Goal: Task Accomplishment & Management: Manage account settings

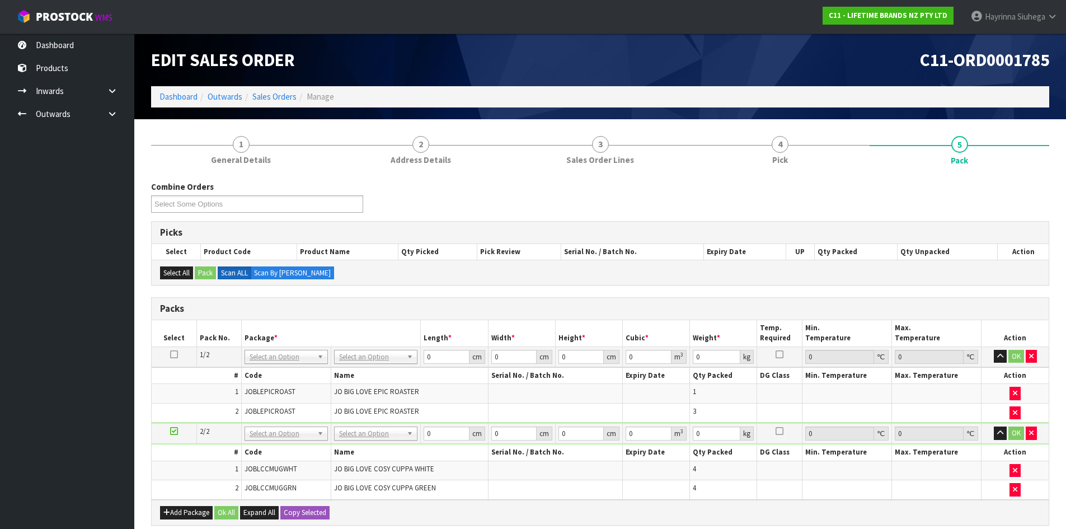
scroll to position [166, 0]
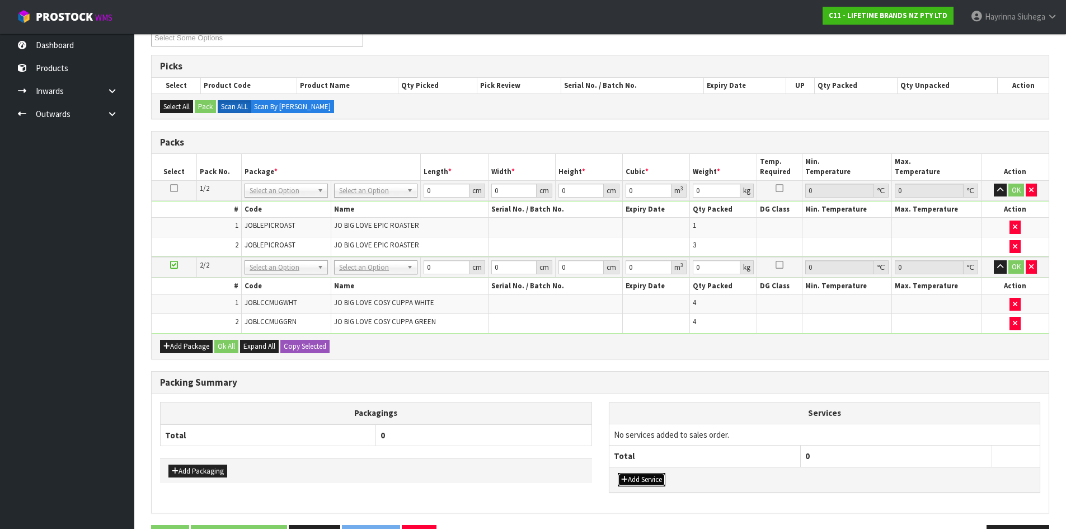
click at [652, 480] on button "Add Service" at bounding box center [642, 479] width 48 height 13
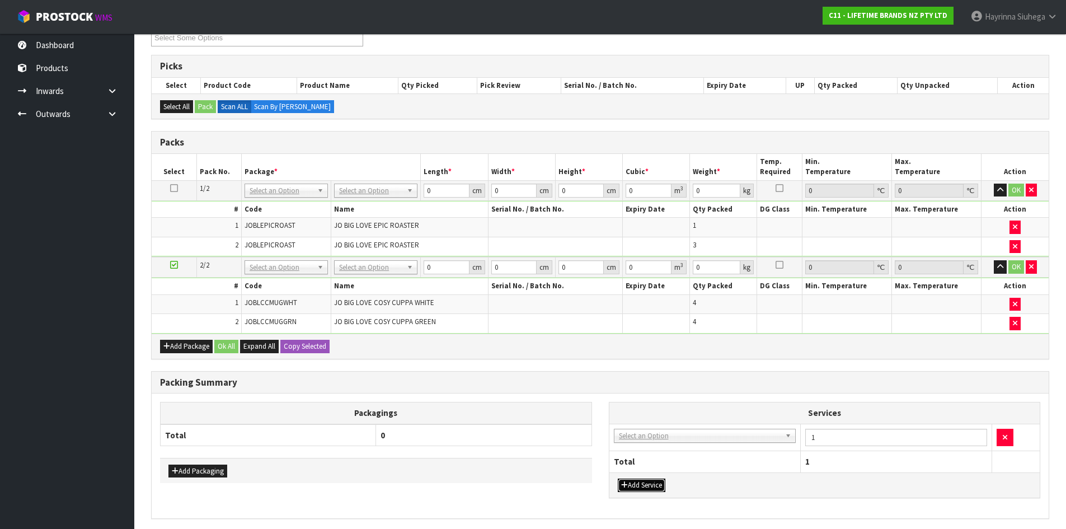
drag, startPoint x: 661, startPoint y: 438, endPoint x: 660, endPoint y: 451, distance: 13.4
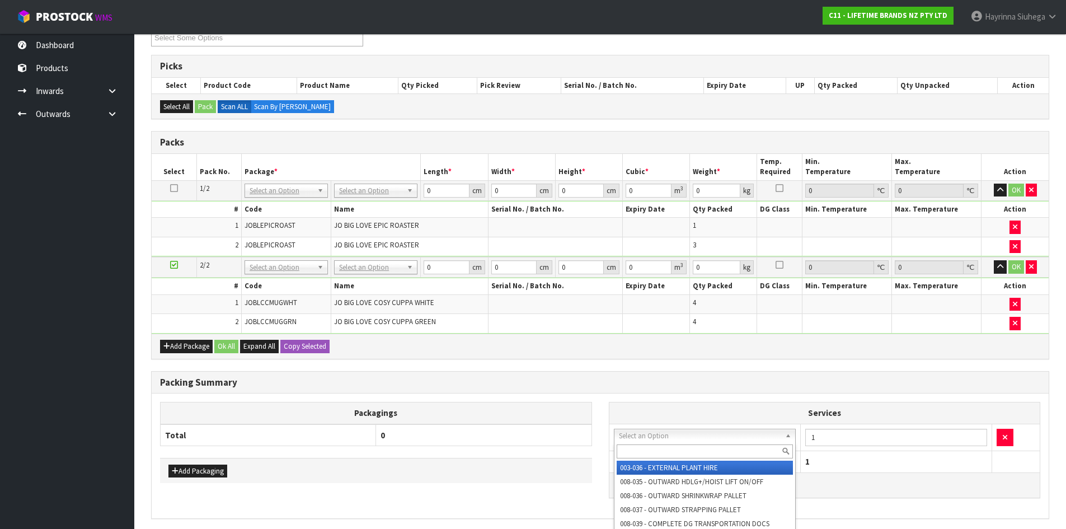
click at [660, 452] on input "text" at bounding box center [705, 451] width 177 height 14
type input "SUPP"
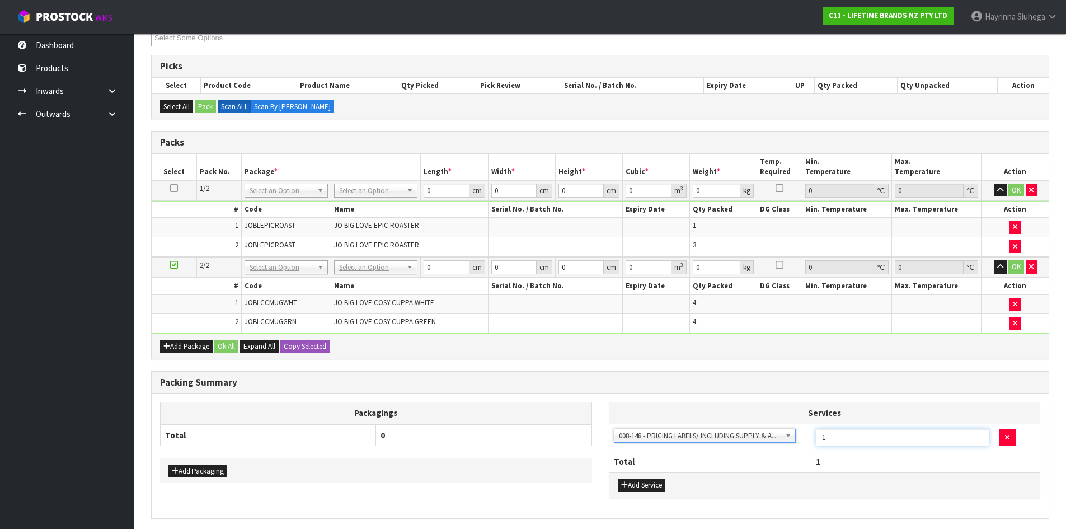
drag, startPoint x: 858, startPoint y: 438, endPoint x: 667, endPoint y: 411, distance: 192.8
click at [666, 411] on table "Services 003-036 - EXTERNAL PLANT HIRE 008-035 - OUTWARD HDLG+/HOIST LIFT ON/OF…" at bounding box center [825, 436] width 431 height 69
type input "12"
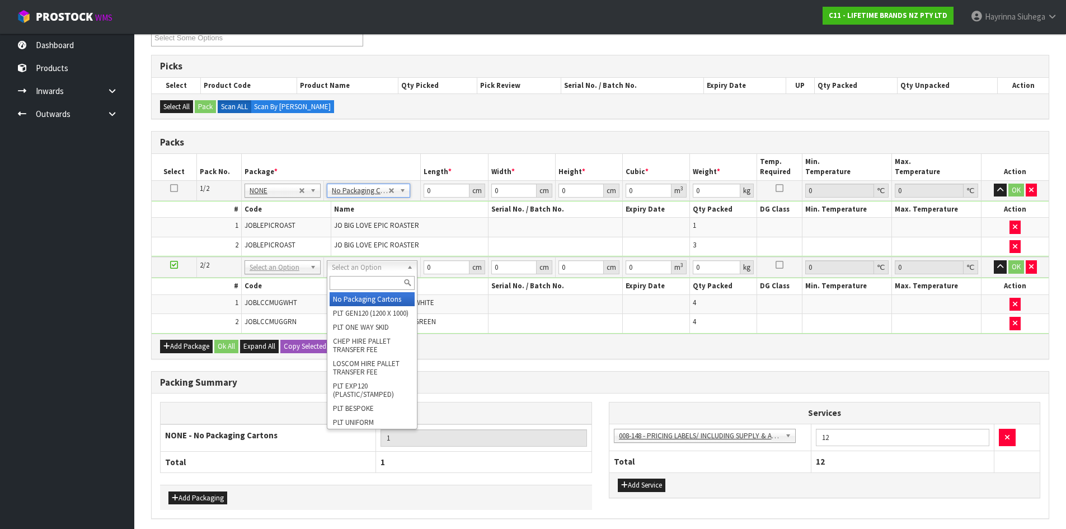
click at [374, 288] on input "text" at bounding box center [372, 283] width 85 height 14
type input "CTN5"
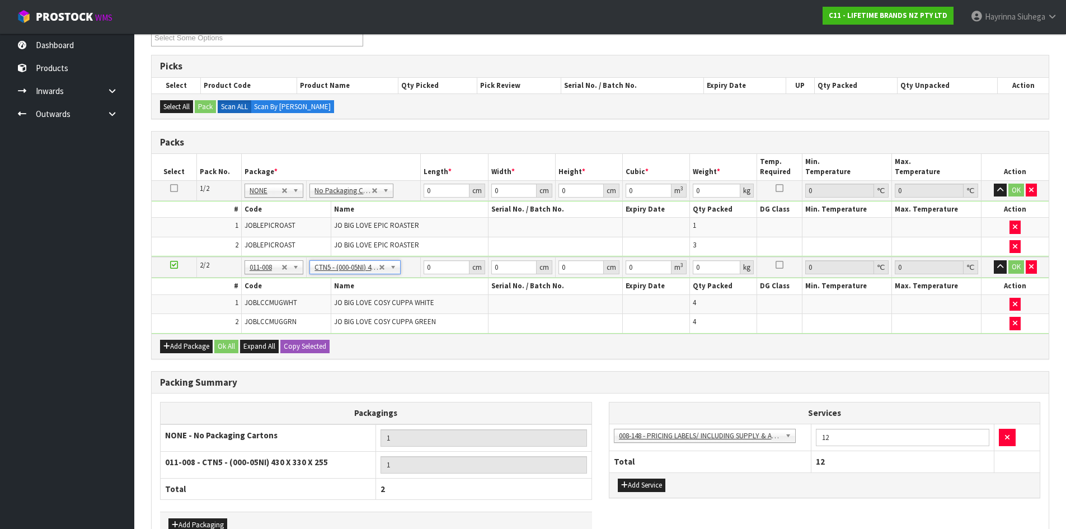
type input "43"
type input "33"
type input "25.5"
type input "0.036185"
type input "4.62"
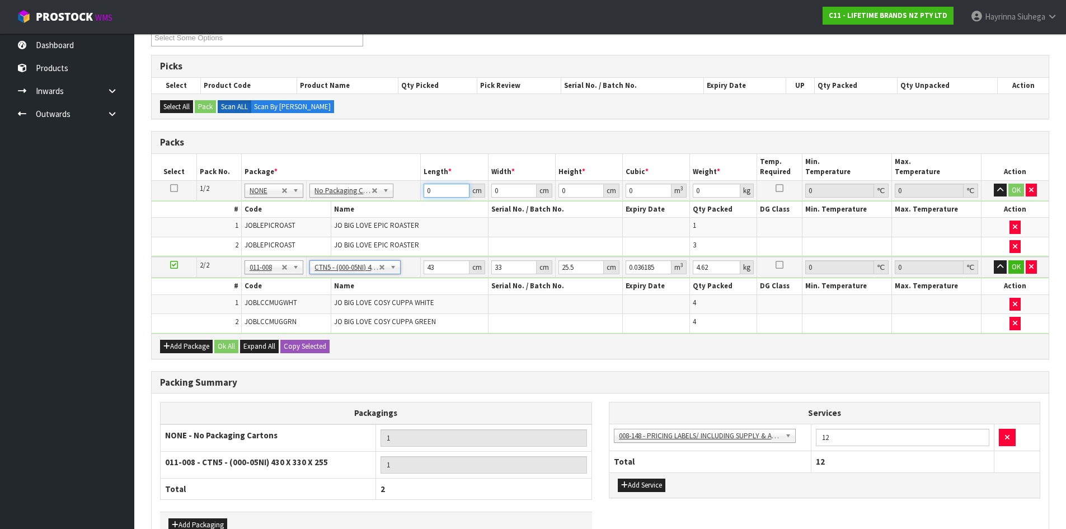
click at [429, 189] on input "0" at bounding box center [446, 191] width 45 height 14
type input "49"
type input "34"
type input "5"
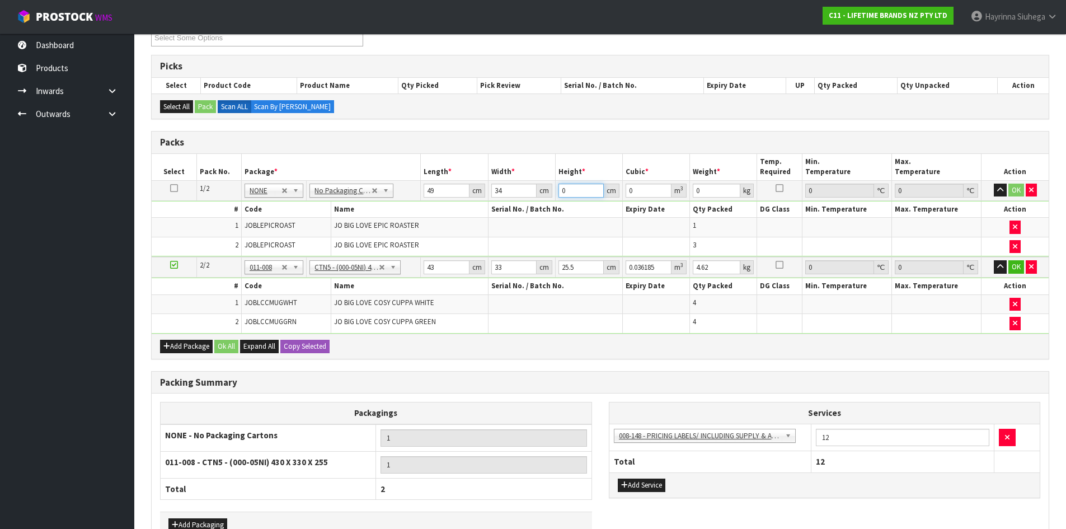
type input "0.00833"
type input "51"
type input "0.084966"
type input "51"
type input "14"
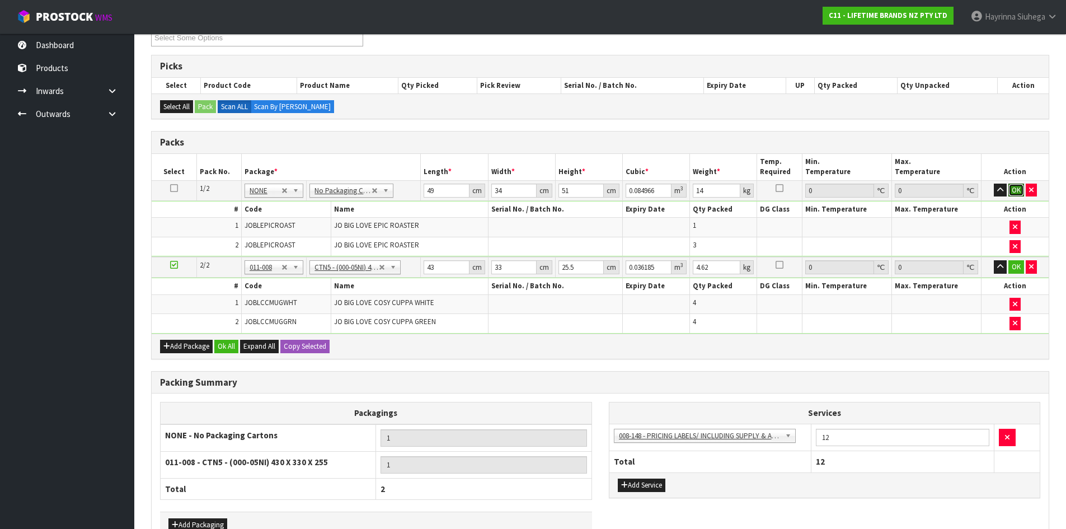
click button "OK" at bounding box center [1017, 190] width 16 height 13
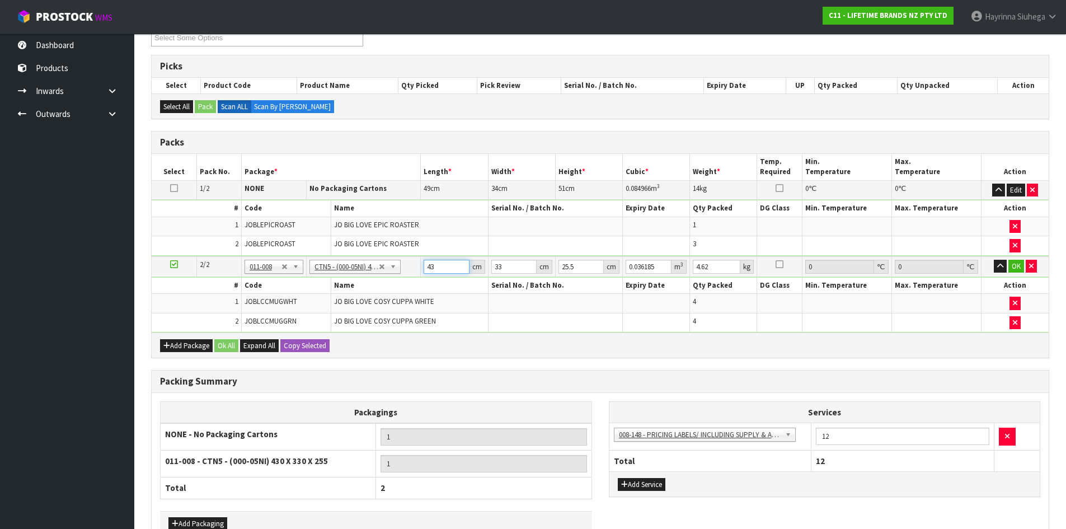
type input "4"
type input "0.003366"
type input "44"
type input "0.037026"
type input "44"
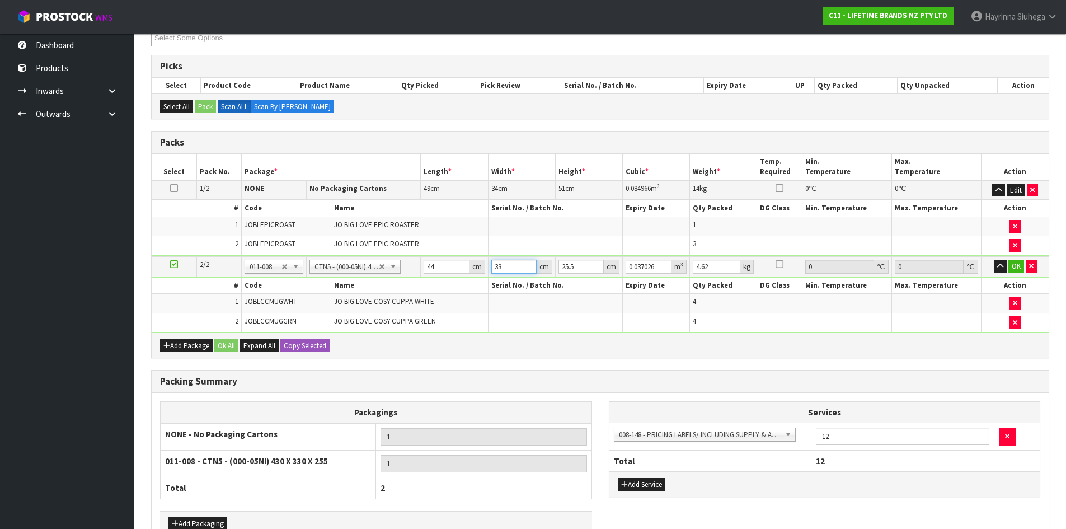
type input "3"
type input "0.003366"
type input "35"
type input "0.03927"
type input "35"
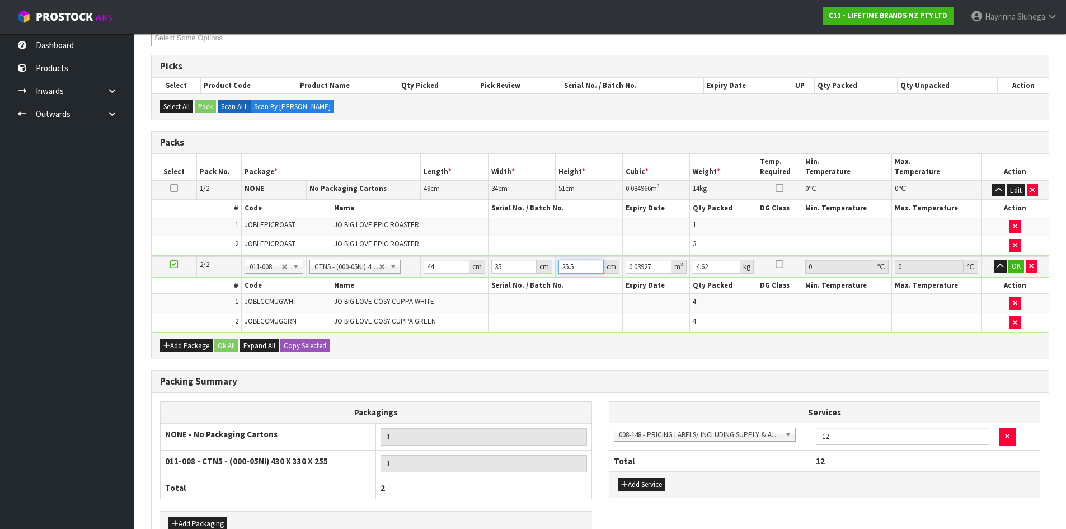
type input "2"
type input "0.00308"
type input "27"
type input "0.04158"
type input "27"
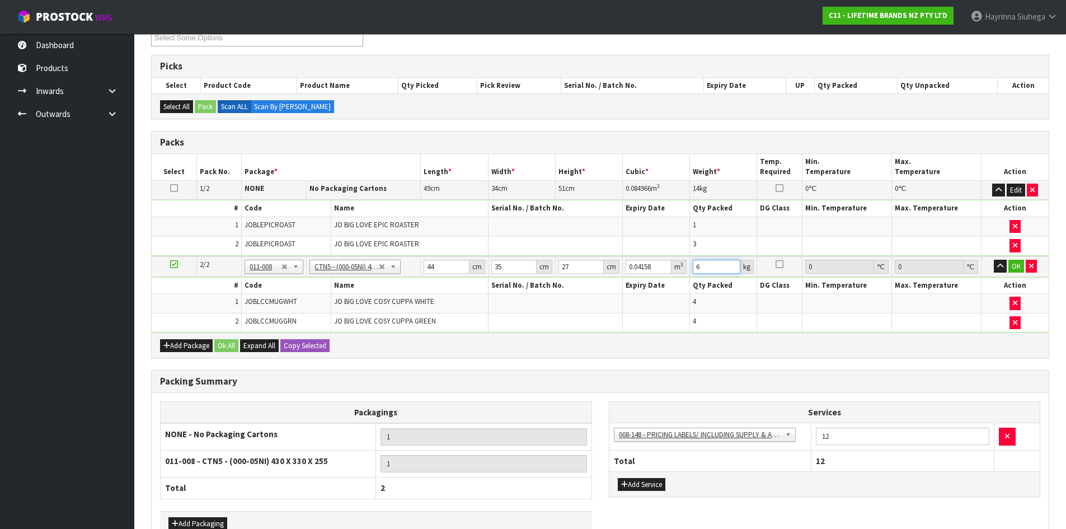
type input "6"
click button "OK" at bounding box center [1017, 266] width 16 height 13
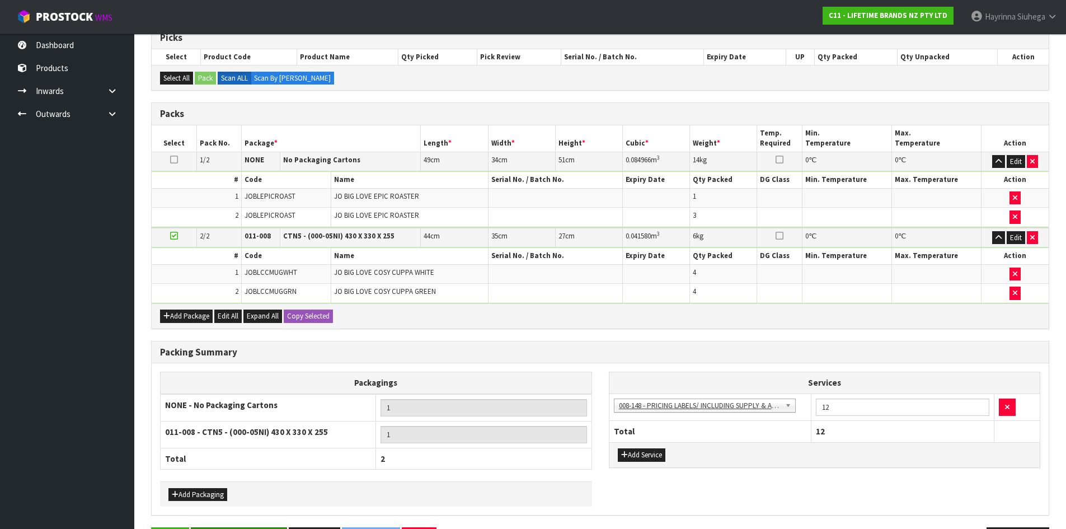
scroll to position [235, 0]
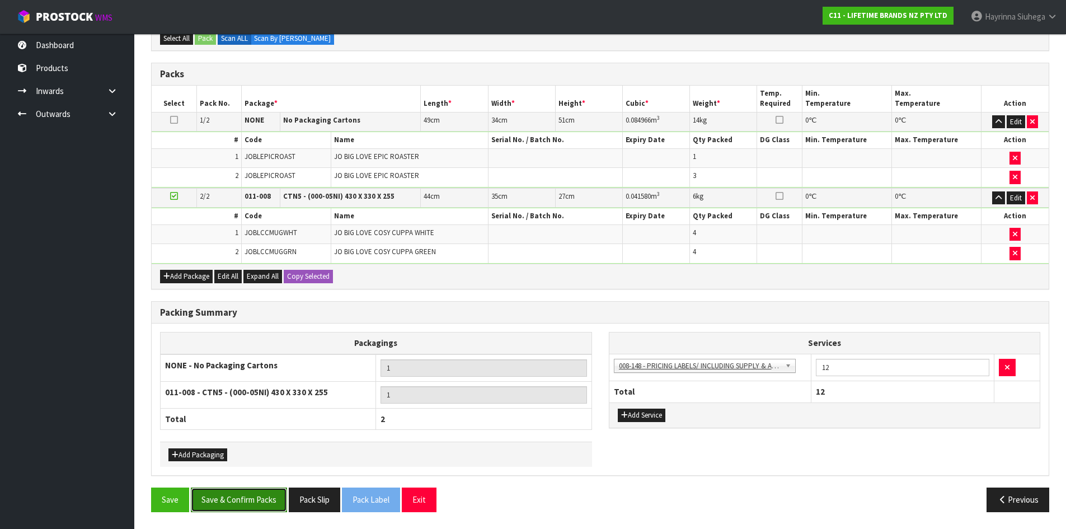
click at [247, 497] on button "Save & Confirm Packs" at bounding box center [239, 500] width 96 height 24
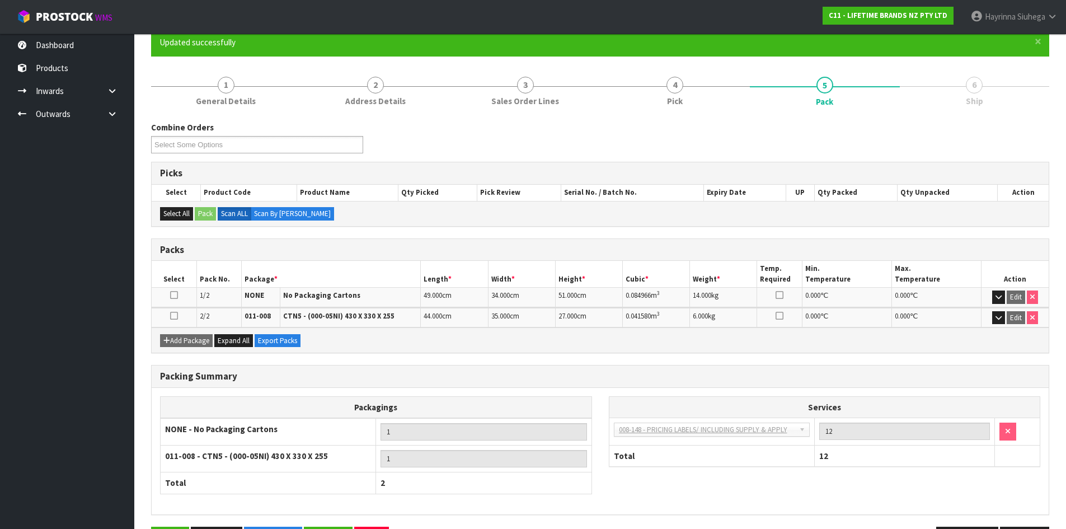
scroll to position [138, 0]
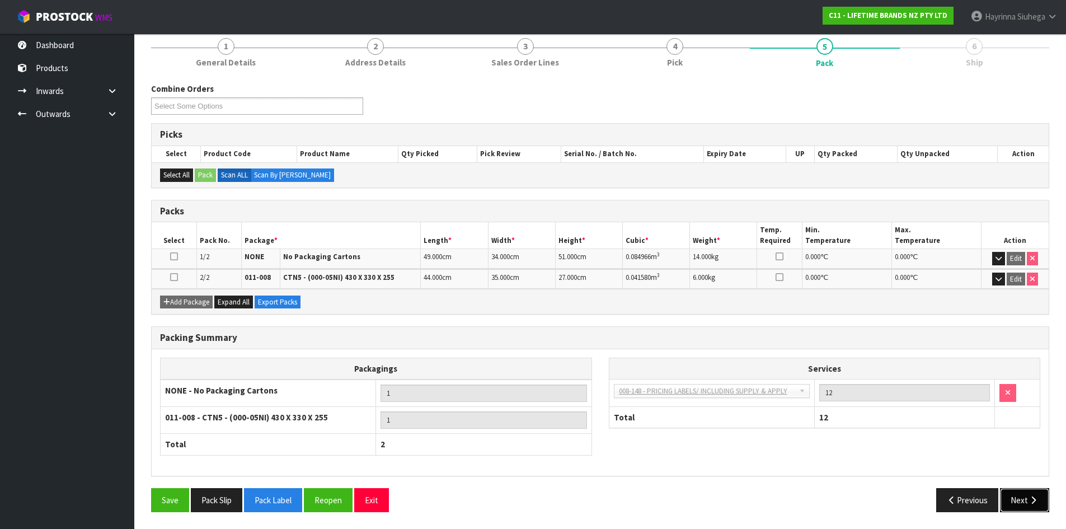
click at [1016, 492] on button "Next" at bounding box center [1024, 500] width 49 height 24
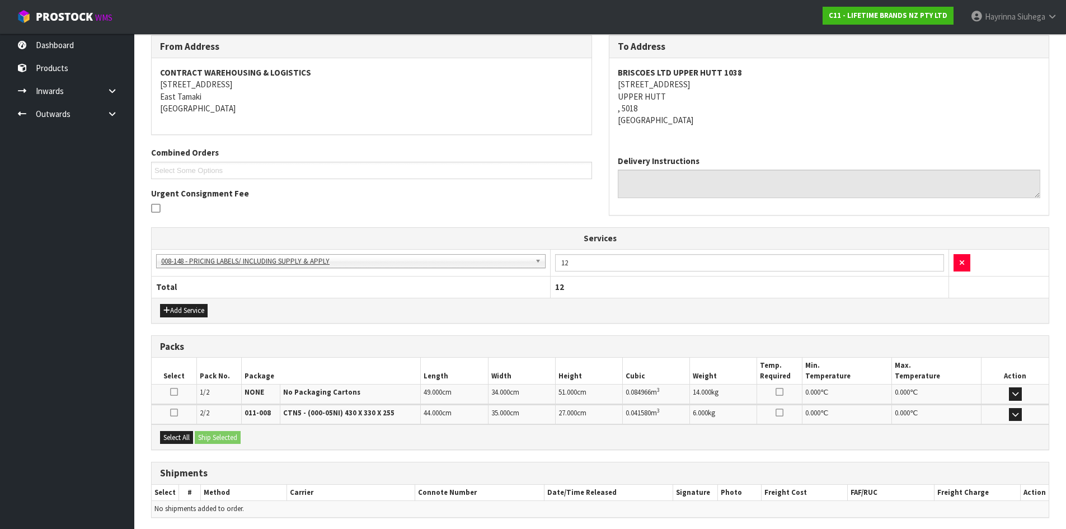
scroll to position [227, 0]
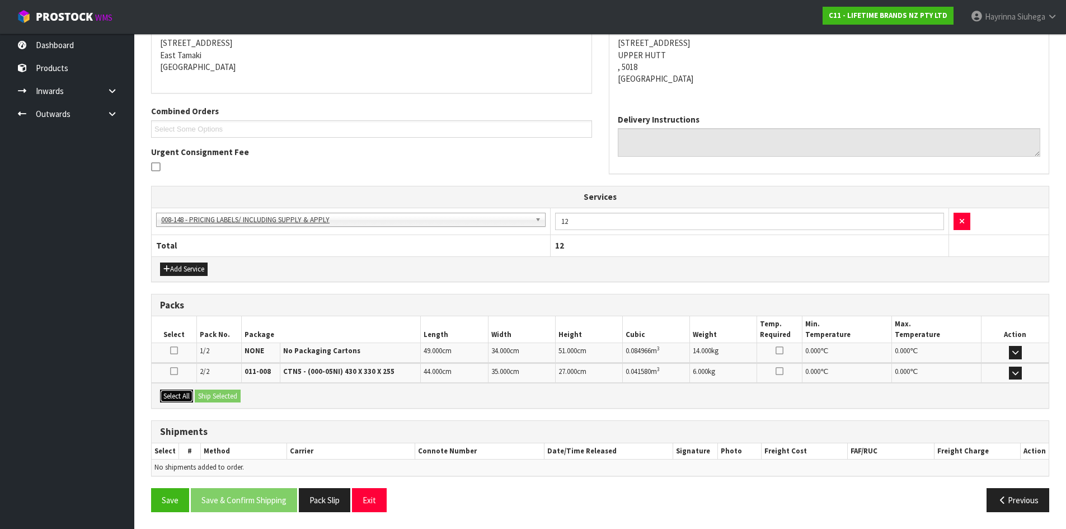
click at [189, 391] on button "Select All" at bounding box center [176, 396] width 33 height 13
click at [219, 396] on button "Ship Selected" at bounding box center [218, 396] width 46 height 13
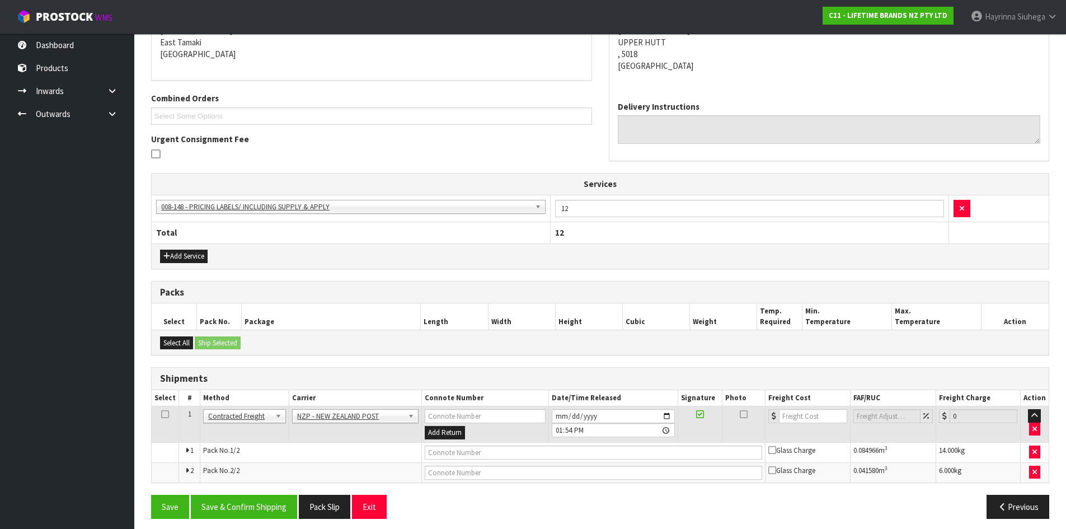
scroll to position [247, 0]
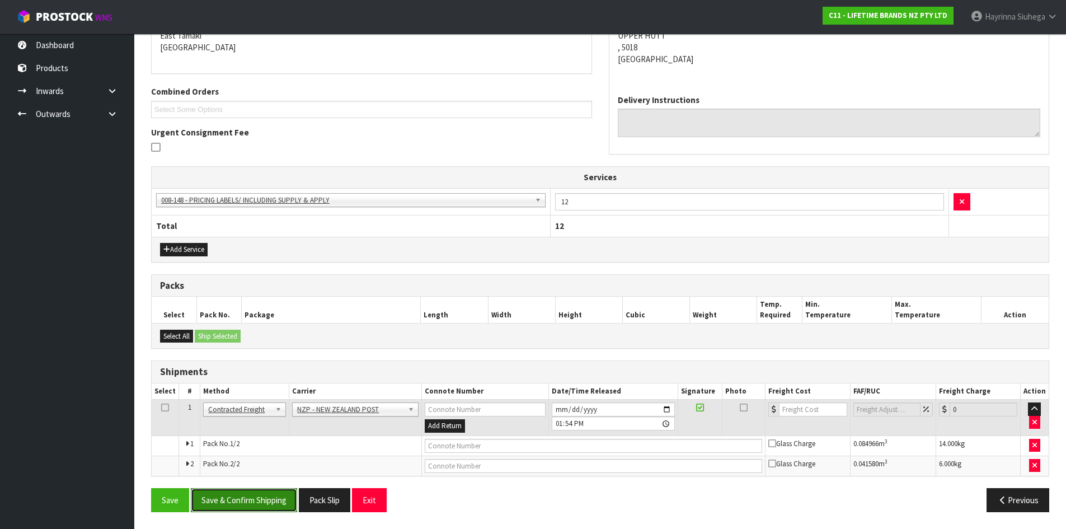
click at [258, 503] on button "Save & Confirm Shipping" at bounding box center [244, 500] width 106 height 24
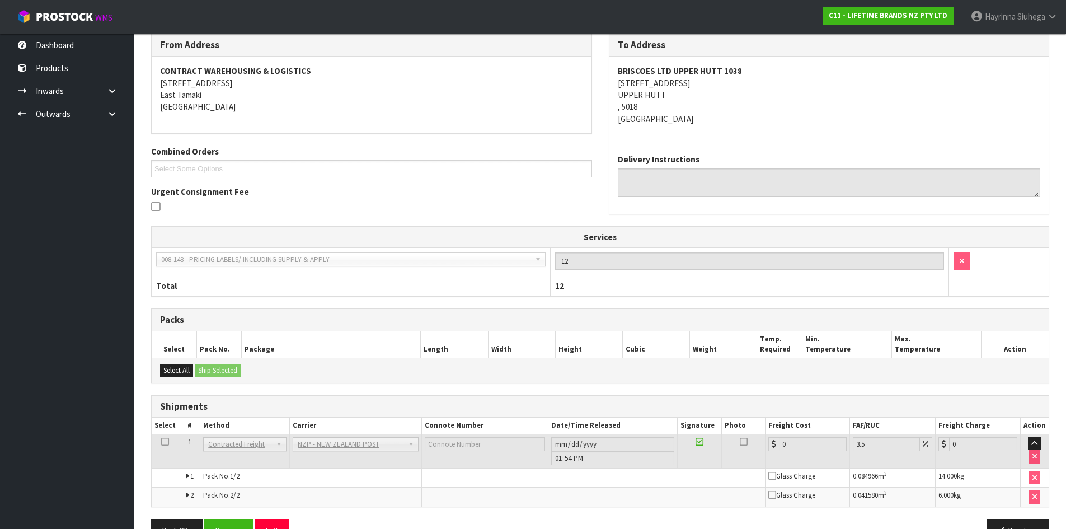
scroll to position [230, 0]
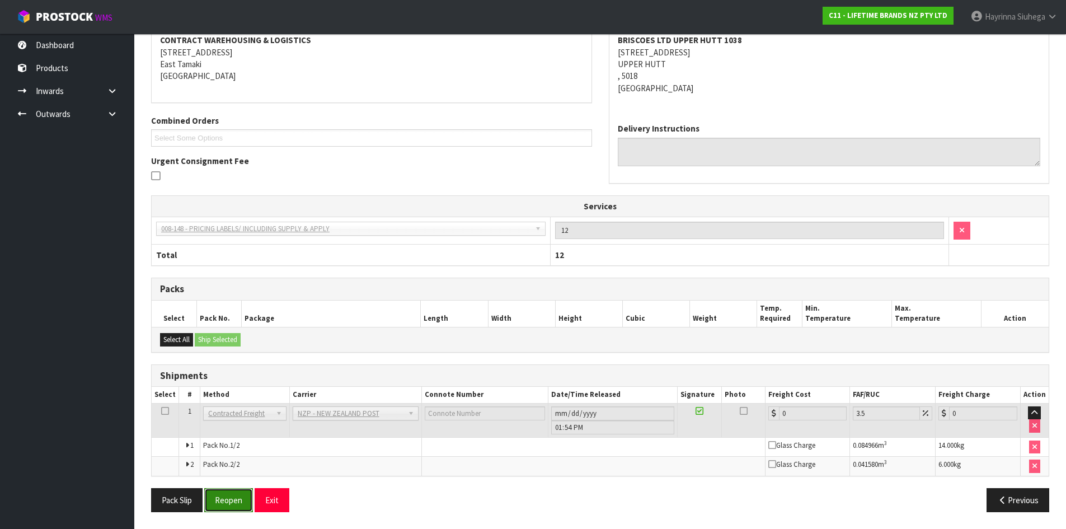
click at [228, 491] on button "Reopen" at bounding box center [228, 500] width 49 height 24
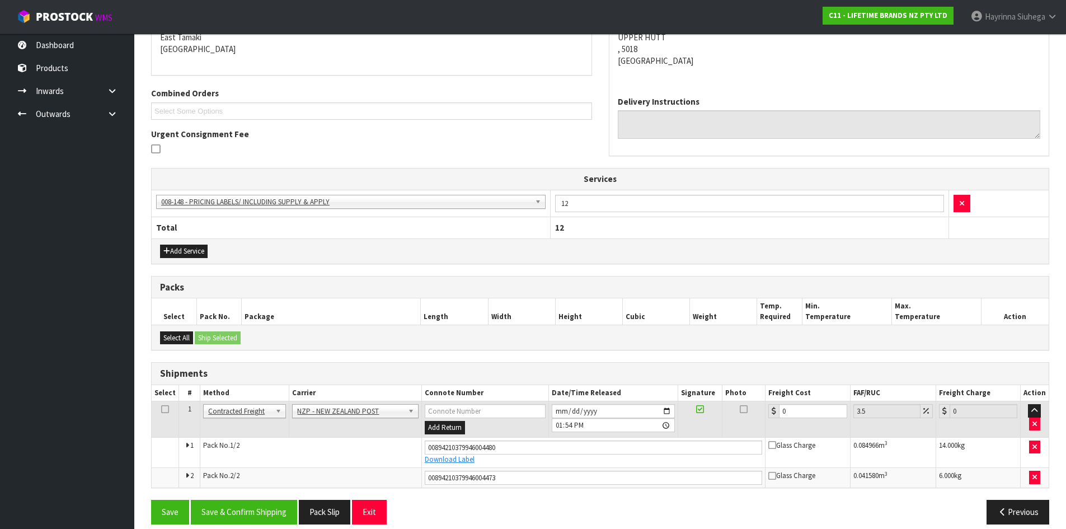
scroll to position [257, 0]
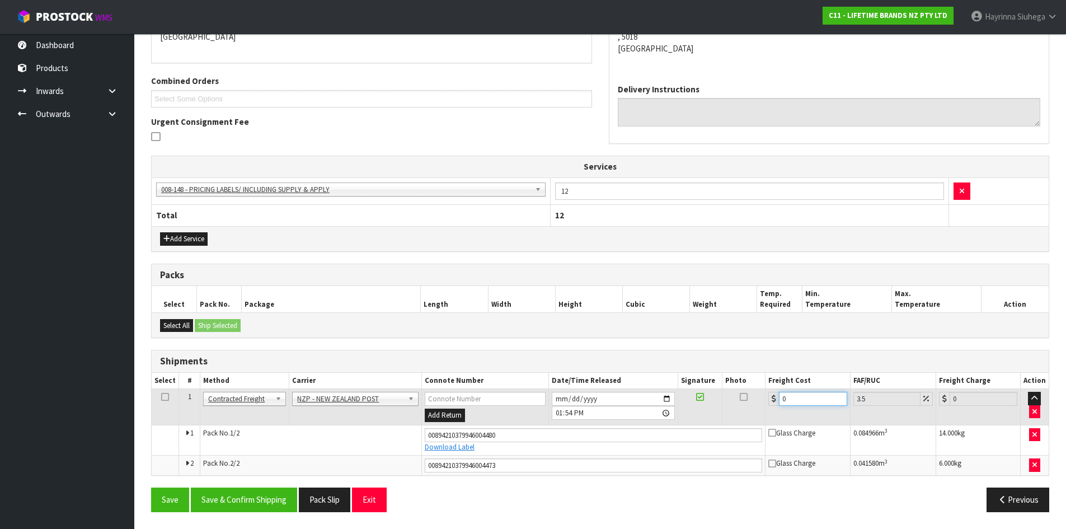
drag, startPoint x: 800, startPoint y: 393, endPoint x: 680, endPoint y: 399, distance: 119.9
click at [680, 399] on tr "1 Client Local Pickup Customer Local Pickup Company Freight Contracted Freight …" at bounding box center [600, 407] width 897 height 36
type input "2"
type input "2.07"
type input "22"
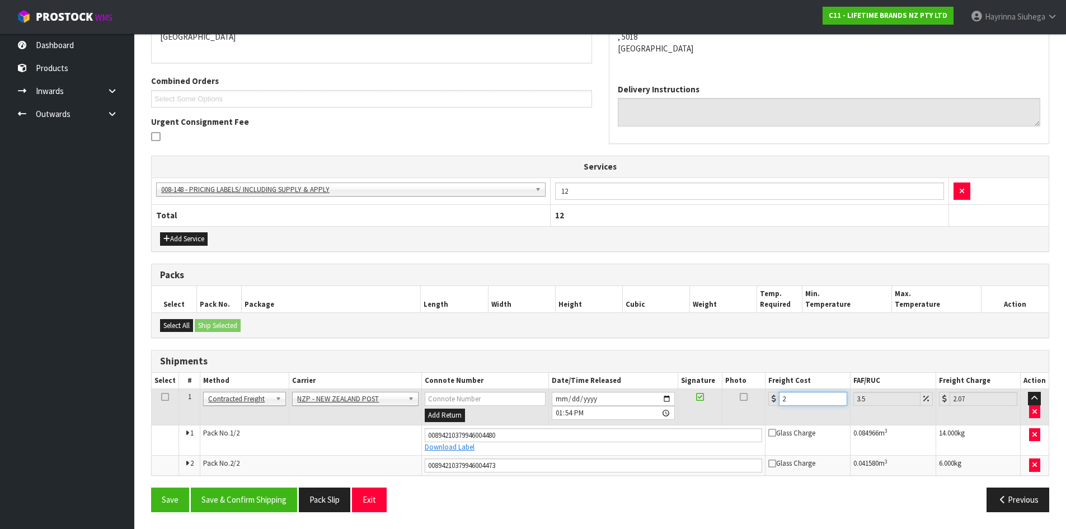
type input "22.77"
type input "22.5"
type input "23.29"
type input "22.59"
type input "23.38"
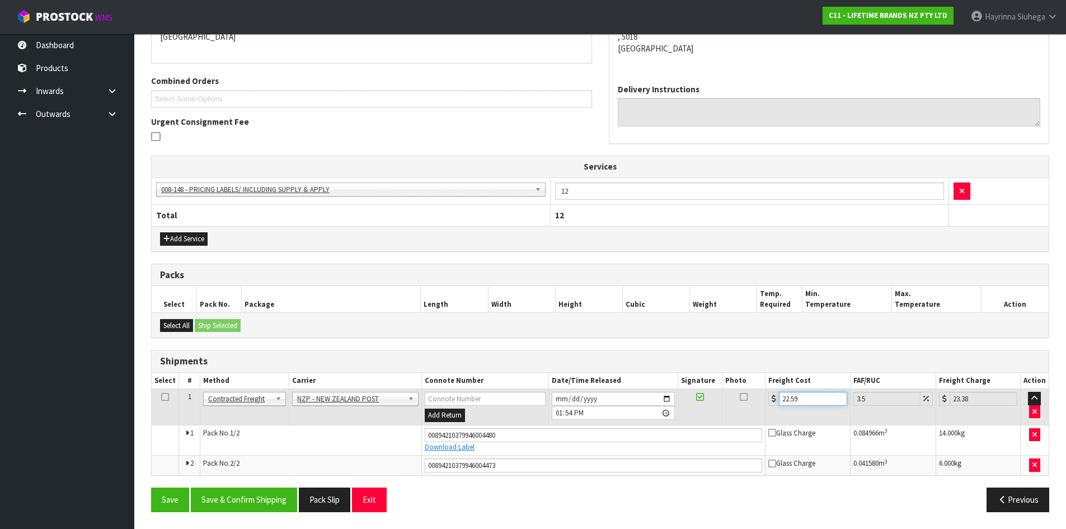
type input "22.59"
click at [151, 488] on button "Save" at bounding box center [170, 500] width 38 height 24
click at [249, 493] on button "Save & Confirm Shipping" at bounding box center [244, 500] width 106 height 24
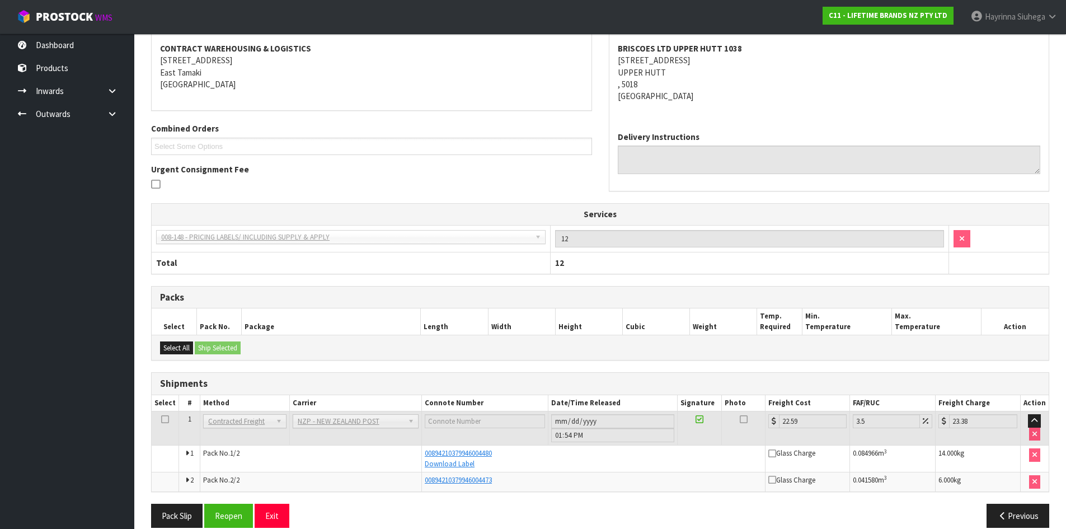
scroll to position [0, 0]
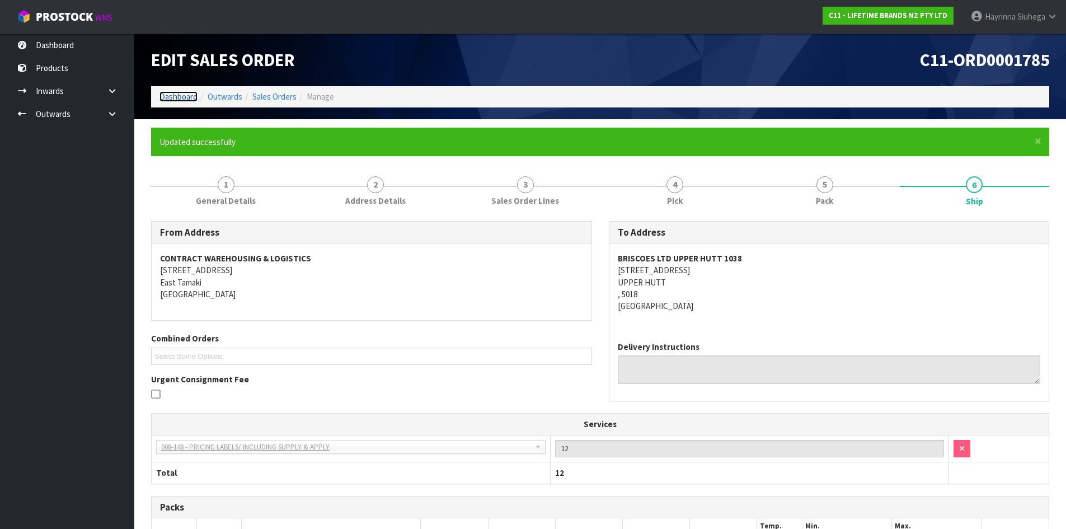
click at [172, 98] on link "Dashboard" at bounding box center [179, 96] width 38 height 11
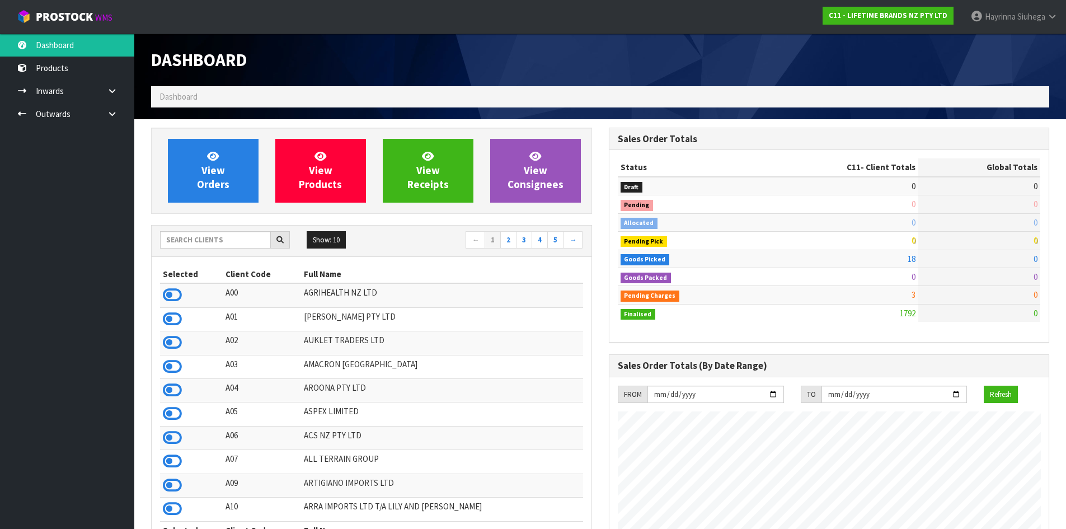
scroll to position [848, 457]
click at [205, 164] on span "View Orders" at bounding box center [213, 170] width 32 height 42
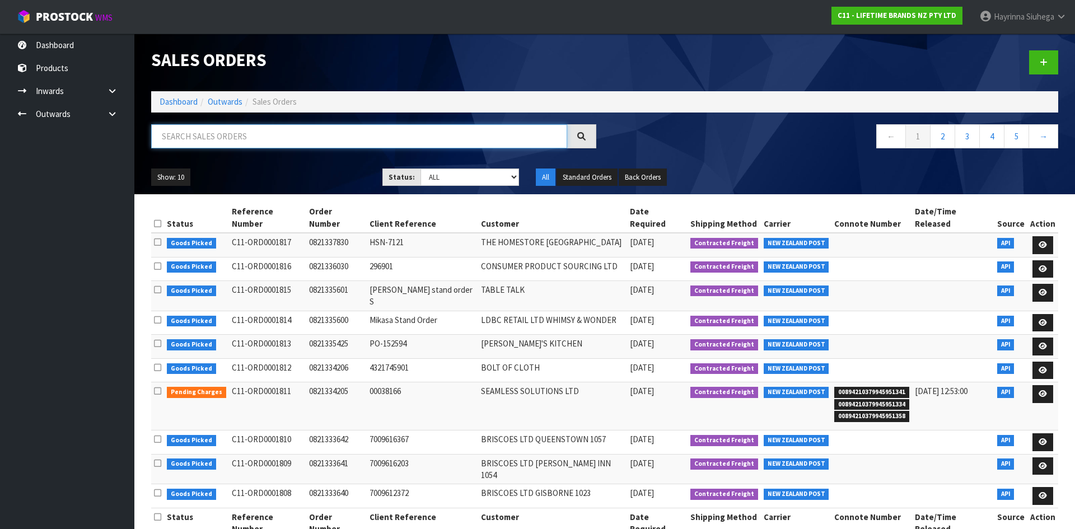
click at [241, 145] on input "text" at bounding box center [359, 136] width 416 height 24
click at [157, 137] on input "text" at bounding box center [359, 136] width 416 height 24
type input "JOB-0410380"
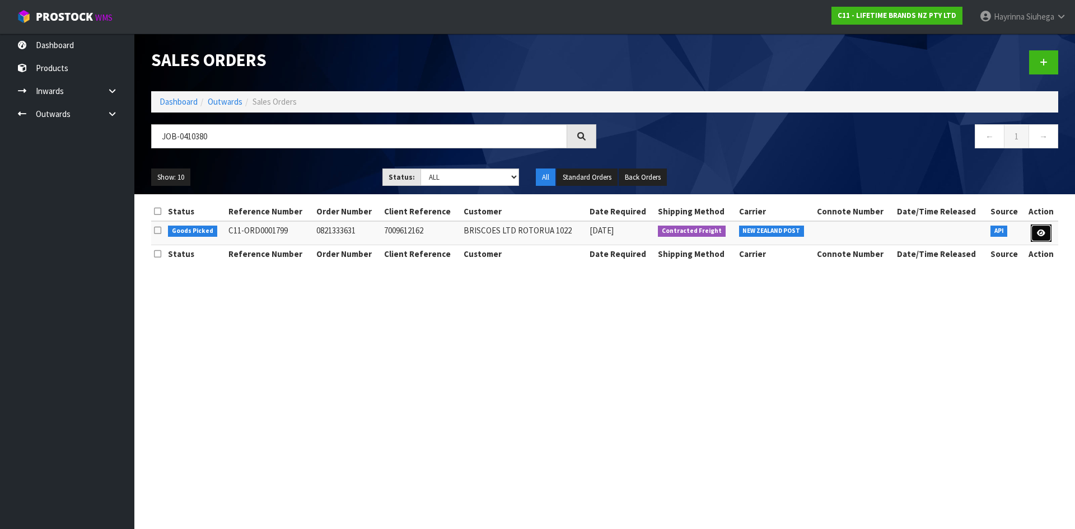
click at [1041, 231] on icon at bounding box center [1041, 232] width 8 height 7
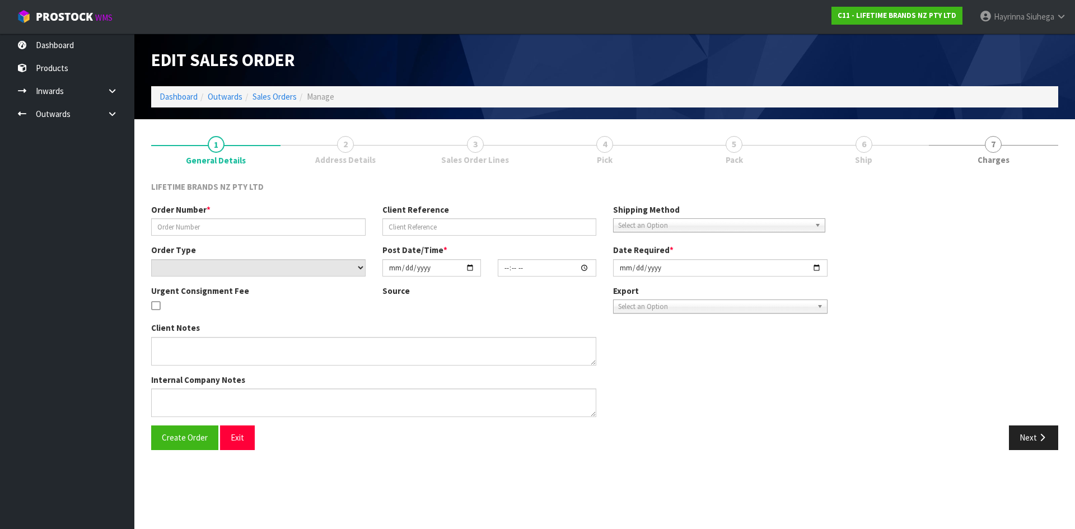
type input "0821333631"
type input "7009612162"
select select "number:0"
type input "2025-09-01"
type input "12:53:44.000"
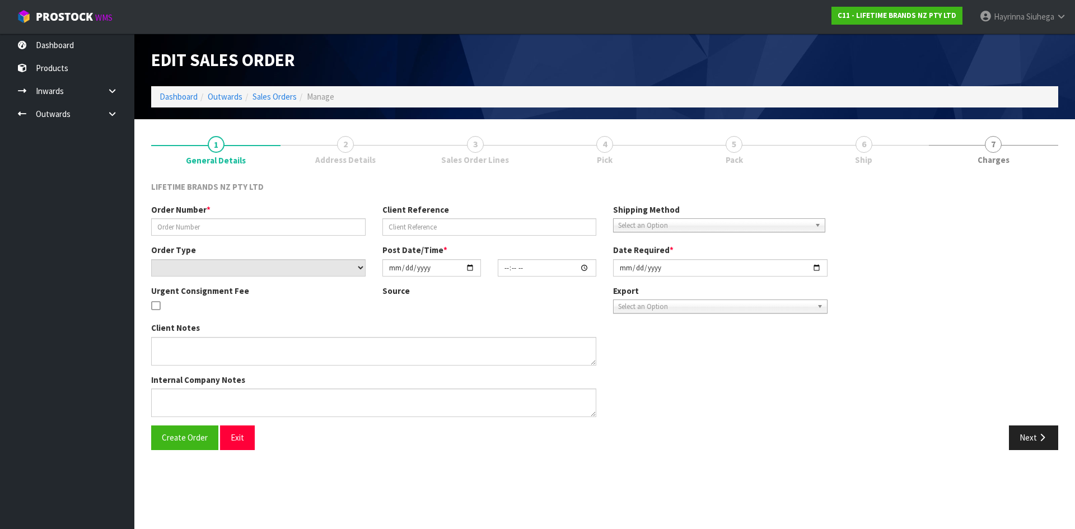
type input "2025-09-02"
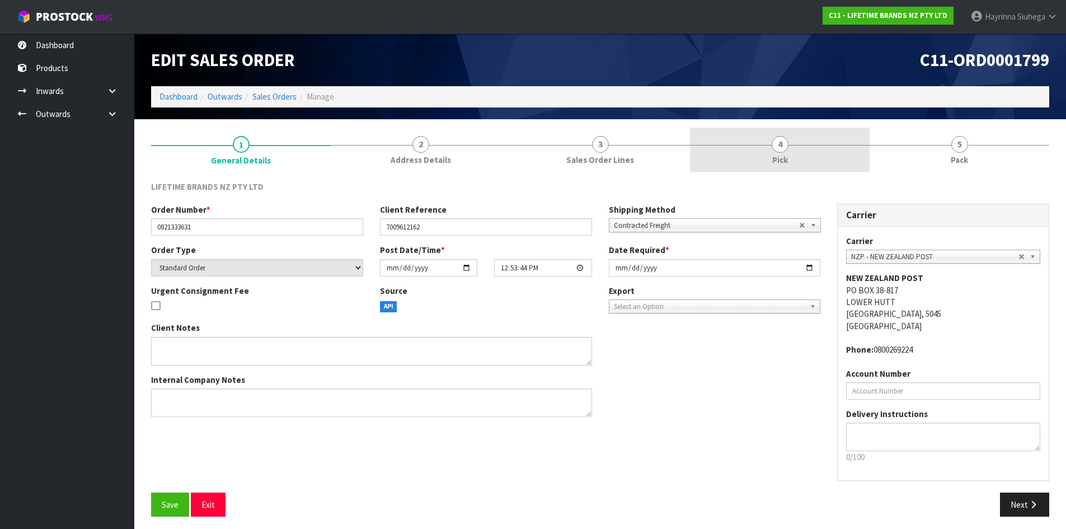
click at [821, 163] on link "4 Pick" at bounding box center [780, 150] width 180 height 44
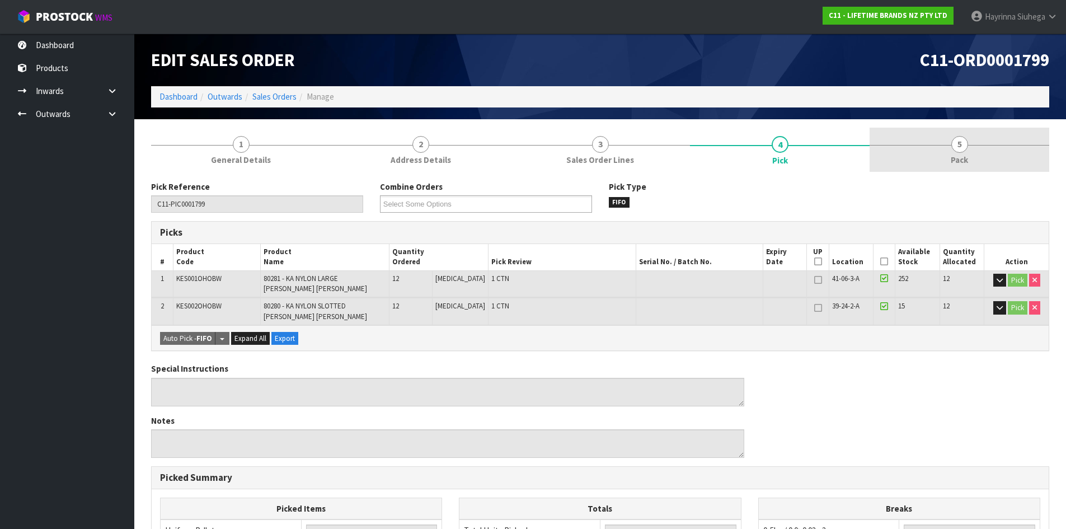
click at [958, 171] on link "5 Pack" at bounding box center [960, 150] width 180 height 44
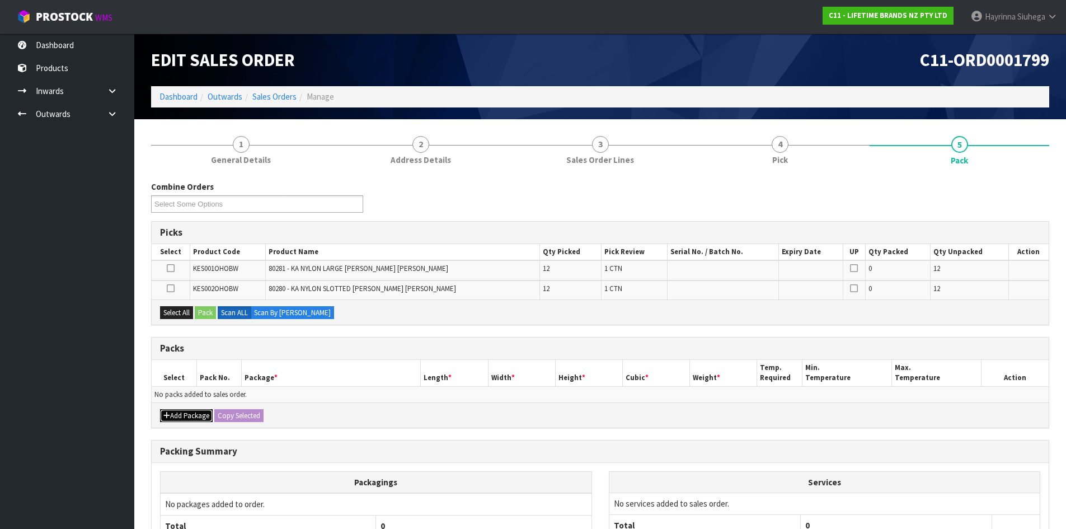
click at [181, 415] on button "Add Package" at bounding box center [186, 415] width 53 height 13
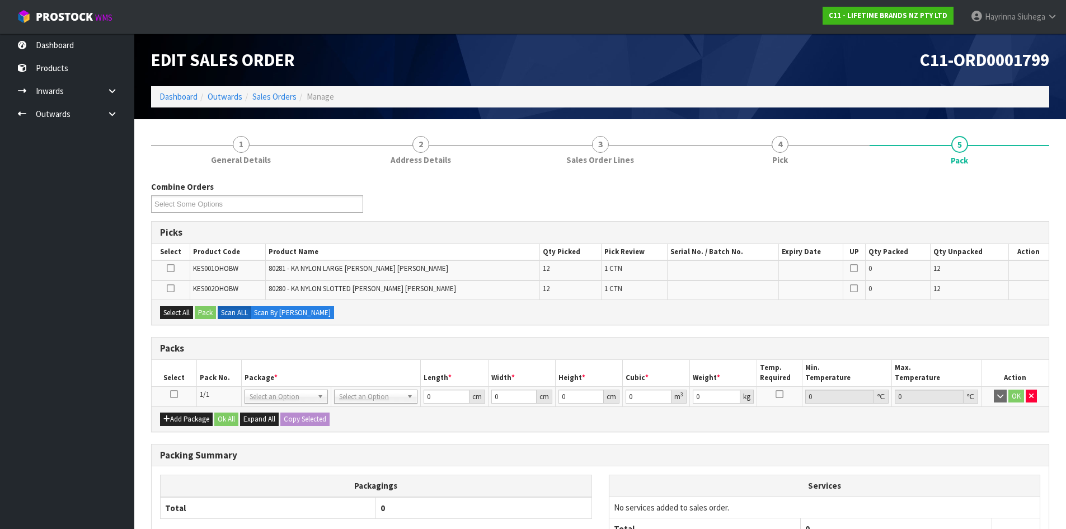
click at [174, 394] on icon at bounding box center [174, 394] width 8 height 1
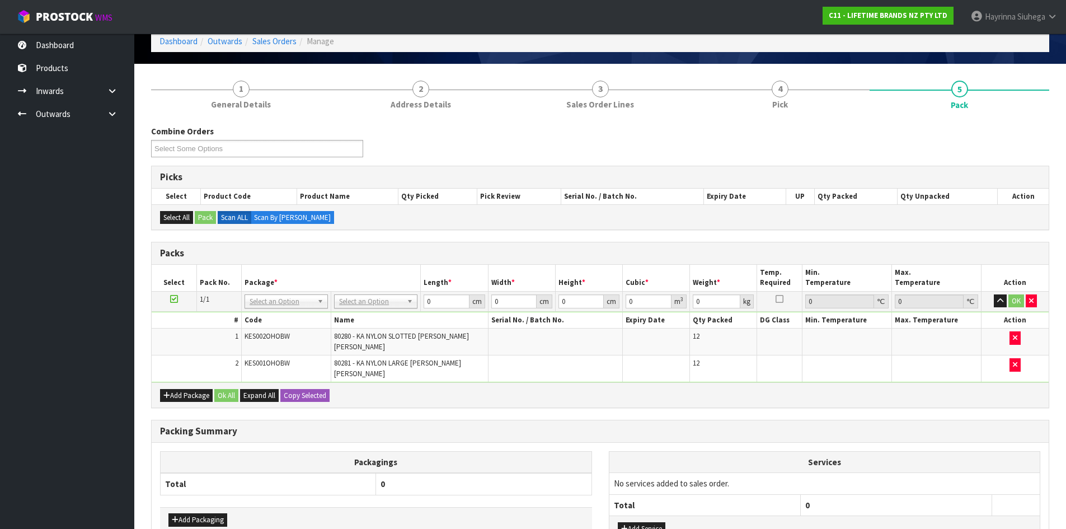
scroll to position [127, 0]
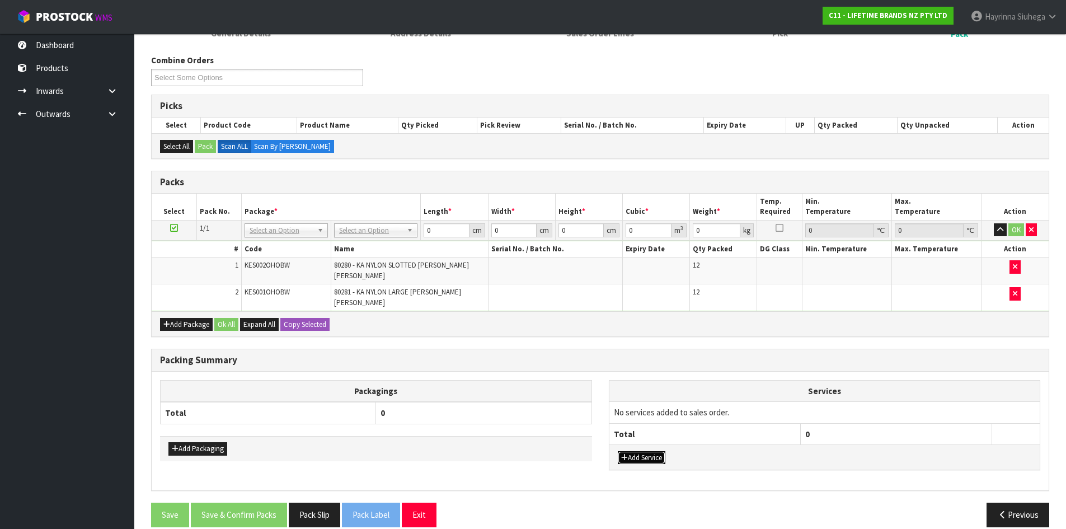
click at [651, 451] on button "Add Service" at bounding box center [642, 457] width 48 height 13
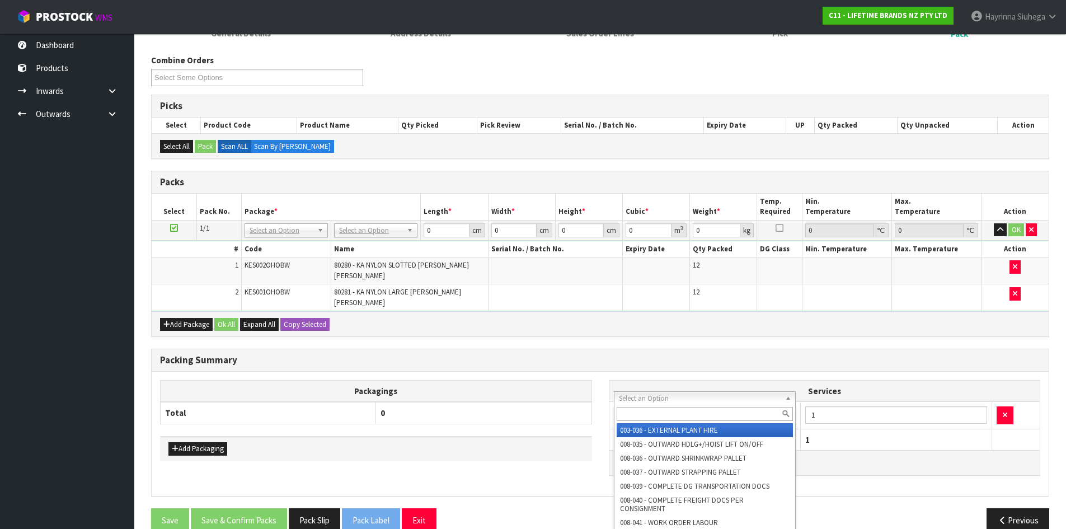
click at [678, 419] on input "text" at bounding box center [705, 414] width 177 height 14
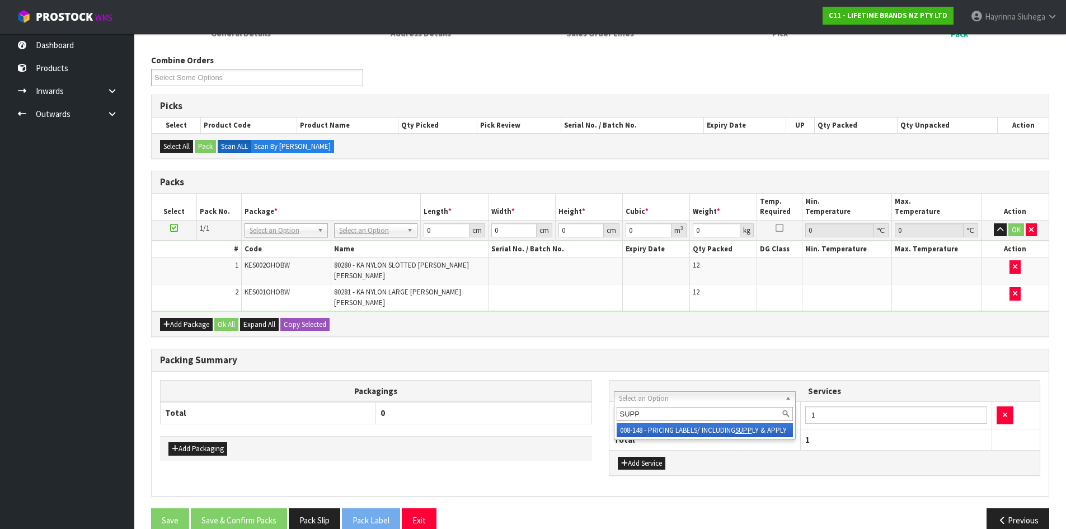
type input "SUPP"
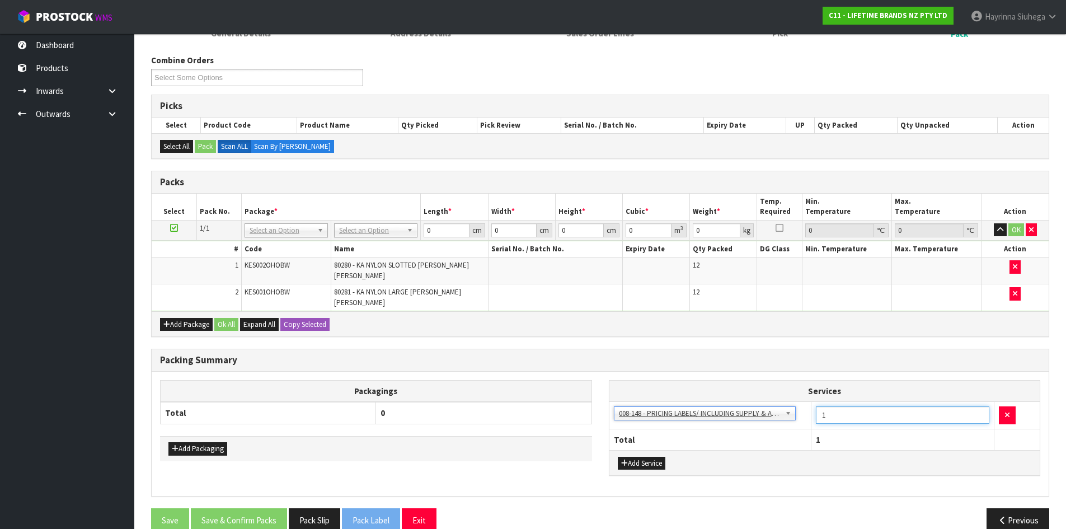
drag, startPoint x: 832, startPoint y: 406, endPoint x: 711, endPoint y: 398, distance: 121.8
click at [711, 402] on tr "003-036 - EXTERNAL PLANT HIRE 008-035 - OUTWARD HDLG+/HOIST LIFT ON/OFF 008-036…" at bounding box center [825, 415] width 431 height 27
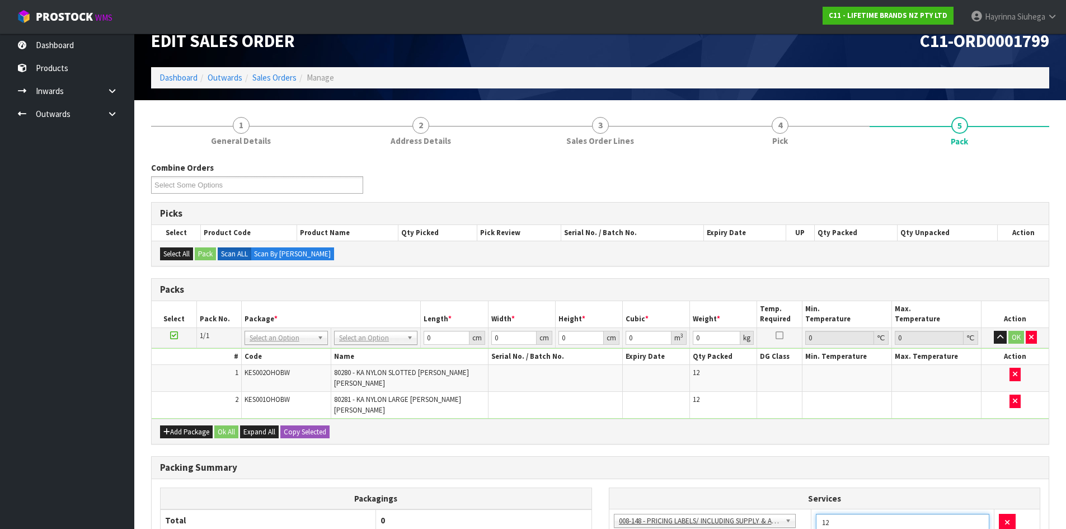
scroll to position [15, 0]
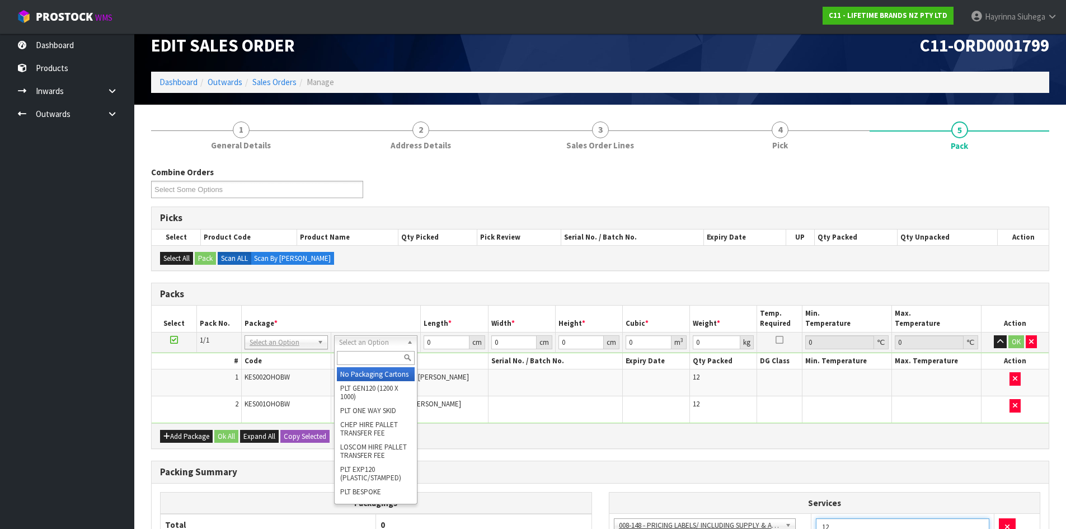
type input "12"
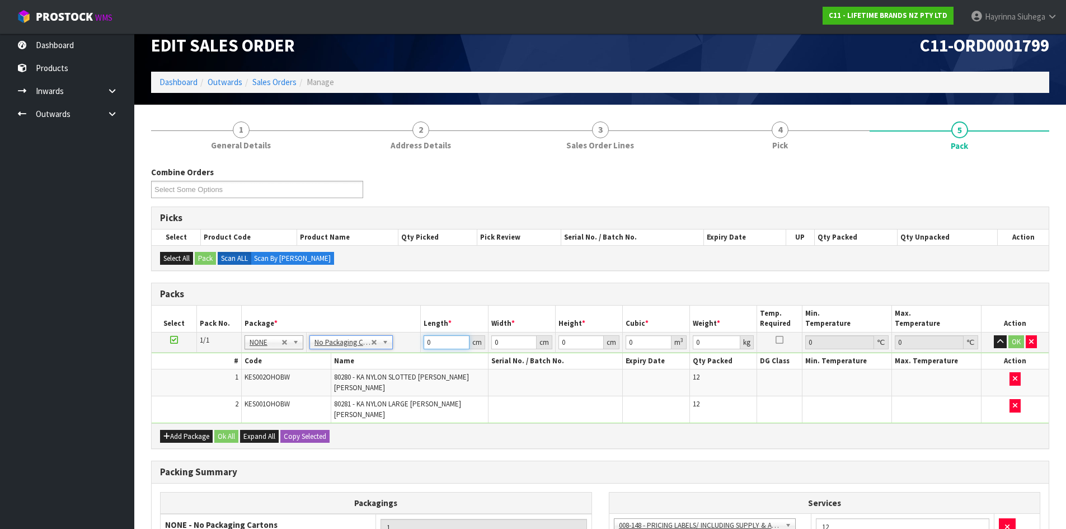
click at [428, 340] on input "0" at bounding box center [446, 342] width 45 height 14
type input "41"
type input "20"
type input "4"
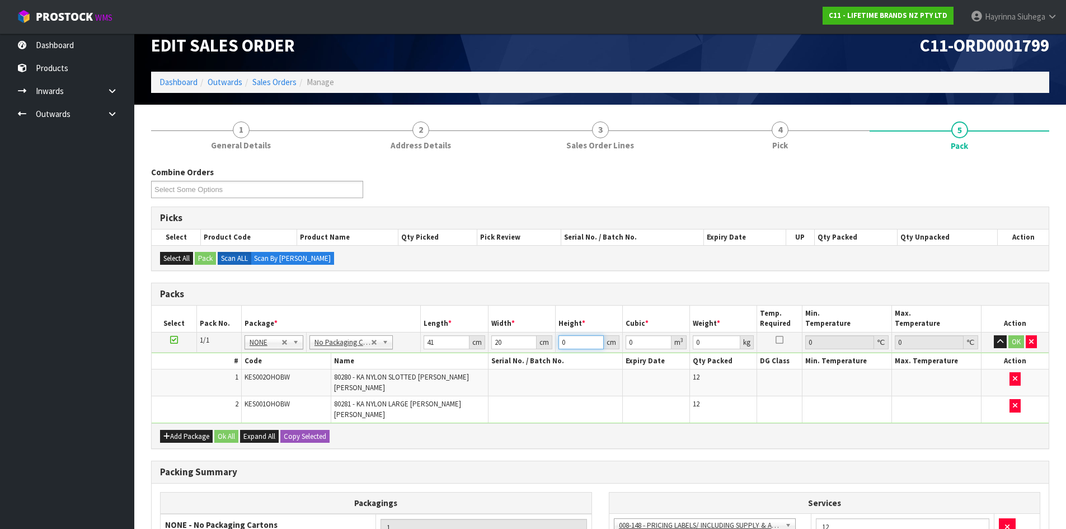
type input "0.00328"
type input "43"
type input "0.03526"
type input "43"
type input "6"
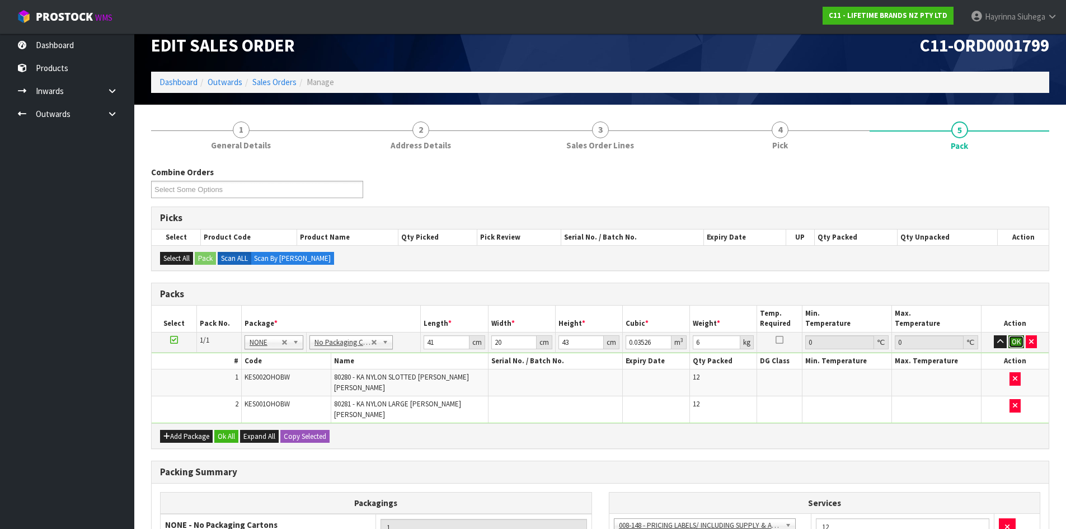
click button "OK" at bounding box center [1017, 341] width 16 height 13
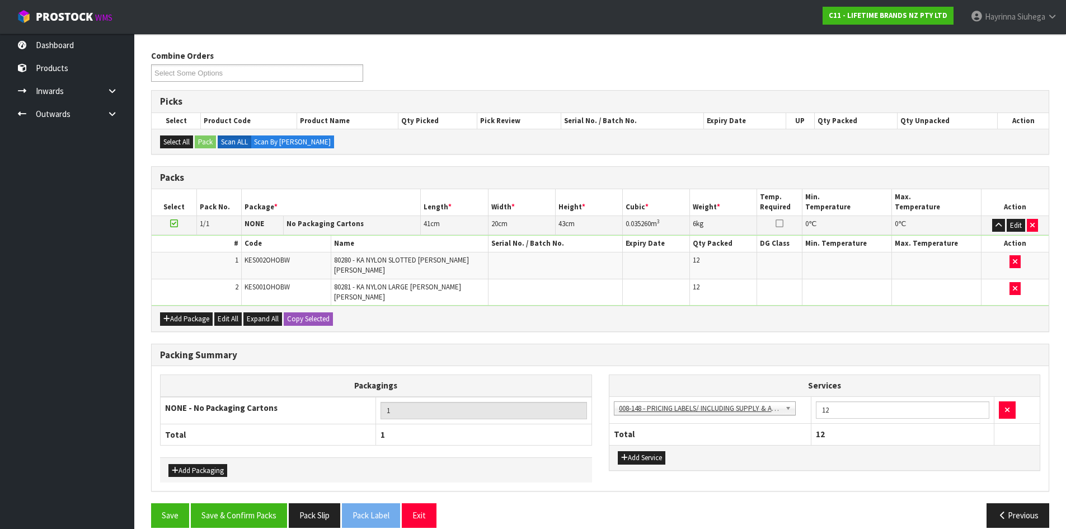
scroll to position [132, 0]
click at [274, 503] on button "Save & Confirm Packs" at bounding box center [239, 515] width 96 height 24
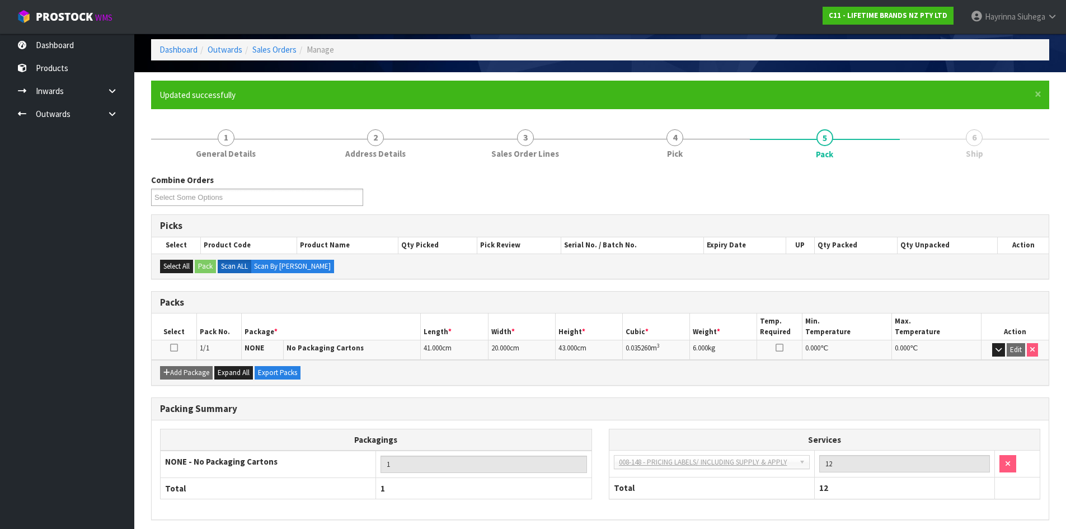
scroll to position [91, 0]
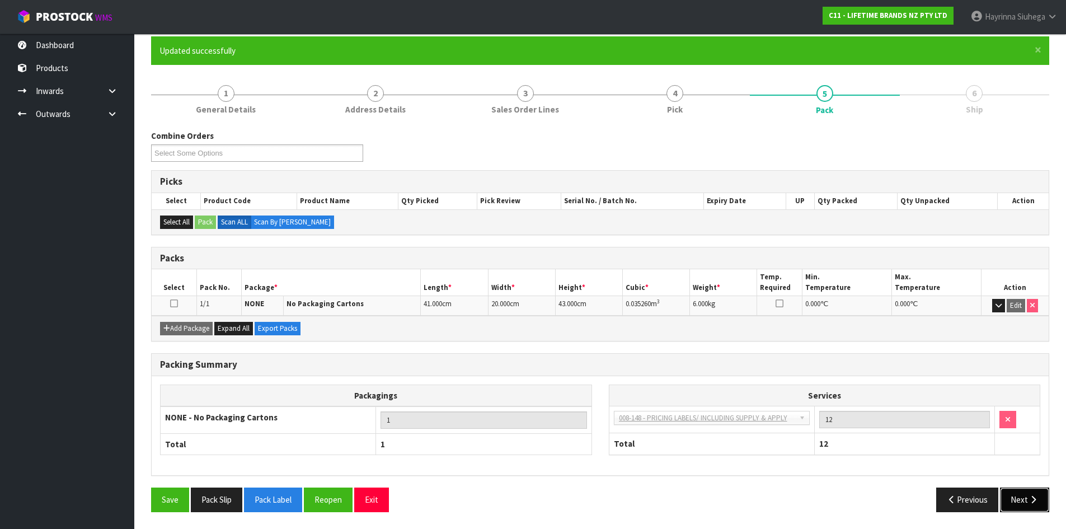
click at [1028, 496] on button "Next" at bounding box center [1024, 500] width 49 height 24
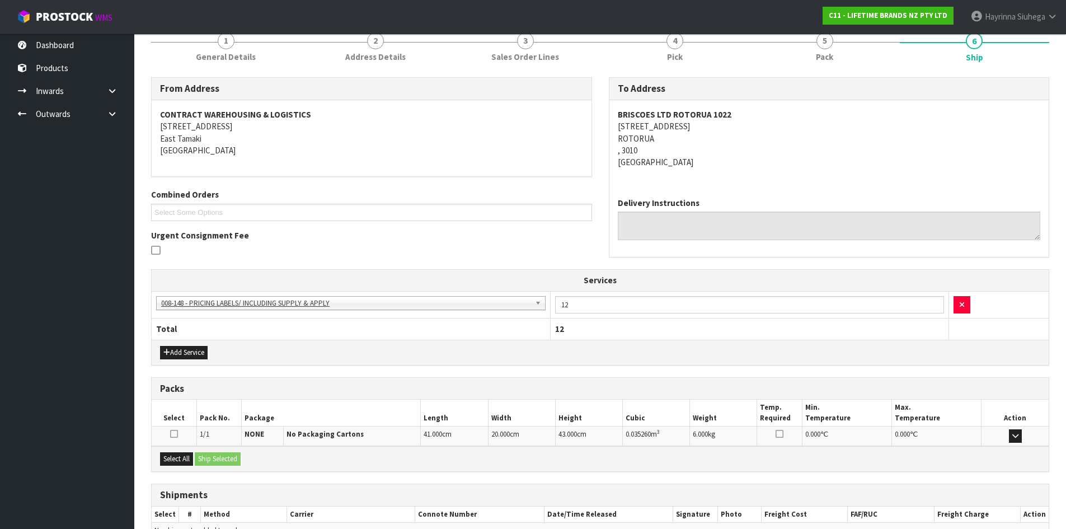
scroll to position [207, 0]
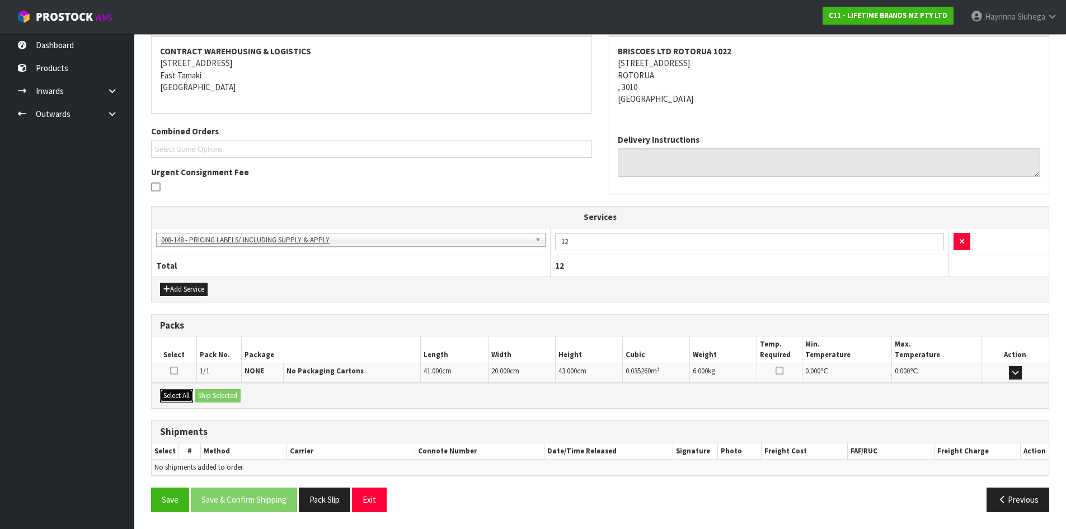
click at [174, 402] on button "Select All" at bounding box center [176, 395] width 33 height 13
click at [208, 402] on button "Ship Selected" at bounding box center [218, 395] width 46 height 13
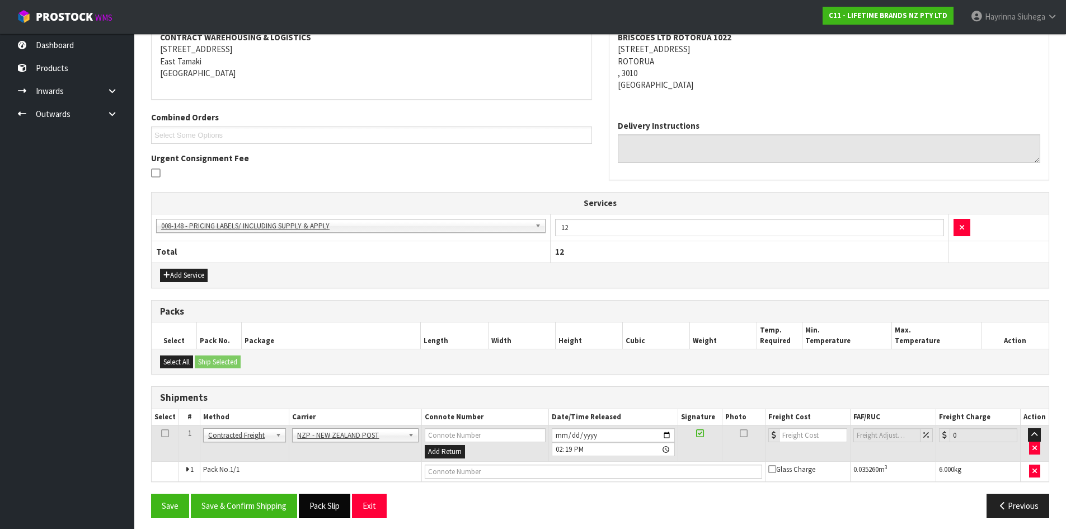
scroll to position [227, 0]
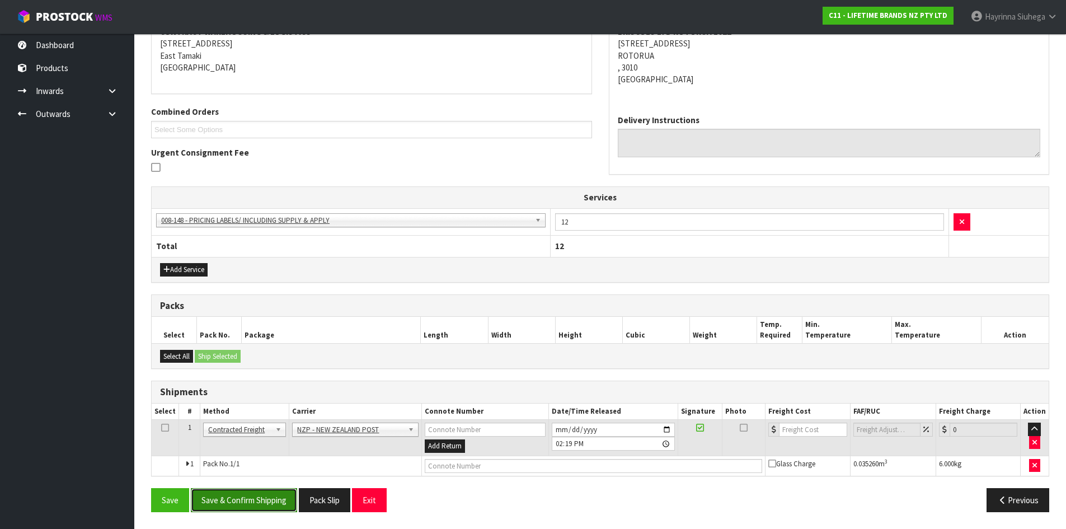
click at [269, 502] on button "Save & Confirm Shipping" at bounding box center [244, 500] width 106 height 24
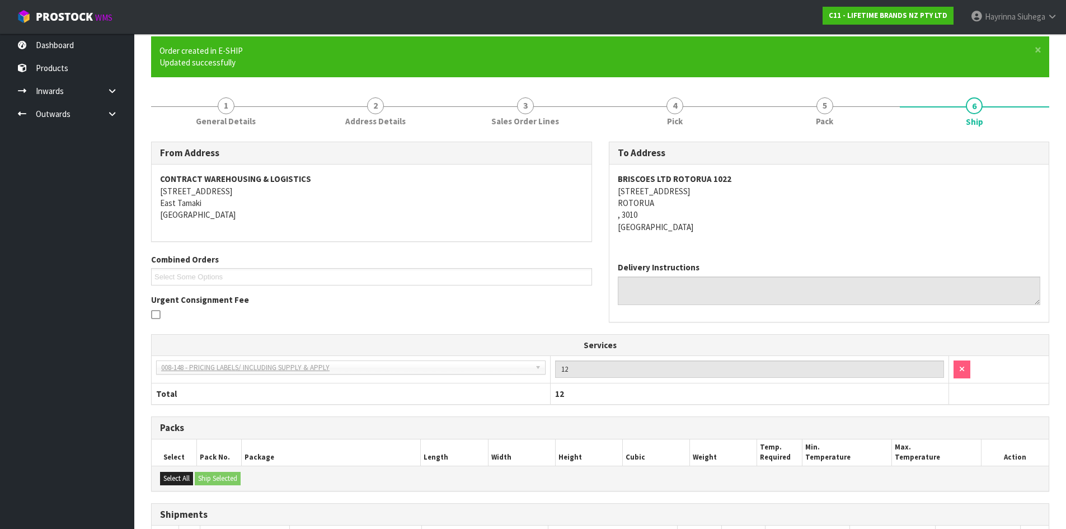
scroll to position [211, 0]
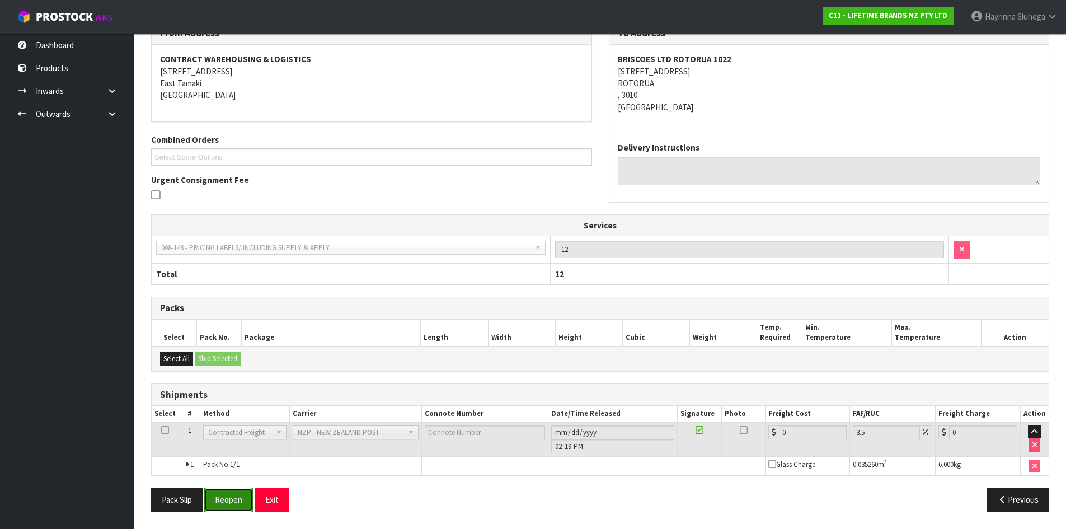
click at [226, 505] on button "Reopen" at bounding box center [228, 500] width 49 height 24
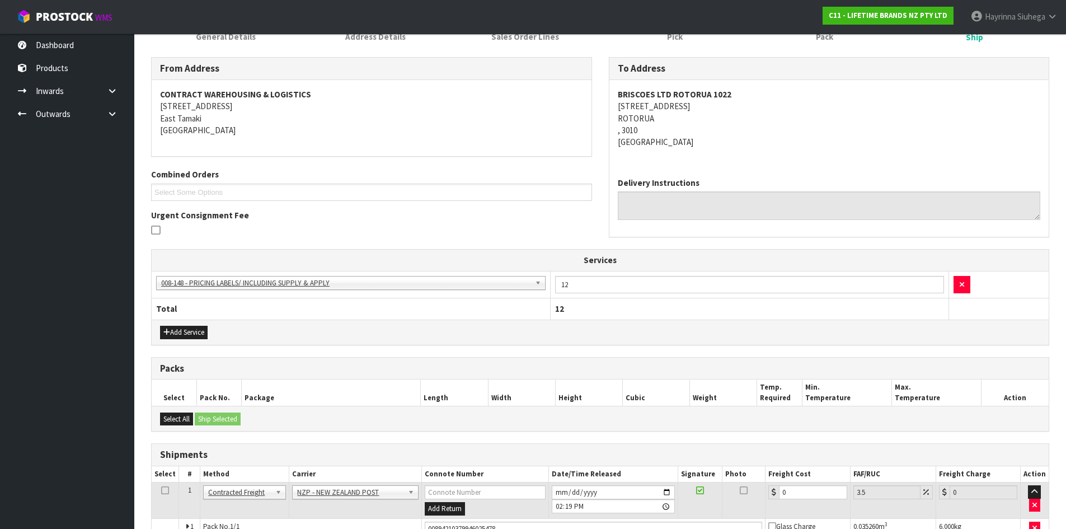
scroll to position [237, 0]
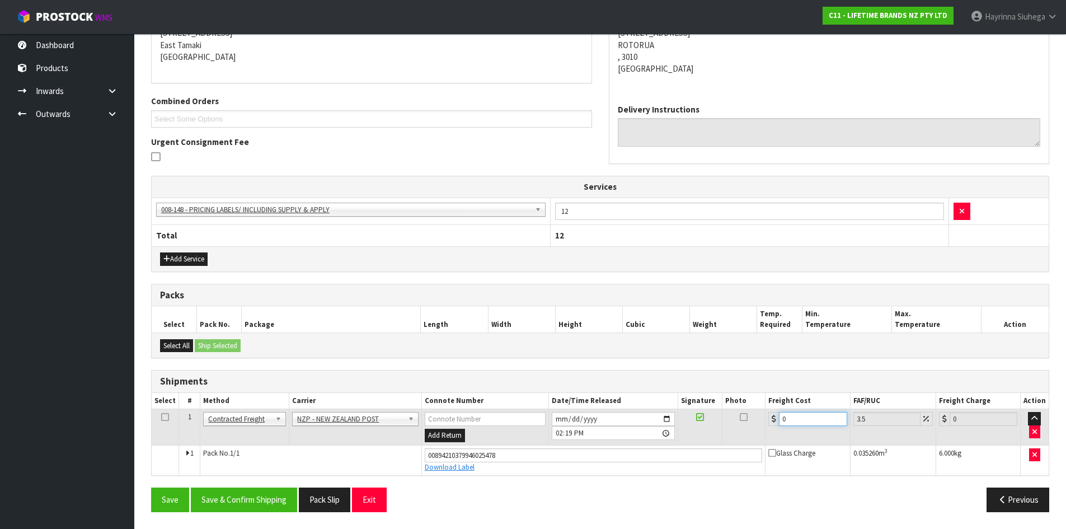
drag, startPoint x: 822, startPoint y: 419, endPoint x: 671, endPoint y: 423, distance: 151.8
click at [672, 423] on tr "1 Client Local Pickup Customer Local Pickup Company Freight Contracted Freight …" at bounding box center [600, 427] width 897 height 36
type input "8"
type input "8.28"
type input "8.4"
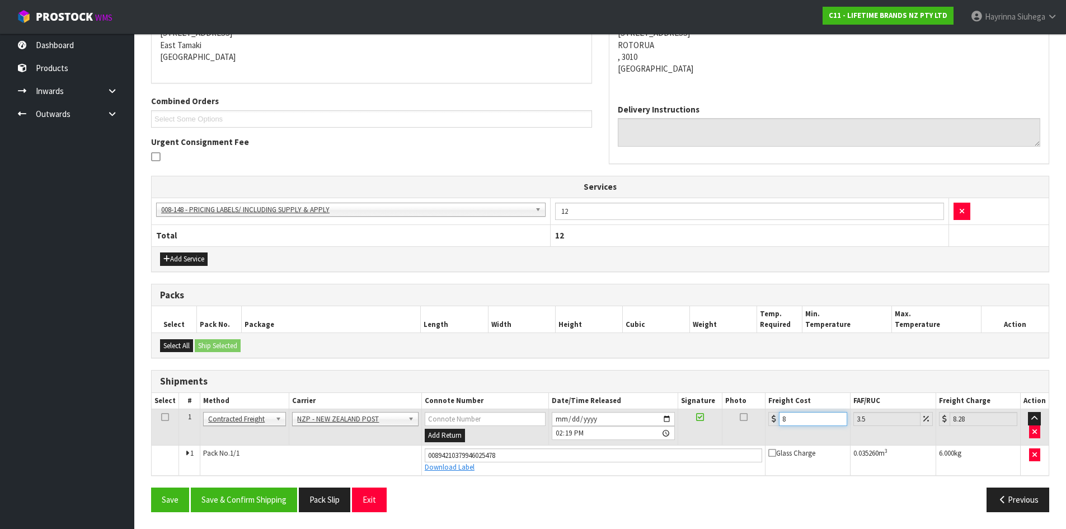
type input "8.69"
type input "8.45"
type input "8.75"
type input "8.45"
click at [151, 488] on button "Save" at bounding box center [170, 500] width 38 height 24
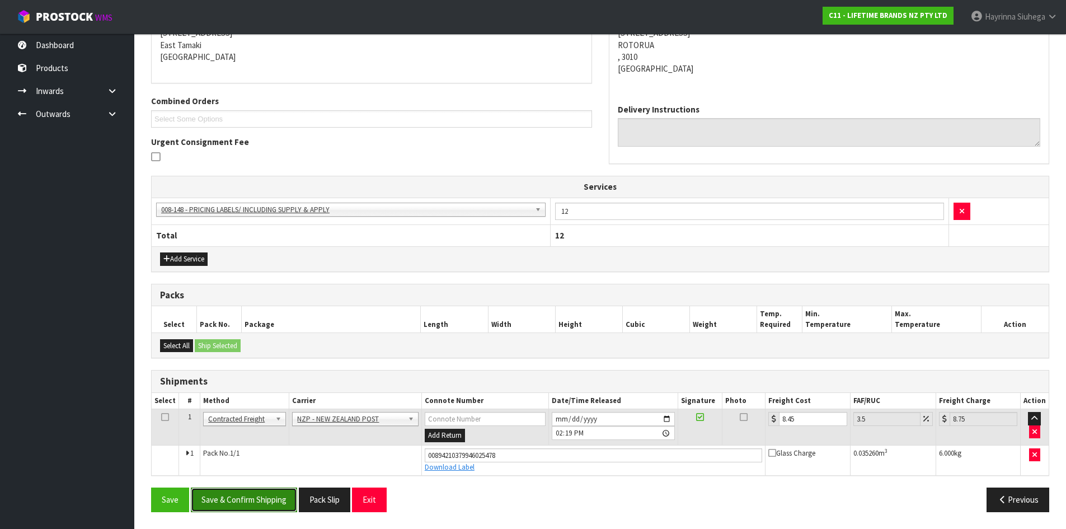
click at [259, 494] on button "Save & Confirm Shipping" at bounding box center [244, 500] width 106 height 24
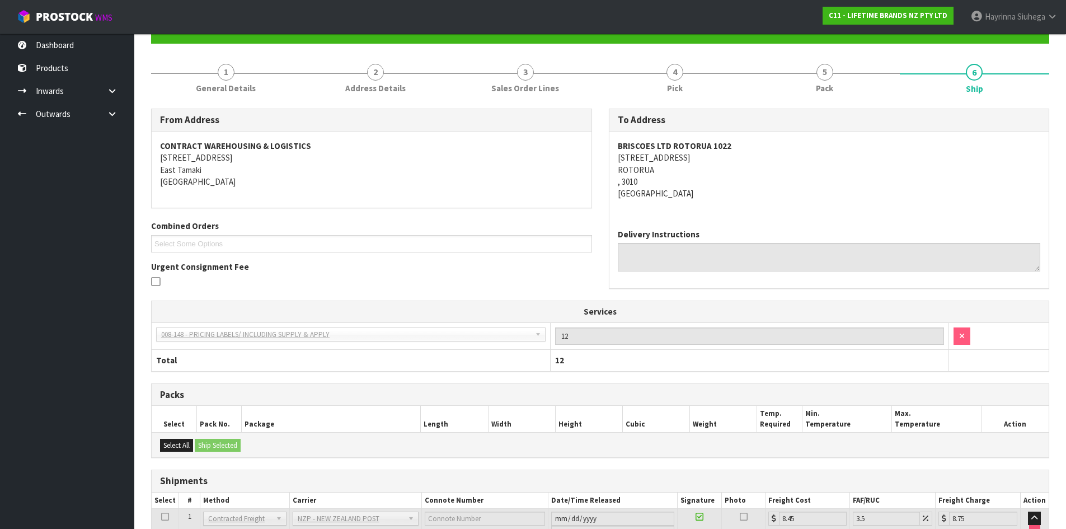
scroll to position [0, 0]
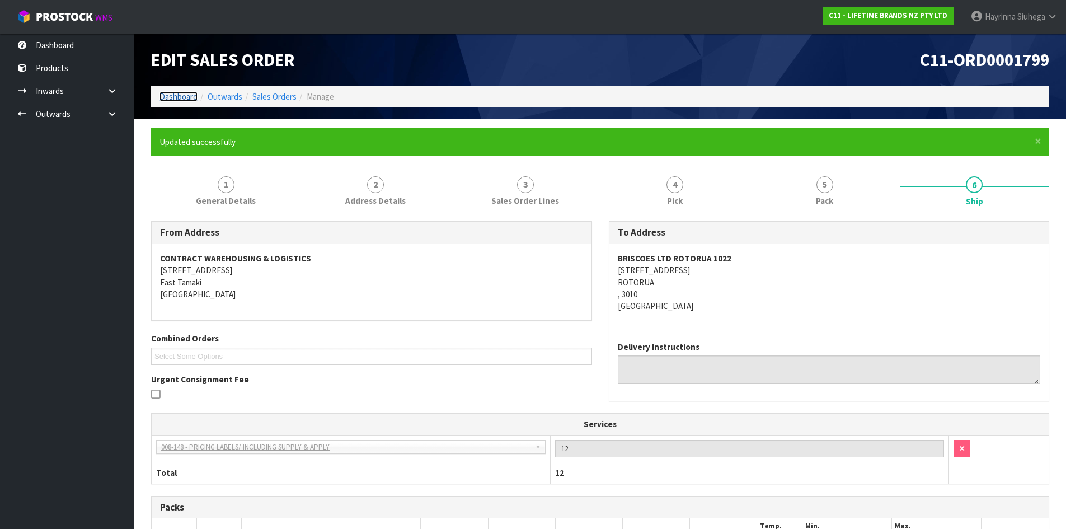
click at [186, 95] on link "Dashboard" at bounding box center [179, 96] width 38 height 11
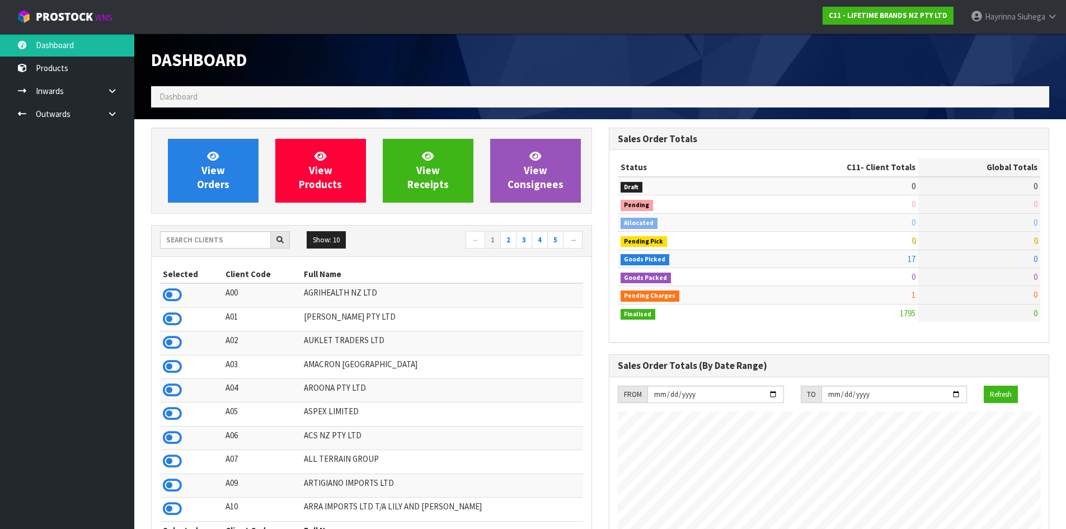
scroll to position [848, 457]
click at [229, 157] on link "View Orders" at bounding box center [213, 171] width 91 height 64
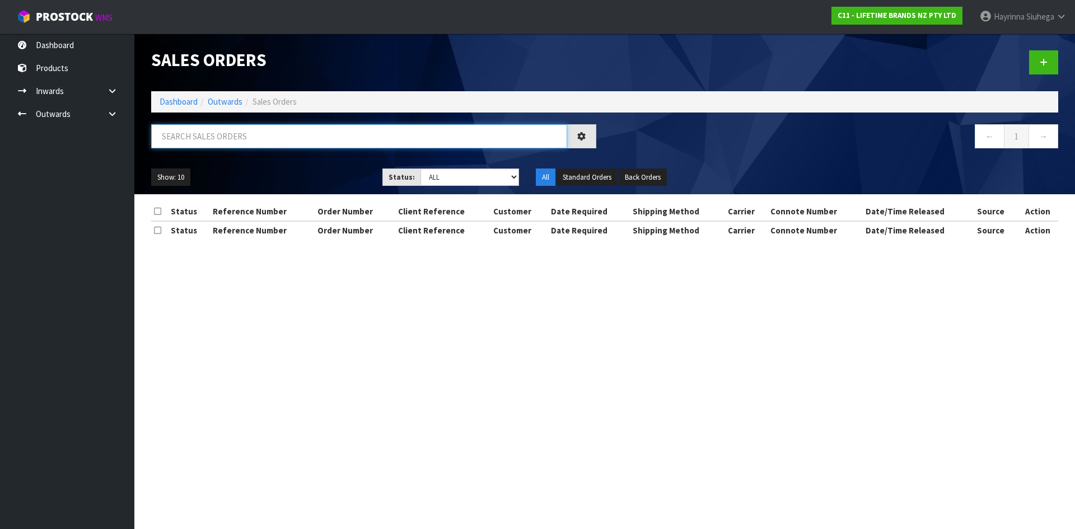
click at [234, 143] on input "text" at bounding box center [359, 136] width 416 height 24
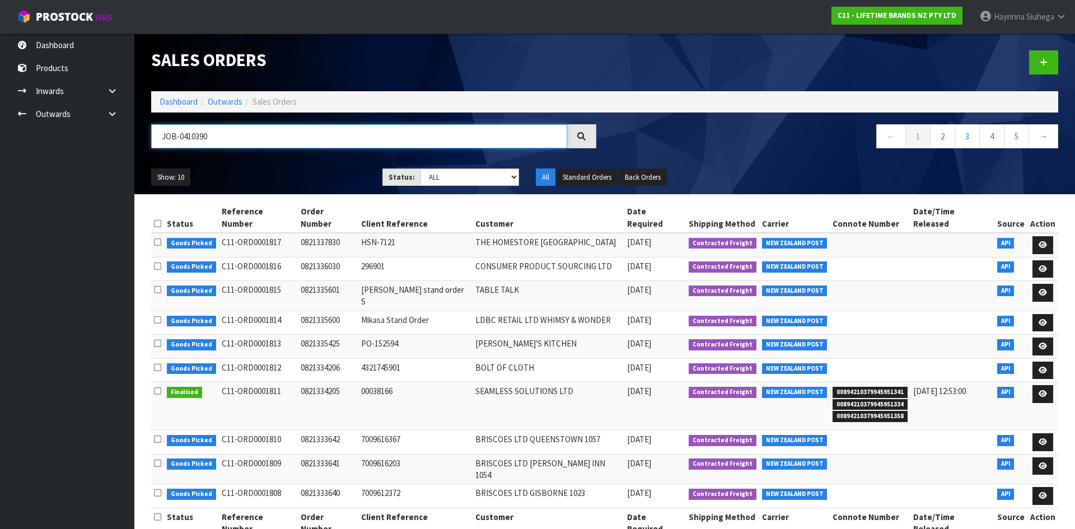
type input "JOB-0410390"
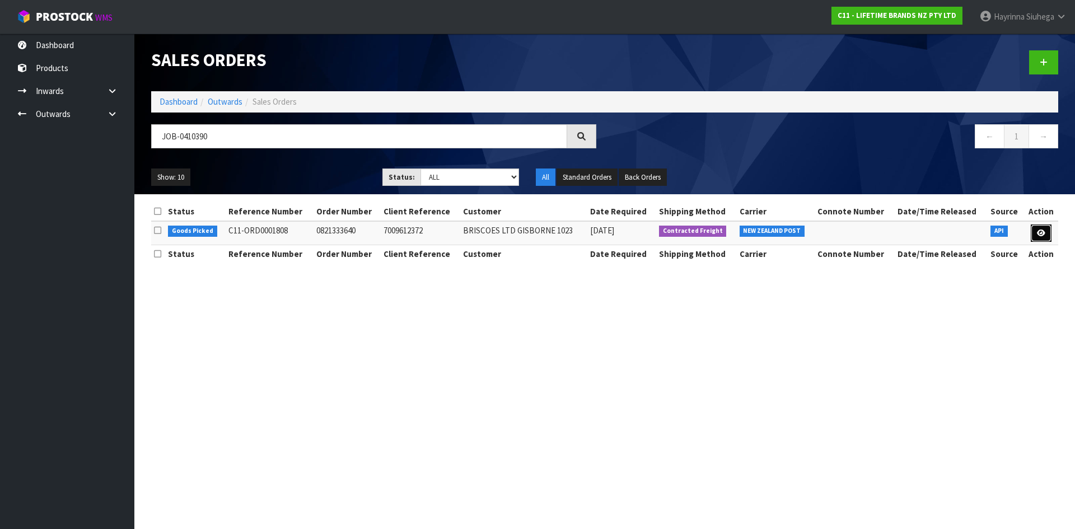
click at [1038, 229] on link at bounding box center [1040, 233] width 21 height 18
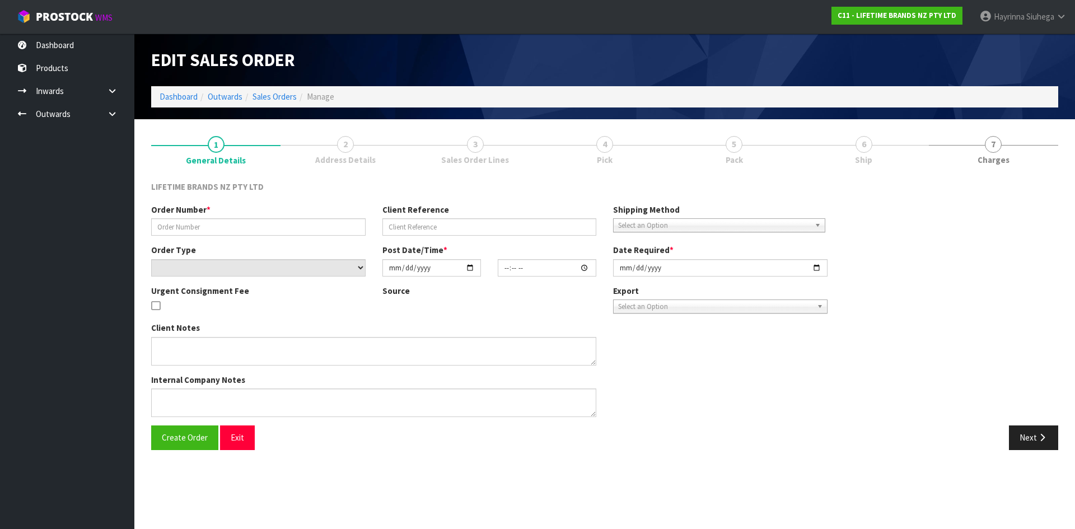
type input "0821333640"
type input "7009612372"
select select "number:0"
type input "2025-09-01"
type input "13:03:44.000"
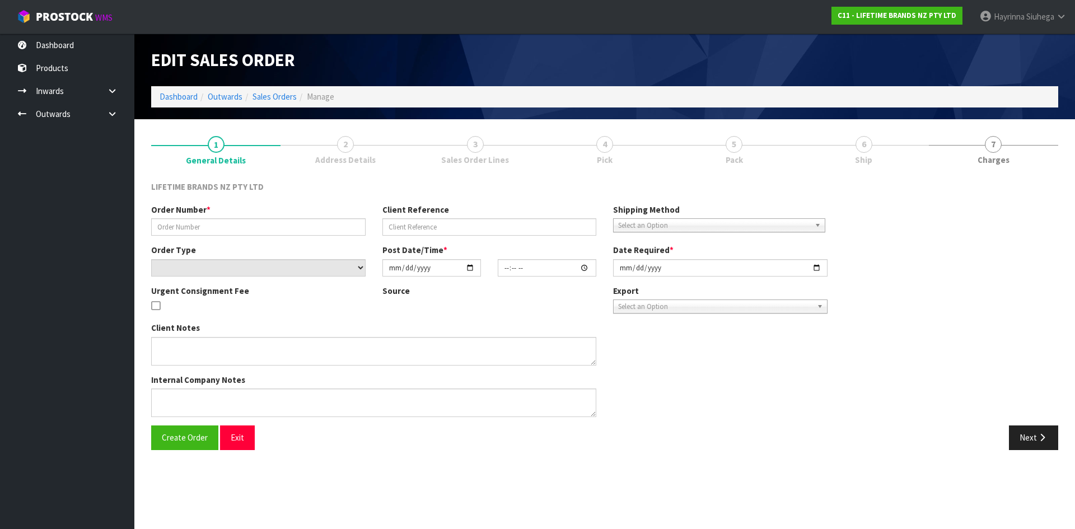
type input "2025-09-02"
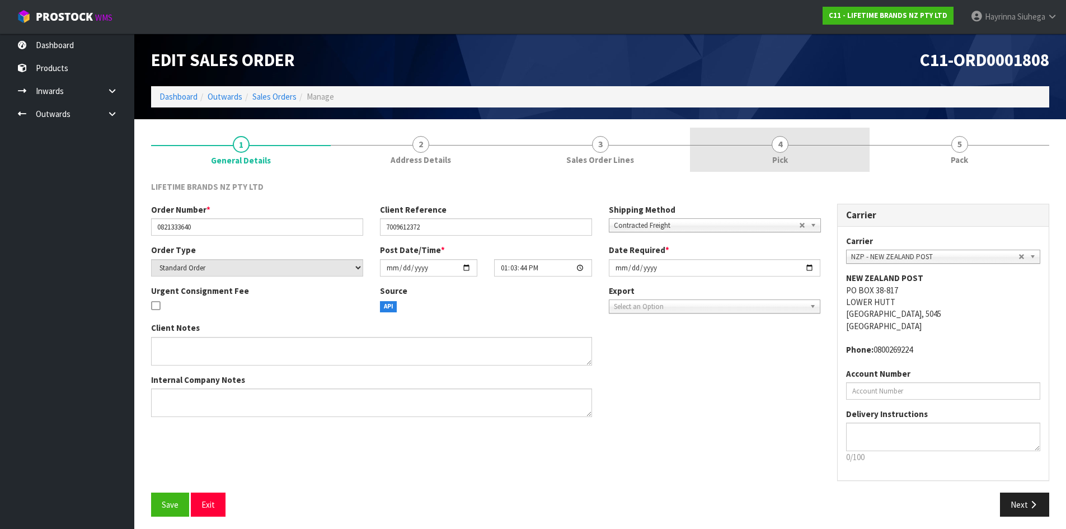
click at [823, 155] on link "4 Pick" at bounding box center [780, 150] width 180 height 44
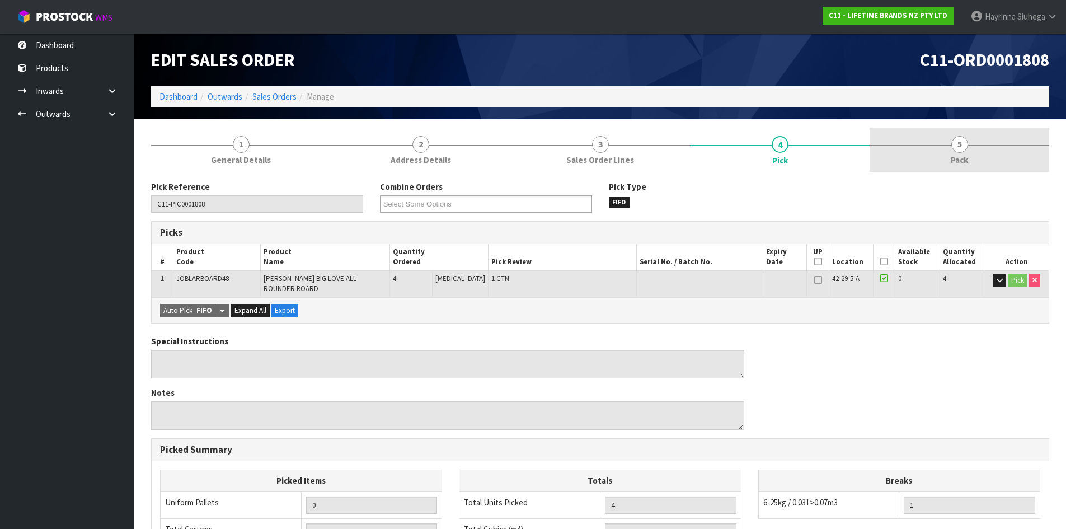
click at [912, 139] on link "5 Pack" at bounding box center [960, 150] width 180 height 44
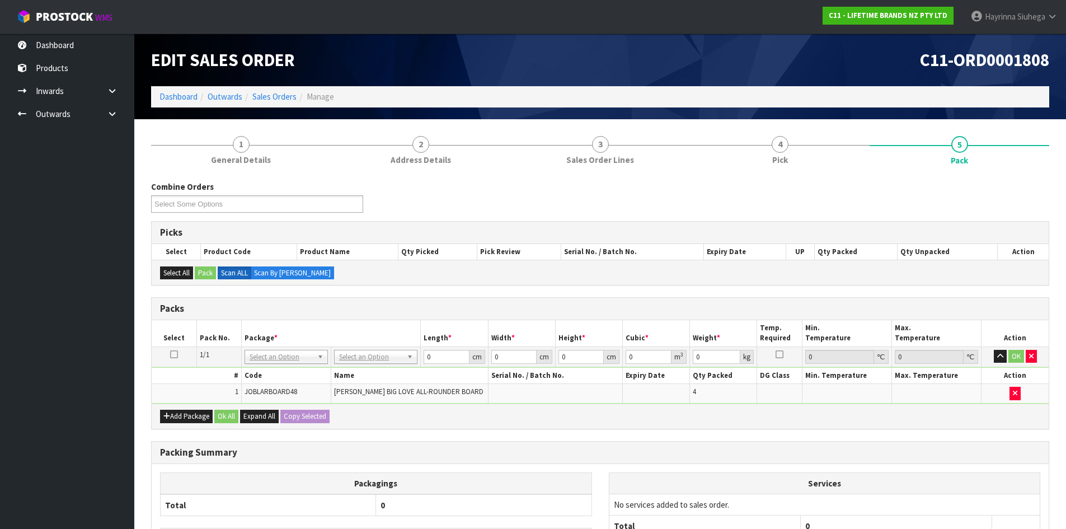
click at [399, 346] on td "No Packaging Cartons PLT GEN120 (1200 X 1000) PLT ONE WAY SKID CHEP HIRE PALLET…" at bounding box center [376, 356] width 90 height 20
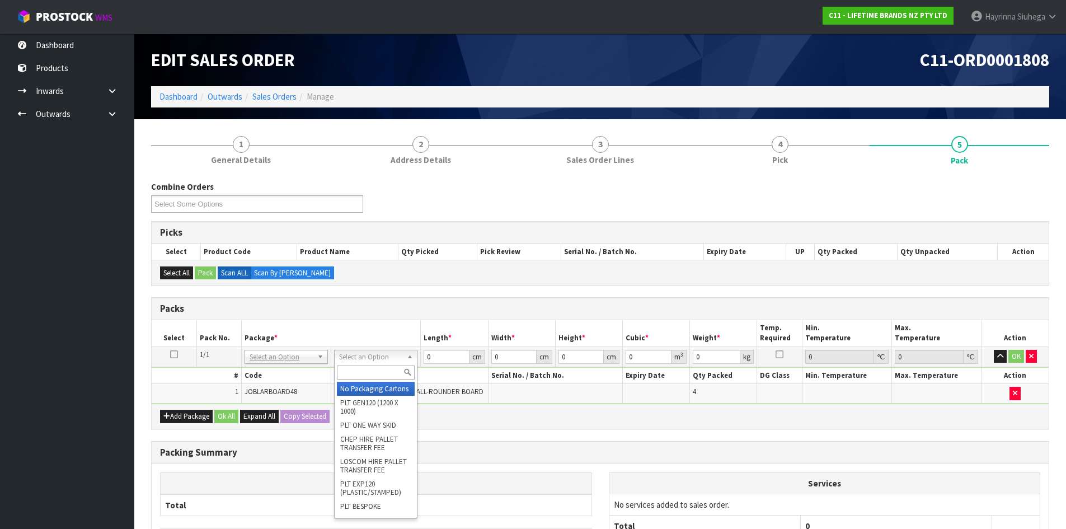
drag, startPoint x: 386, startPoint y: 389, endPoint x: 393, endPoint y: 388, distance: 7.9
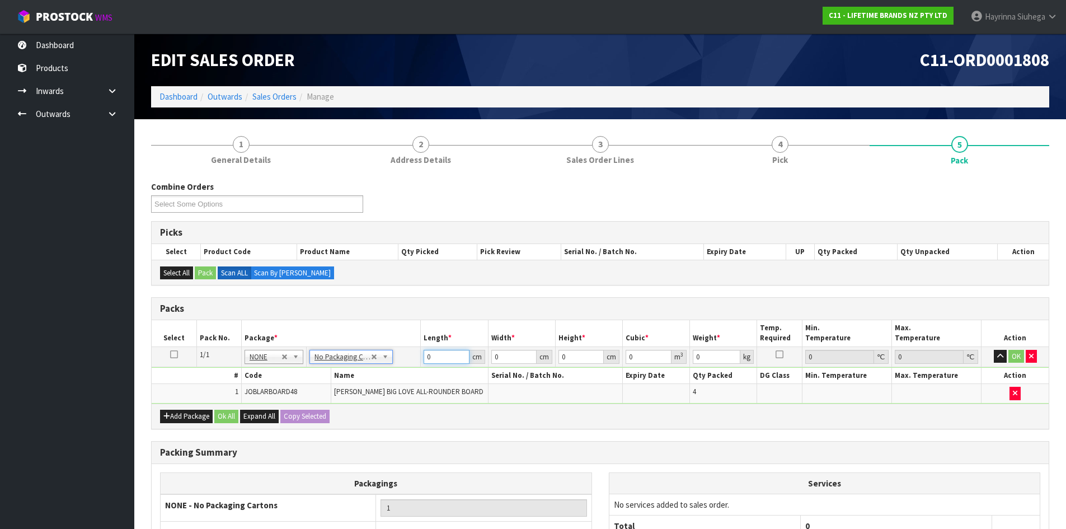
click at [428, 359] on input "0" at bounding box center [446, 357] width 45 height 14
type input "55"
type input "54"
type input "1"
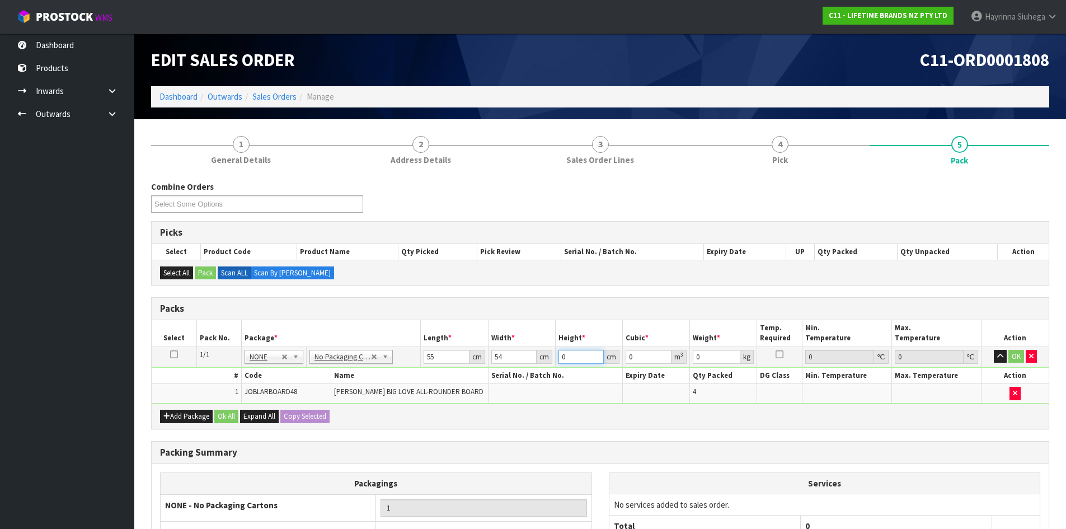
type input "0.00297"
type input "14"
type input "0.04158"
type input "14"
type input "11"
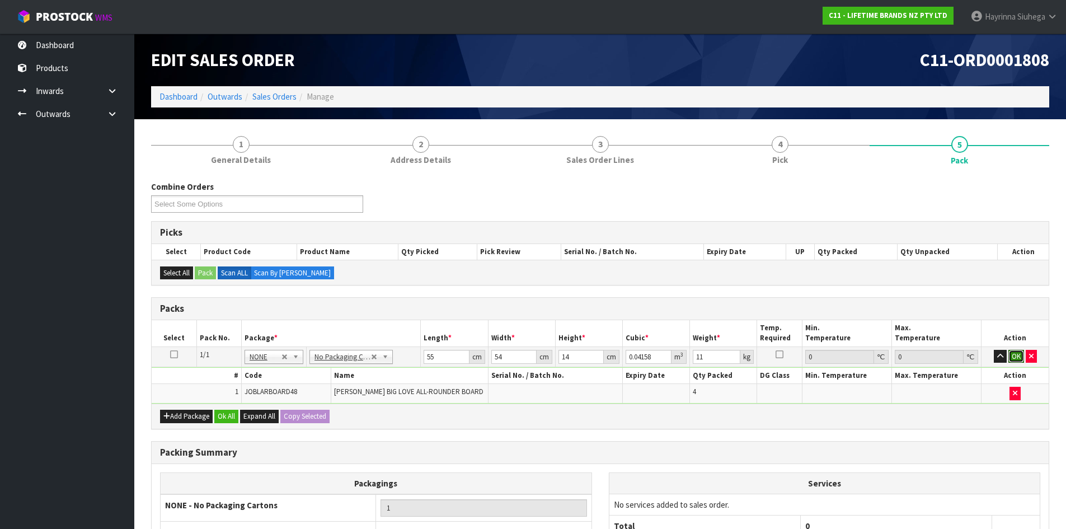
click button "OK" at bounding box center [1017, 356] width 16 height 13
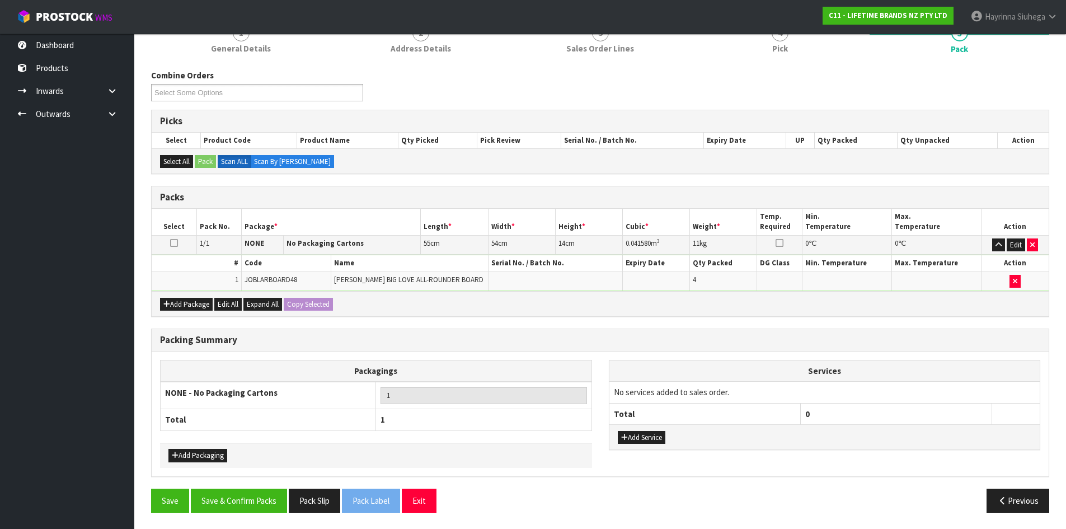
scroll to position [112, 0]
click at [651, 437] on button "Add Service" at bounding box center [642, 436] width 48 height 13
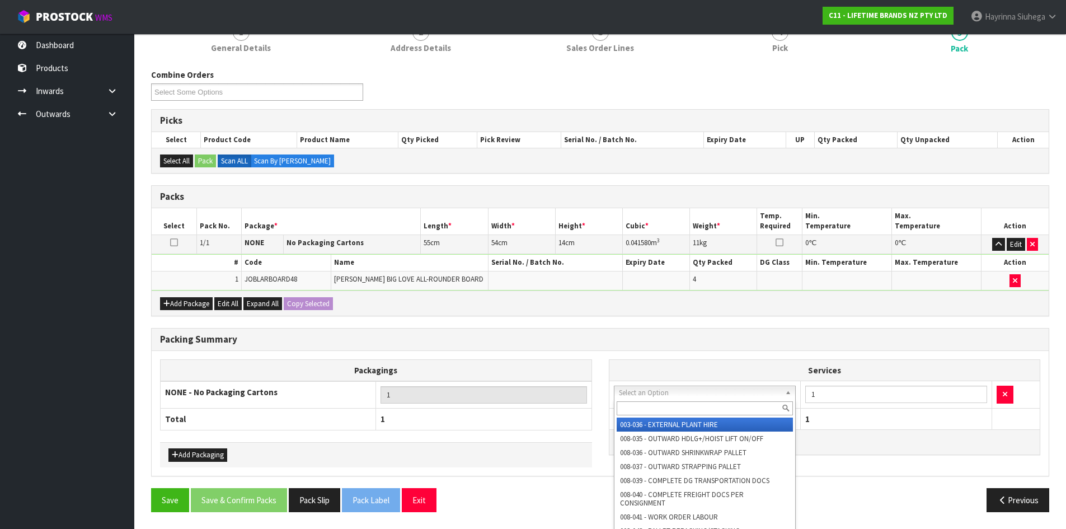
click at [663, 402] on input "text" at bounding box center [705, 408] width 177 height 14
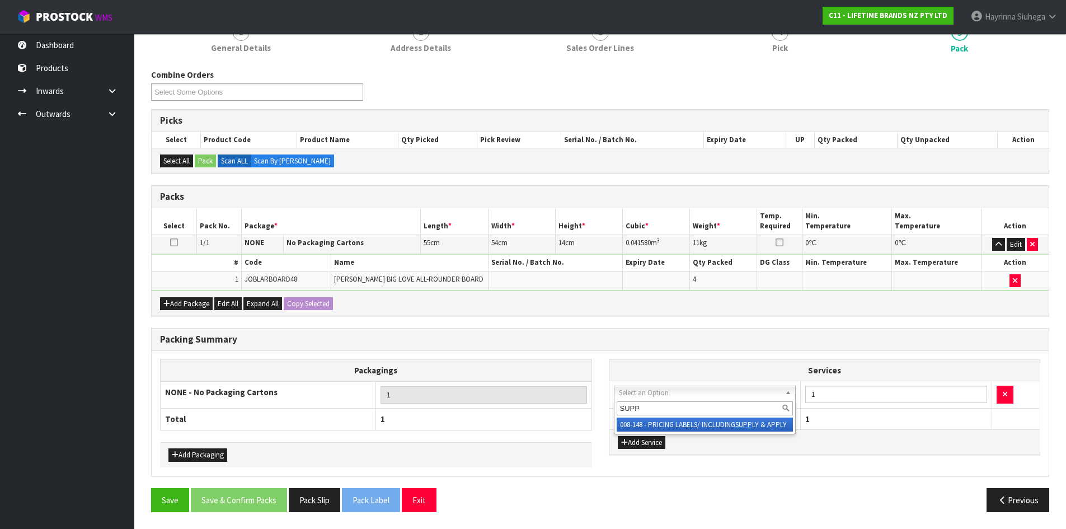
type input "SUPP"
click at [709, 416] on div "SUPP" at bounding box center [705, 408] width 181 height 18
drag, startPoint x: 709, startPoint y: 418, endPoint x: 755, endPoint y: 415, distance: 46.0
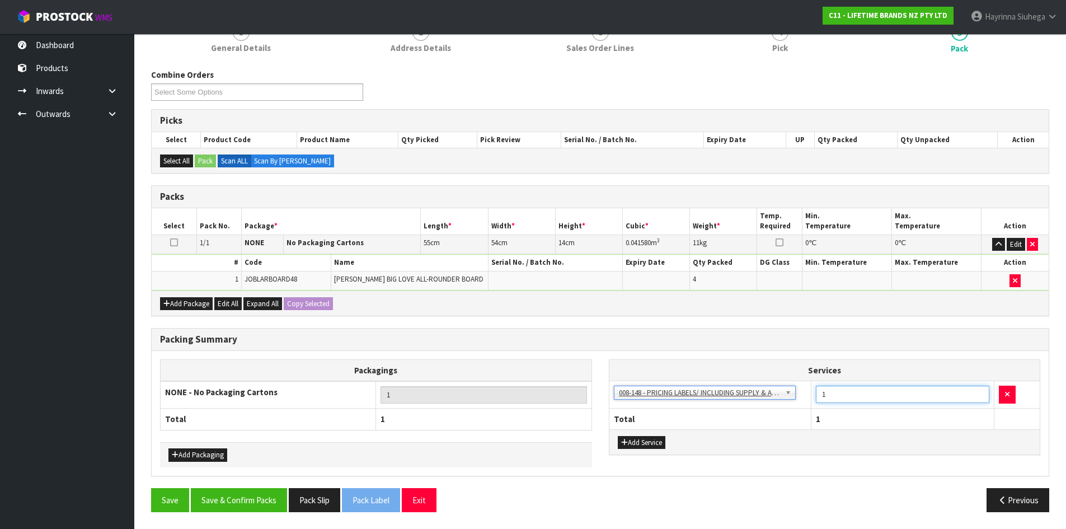
drag, startPoint x: 856, startPoint y: 393, endPoint x: 755, endPoint y: 390, distance: 101.4
click at [758, 390] on tr "003-036 - EXTERNAL PLANT HIRE 008-035 - OUTWARD HDLG+/HOIST LIFT ON/OFF 008-036…" at bounding box center [825, 394] width 431 height 27
type input "4"
click at [266, 507] on button "Save & Confirm Packs" at bounding box center [239, 500] width 96 height 24
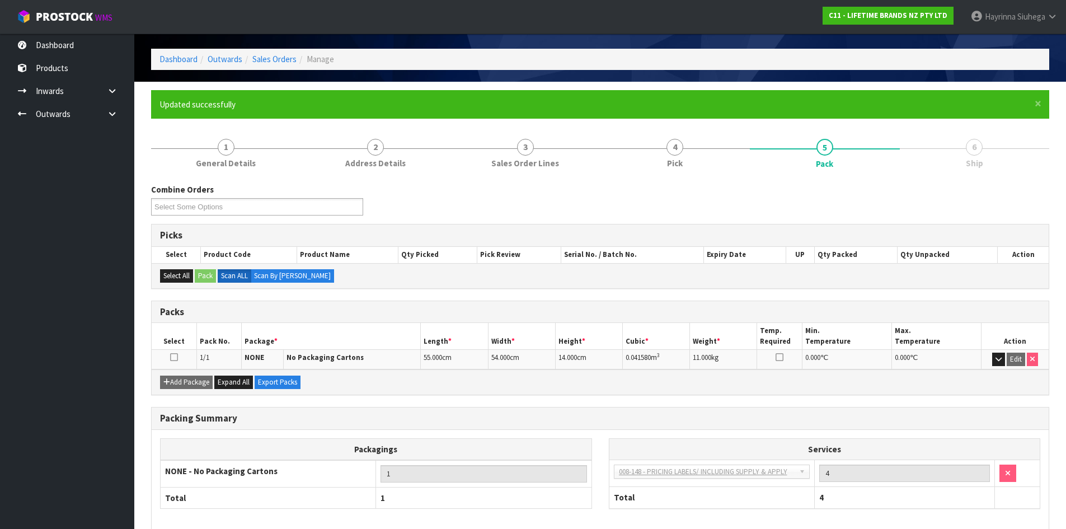
scroll to position [91, 0]
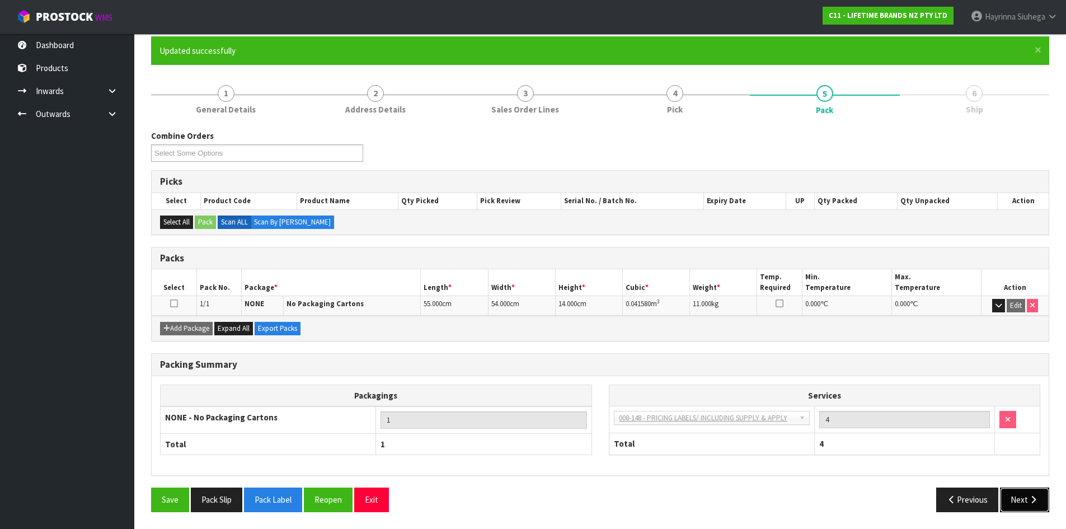
click at [1042, 503] on button "Next" at bounding box center [1024, 500] width 49 height 24
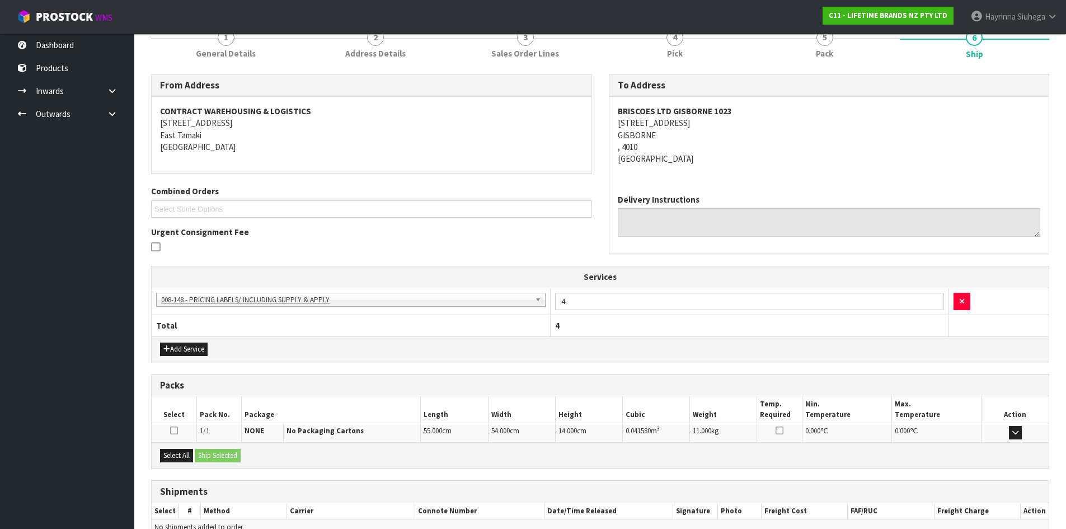
scroll to position [207, 0]
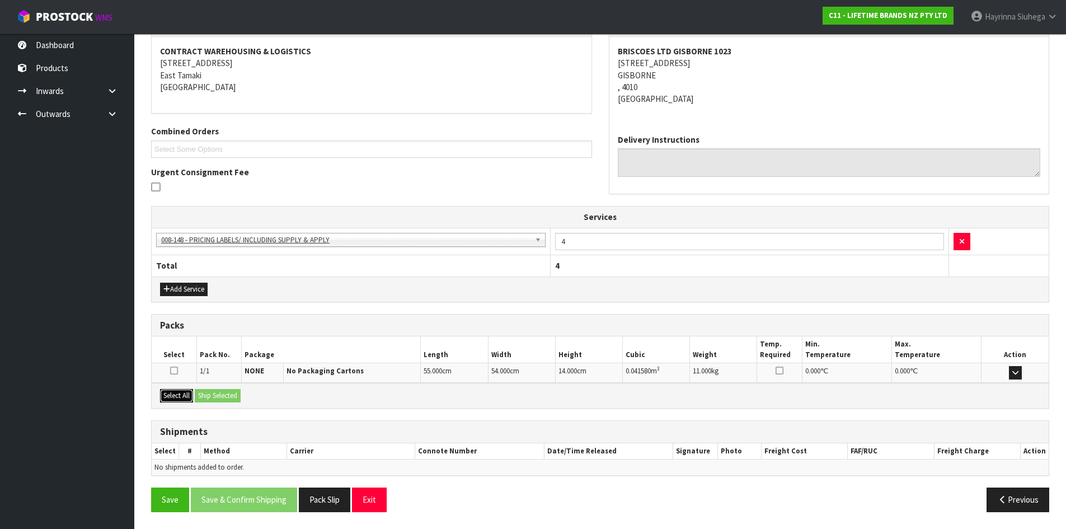
click at [173, 399] on button "Select All" at bounding box center [176, 395] width 33 height 13
click at [204, 399] on button "Ship Selected" at bounding box center [218, 395] width 46 height 13
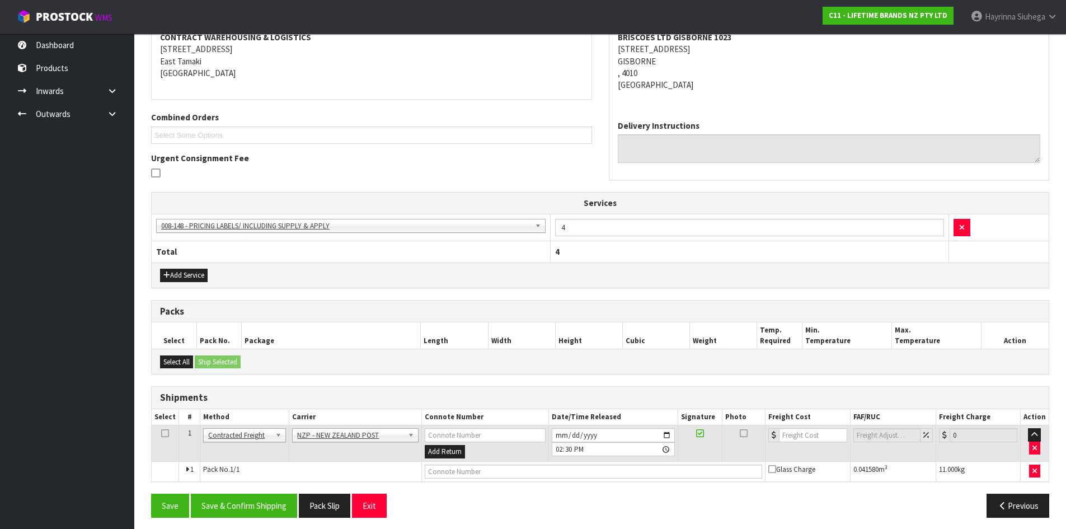
scroll to position [227, 0]
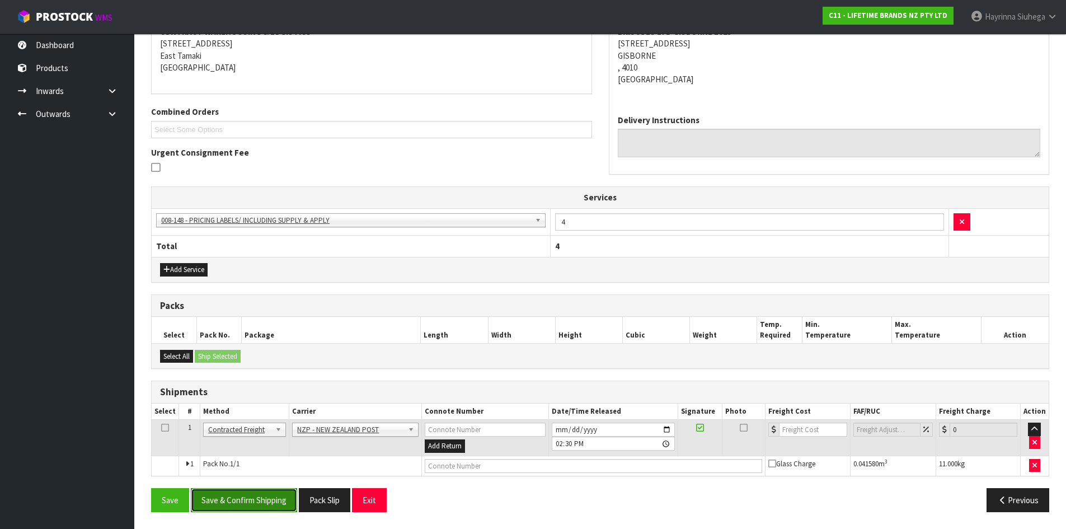
click at [251, 497] on button "Save & Confirm Shipping" at bounding box center [244, 500] width 106 height 24
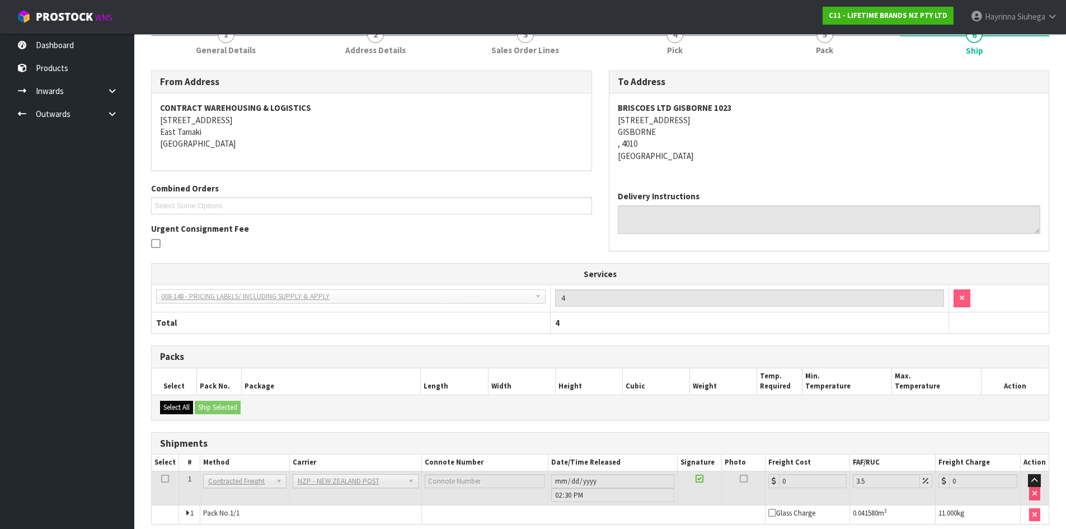
scroll to position [211, 0]
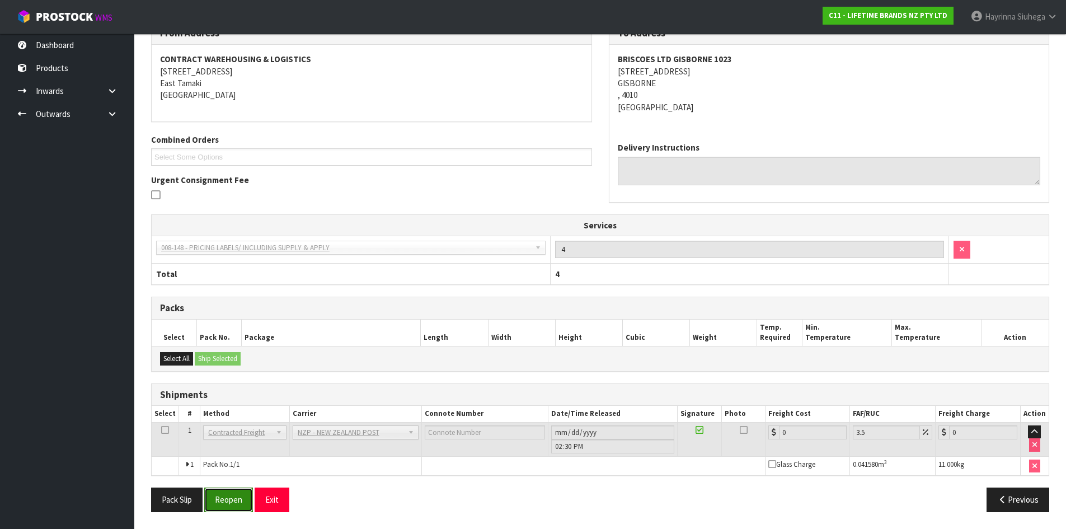
click at [232, 509] on button "Reopen" at bounding box center [228, 500] width 49 height 24
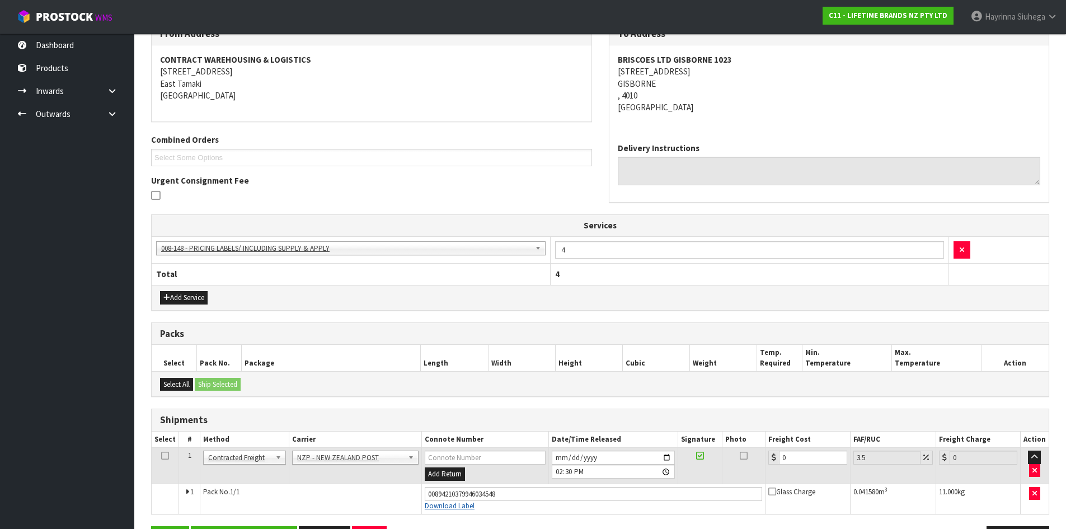
scroll to position [237, 0]
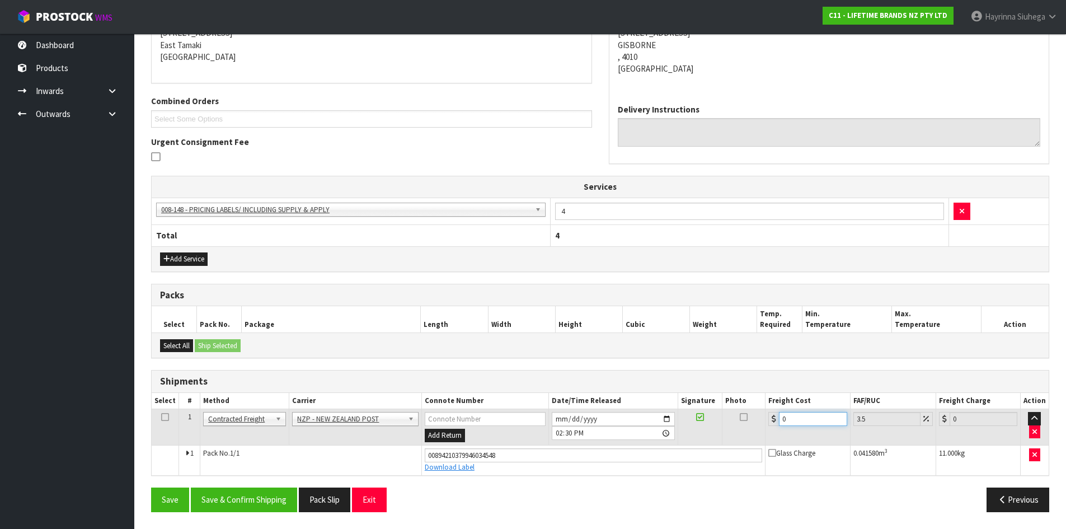
drag, startPoint x: 807, startPoint y: 414, endPoint x: 649, endPoint y: 424, distance: 157.6
click at [649, 424] on tr "1 Client Local Pickup Customer Local Pickup Company Freight Contracted Freight …" at bounding box center [600, 427] width 897 height 36
type input "9"
type input "9.31"
type input "9.2"
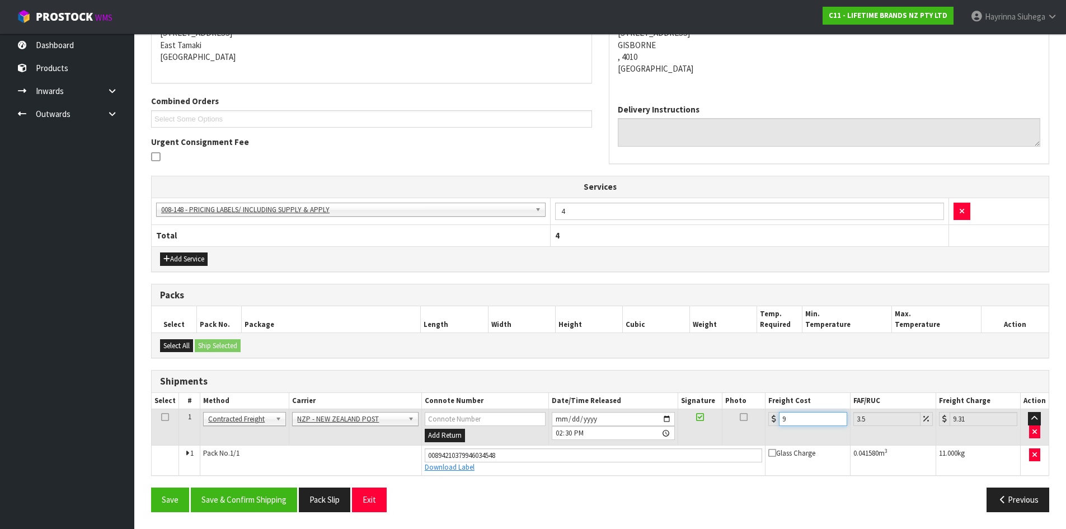
type input "9.52"
type input "9.26"
type input "9.58"
type input "9.26"
click at [151, 488] on button "Save" at bounding box center [170, 500] width 38 height 24
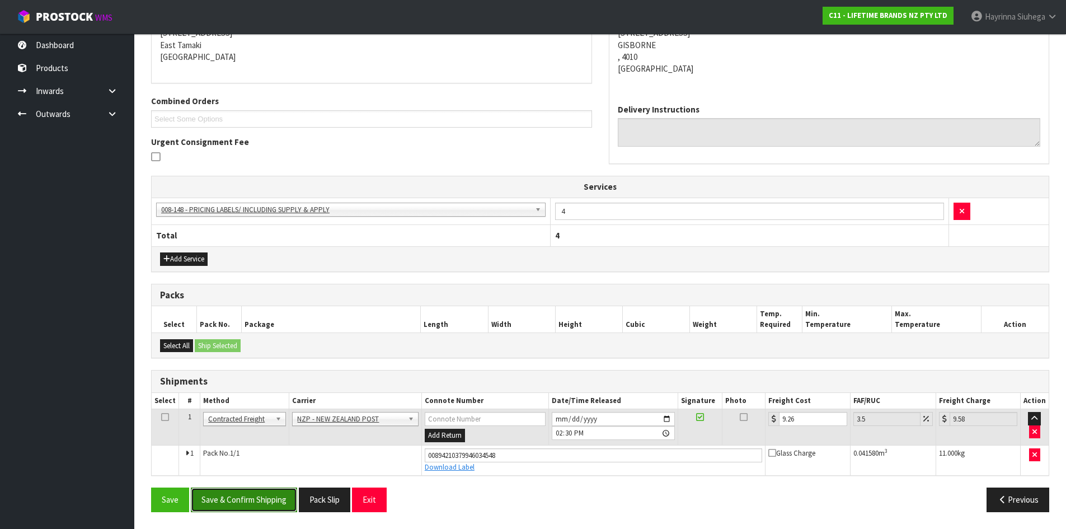
click at [284, 503] on button "Save & Confirm Shipping" at bounding box center [244, 500] width 106 height 24
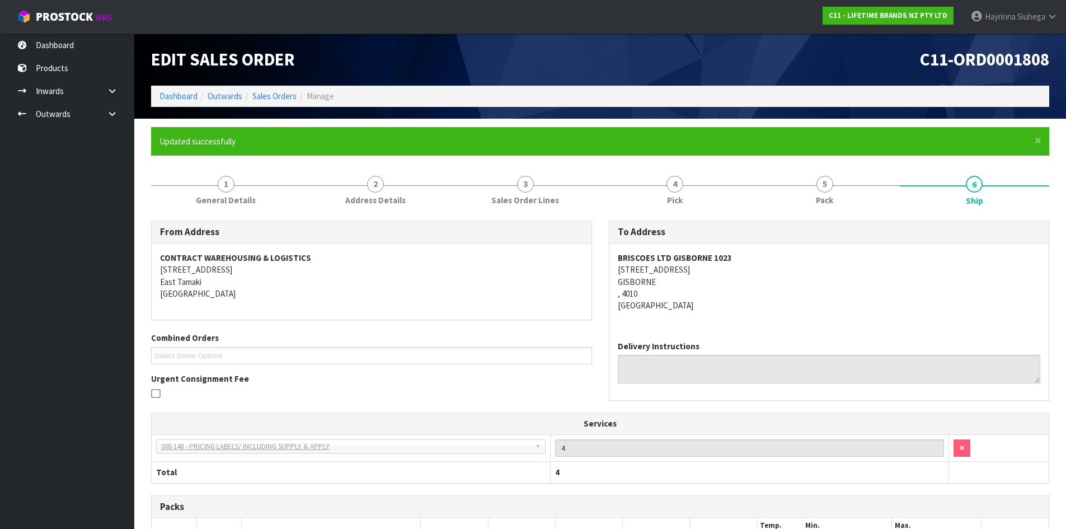
scroll to position [0, 0]
drag, startPoint x: 175, startPoint y: 88, endPoint x: 182, endPoint y: 101, distance: 14.8
click at [175, 89] on ol "Dashboard Outwards Sales Orders Manage" at bounding box center [600, 96] width 898 height 21
click at [182, 101] on link "Dashboard" at bounding box center [179, 96] width 38 height 11
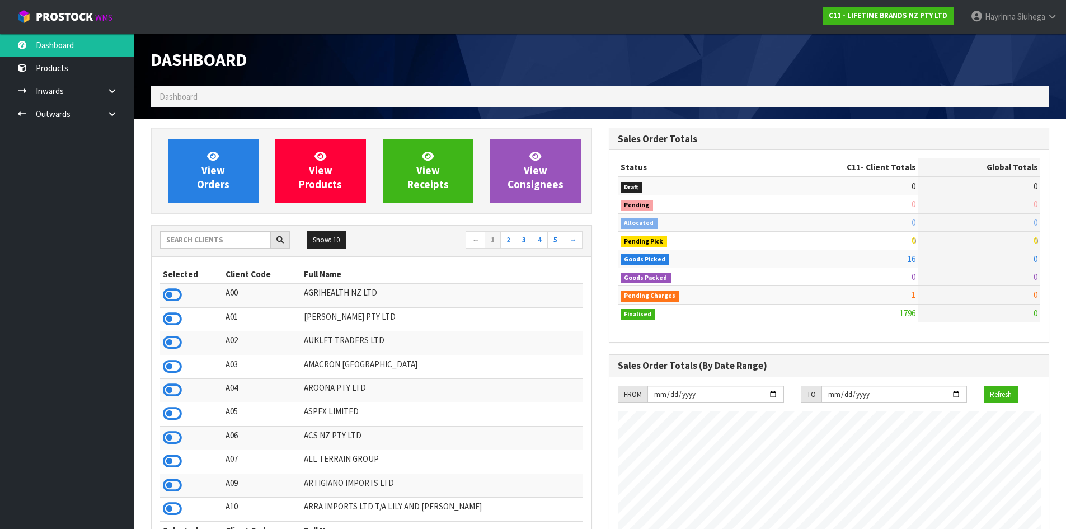
scroll to position [848, 457]
click at [198, 189] on span "View Orders" at bounding box center [213, 170] width 32 height 42
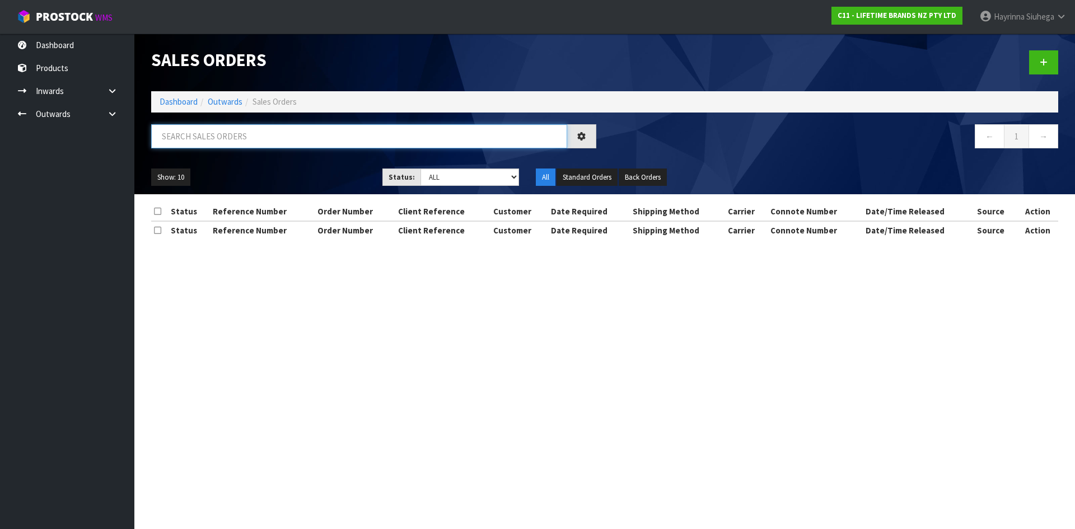
click at [232, 143] on input "text" at bounding box center [359, 136] width 416 height 24
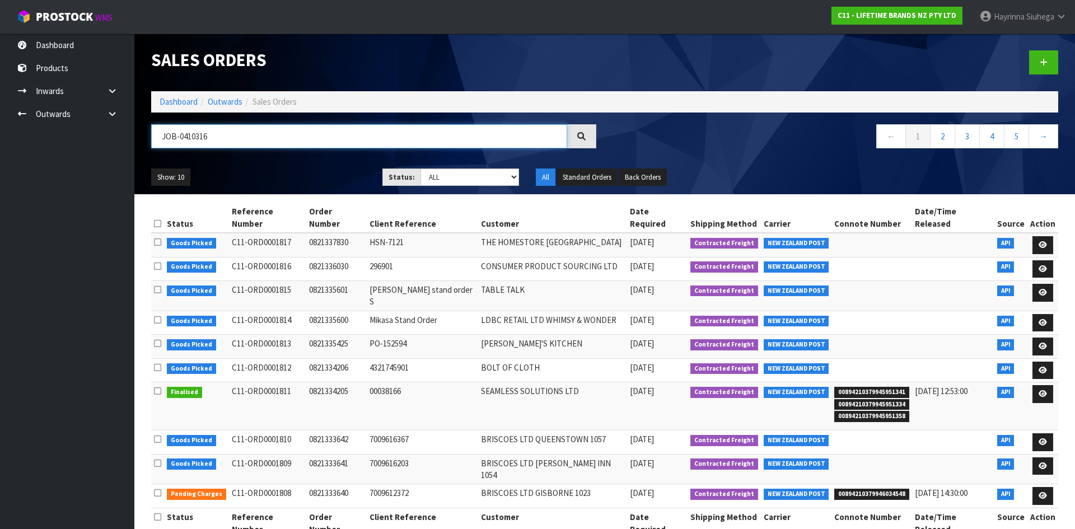
type input "JOB-0410316"
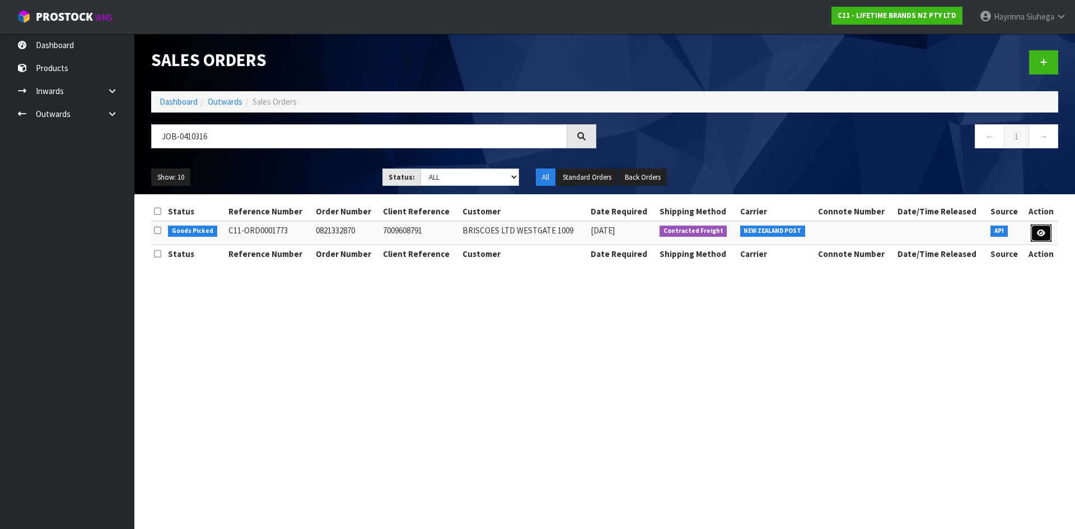
click at [1042, 236] on icon at bounding box center [1041, 232] width 8 height 7
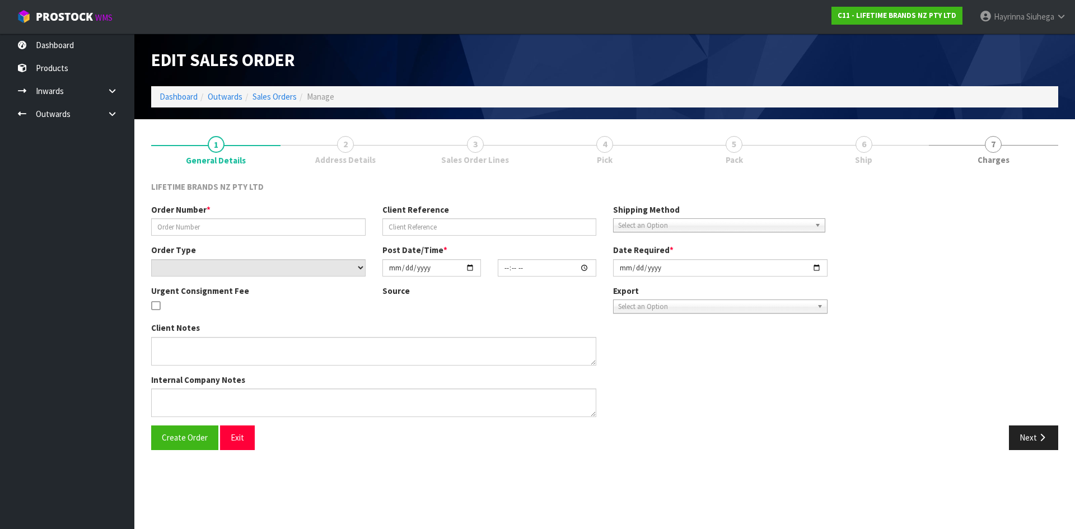
type input "0821332870"
type input "7009608791"
select select "number:0"
type input "2025-09-01"
type input "10:48:45.000"
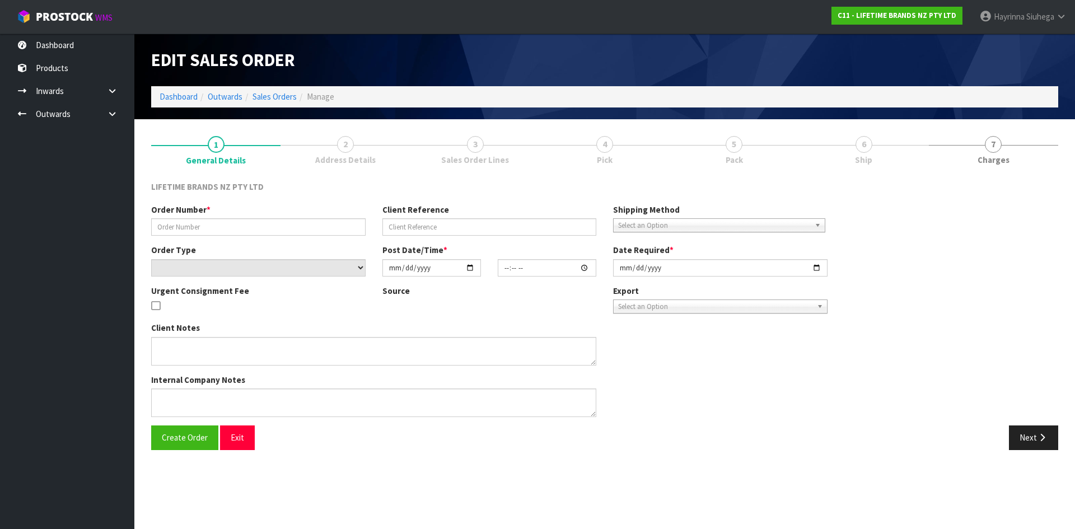
type input "2025-09-01"
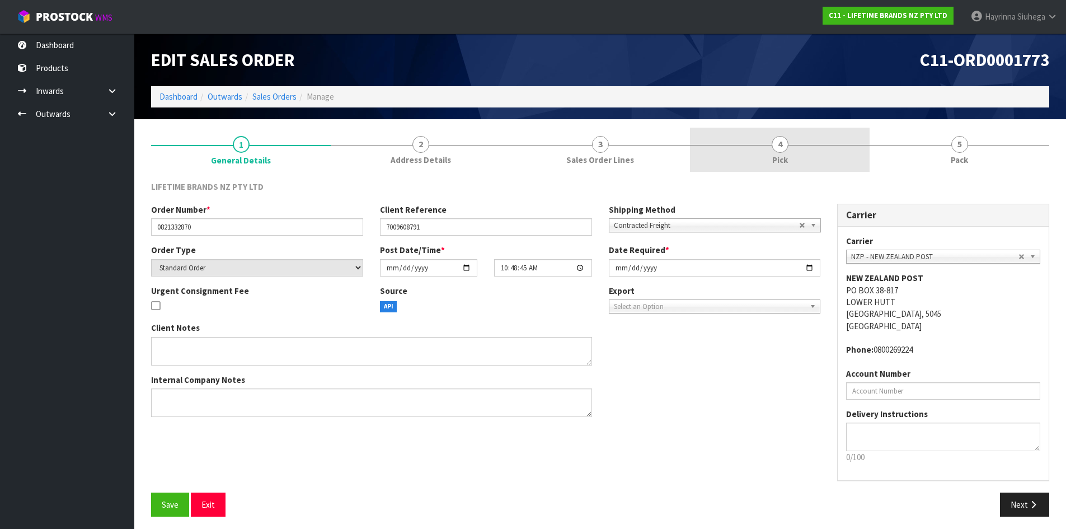
click at [824, 144] on link "4 Pick" at bounding box center [780, 150] width 180 height 44
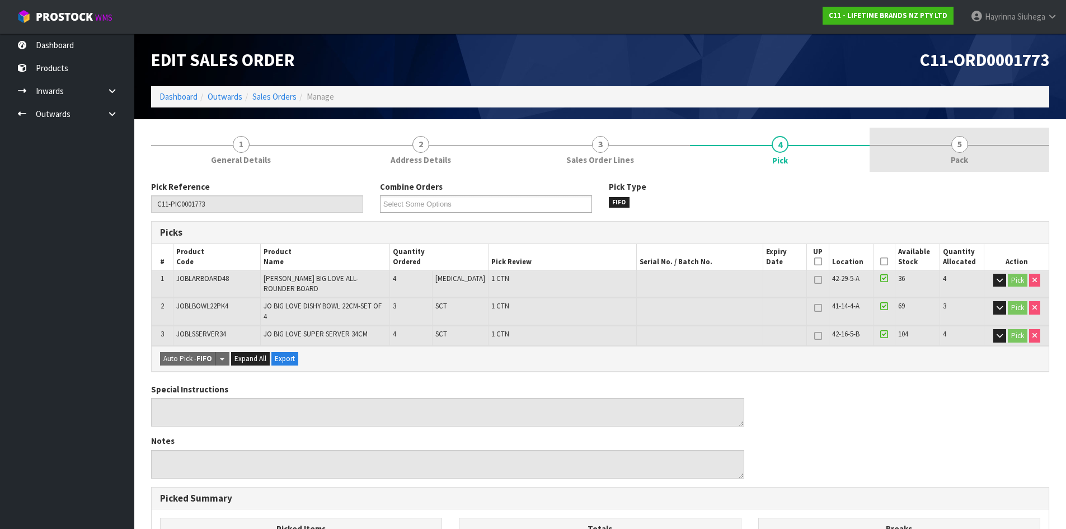
click at [951, 160] on span "Pack" at bounding box center [959, 160] width 17 height 12
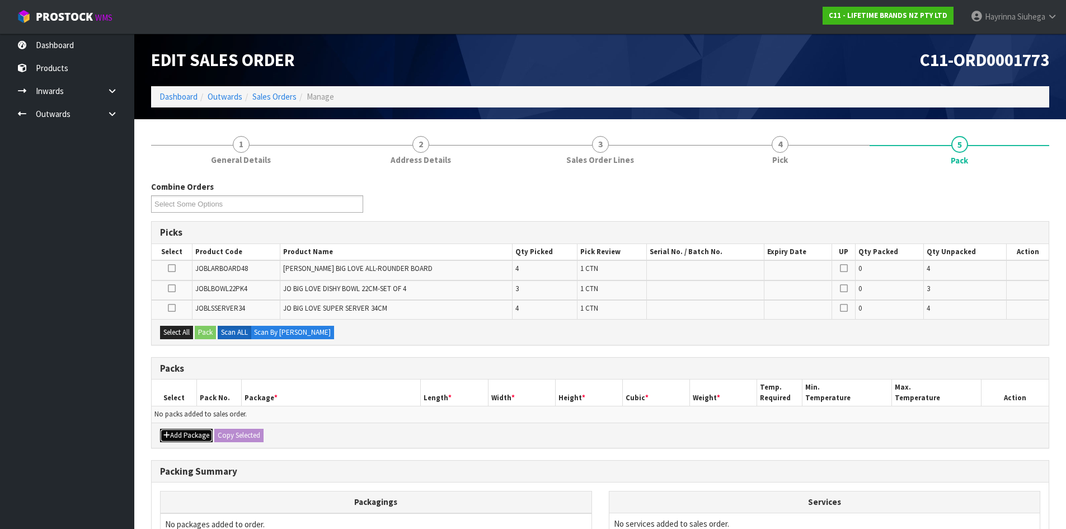
click at [189, 436] on button "Add Package" at bounding box center [186, 435] width 53 height 13
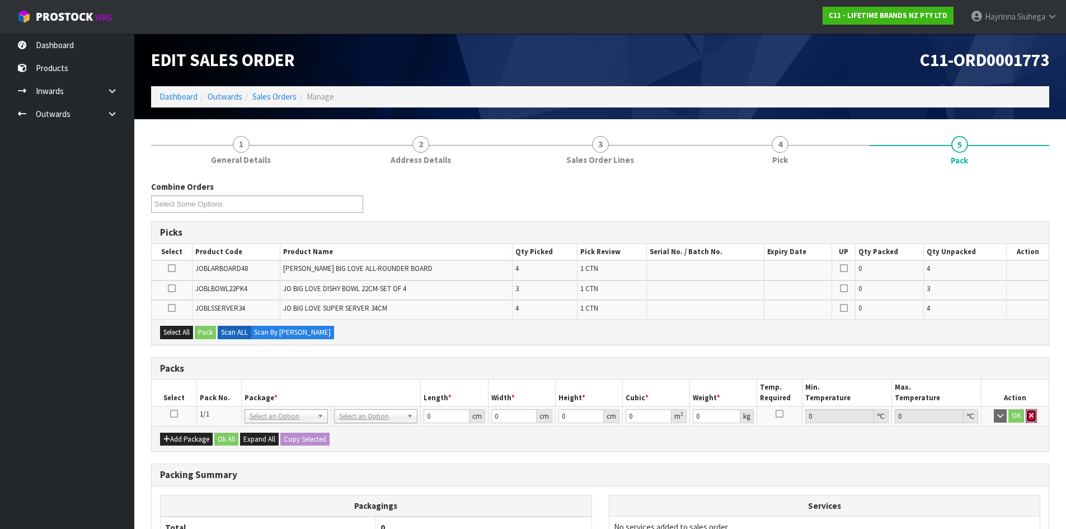
click at [1032, 414] on icon "button" at bounding box center [1031, 415] width 4 height 7
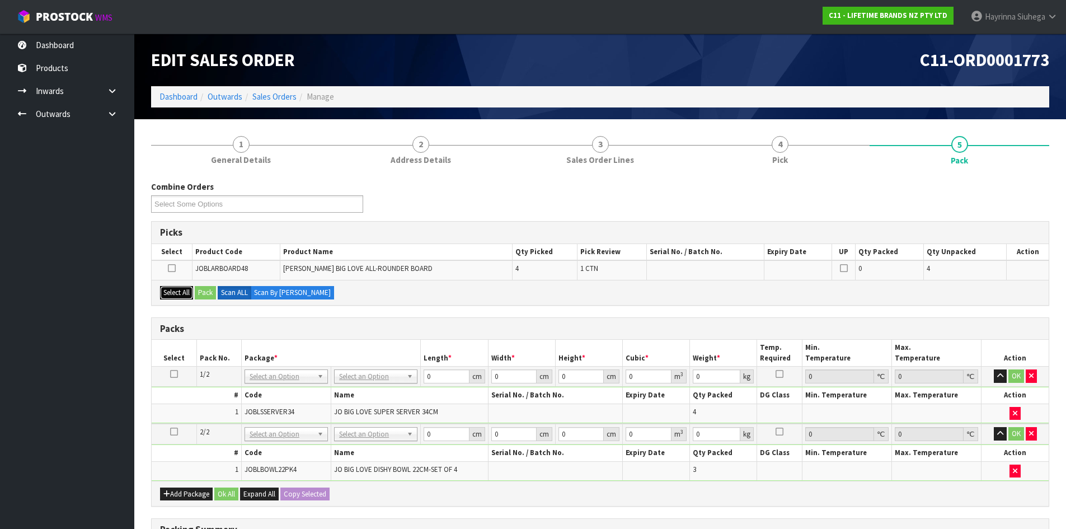
click at [170, 297] on button "Select All" at bounding box center [176, 292] width 33 height 13
click at [207, 289] on button "Pack" at bounding box center [205, 292] width 21 height 13
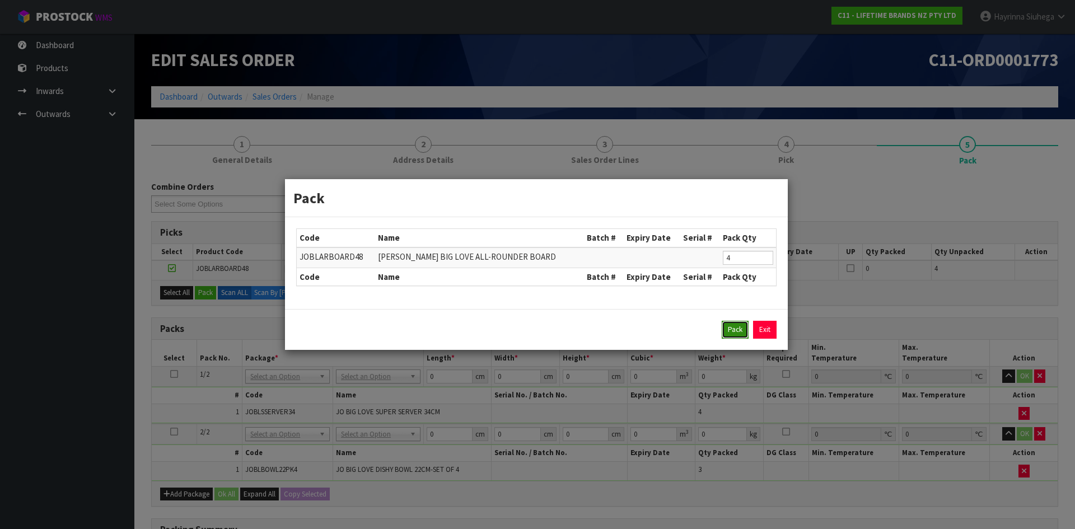
click at [738, 329] on button "Pack" at bounding box center [735, 330] width 27 height 18
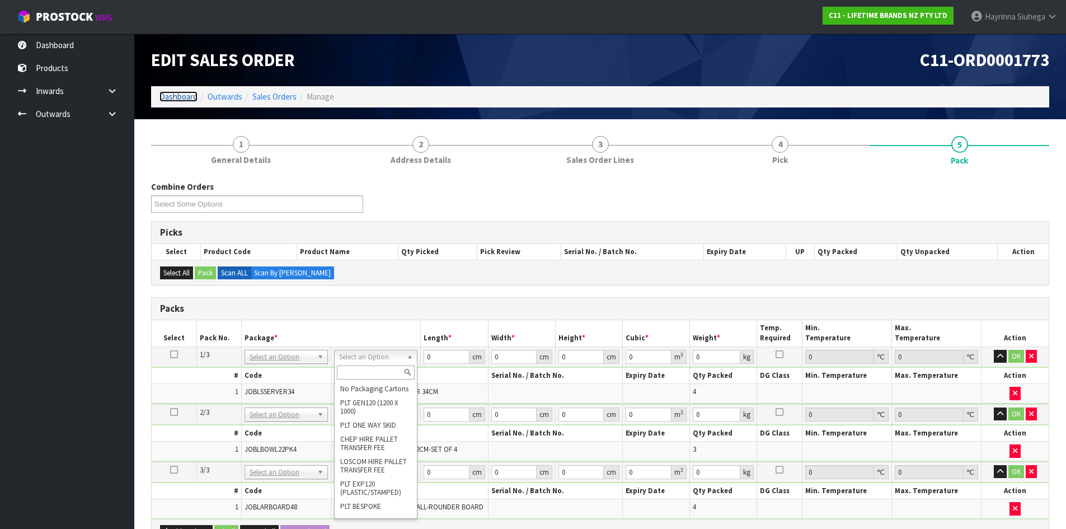
click at [182, 98] on link "Dashboard" at bounding box center [179, 96] width 38 height 11
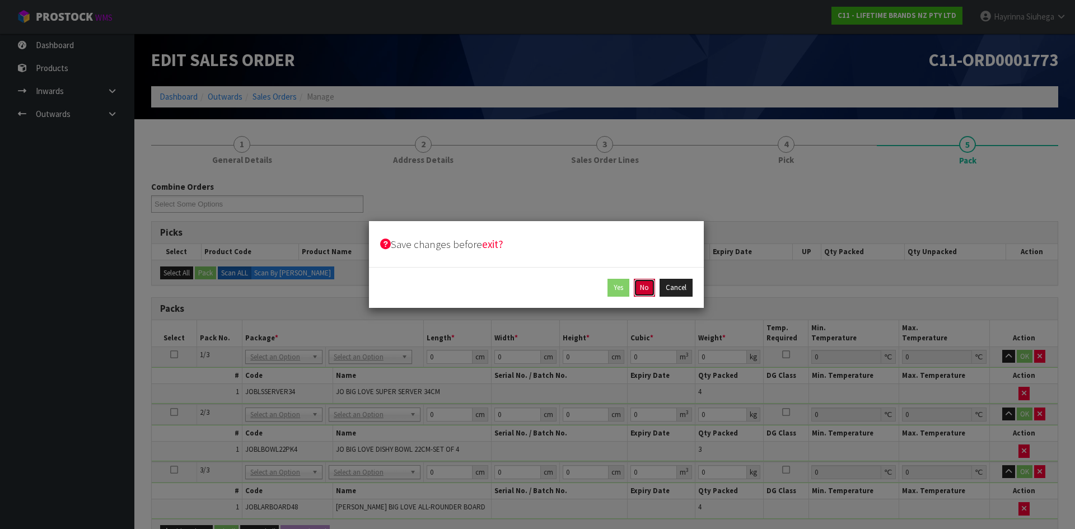
click at [650, 294] on button "No" at bounding box center [644, 288] width 21 height 18
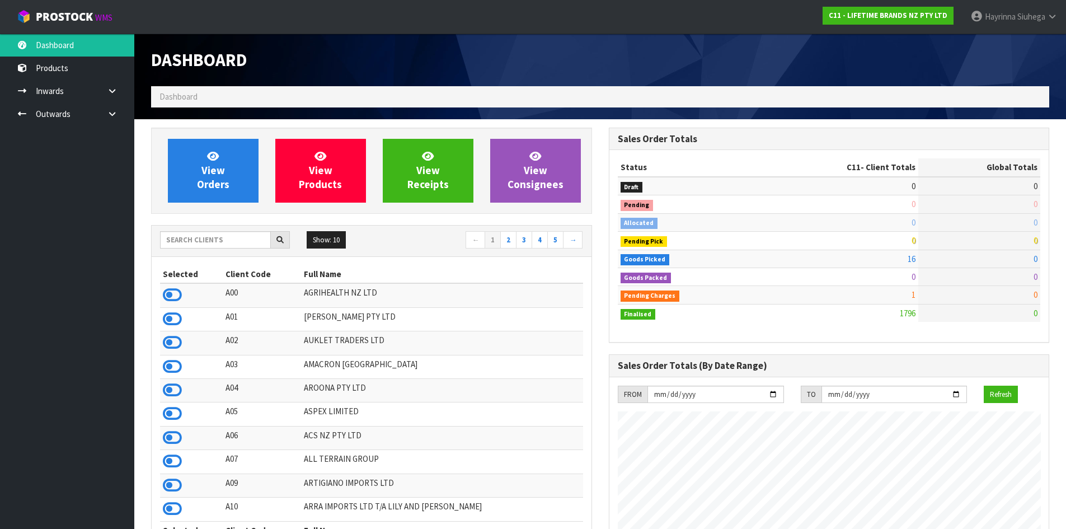
scroll to position [848, 457]
click at [221, 245] on input "text" at bounding box center [215, 239] width 111 height 17
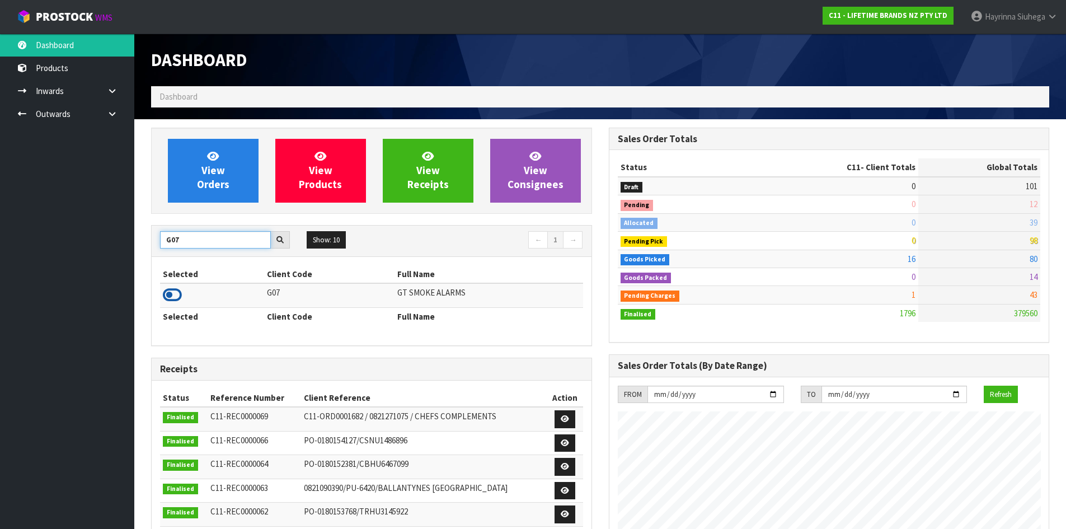
type input "G07"
drag, startPoint x: 168, startPoint y: 293, endPoint x: 176, endPoint y: 289, distance: 9.0
click at [168, 293] on icon at bounding box center [172, 295] width 19 height 17
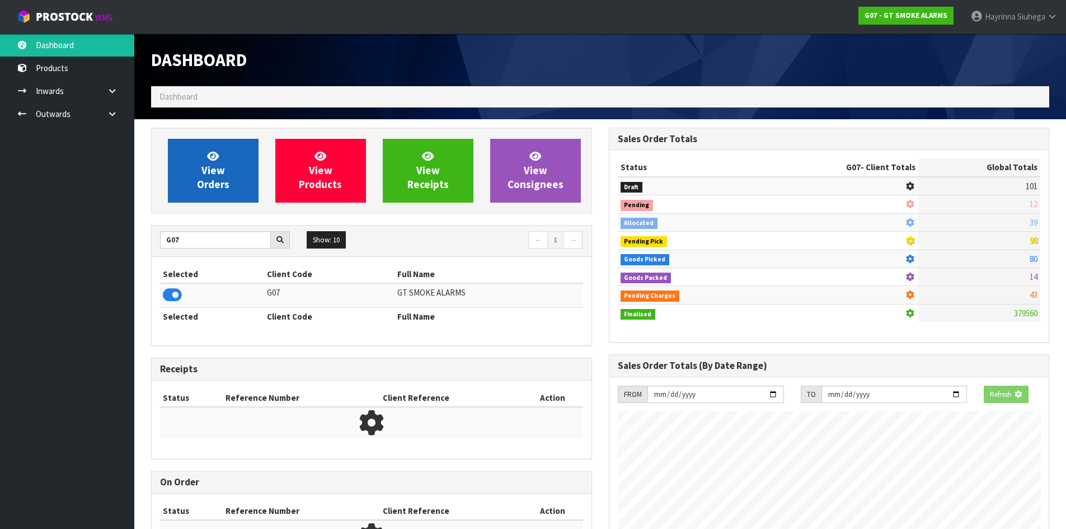
scroll to position [559056, 559282]
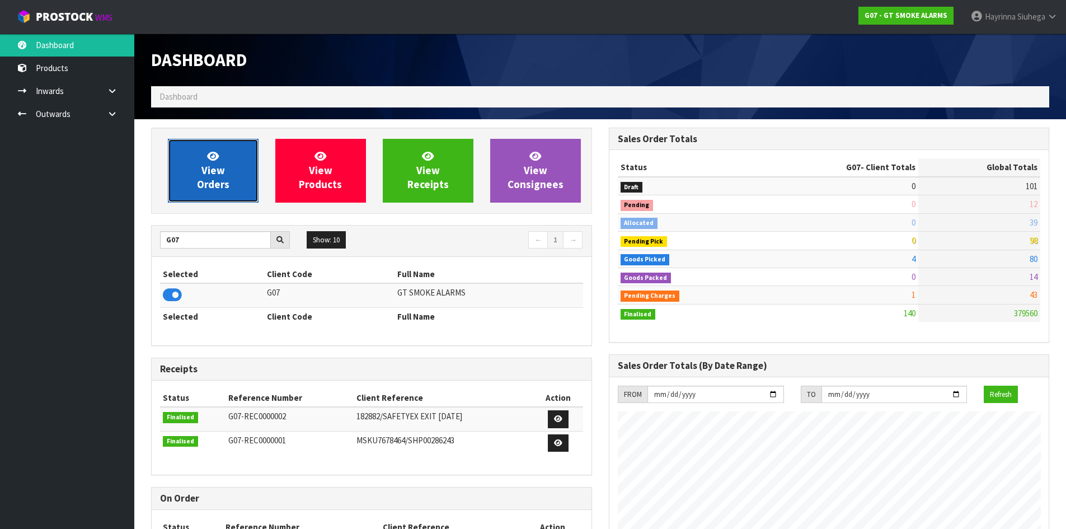
click at [203, 164] on span "View Orders" at bounding box center [213, 170] width 32 height 42
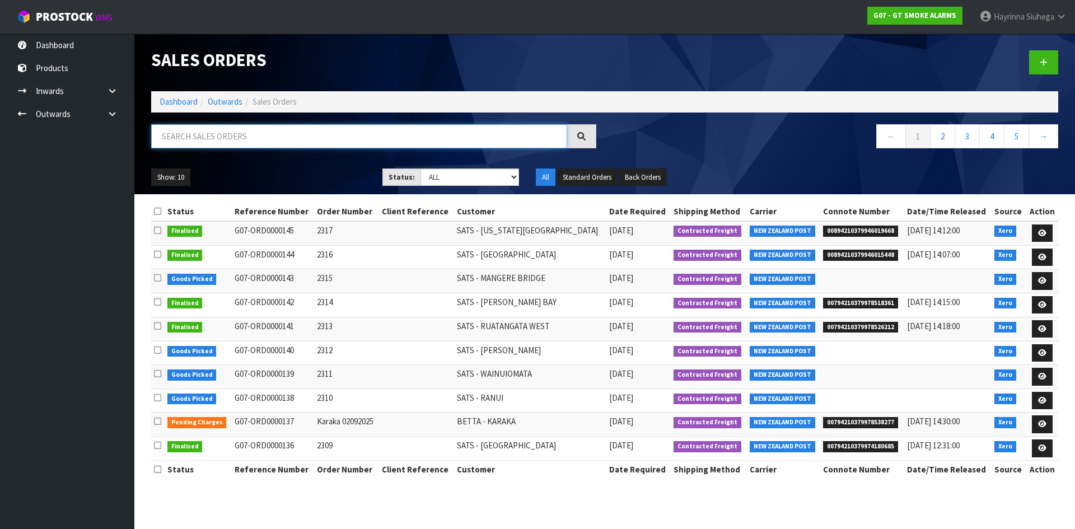
click at [223, 139] on input "text" at bounding box center [359, 136] width 416 height 24
type input "JOB-0410731"
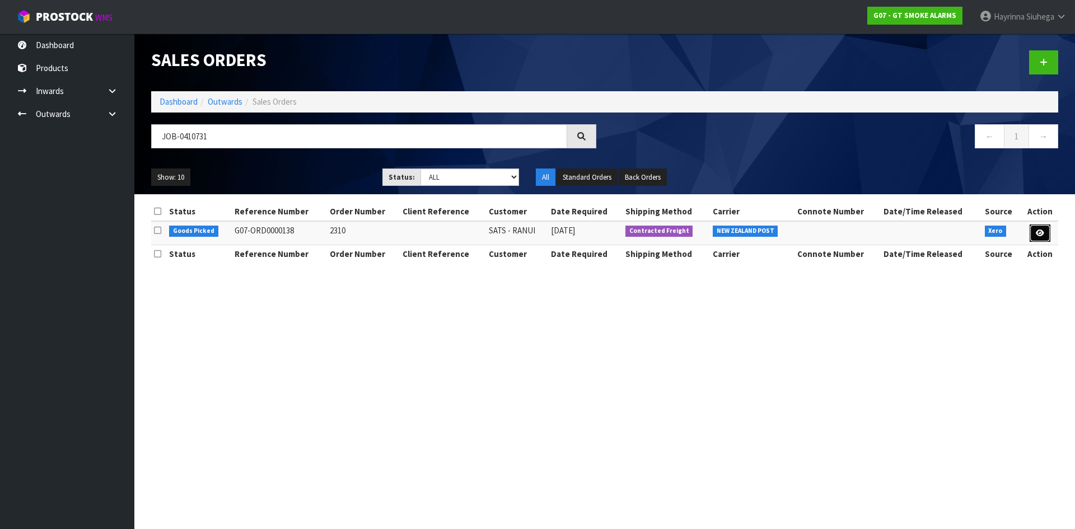
click at [1038, 236] on icon at bounding box center [1040, 232] width 8 height 7
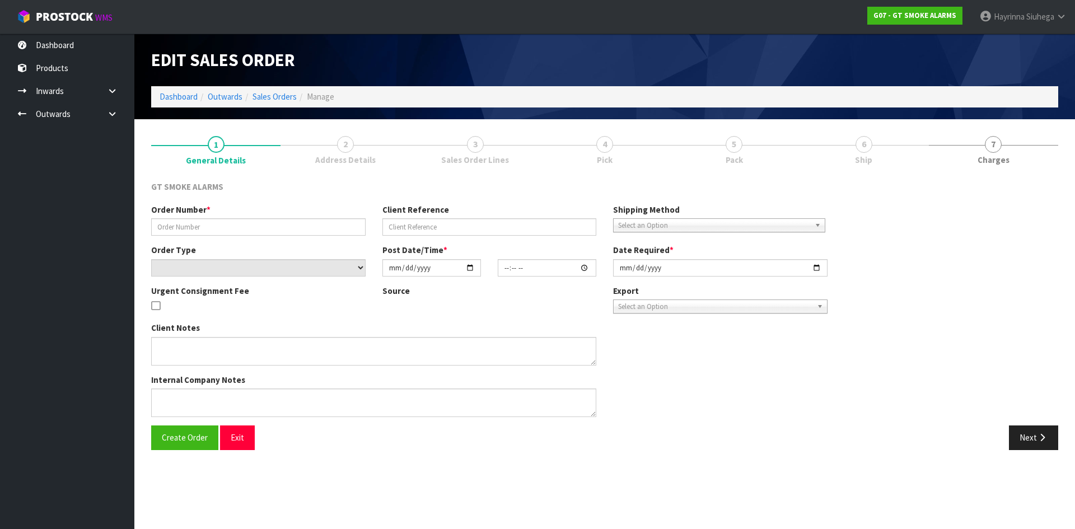
type input "2310"
select select "number:0"
type input "2025-09-03"
type input "09:55:03.000"
type input "2025-09-03"
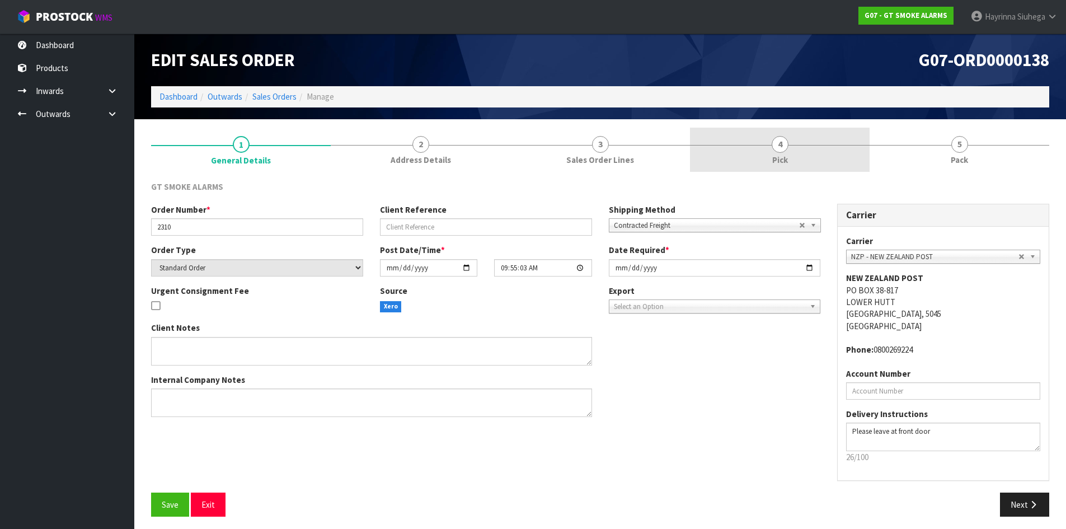
click at [805, 142] on link "4 Pick" at bounding box center [780, 150] width 180 height 44
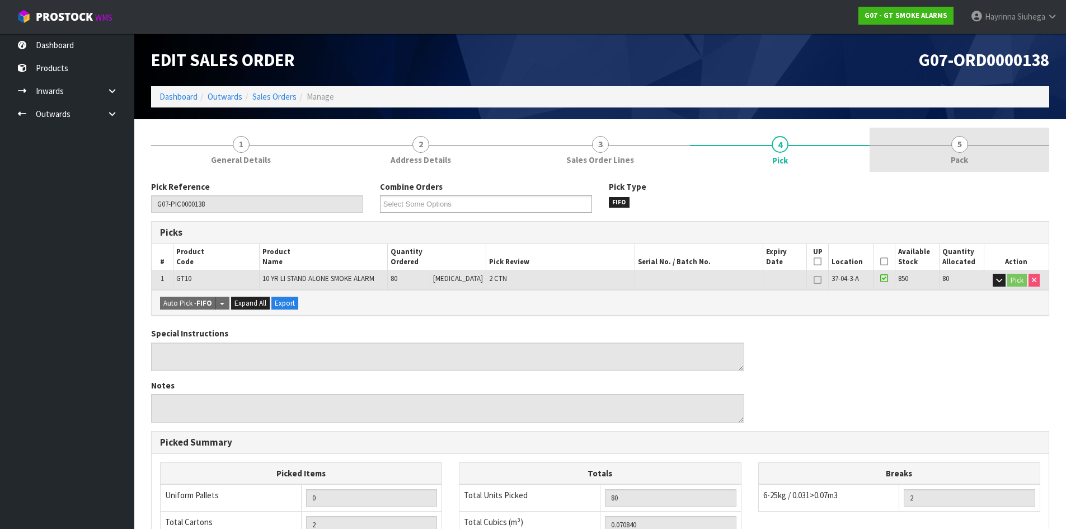
drag, startPoint x: 898, startPoint y: 140, endPoint x: 913, endPoint y: 137, distance: 15.5
click at [899, 140] on link "5 Pack" at bounding box center [960, 150] width 180 height 44
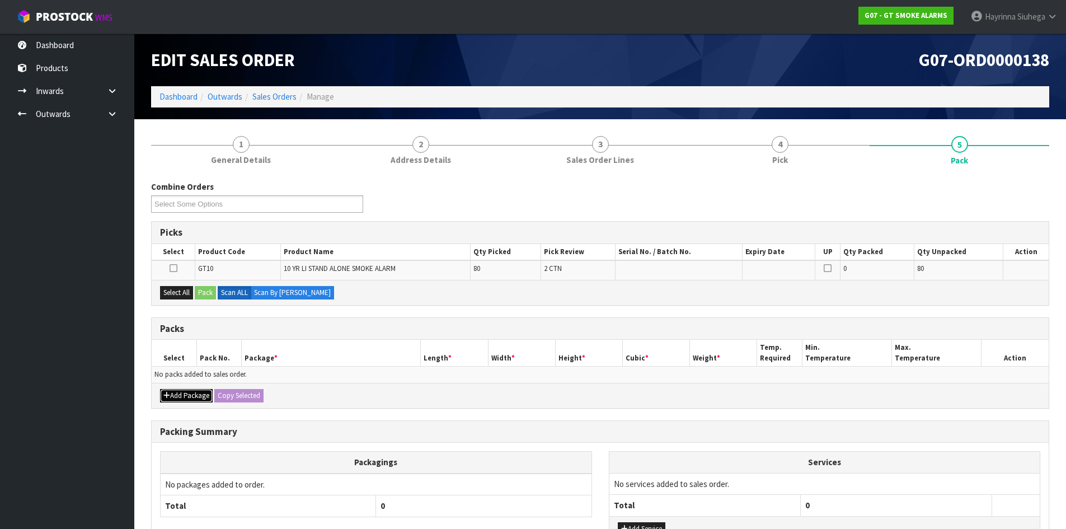
click at [181, 395] on button "Add Package" at bounding box center [186, 395] width 53 height 13
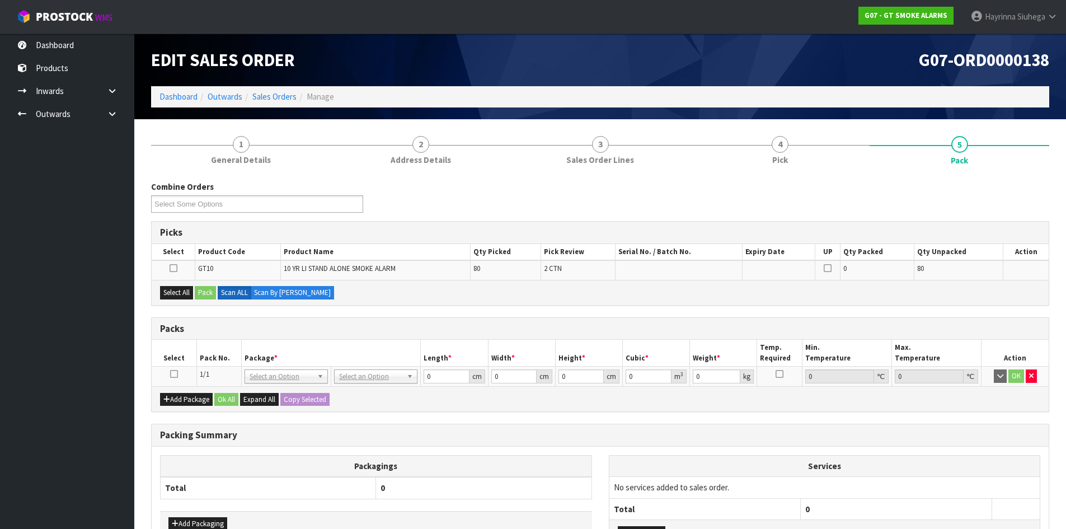
click at [174, 374] on icon at bounding box center [174, 374] width 8 height 1
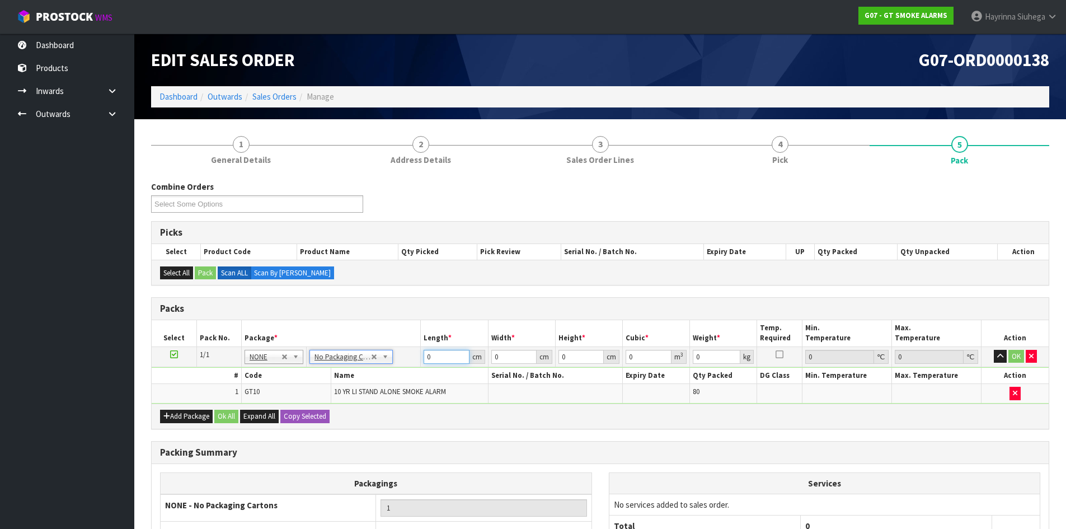
click at [428, 356] on input "0" at bounding box center [446, 357] width 45 height 14
type input "44"
type input "35"
type input "4"
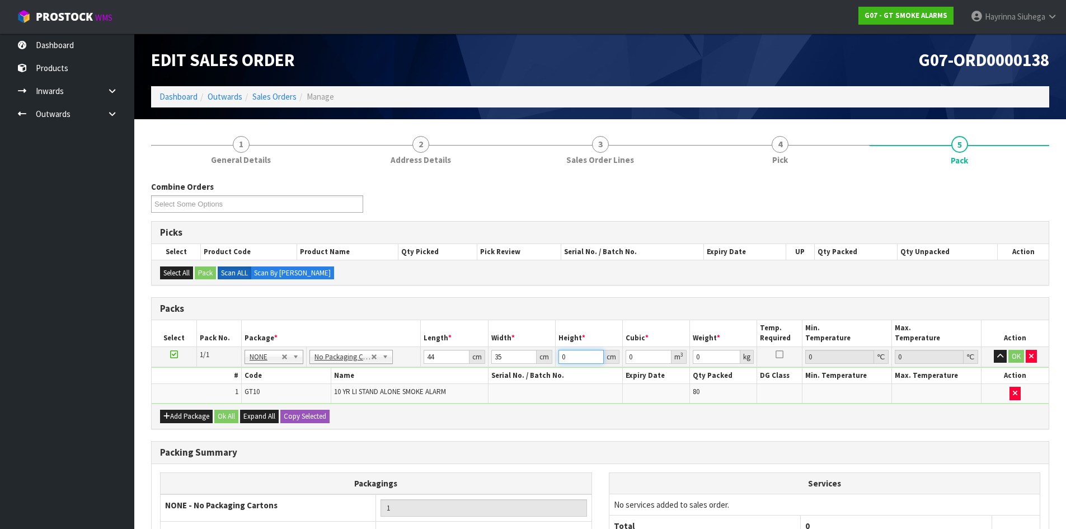
type input "0.00616"
type input "45"
type input "0.0693"
type input "45"
type input "14"
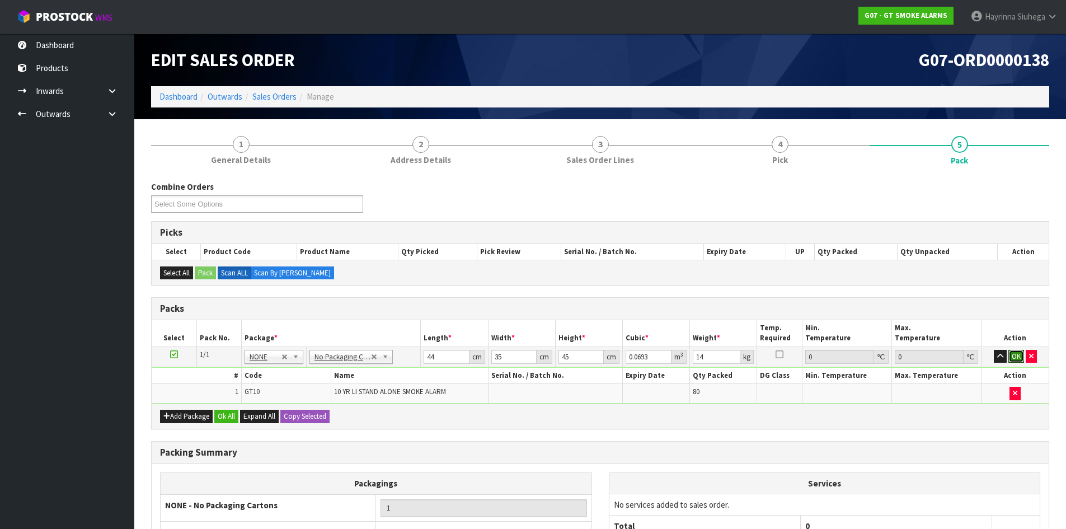
click button "OK" at bounding box center [1017, 356] width 16 height 13
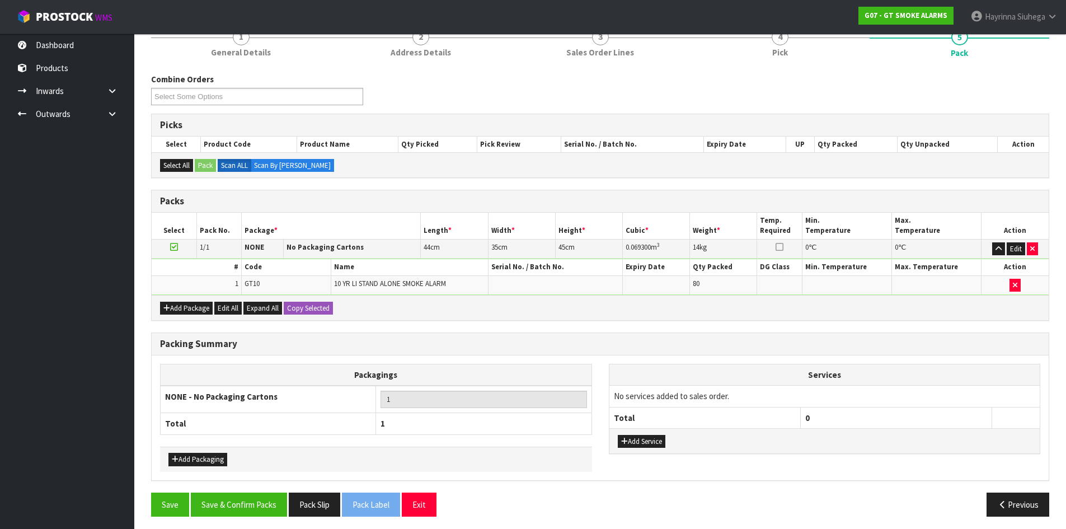
scroll to position [112, 0]
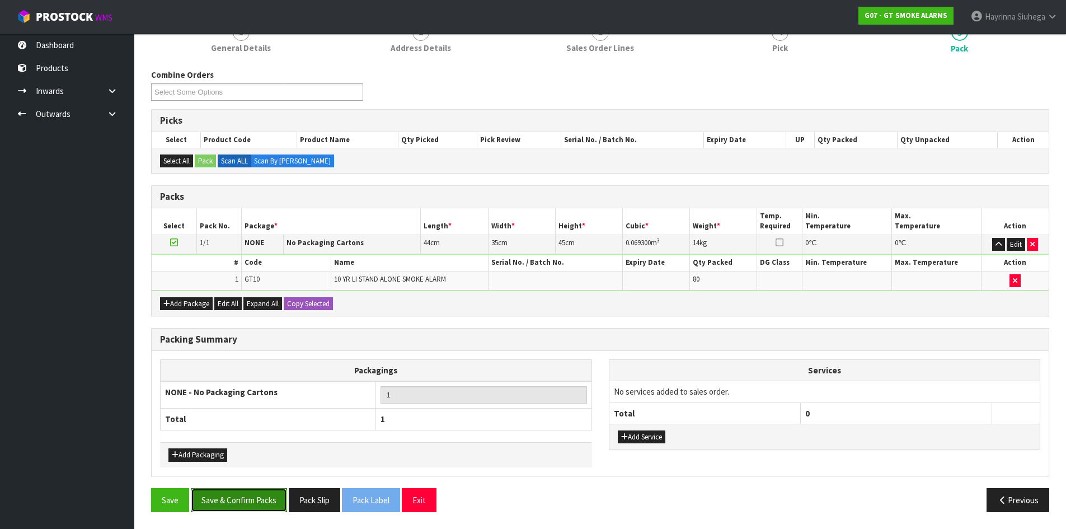
click at [264, 499] on button "Save & Confirm Packs" at bounding box center [239, 500] width 96 height 24
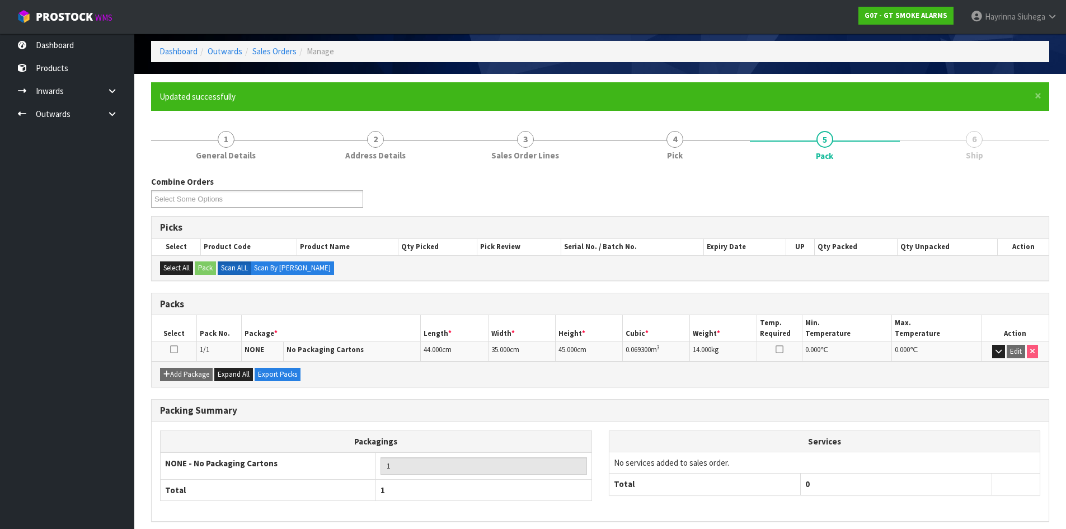
scroll to position [91, 0]
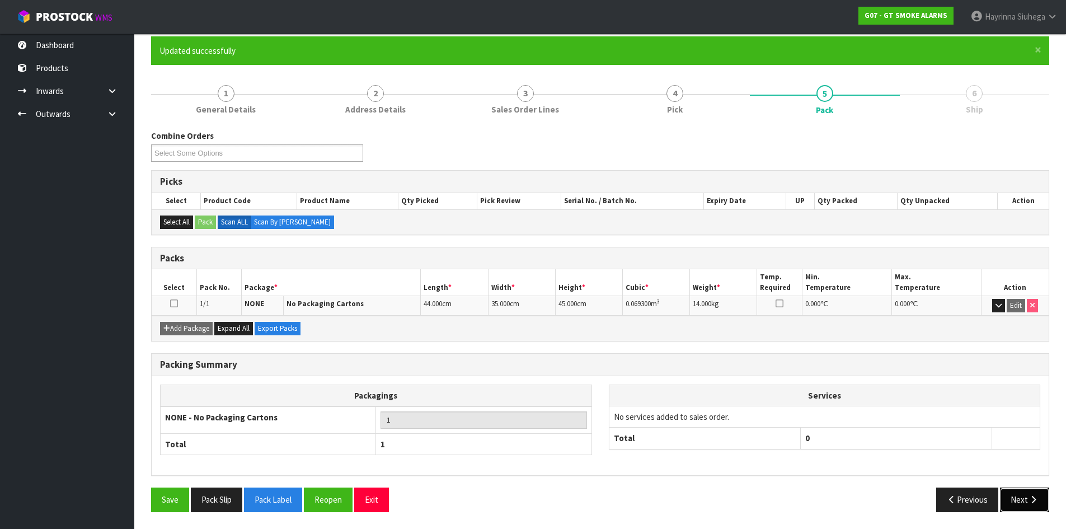
click at [1013, 502] on button "Next" at bounding box center [1024, 500] width 49 height 24
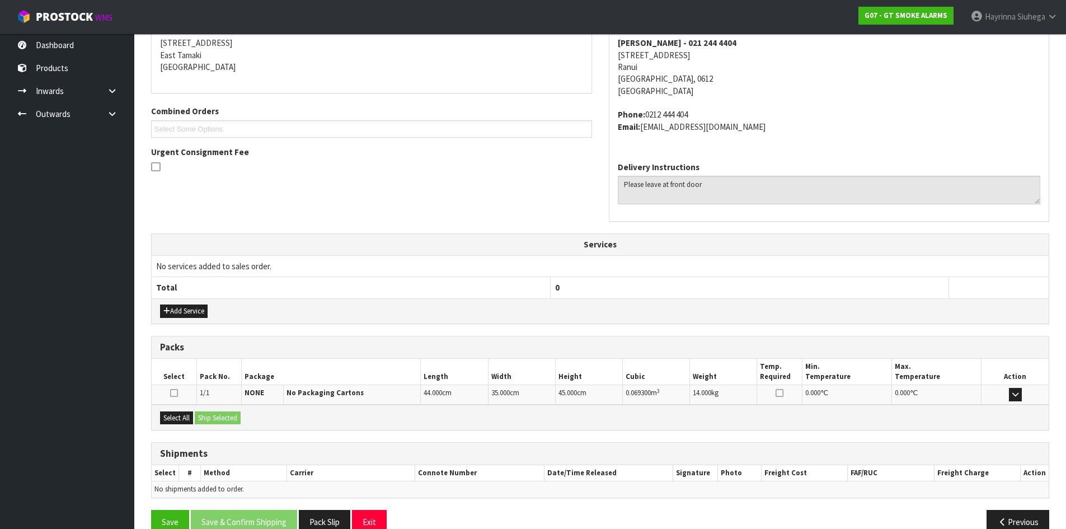
scroll to position [249, 0]
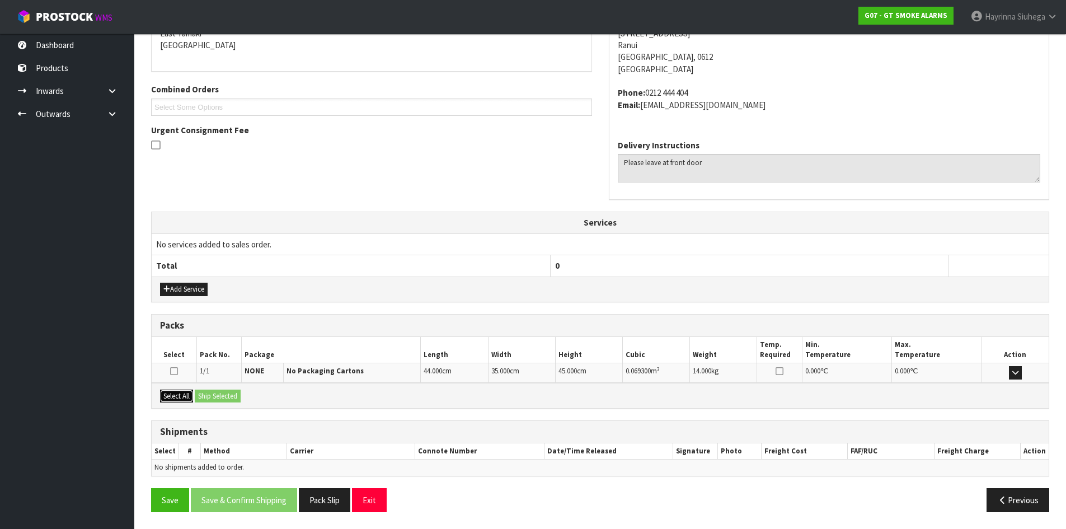
click at [172, 394] on button "Select All" at bounding box center [176, 396] width 33 height 13
click at [218, 395] on button "Ship Selected" at bounding box center [218, 396] width 46 height 13
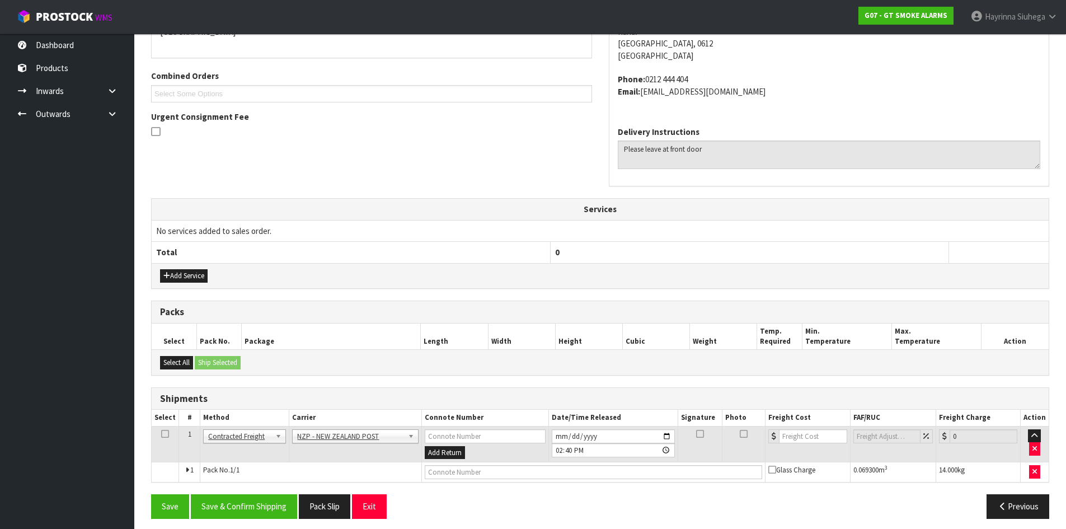
scroll to position [269, 0]
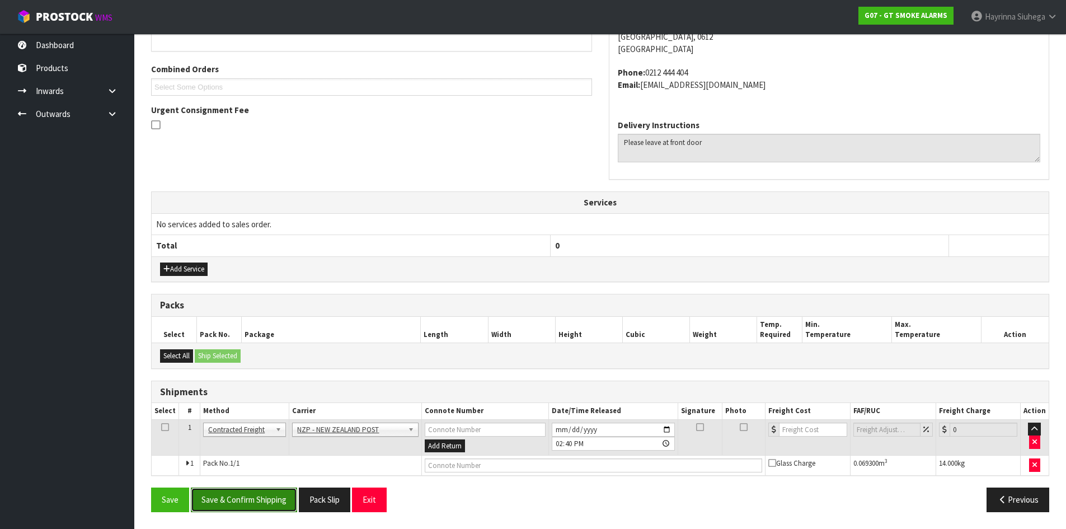
click at [245, 505] on button "Save & Confirm Shipping" at bounding box center [244, 500] width 106 height 24
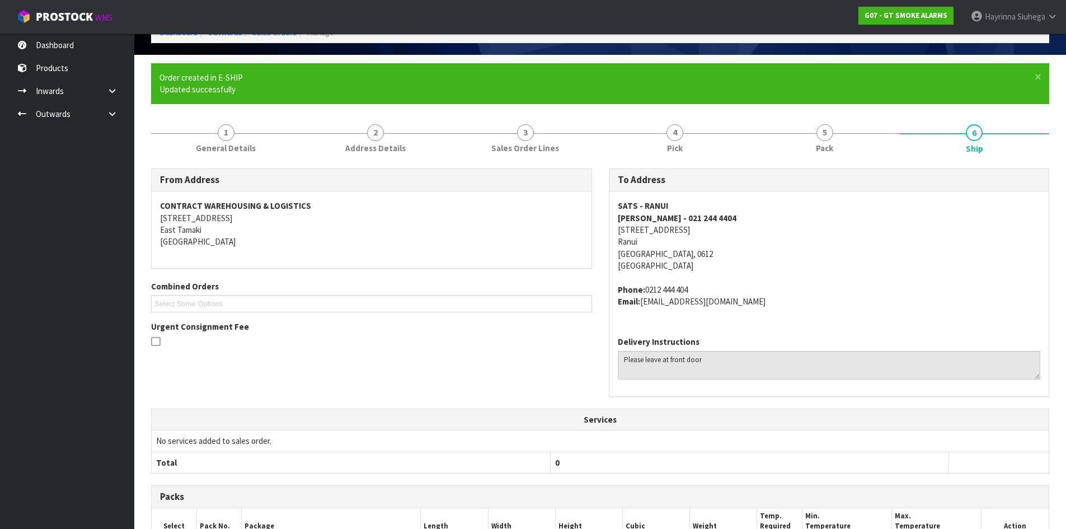
scroll to position [253, 0]
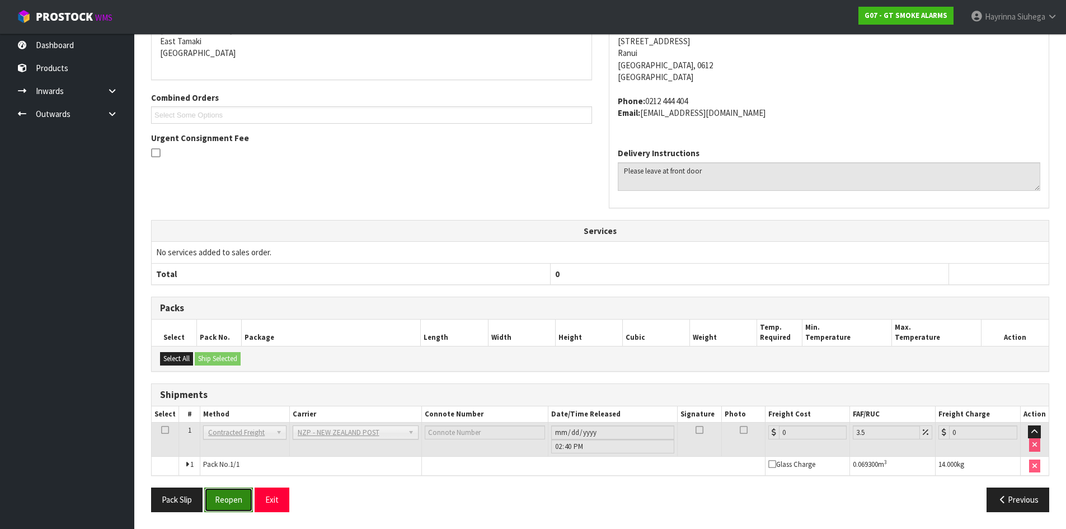
click at [238, 498] on button "Reopen" at bounding box center [228, 500] width 49 height 24
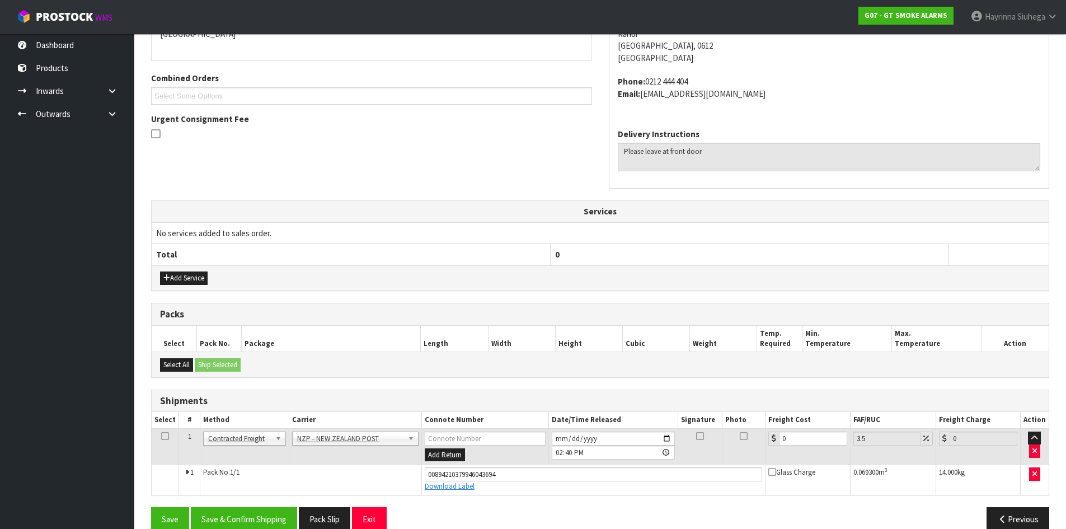
scroll to position [279, 0]
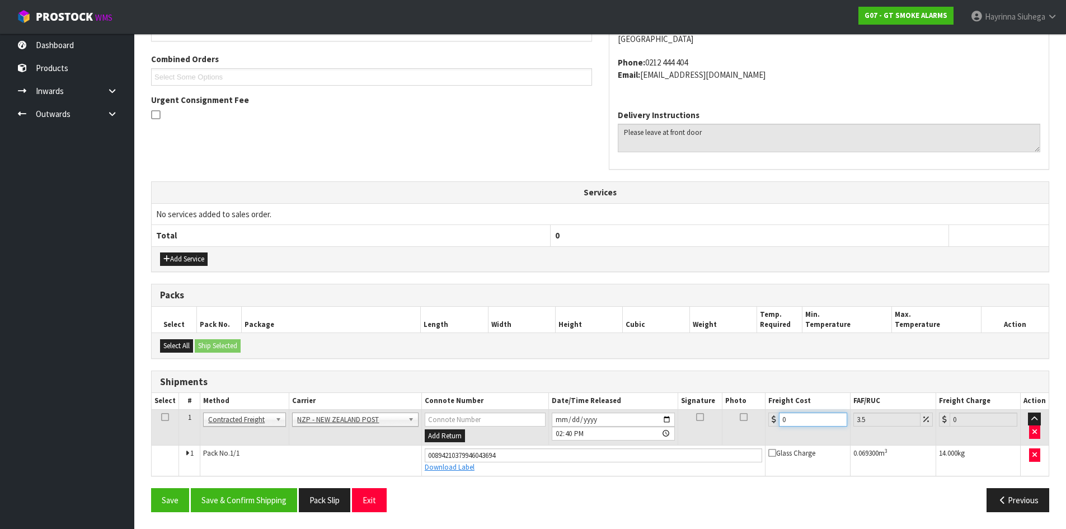
drag, startPoint x: 797, startPoint y: 418, endPoint x: 739, endPoint y: 424, distance: 57.5
click at [740, 424] on tr "1 Client Local Pickup Customer Local Pickup Company Freight Contracted Freight …" at bounding box center [600, 427] width 897 height 36
type input "4"
type input "4.14"
type input "4.3"
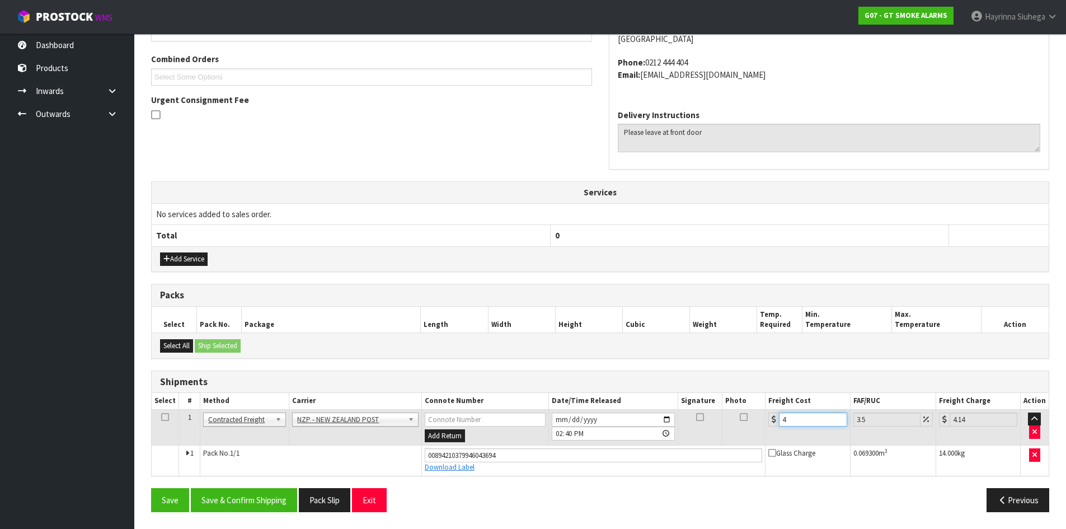
type input "4.45"
type input "4.33"
type input "4.48"
type input "4.33"
click at [151, 488] on button "Save" at bounding box center [170, 500] width 38 height 24
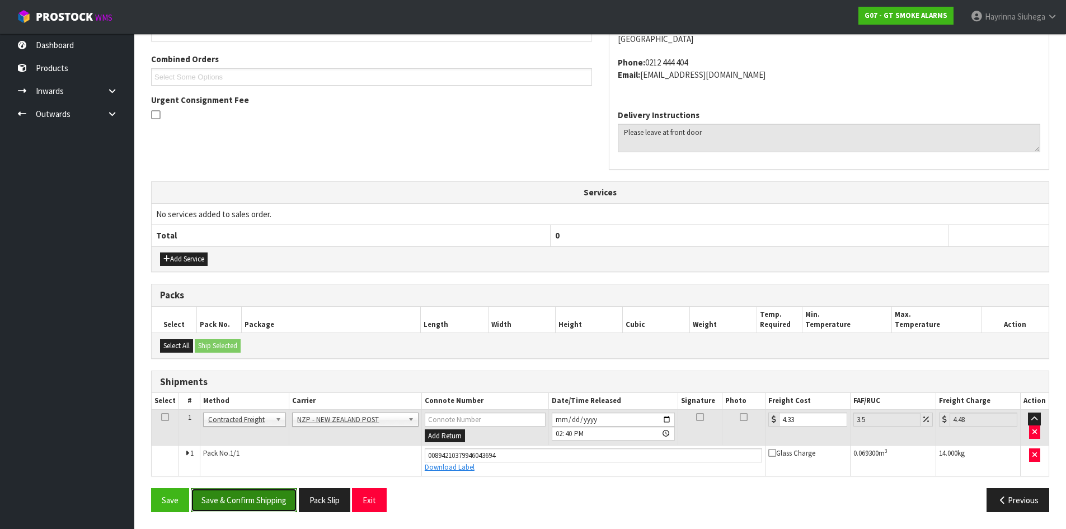
click at [252, 492] on button "Save & Confirm Shipping" at bounding box center [244, 500] width 106 height 24
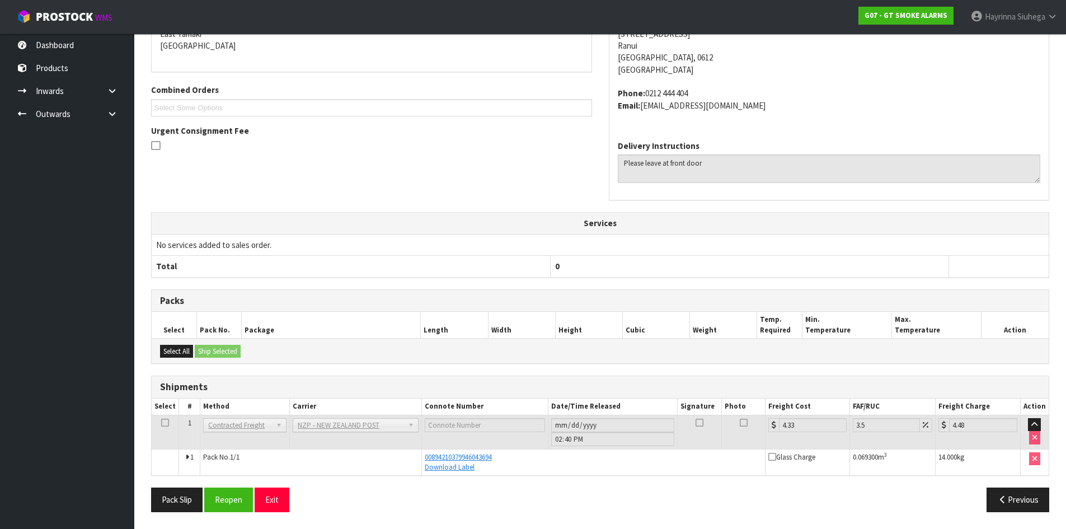
scroll to position [0, 0]
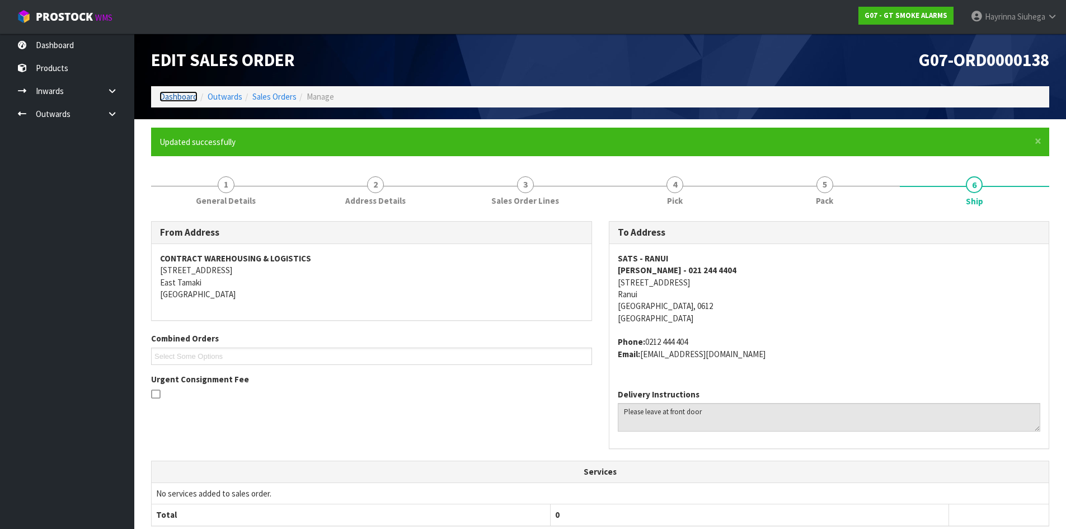
click at [181, 100] on link "Dashboard" at bounding box center [179, 96] width 38 height 11
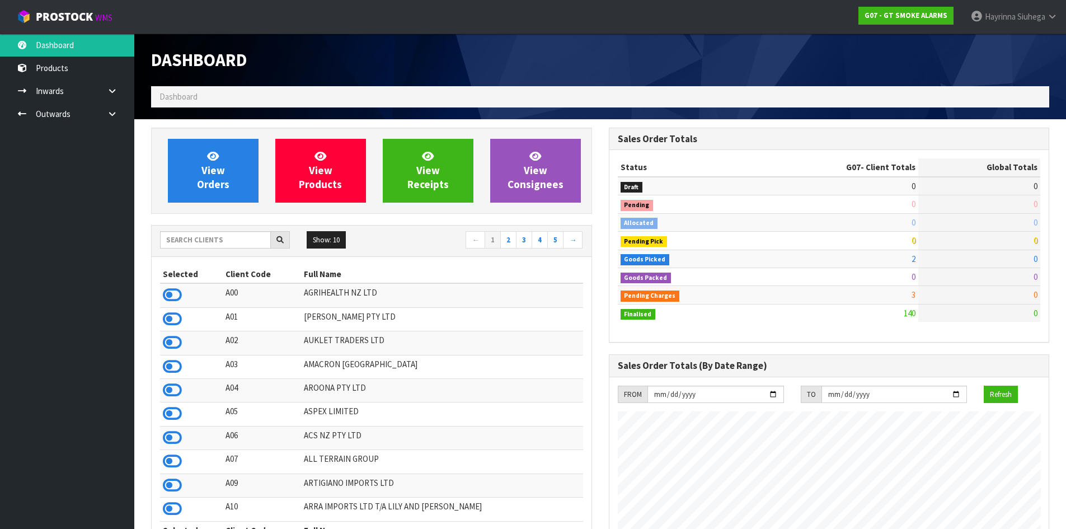
scroll to position [685, 457]
drag, startPoint x: 183, startPoint y: 169, endPoint x: 200, endPoint y: 144, distance: 30.3
click at [184, 170] on link "View Orders" at bounding box center [213, 171] width 91 height 64
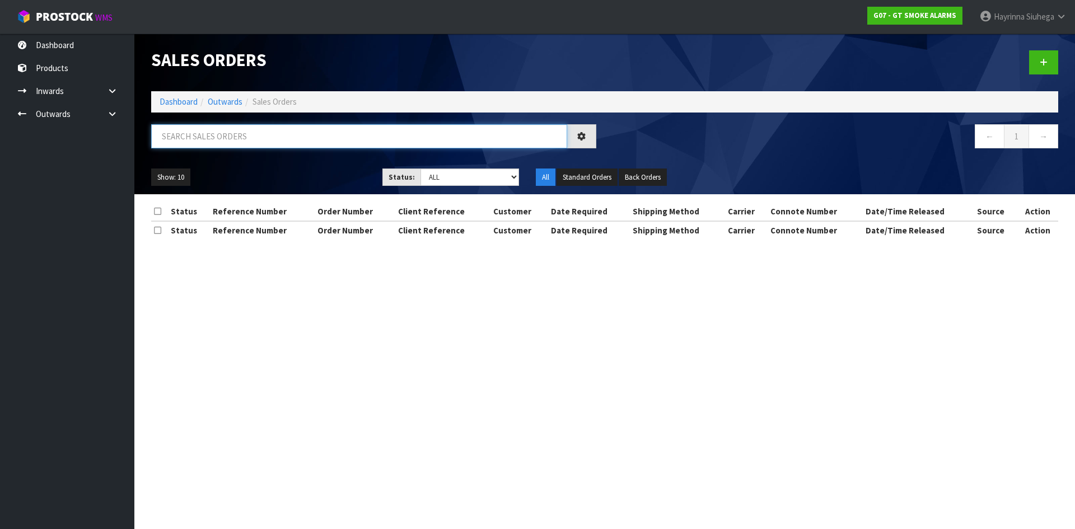
click at [208, 147] on input "text" at bounding box center [359, 136] width 416 height 24
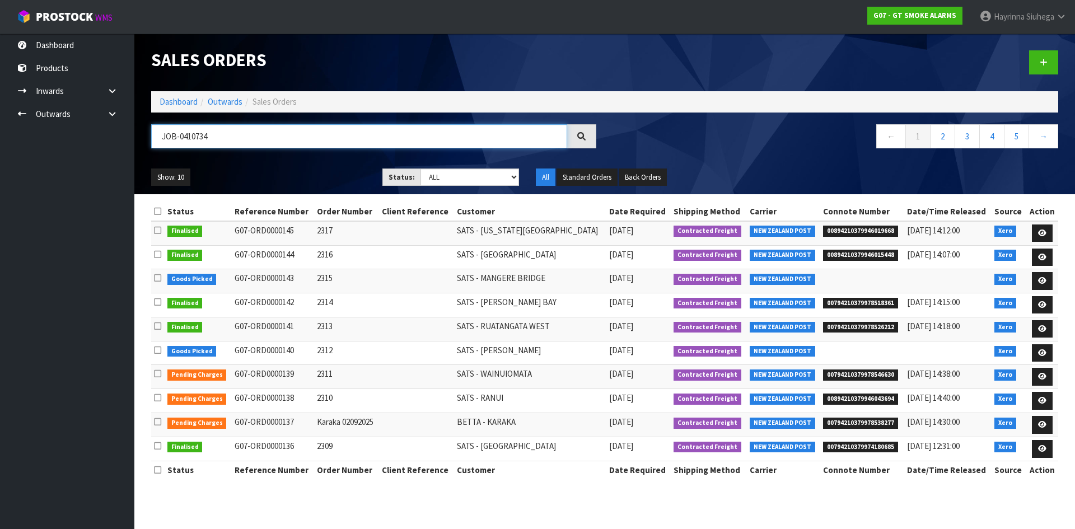
type input "JOB-0410734"
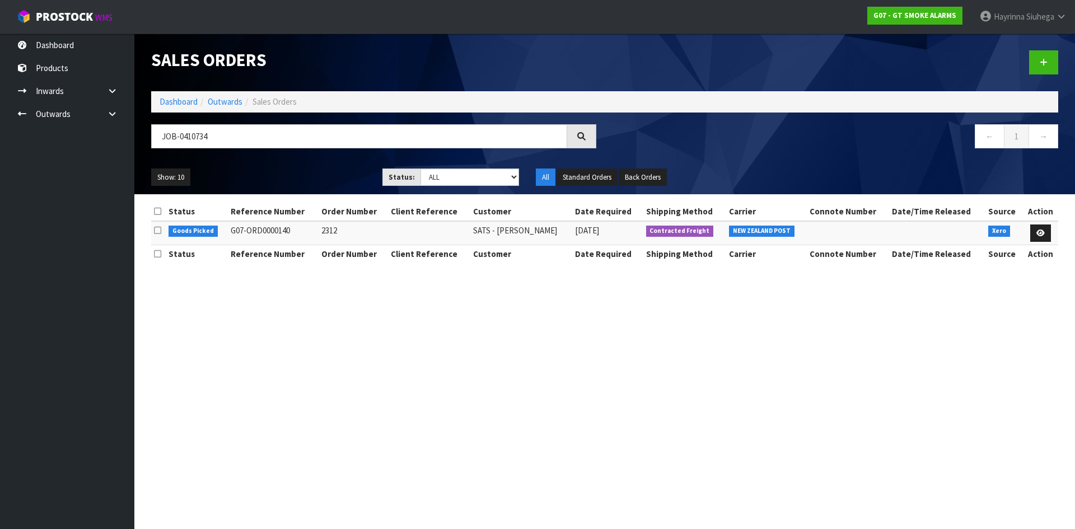
click at [1042, 243] on td at bounding box center [1040, 233] width 35 height 24
click at [1039, 236] on icon at bounding box center [1040, 232] width 8 height 7
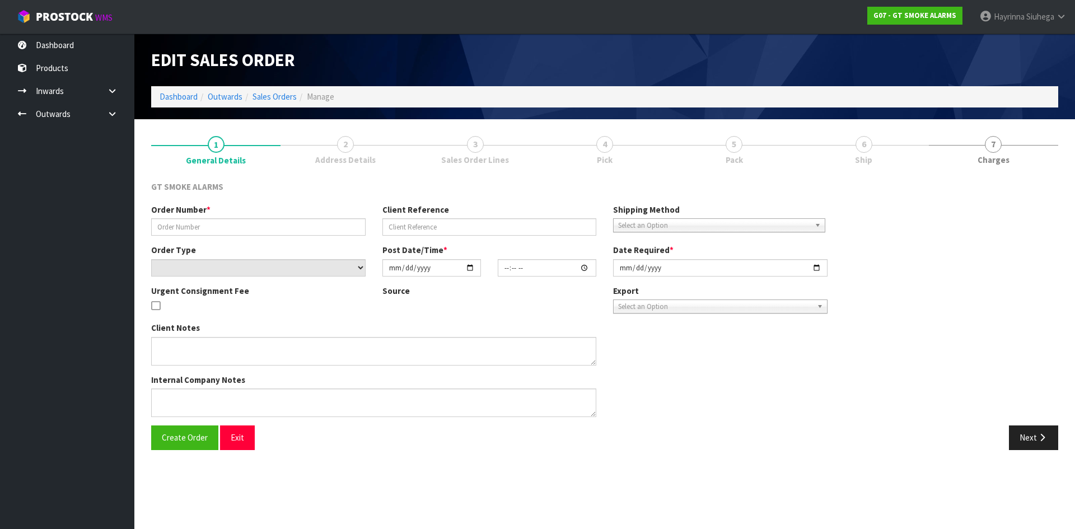
type input "2312"
select select "number:0"
type input "2025-09-03"
type input "10:00:10.000"
type input "2025-09-03"
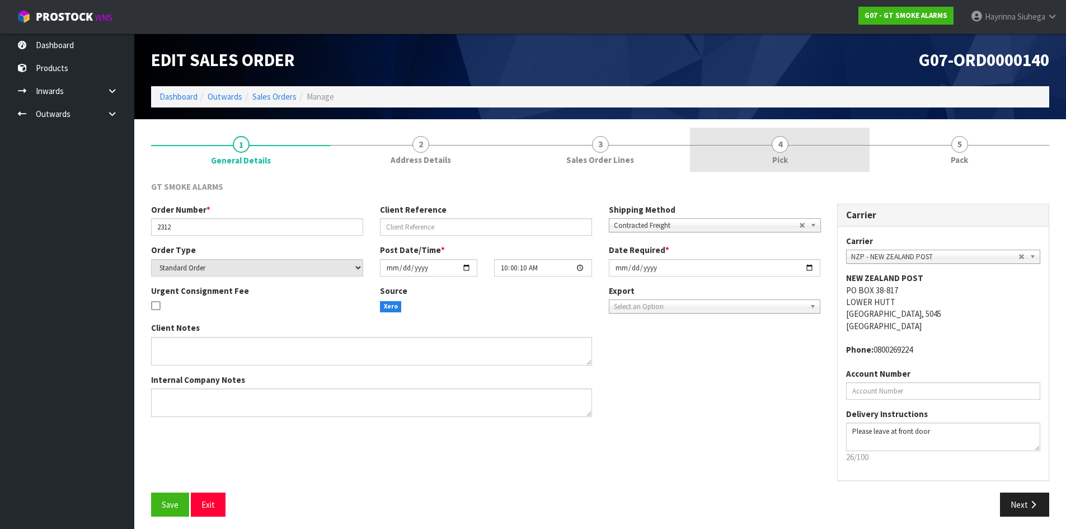
click at [823, 139] on link "4 Pick" at bounding box center [780, 150] width 180 height 44
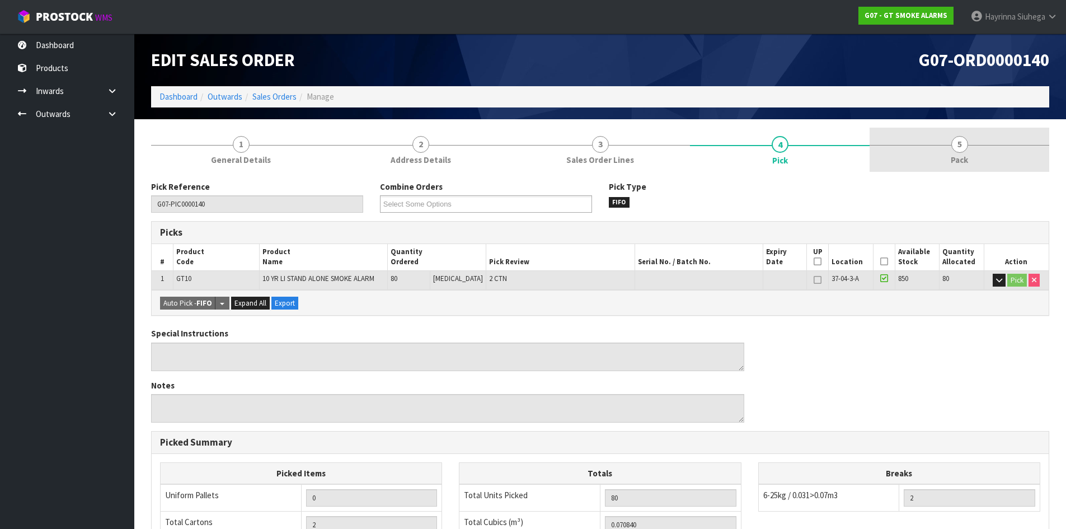
click at [1006, 134] on link "5 Pack" at bounding box center [960, 150] width 180 height 44
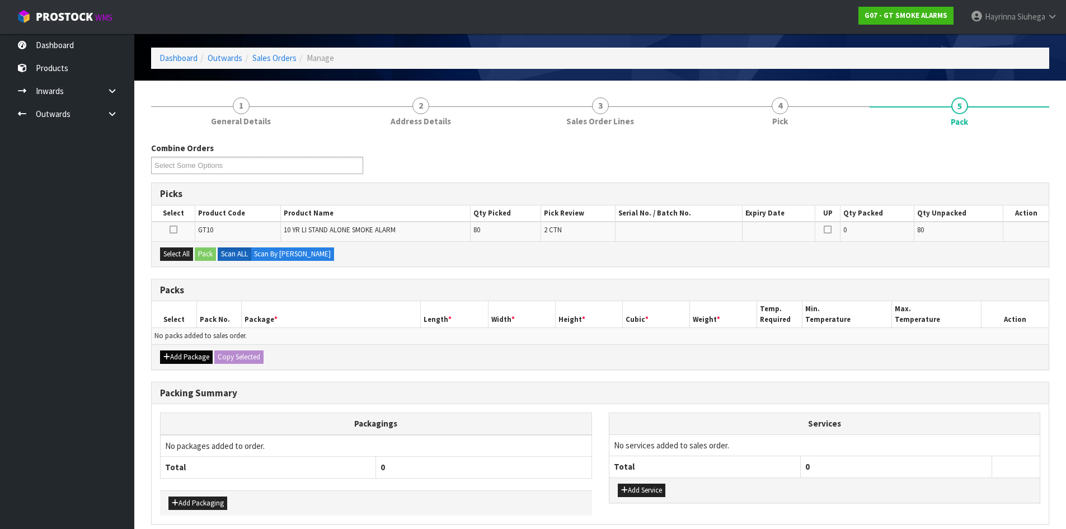
scroll to position [87, 0]
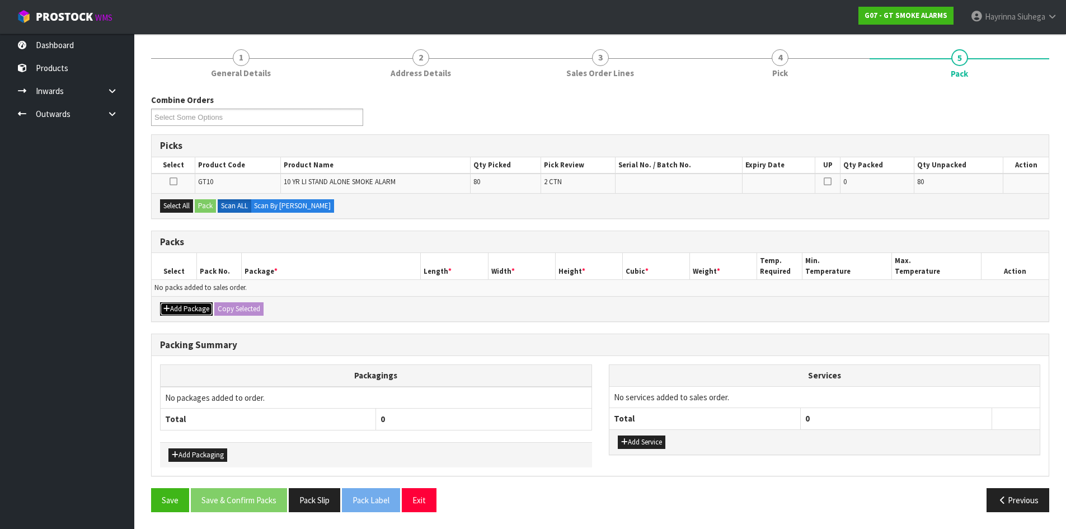
click at [186, 308] on button "Add Package" at bounding box center [186, 308] width 53 height 13
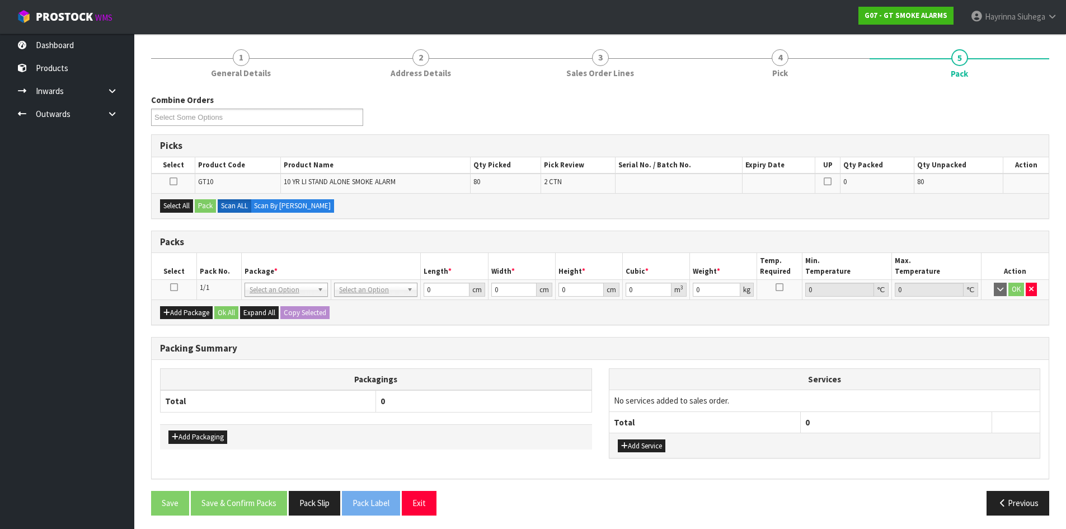
click at [171, 287] on icon at bounding box center [174, 287] width 8 height 1
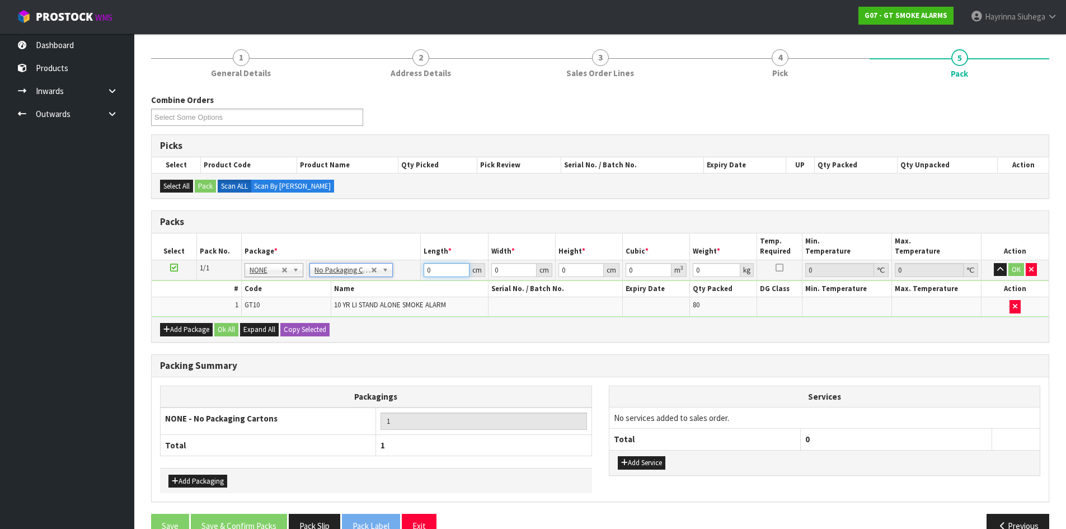
click at [424, 266] on input "0" at bounding box center [446, 270] width 45 height 14
type input "44"
type input "35"
type input "4"
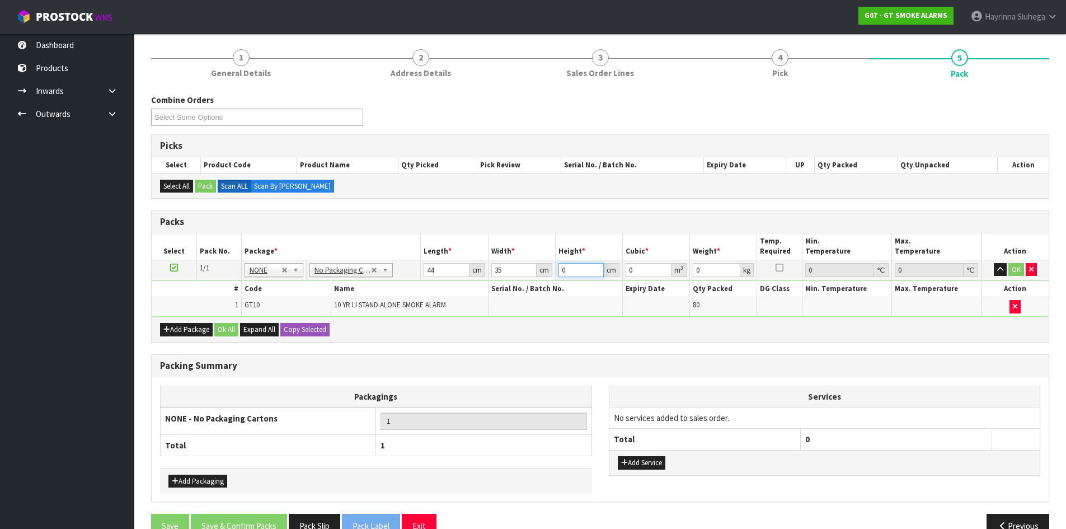
type input "0.00616"
type input "45"
type input "0.0693"
type input "45"
type input "14"
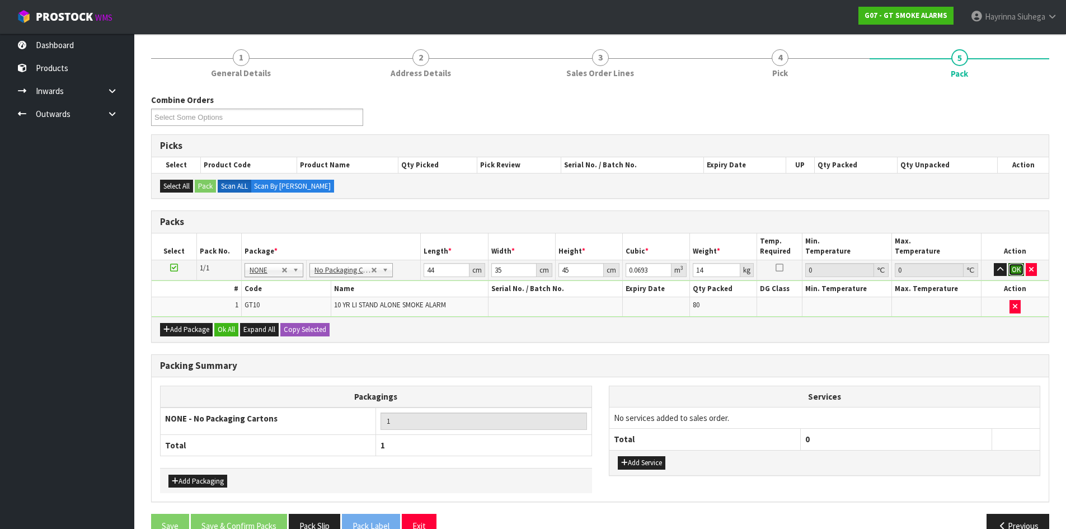
click button "OK" at bounding box center [1017, 269] width 16 height 13
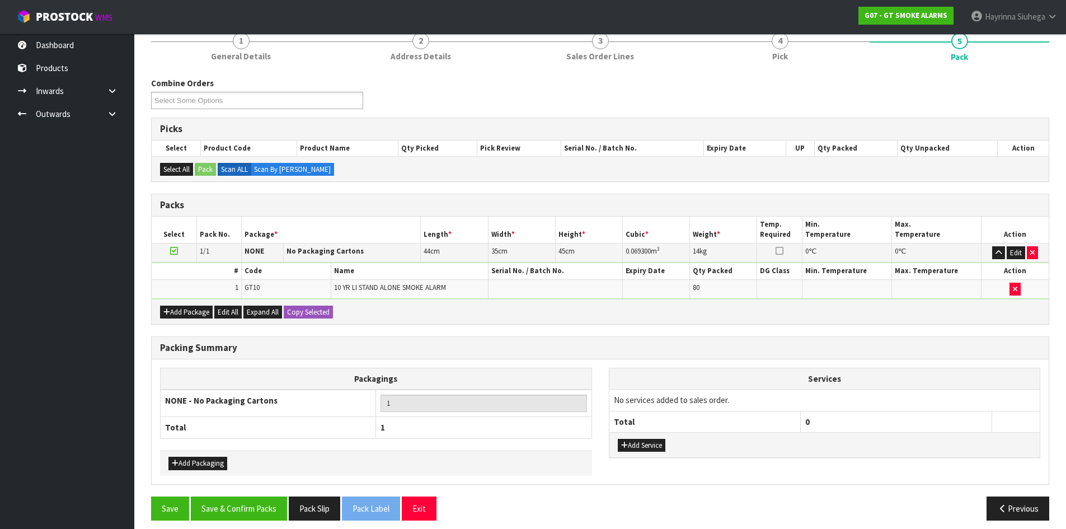
scroll to position [112, 0]
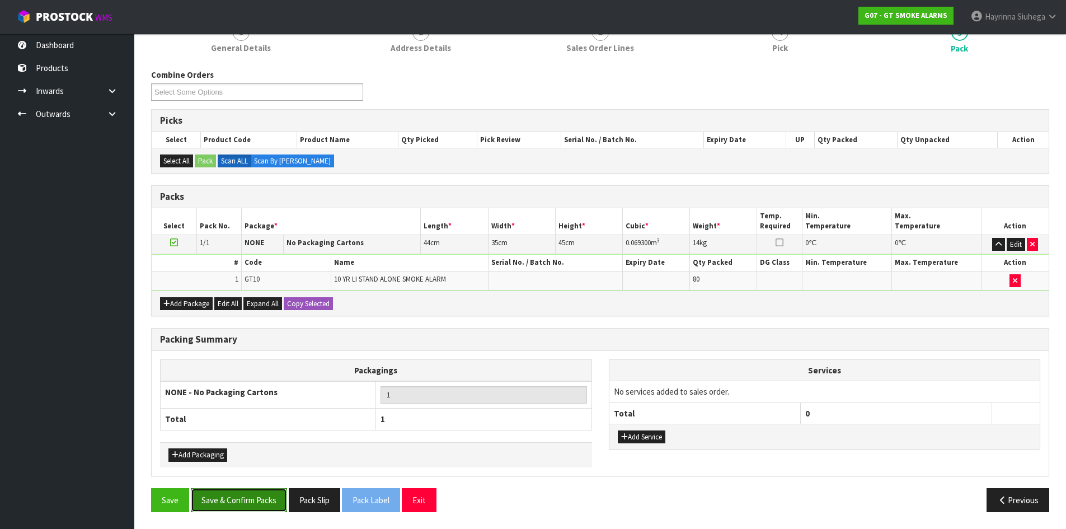
click at [240, 499] on button "Save & Confirm Packs" at bounding box center [239, 500] width 96 height 24
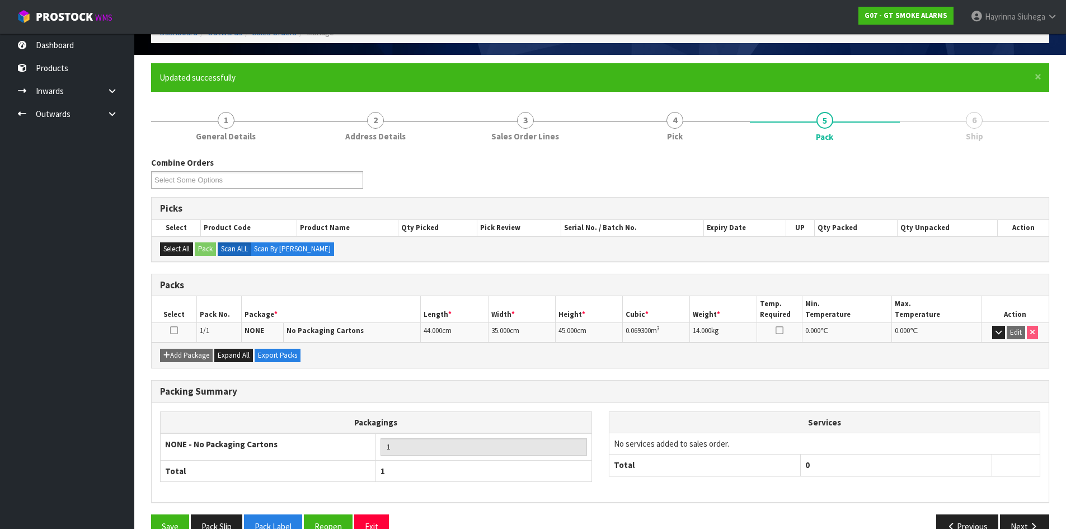
scroll to position [91, 0]
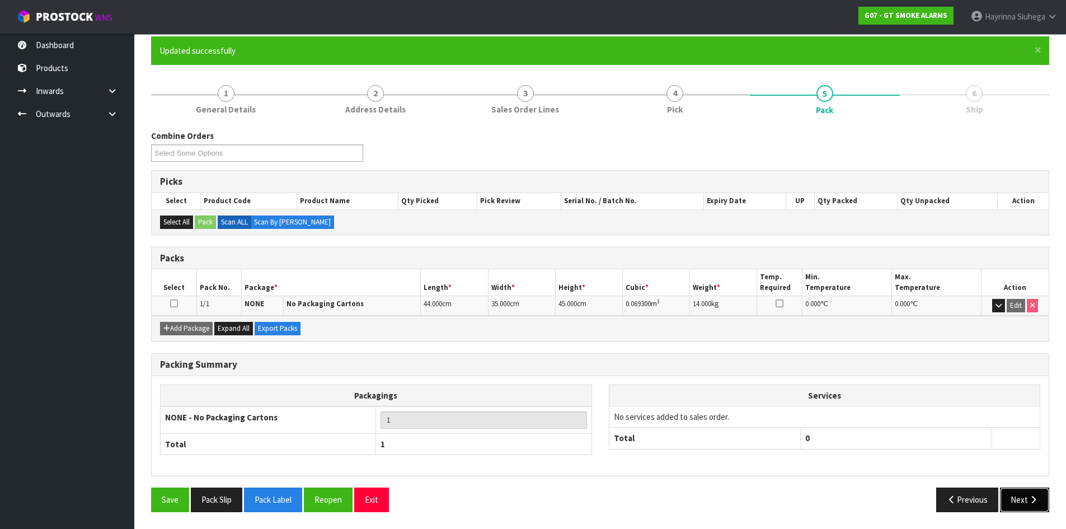
click at [1044, 505] on button "Next" at bounding box center [1024, 500] width 49 height 24
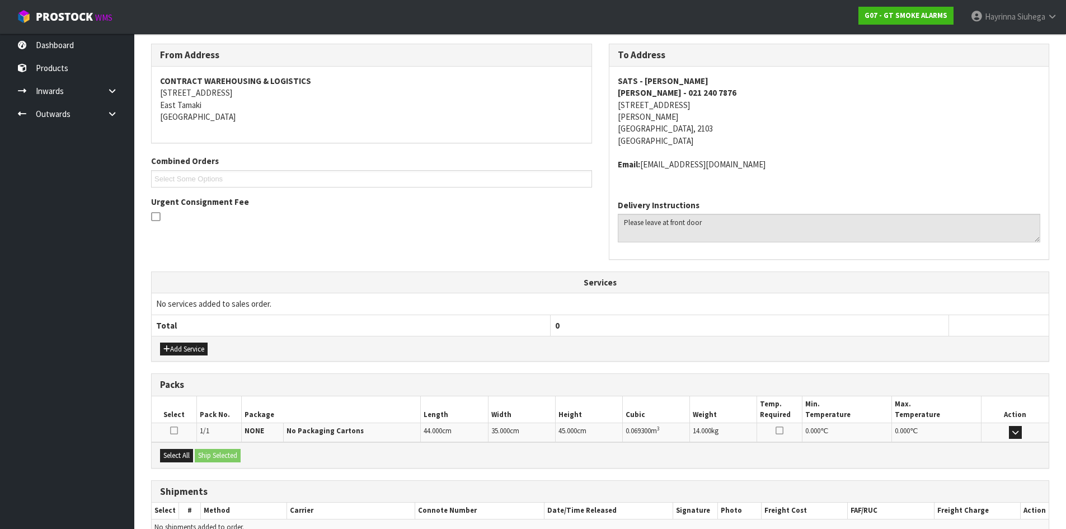
scroll to position [237, 0]
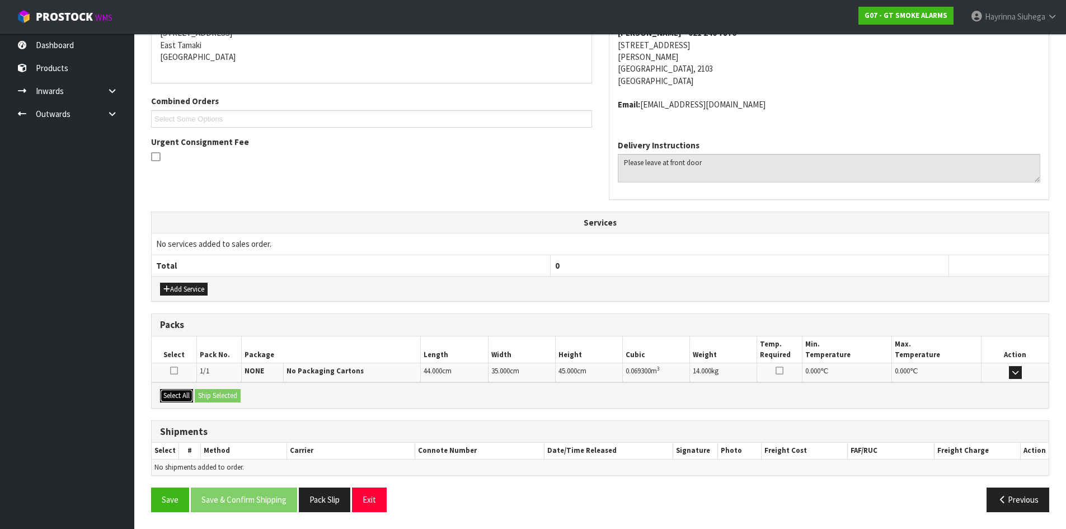
click at [171, 399] on button "Select All" at bounding box center [176, 395] width 33 height 13
click at [221, 403] on div "Select All Ship Selected" at bounding box center [600, 394] width 897 height 25
click at [227, 395] on button "Ship Selected" at bounding box center [218, 395] width 46 height 13
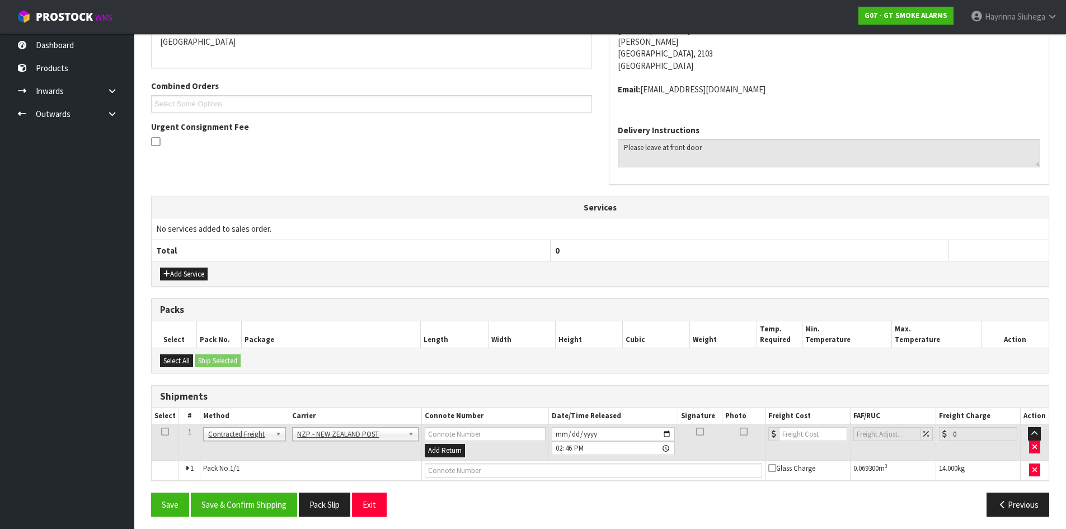
scroll to position [257, 0]
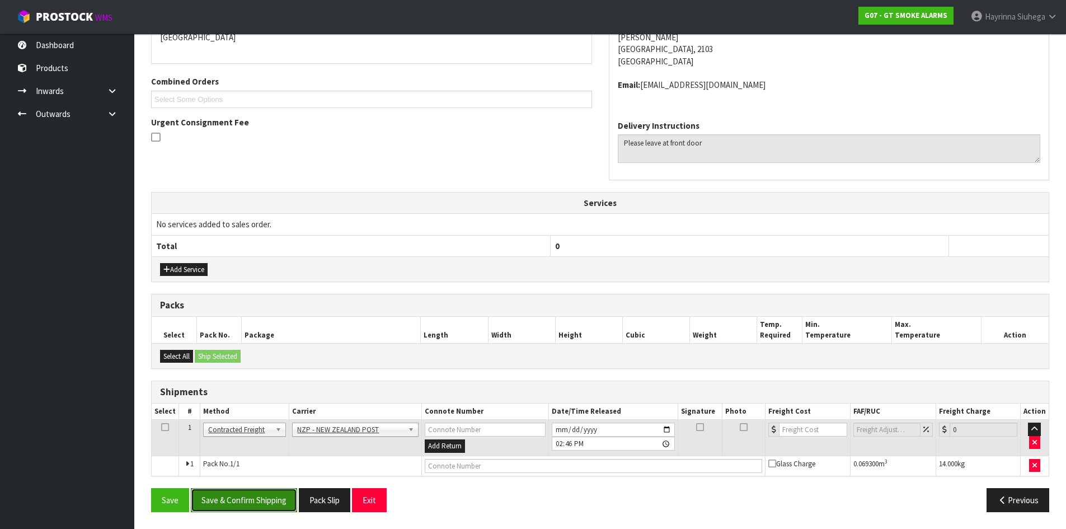
click at [269, 495] on button "Save & Confirm Shipping" at bounding box center [244, 500] width 106 height 24
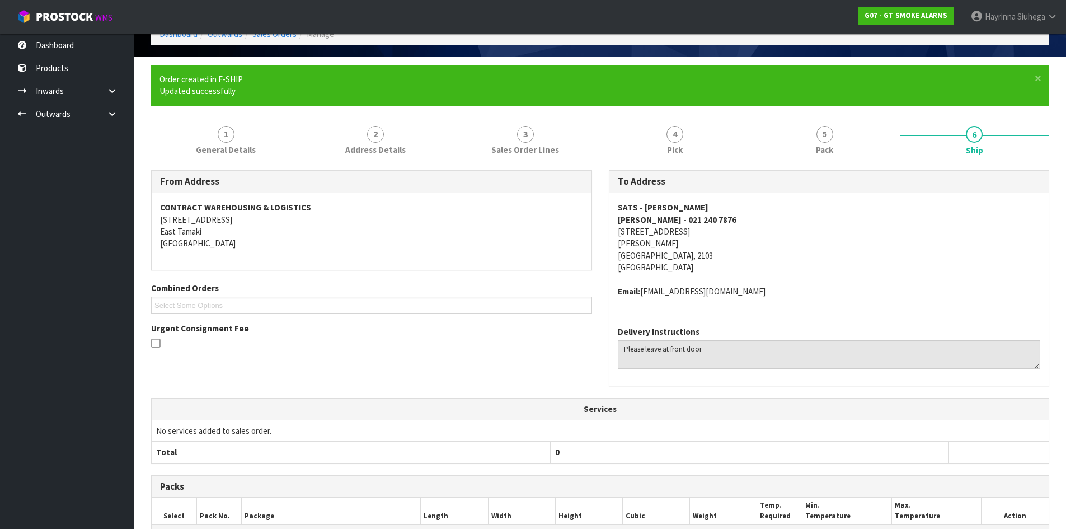
scroll to position [241, 0]
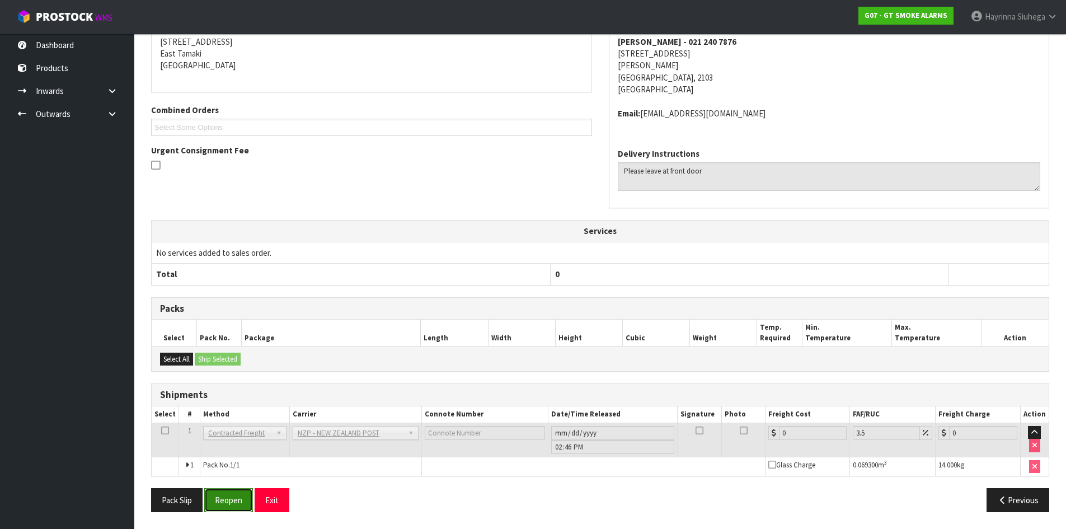
click at [223, 496] on button "Reopen" at bounding box center [228, 500] width 49 height 24
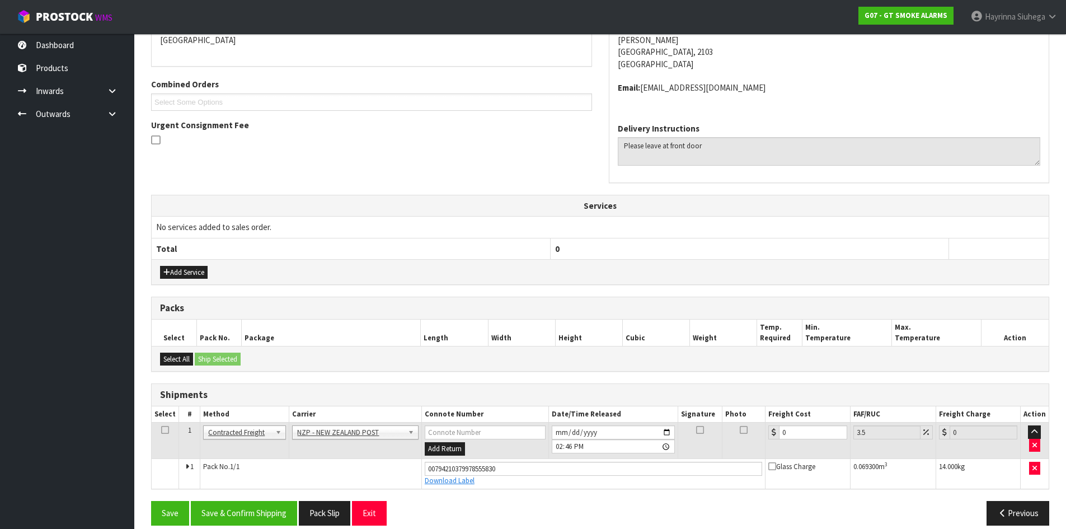
scroll to position [268, 0]
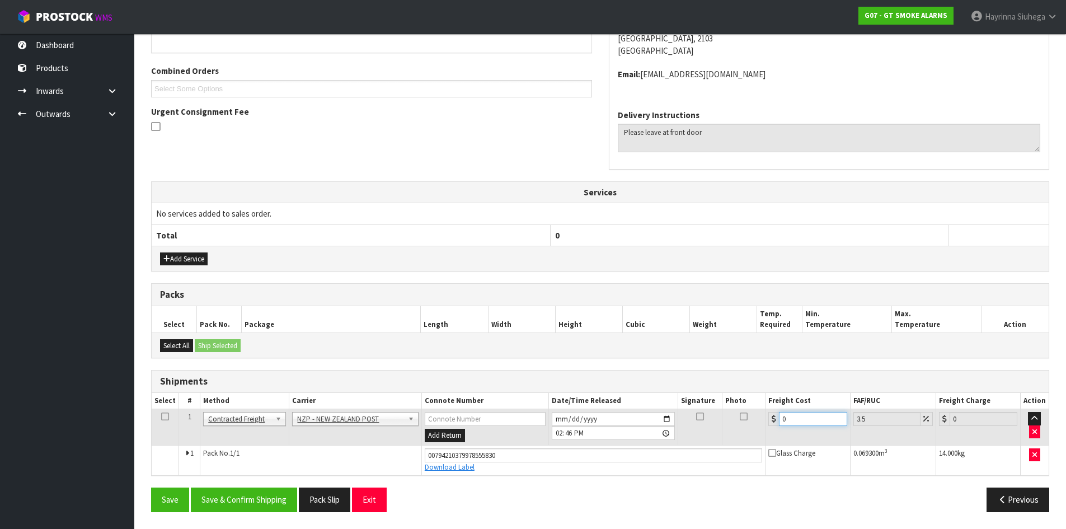
drag, startPoint x: 795, startPoint y: 423, endPoint x: 605, endPoint y: 426, distance: 189.8
click at [605, 426] on tr "1 Client Local Pickup Customer Local Pickup Company Freight Contracted Freight …" at bounding box center [600, 427] width 897 height 36
type input "3"
type input "3.1"
type input "3.8"
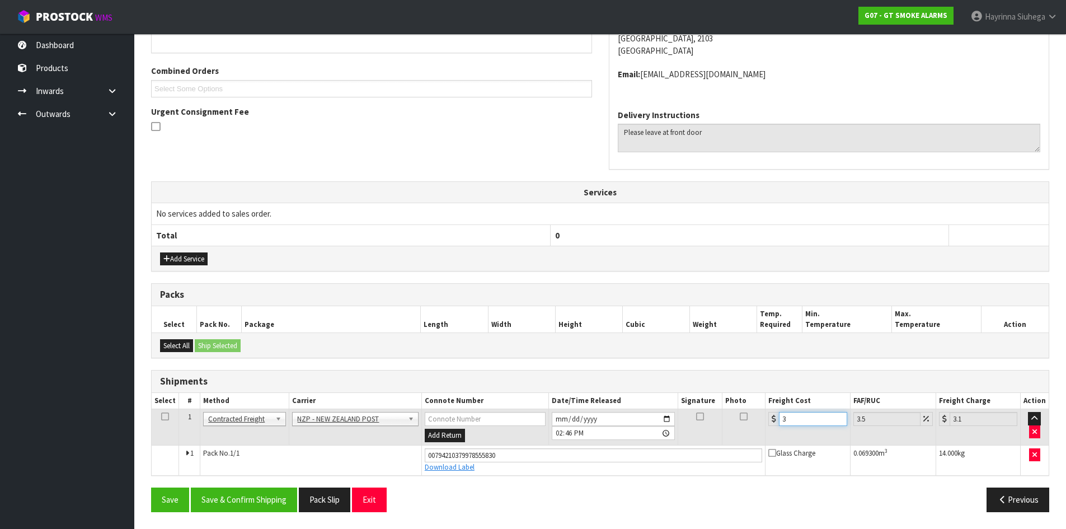
type input "3.93"
type input "3.88"
type input "4.02"
type input "3.88"
click at [151, 488] on button "Save" at bounding box center [170, 500] width 38 height 24
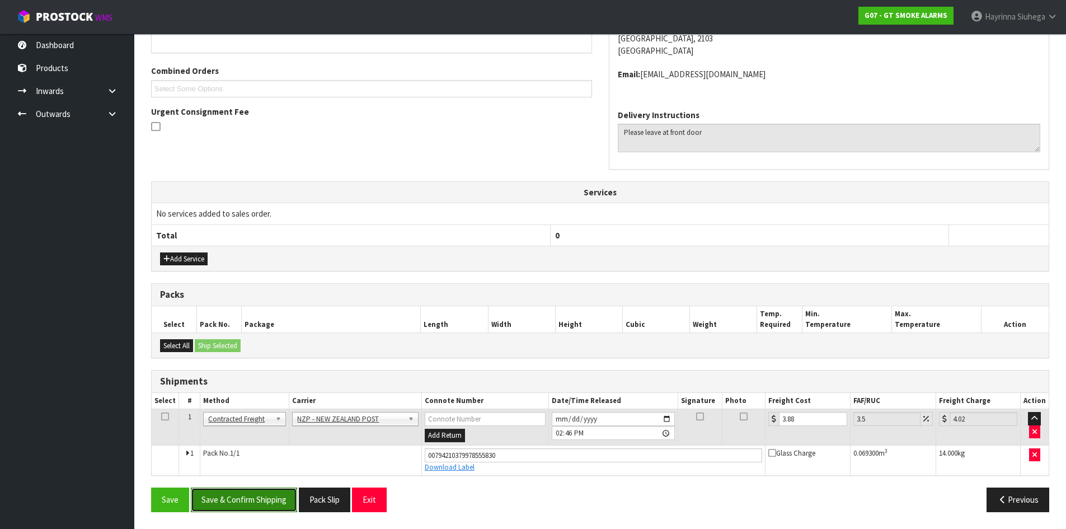
click at [238, 508] on button "Save & Confirm Shipping" at bounding box center [244, 500] width 106 height 24
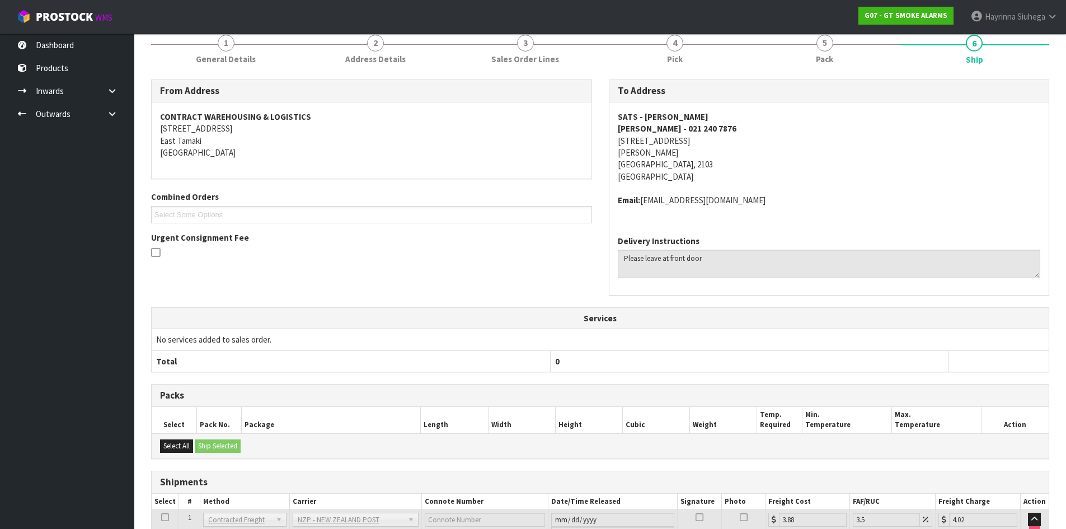
scroll to position [0, 0]
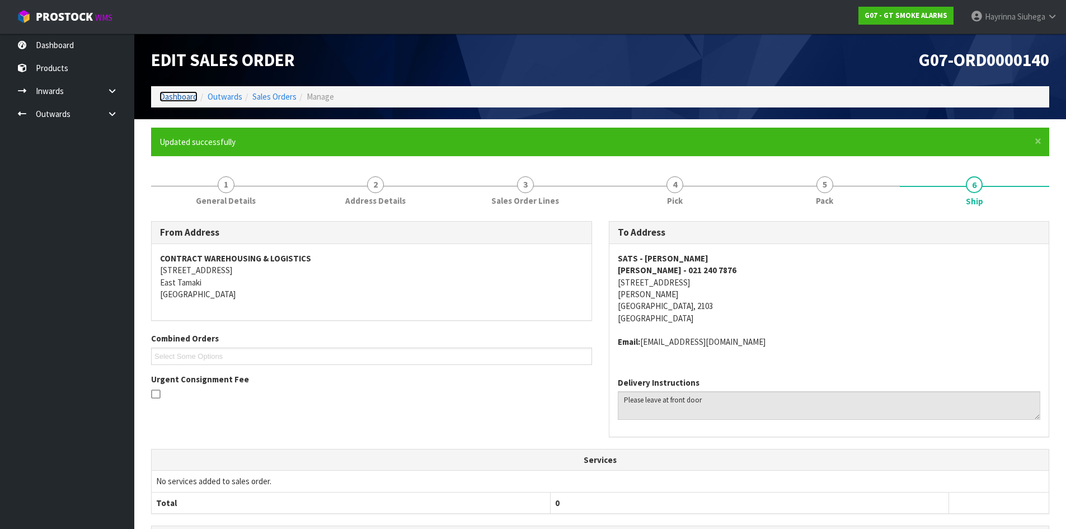
click at [185, 92] on link "Dashboard" at bounding box center [179, 96] width 38 height 11
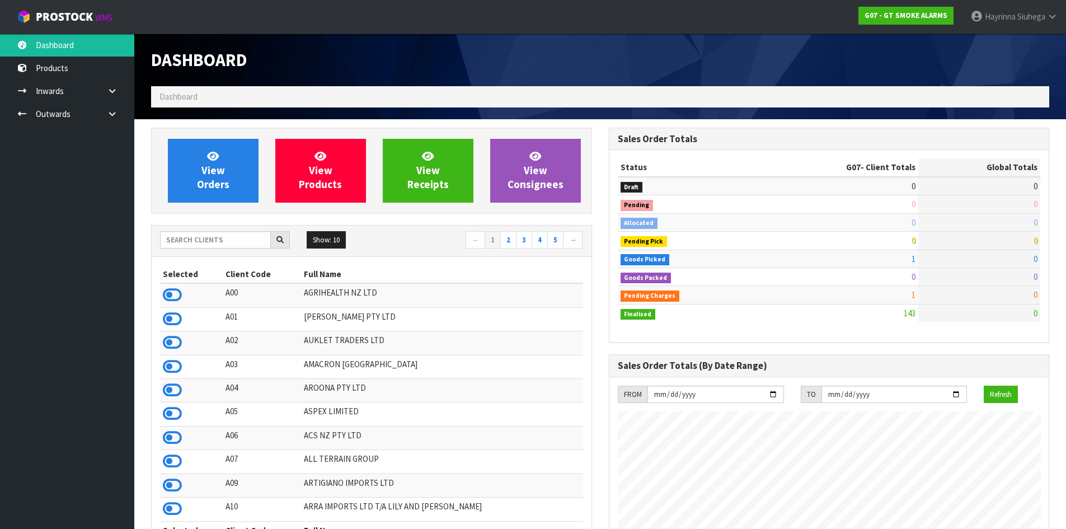
scroll to position [685, 457]
click at [218, 162] on link "View Orders" at bounding box center [213, 171] width 91 height 64
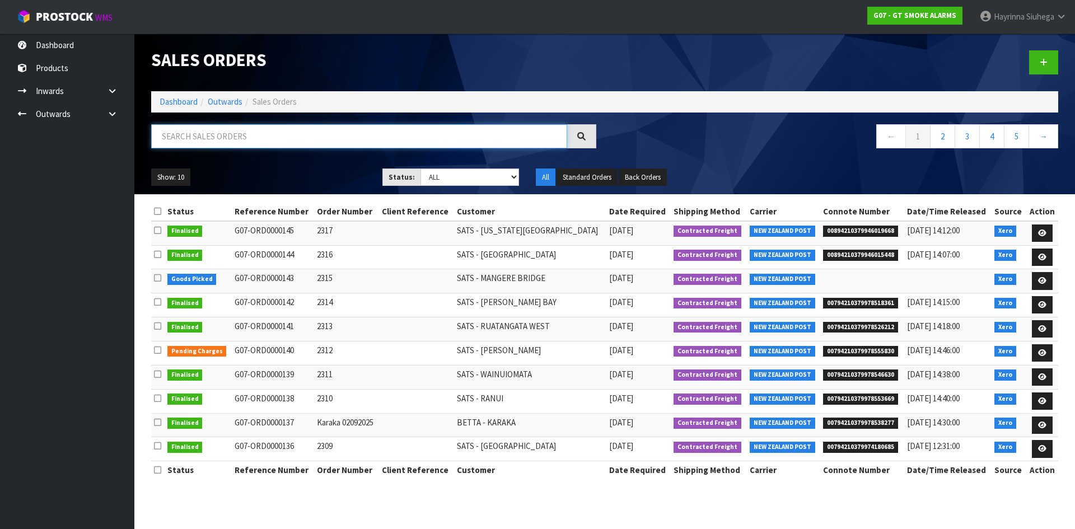
click at [222, 142] on input "text" at bounding box center [359, 136] width 416 height 24
type input "JOB-0410737"
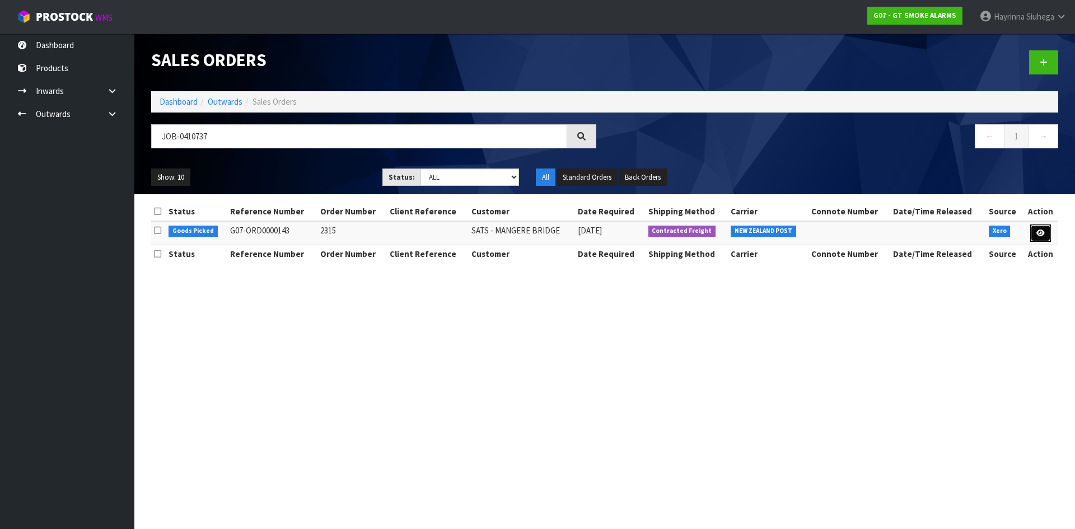
click at [1044, 237] on link at bounding box center [1040, 233] width 21 height 18
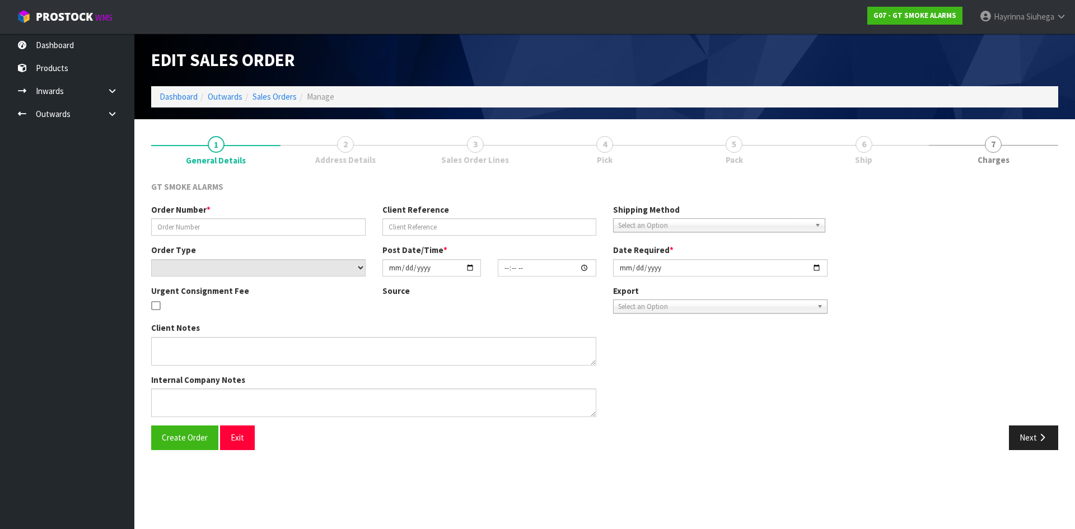
type input "2315"
select select "number:0"
type input "2025-09-03"
type input "10:05:12.000"
type input "2025-09-03"
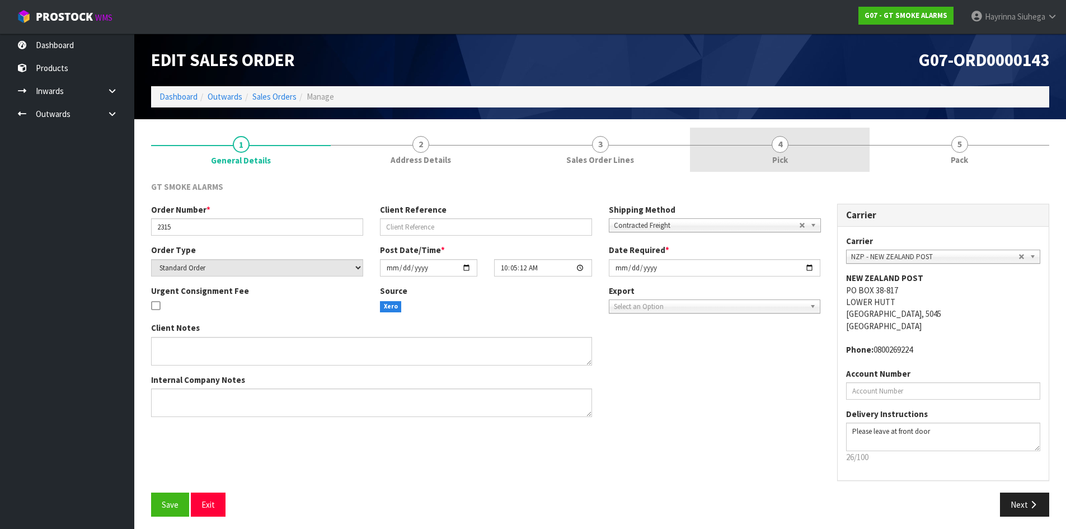
click at [854, 149] on link "4 Pick" at bounding box center [780, 150] width 180 height 44
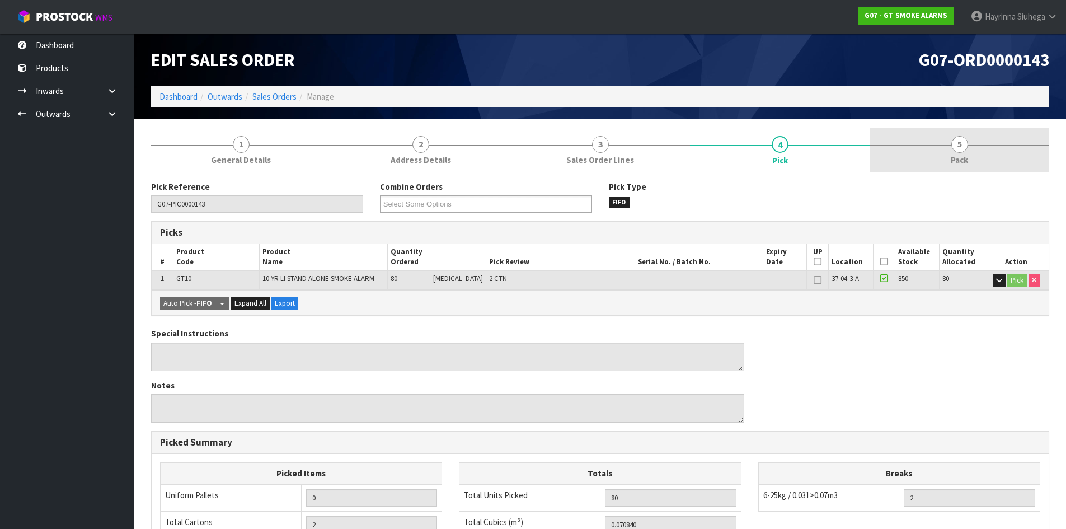
click at [941, 154] on link "5 Pack" at bounding box center [960, 150] width 180 height 44
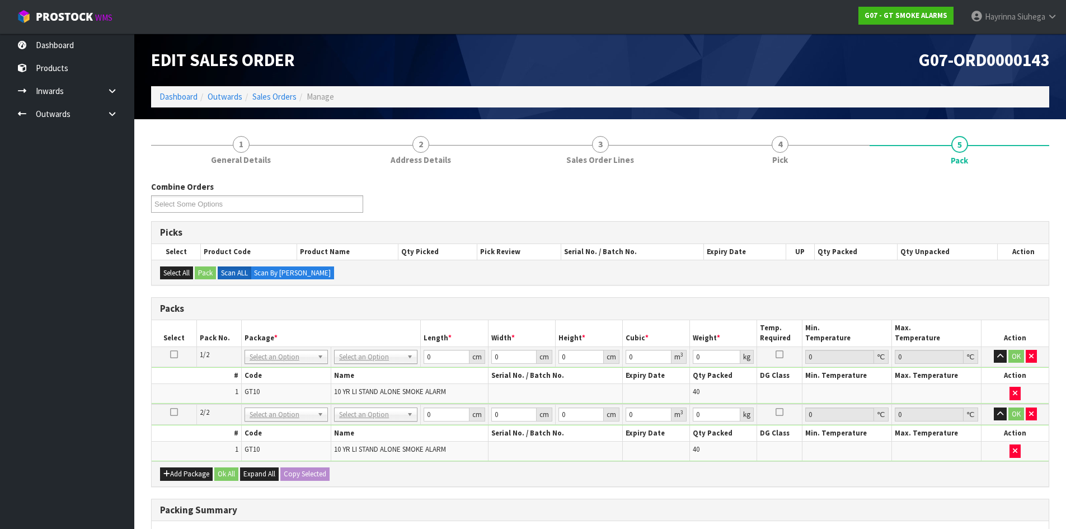
click at [1028, 405] on td "OK" at bounding box center [1015, 414] width 67 height 21
click at [1039, 416] on td "OK" at bounding box center [1015, 414] width 67 height 21
click at [1033, 415] on icon "button" at bounding box center [1031, 413] width 4 height 7
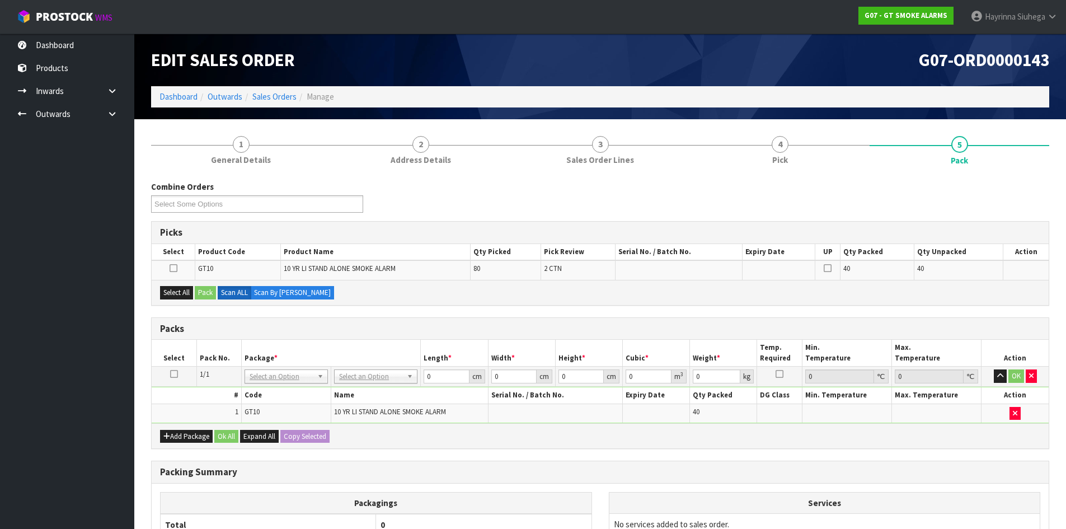
click at [170, 374] on icon at bounding box center [174, 374] width 8 height 1
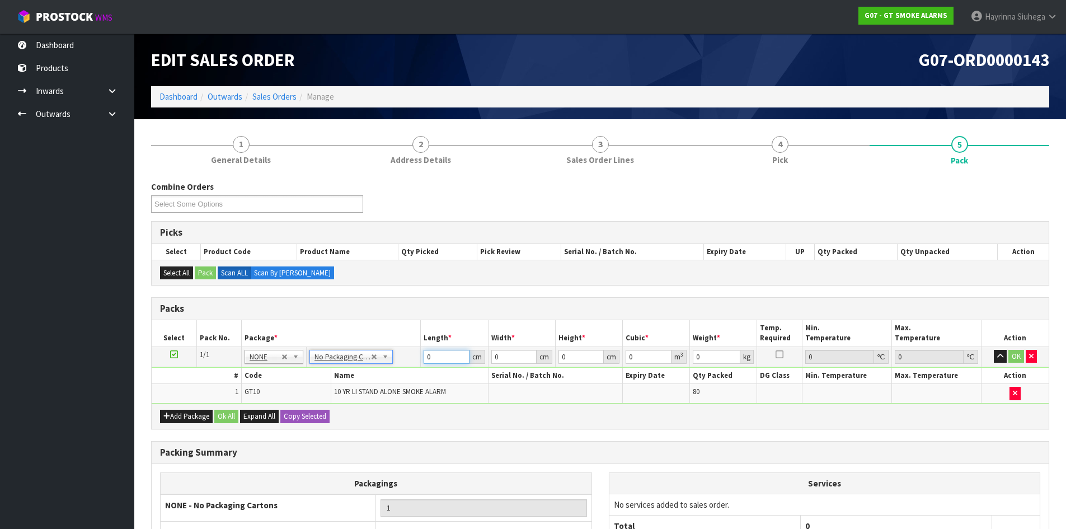
click at [428, 359] on input "0" at bounding box center [446, 357] width 45 height 14
click at [428, 362] on input "0" at bounding box center [446, 357] width 45 height 14
click at [428, 355] on input "0" at bounding box center [446, 357] width 45 height 14
type input "44"
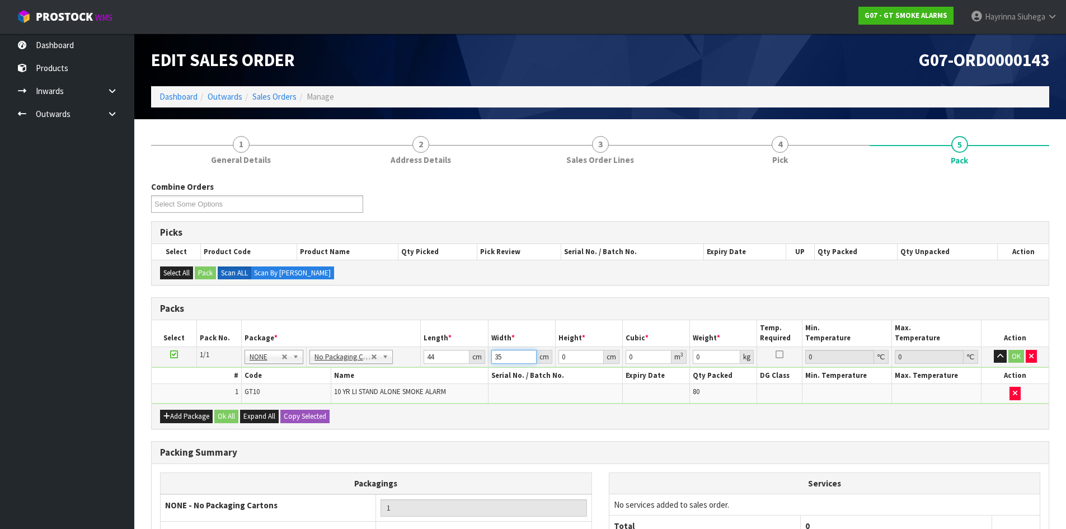
type input "35"
type input "4"
type input "0.00616"
type input "45"
type input "0.0693"
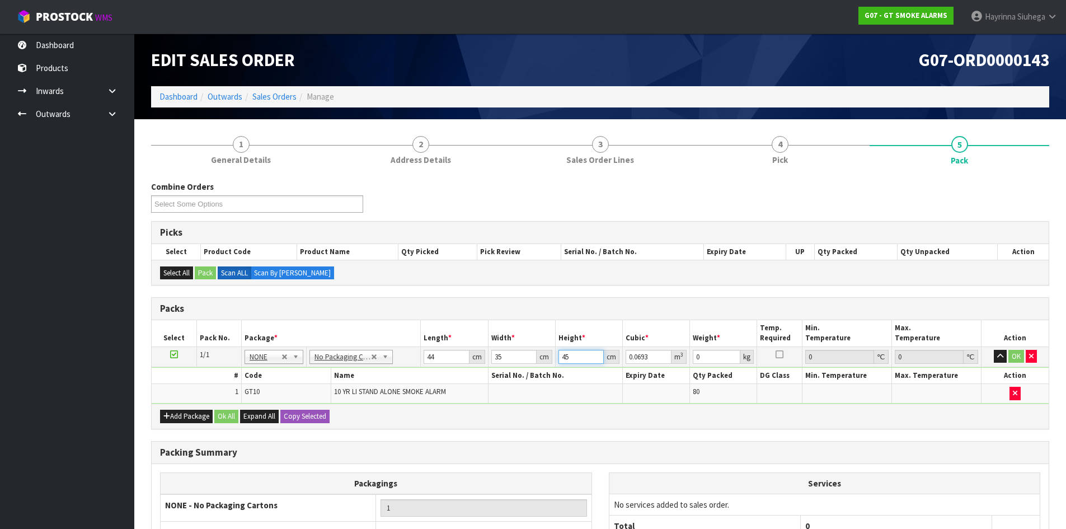
type input "45"
type input "14"
click button "OK" at bounding box center [1017, 356] width 16 height 13
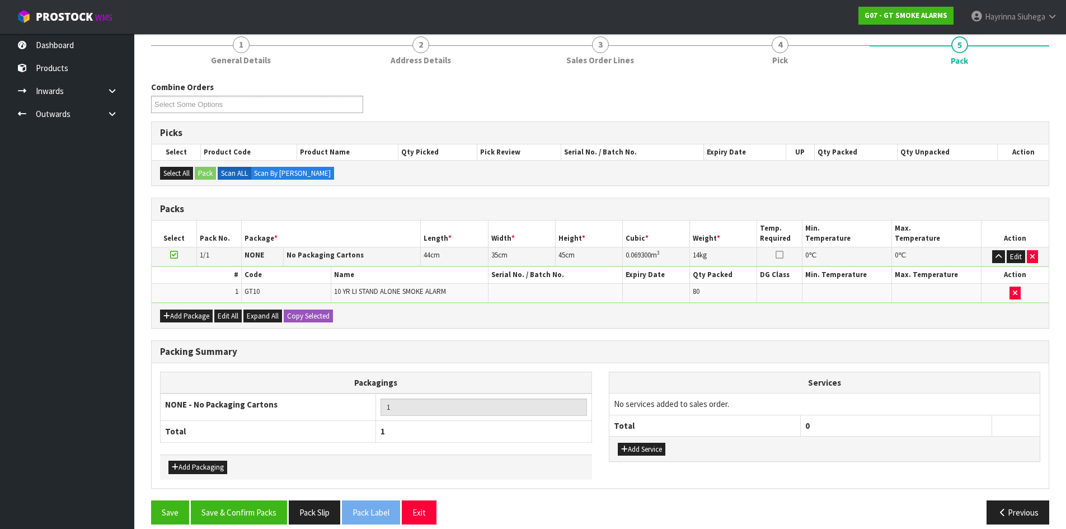
scroll to position [112, 0]
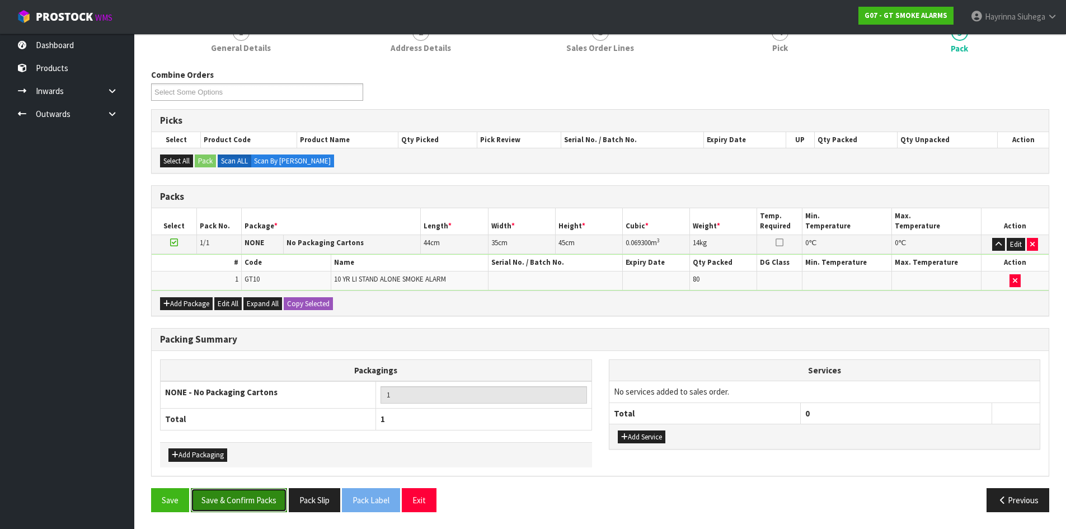
click at [230, 491] on button "Save & Confirm Packs" at bounding box center [239, 500] width 96 height 24
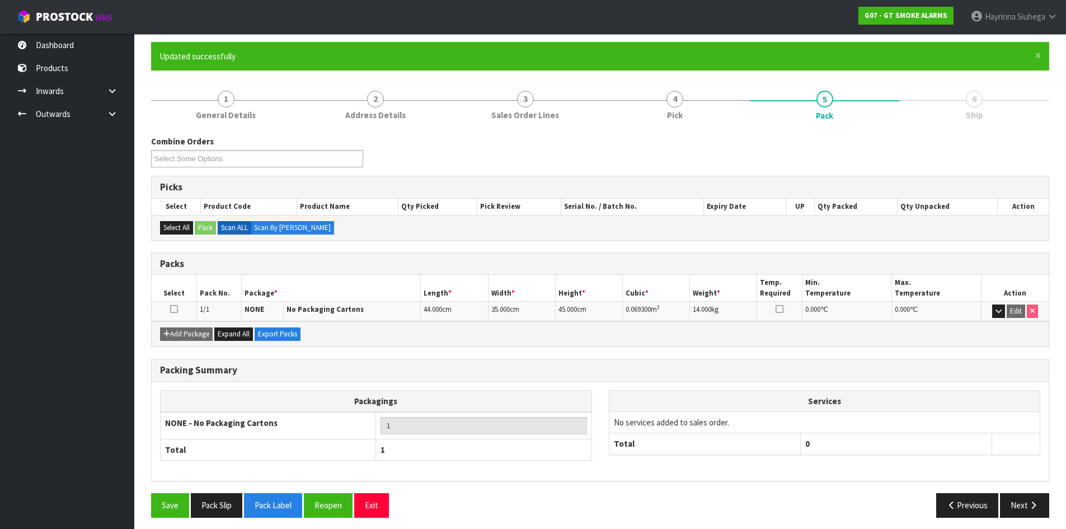
scroll to position [91, 0]
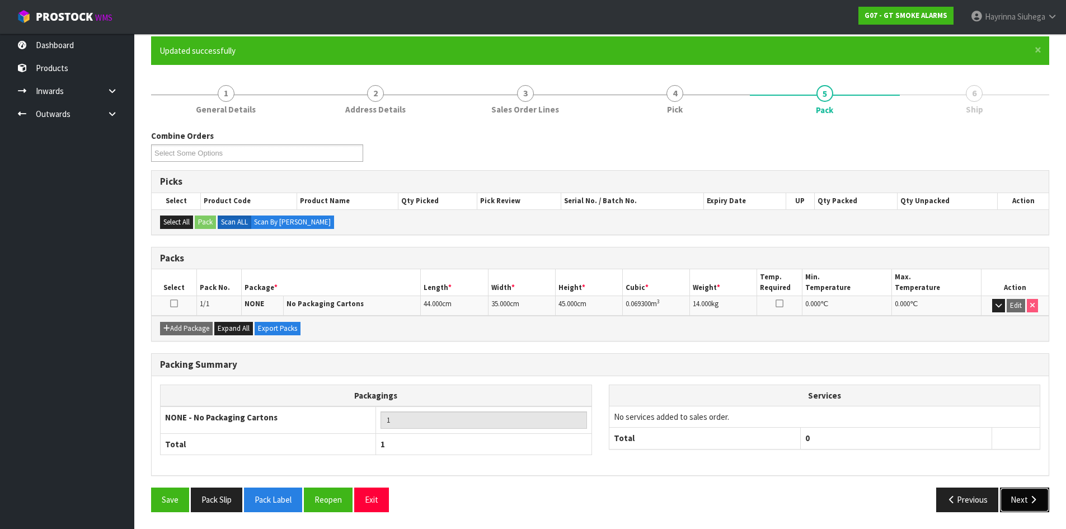
click at [1041, 498] on button "Next" at bounding box center [1024, 500] width 49 height 24
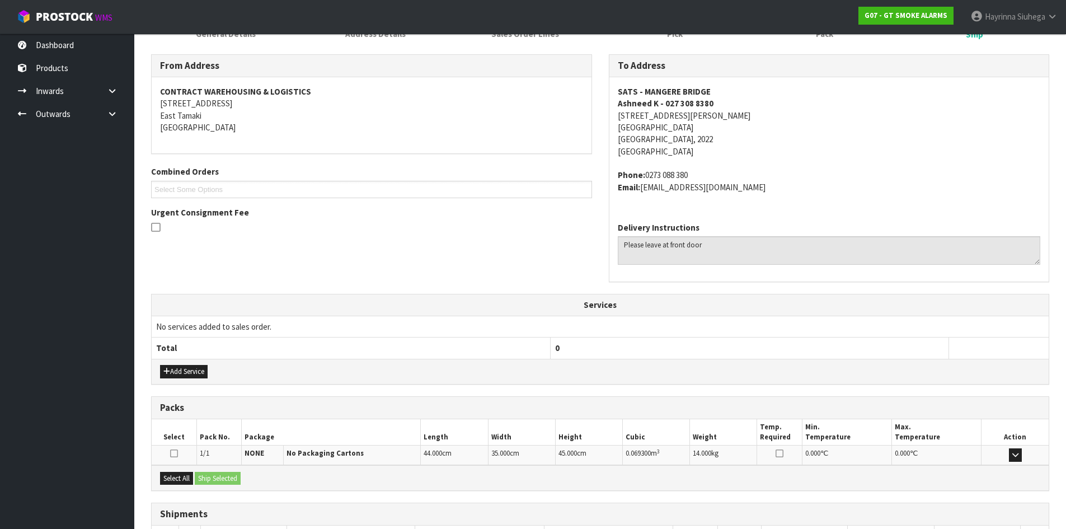
scroll to position [249, 0]
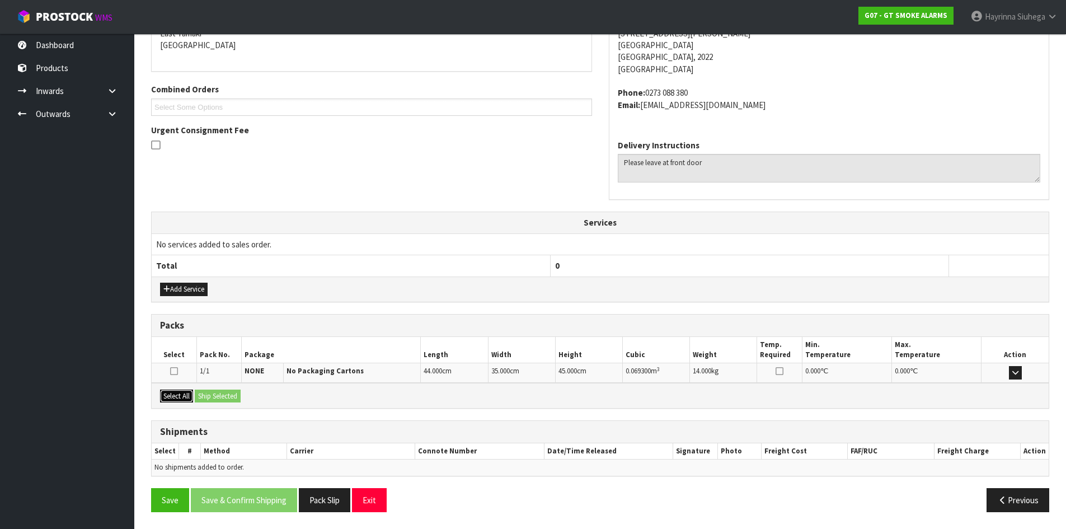
click at [186, 395] on button "Select All" at bounding box center [176, 396] width 33 height 13
click at [209, 397] on button "Ship Selected" at bounding box center [218, 396] width 46 height 13
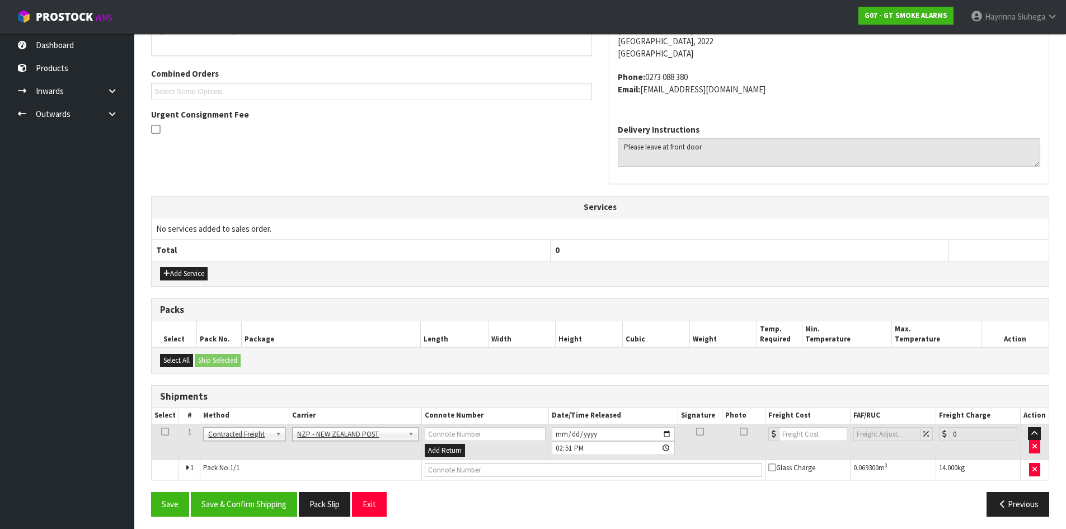
scroll to position [269, 0]
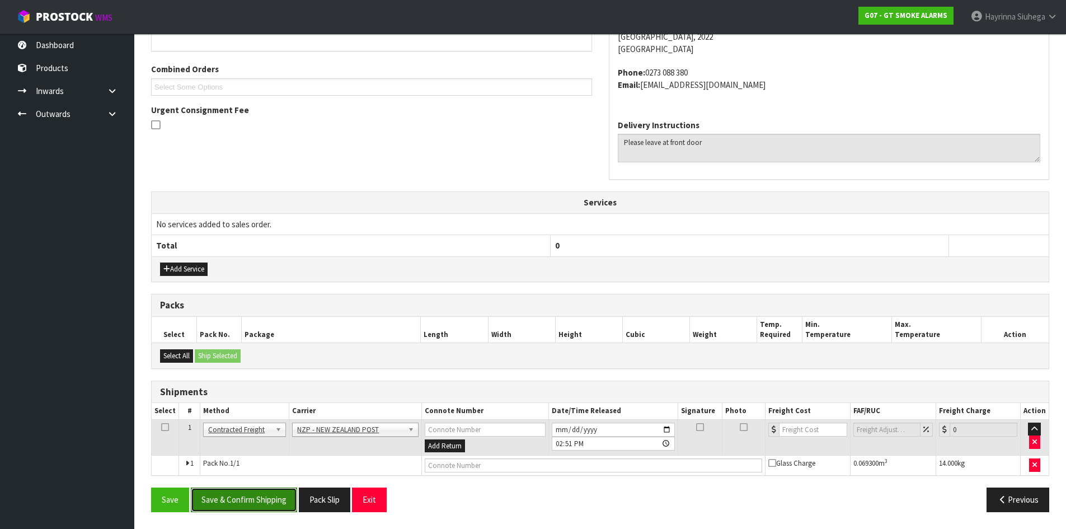
click at [272, 498] on button "Save & Confirm Shipping" at bounding box center [244, 500] width 106 height 24
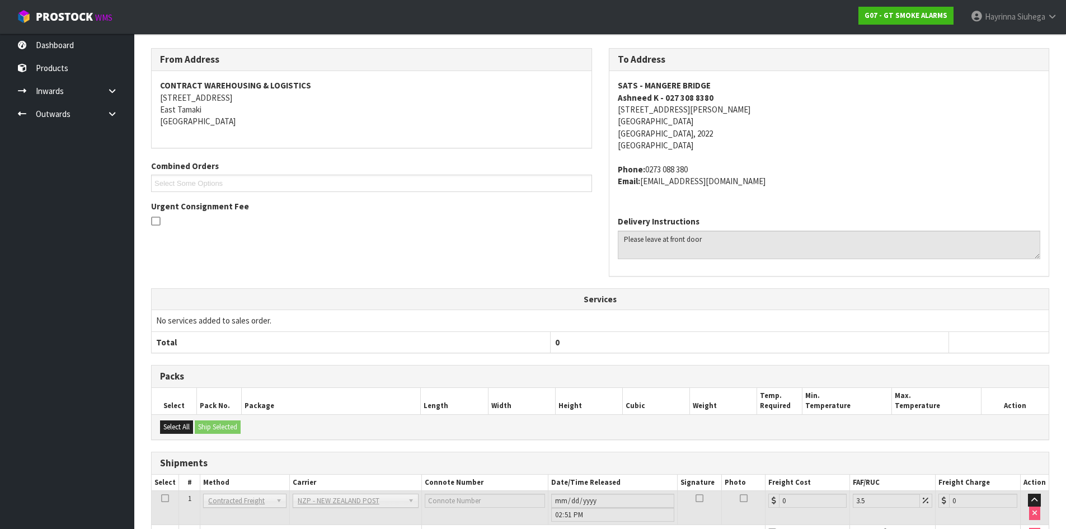
scroll to position [253, 0]
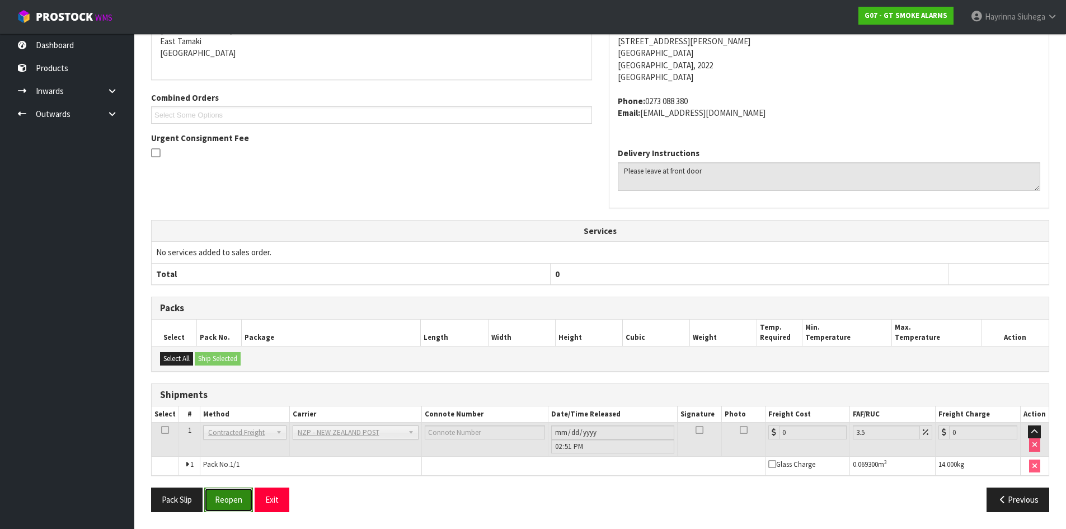
click at [230, 494] on button "Reopen" at bounding box center [228, 500] width 49 height 24
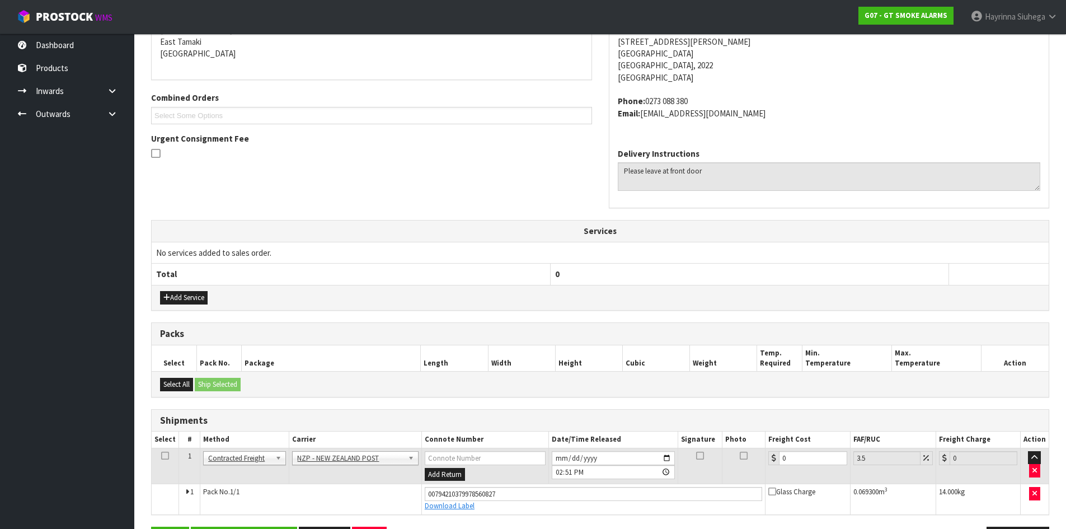
scroll to position [279, 0]
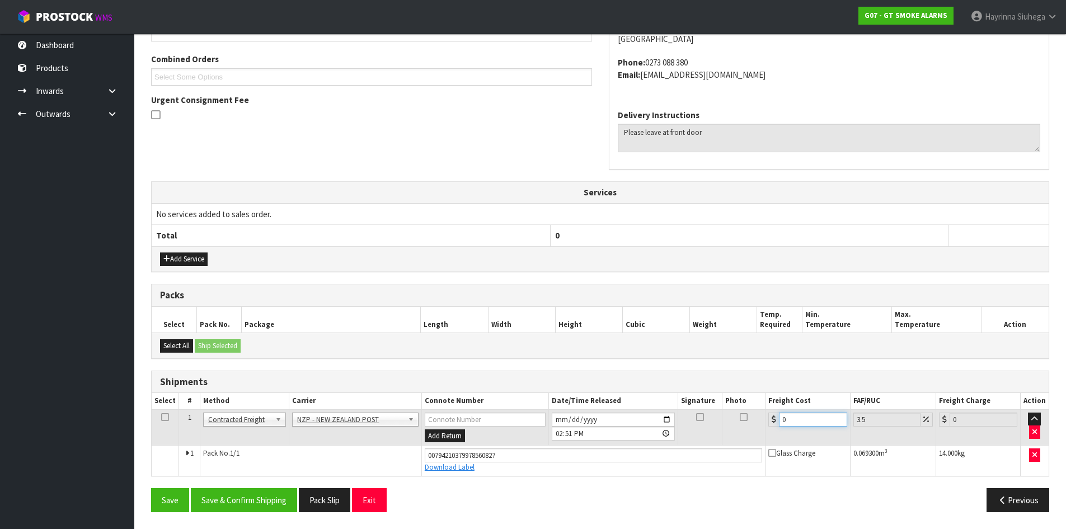
drag, startPoint x: 789, startPoint y: 419, endPoint x: 669, endPoint y: 433, distance: 120.5
click at [672, 429] on tr "1 Client Local Pickup Customer Local Pickup Company Freight Contracted Freight …" at bounding box center [600, 427] width 897 height 36
type input "3"
type input "3.1"
type input "3.8"
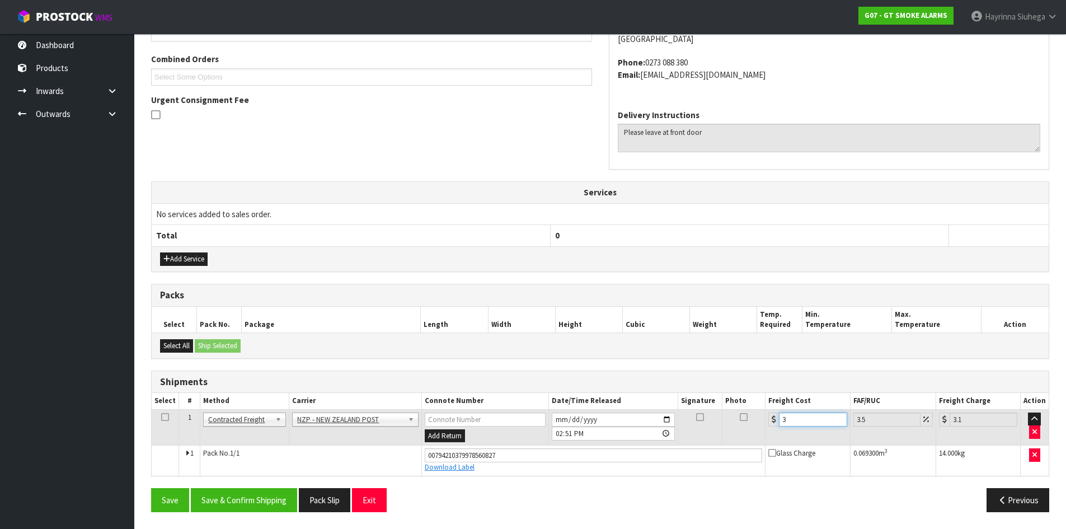
type input "3.93"
type input "3.88"
type input "4.02"
type input "3.88"
click at [151, 488] on button "Save" at bounding box center [170, 500] width 38 height 24
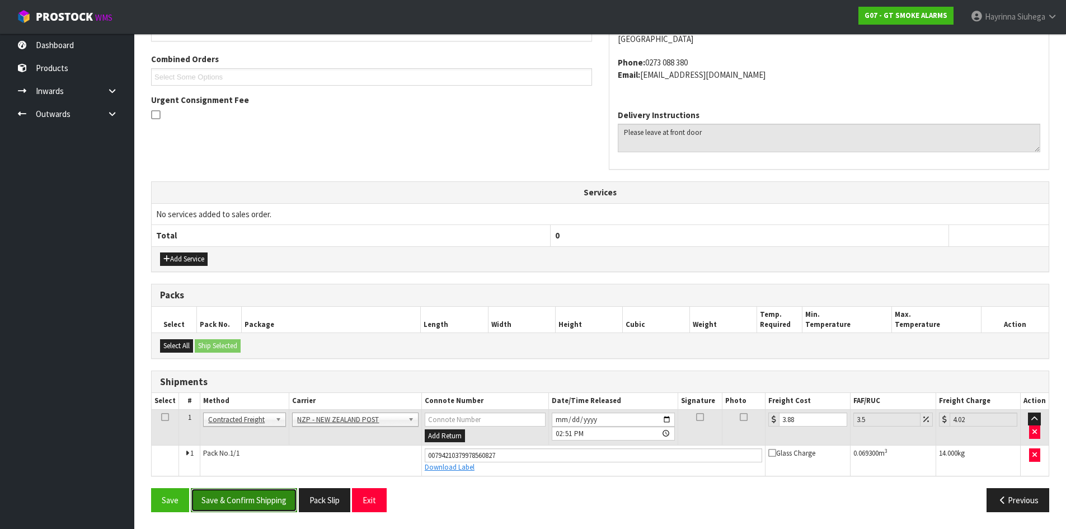
click at [245, 500] on button "Save & Confirm Shipping" at bounding box center [244, 500] width 106 height 24
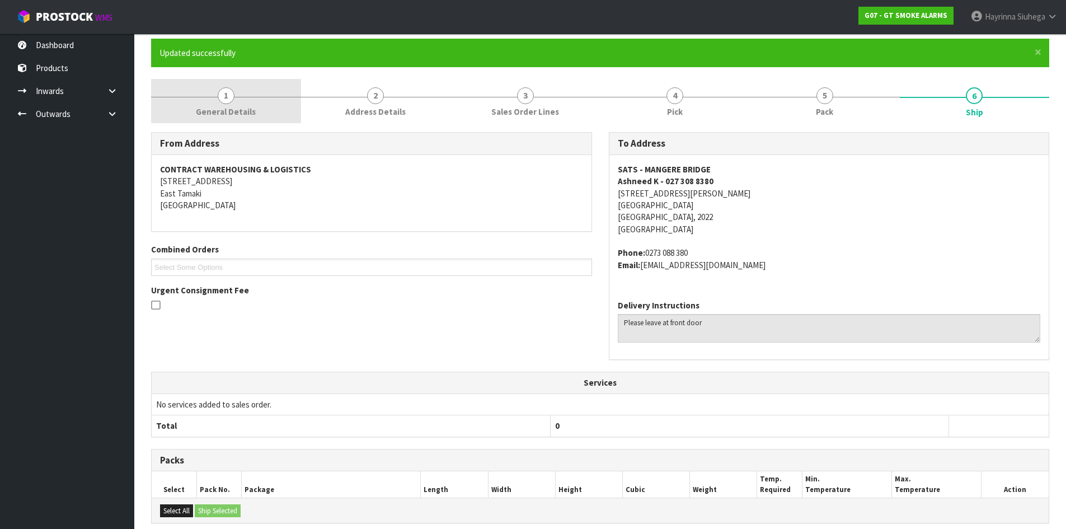
scroll to position [0, 0]
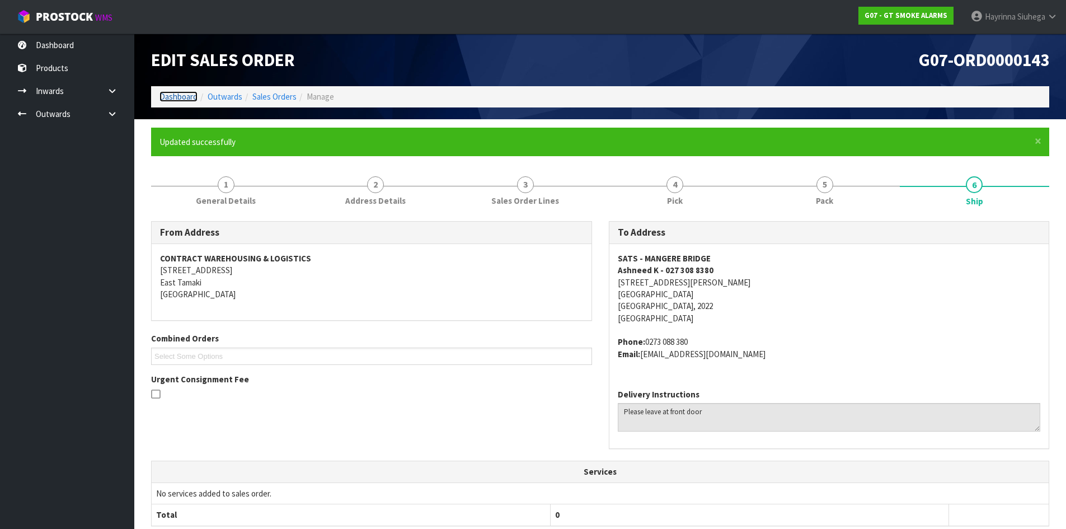
click at [187, 95] on link "Dashboard" at bounding box center [179, 96] width 38 height 11
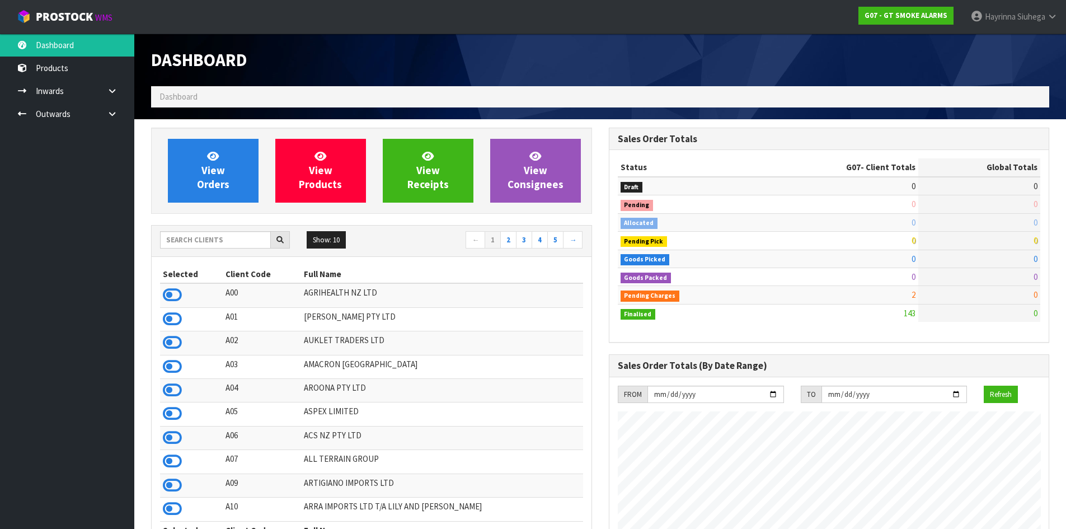
scroll to position [685, 457]
click at [221, 241] on input "text" at bounding box center [215, 239] width 111 height 17
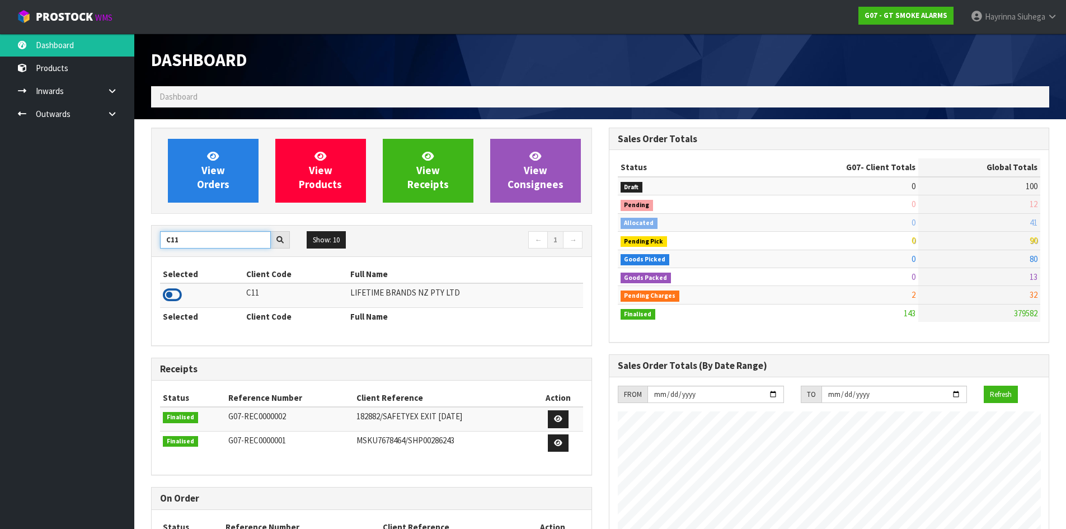
type input "C11"
click at [176, 297] on icon at bounding box center [172, 295] width 19 height 17
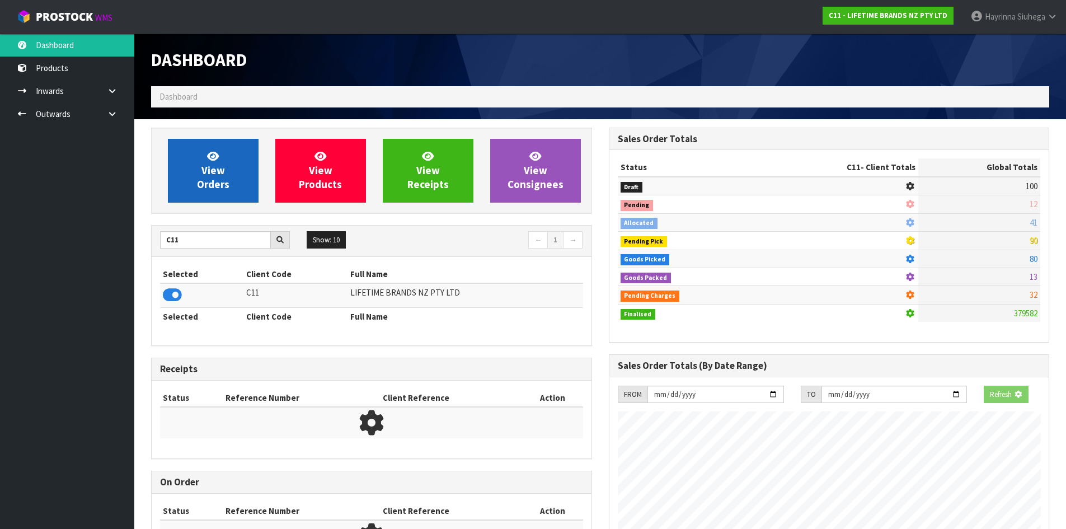
scroll to position [848, 457]
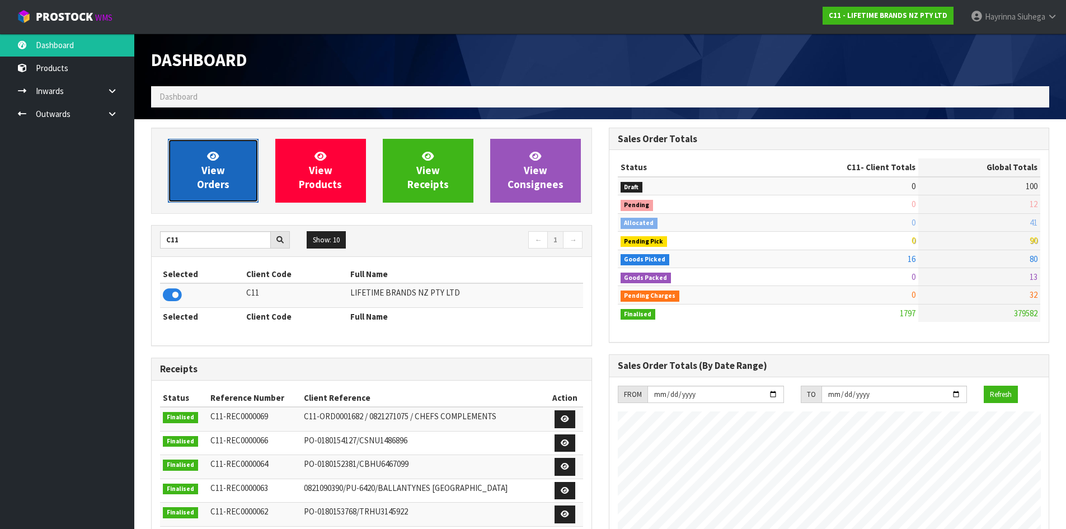
click at [217, 180] on span "View Orders" at bounding box center [213, 170] width 32 height 42
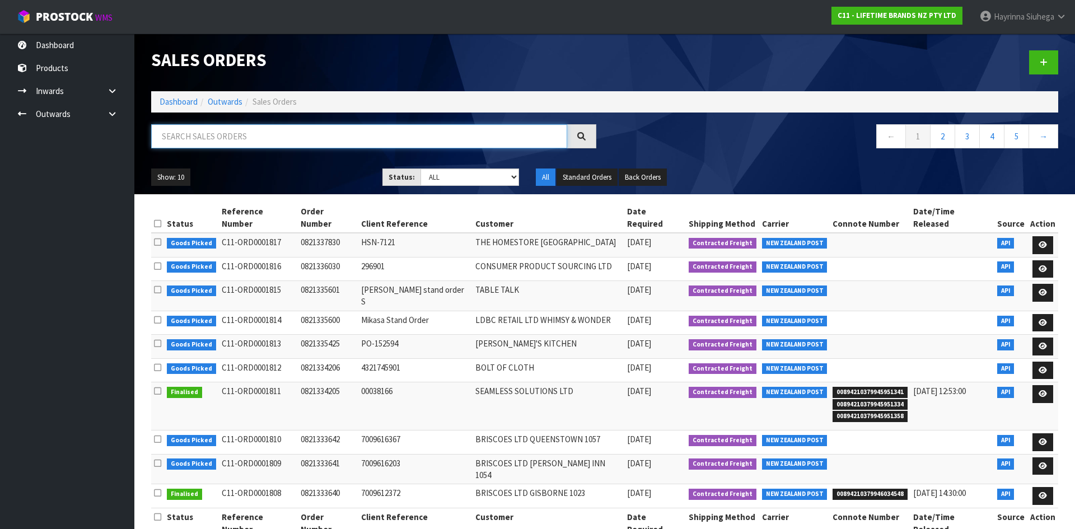
click at [249, 131] on input "text" at bounding box center [359, 136] width 416 height 24
type input "JOB-0410316"
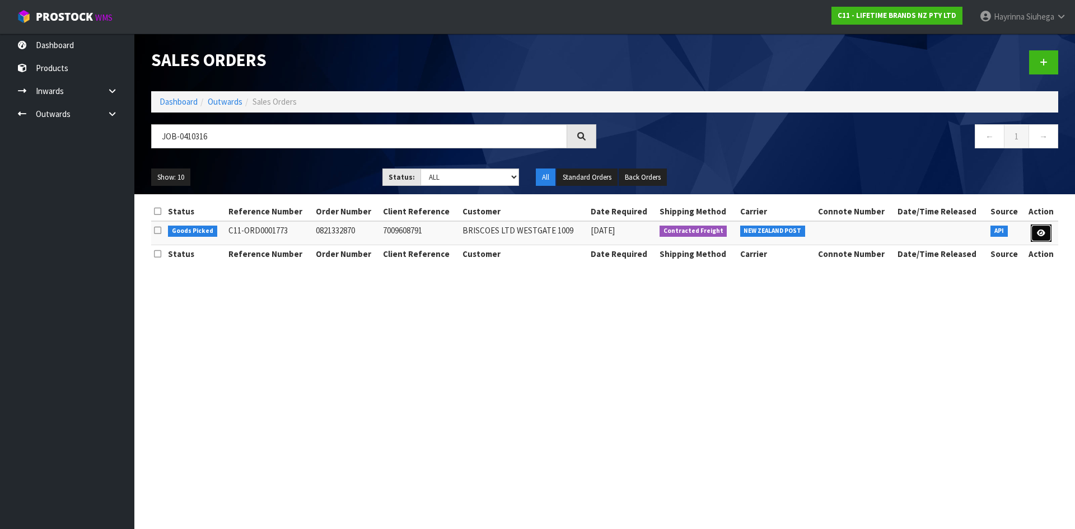
click at [1039, 233] on icon at bounding box center [1041, 232] width 8 height 7
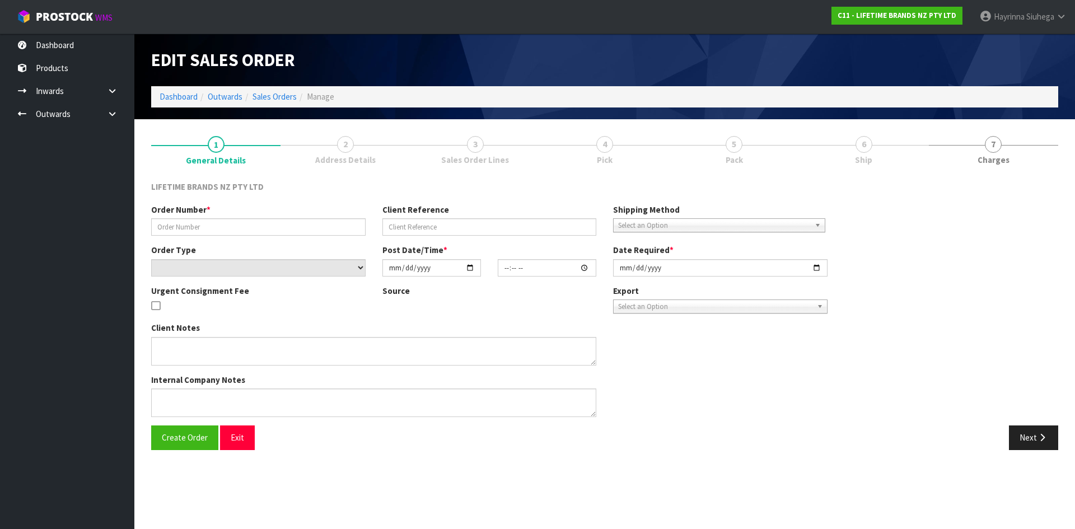
type input "0821332870"
type input "7009608791"
select select "number:0"
type input "2025-09-01"
type input "10:48:45.000"
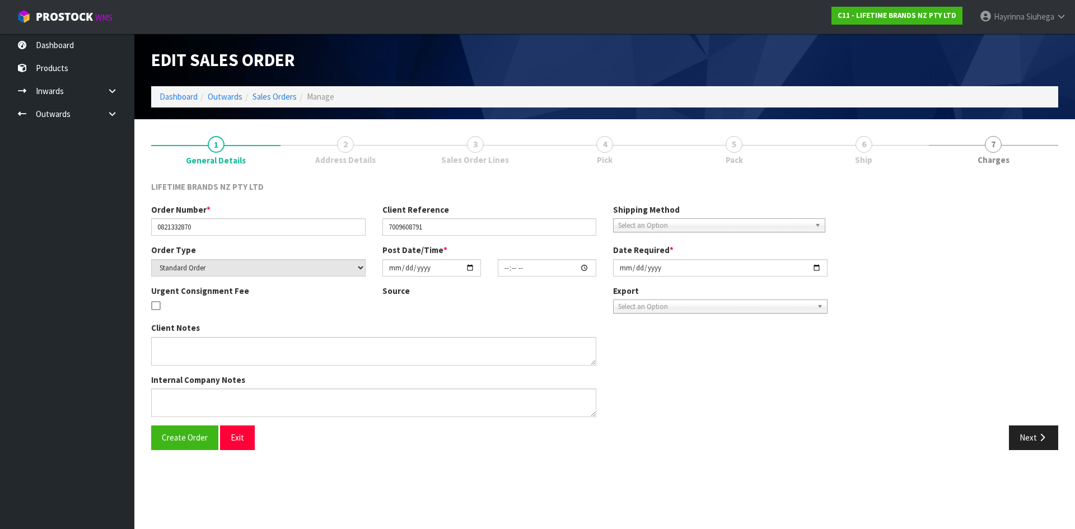
type input "2025-09-01"
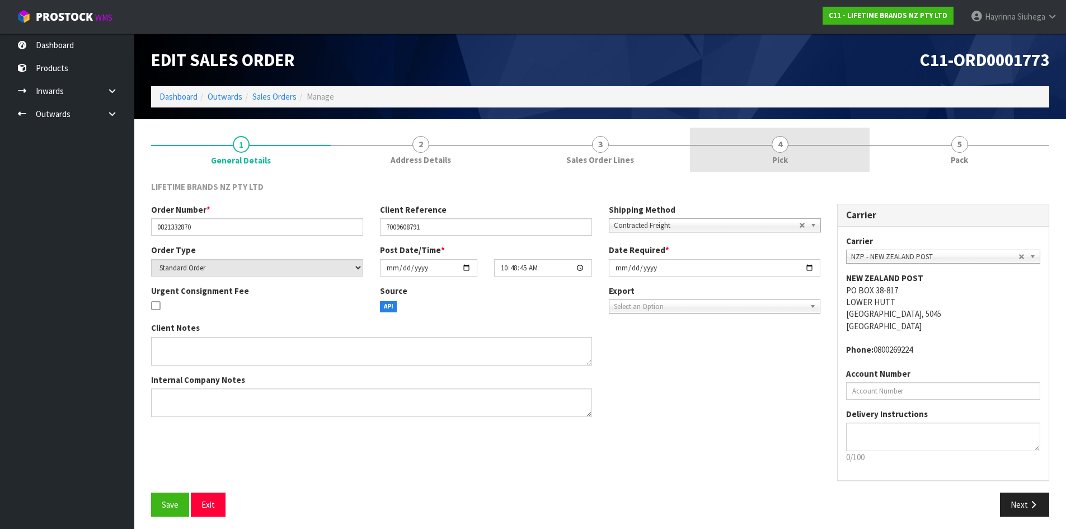
click at [788, 138] on link "4 Pick" at bounding box center [780, 150] width 180 height 44
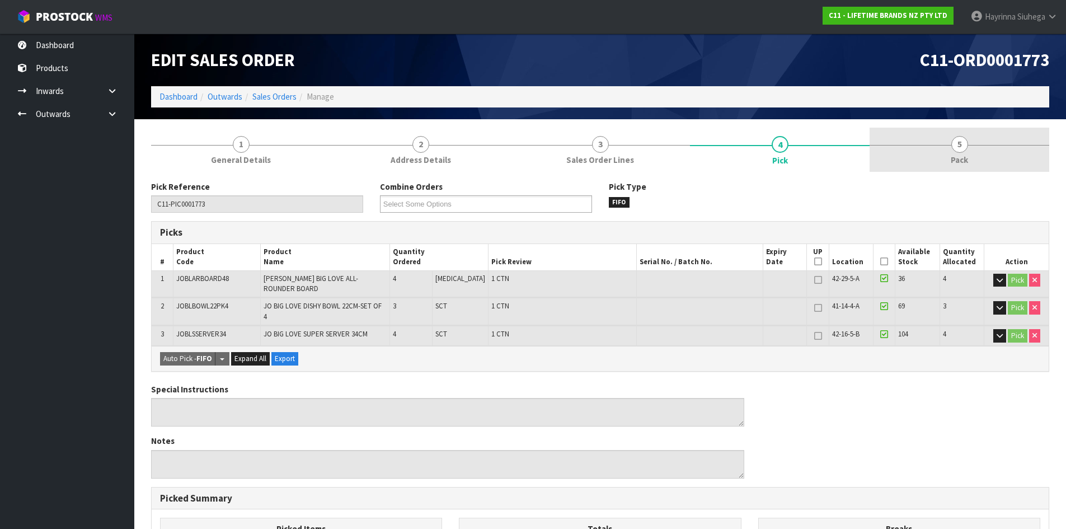
click at [926, 156] on link "5 Pack" at bounding box center [960, 150] width 180 height 44
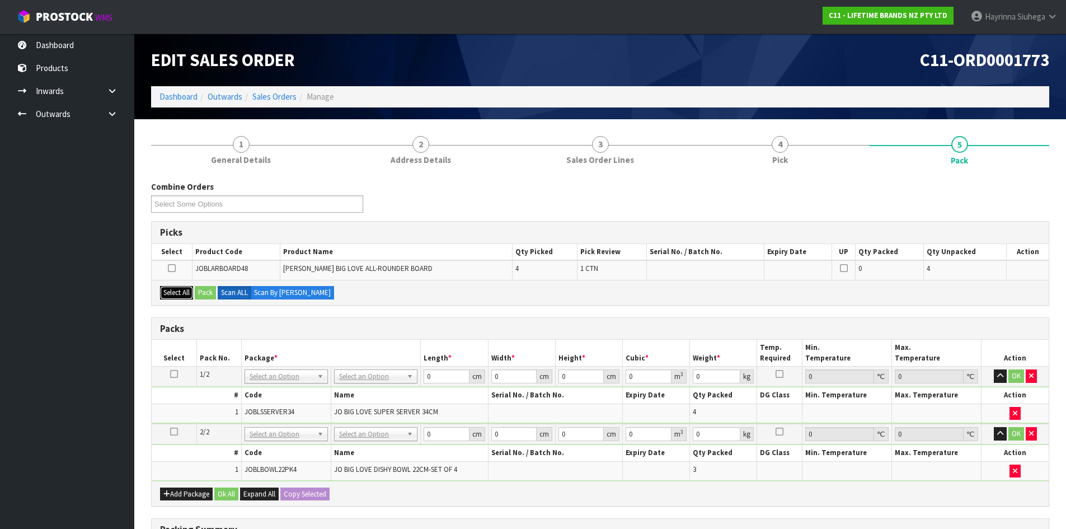
click at [179, 295] on button "Select All" at bounding box center [176, 292] width 33 height 13
click at [203, 289] on button "Pack" at bounding box center [205, 292] width 21 height 13
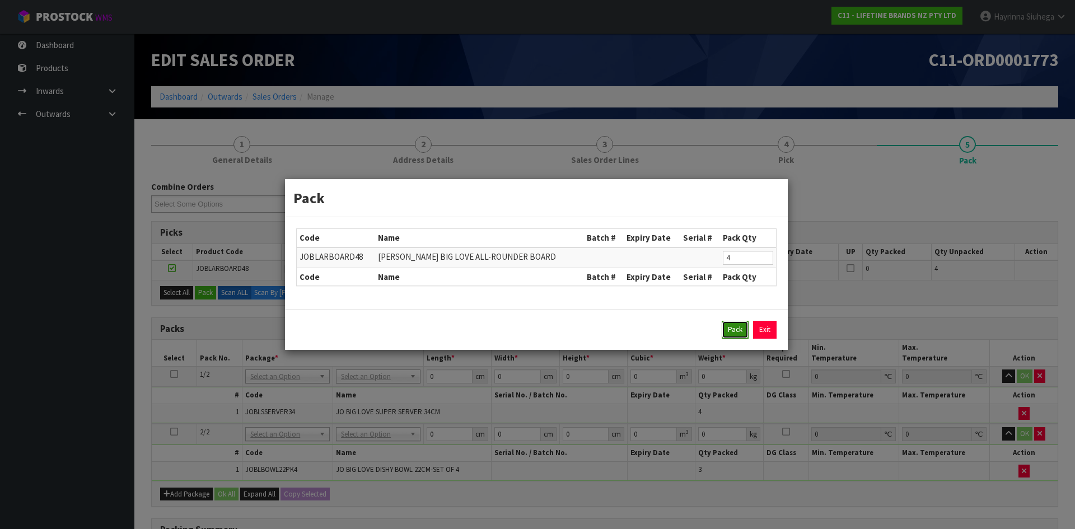
click at [735, 329] on button "Pack" at bounding box center [735, 330] width 27 height 18
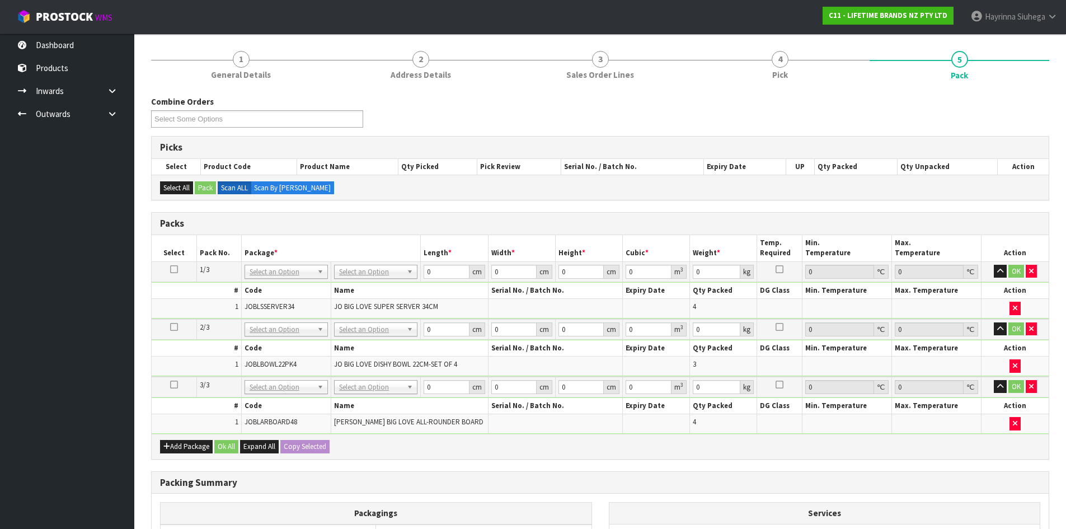
scroll to position [168, 0]
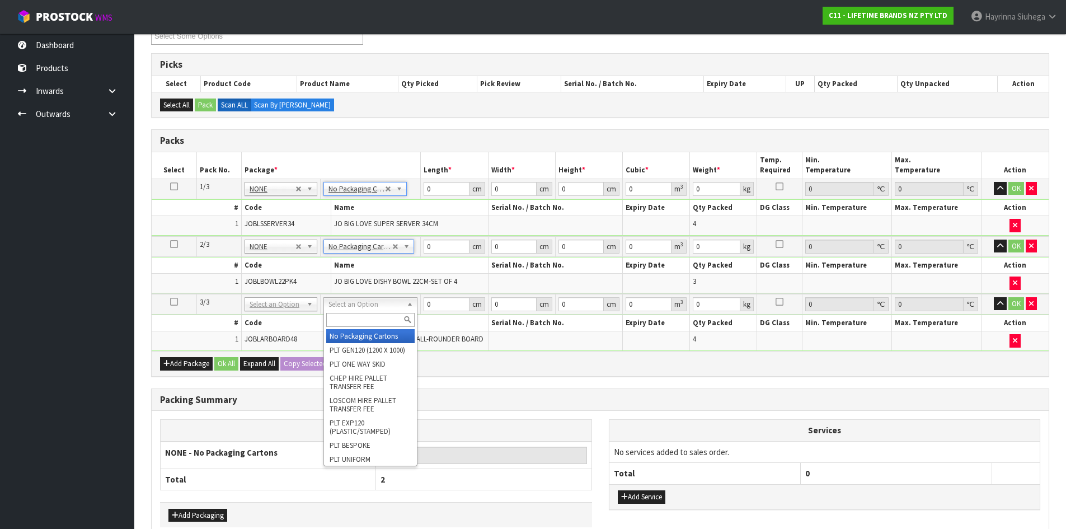
type input "3"
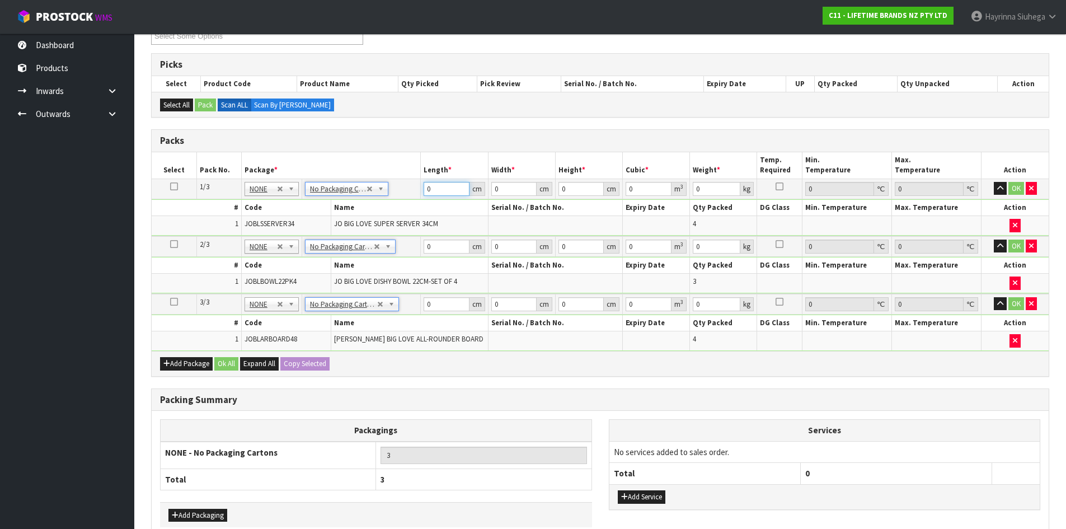
click at [428, 192] on input "0" at bounding box center [446, 189] width 45 height 14
type input "43"
type input "4"
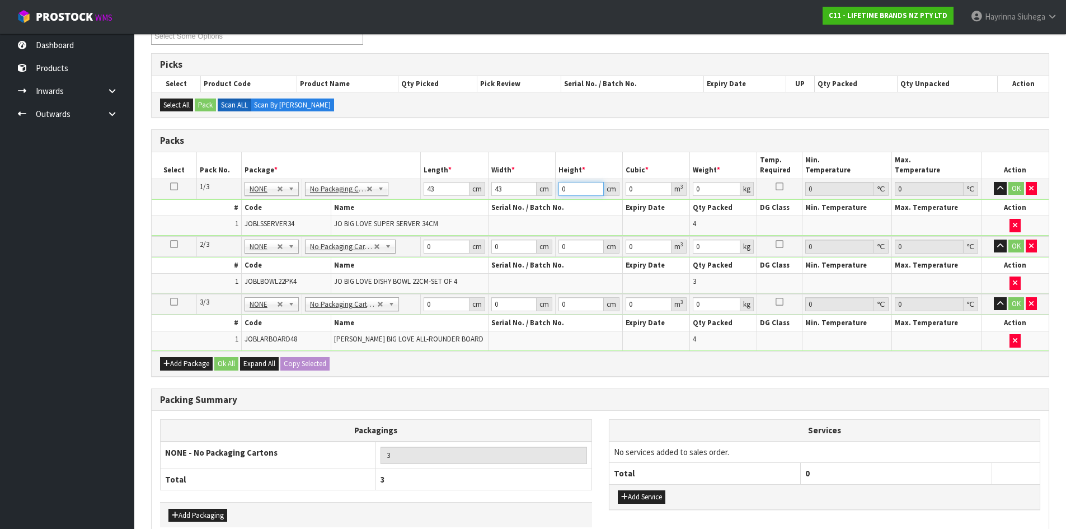
type input "0.007396"
type input "40"
type input "0.07396"
type input "40"
type input "11"
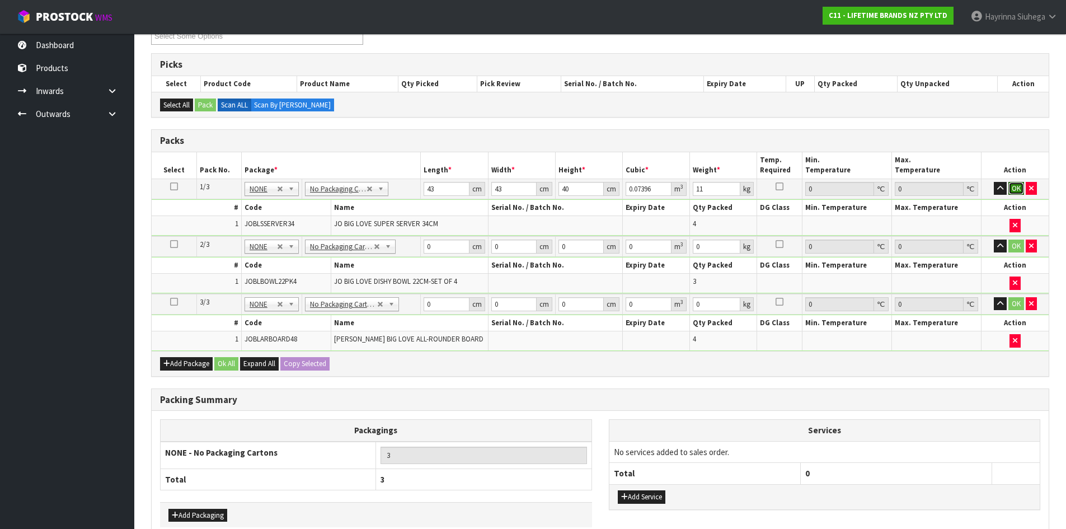
click button "OK" at bounding box center [1017, 188] width 16 height 13
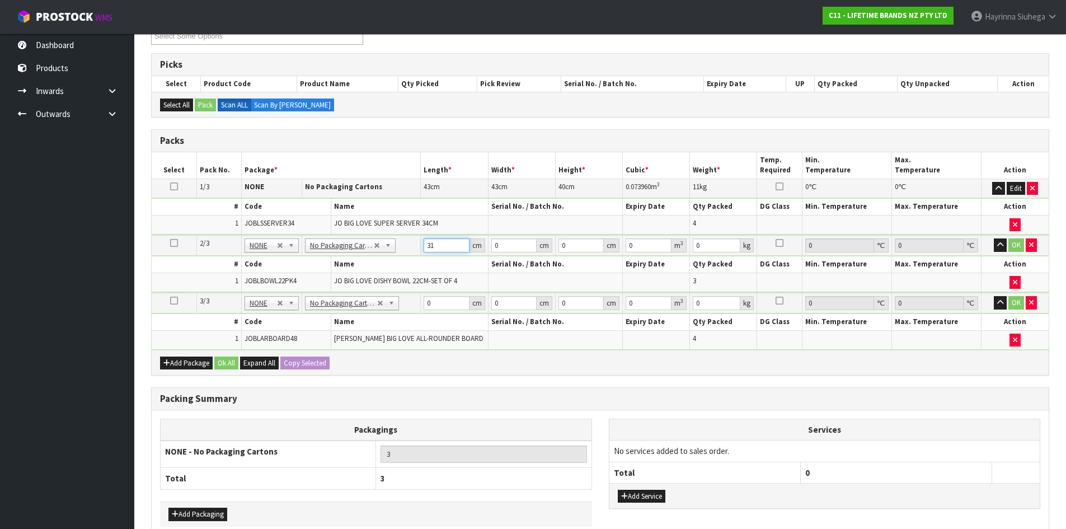
type input "31"
type input "5"
type input "0.004805"
type input "56"
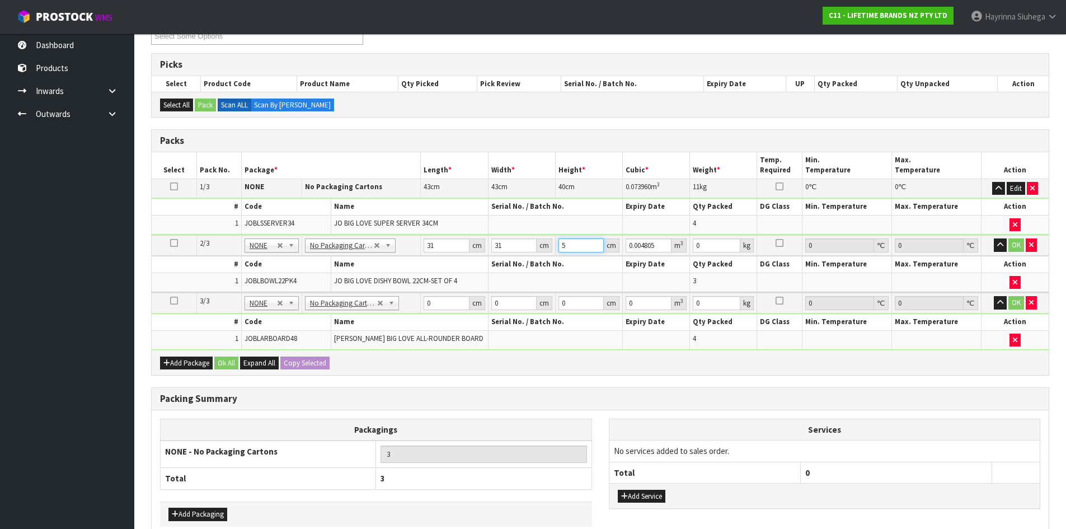
type input "0.053816"
type input "56"
type input "13"
click button "OK" at bounding box center [1017, 244] width 16 height 13
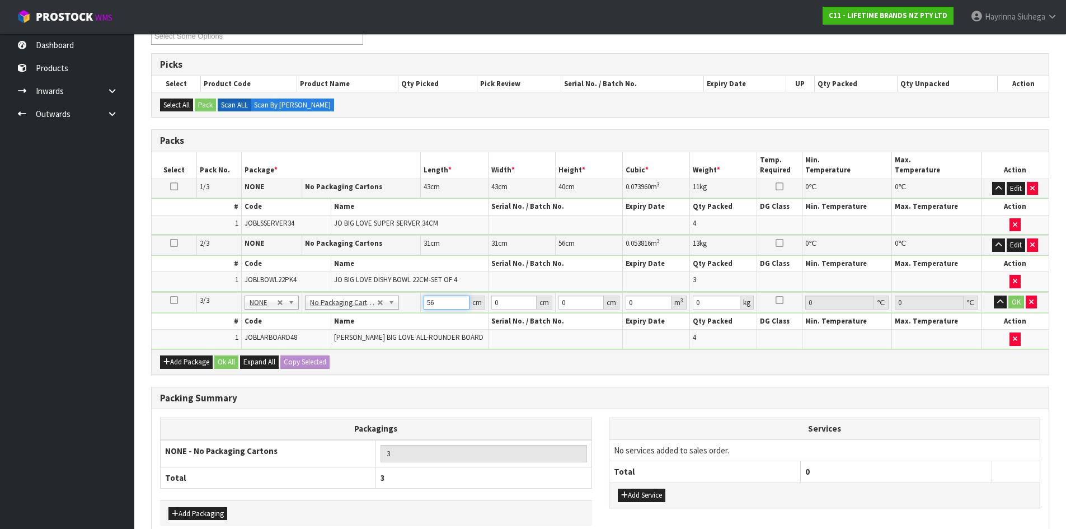
type input "56"
click button "OK" at bounding box center [1017, 302] width 16 height 13
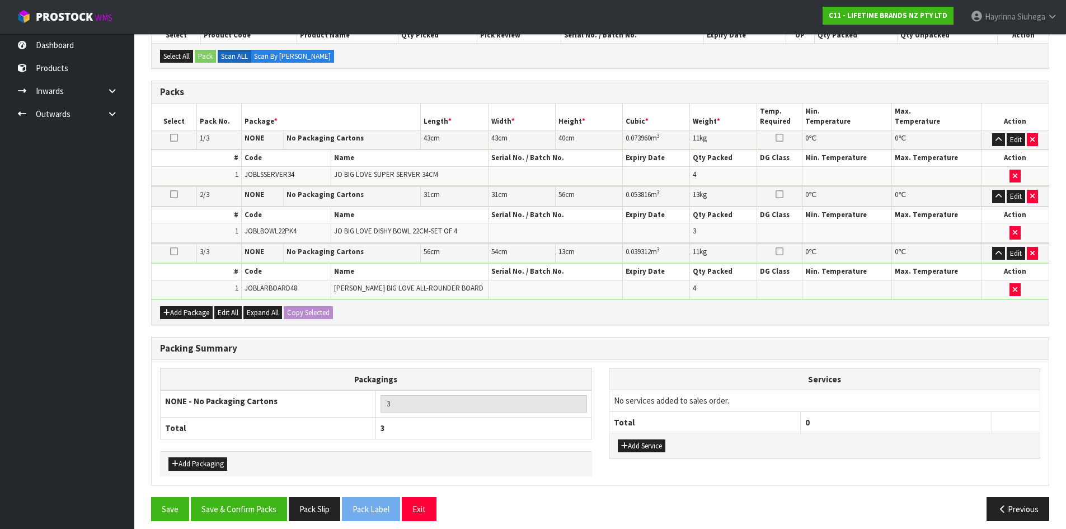
scroll to position [226, 0]
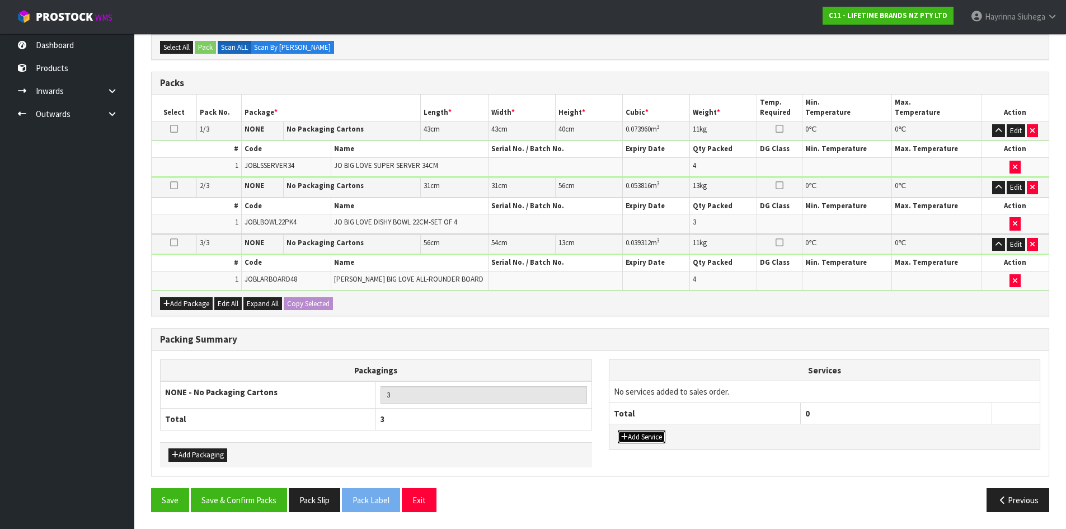
click at [648, 431] on button "Add Service" at bounding box center [642, 436] width 48 height 13
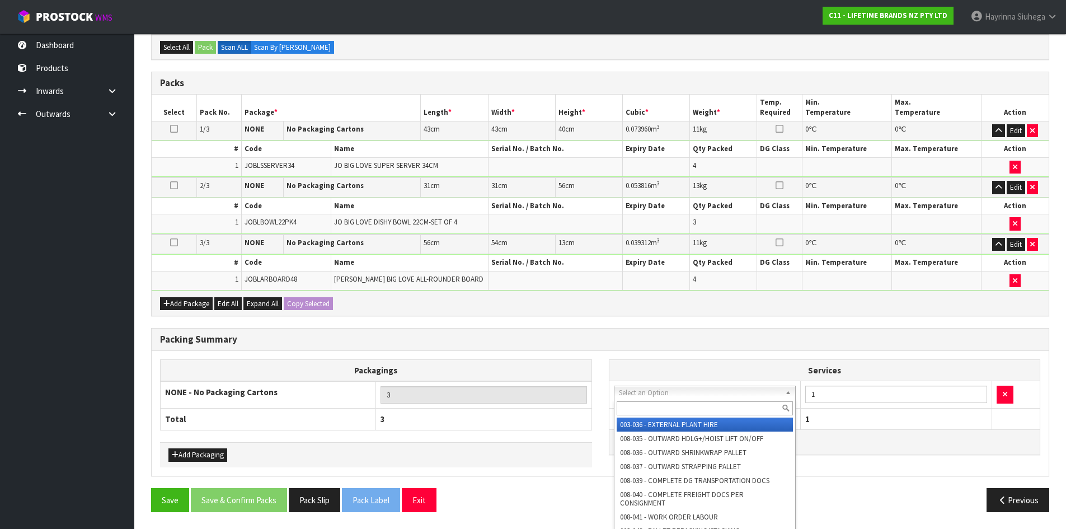
click at [658, 411] on input "text" at bounding box center [705, 408] width 177 height 14
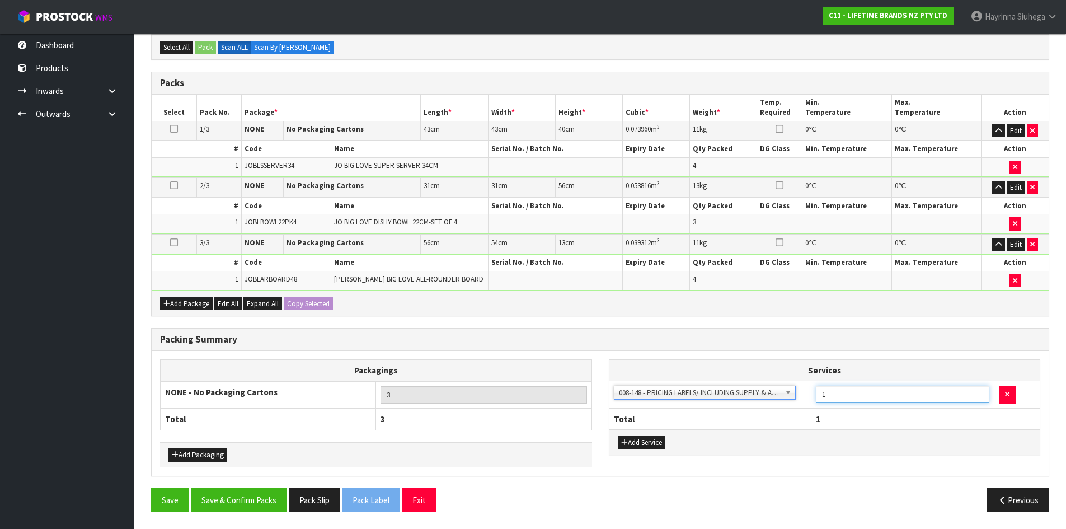
drag, startPoint x: 854, startPoint y: 388, endPoint x: 737, endPoint y: 409, distance: 118.3
click at [737, 409] on table "Services 003-036 - EXTERNAL PLANT HIRE 008-035 - OUTWARD HDLG+/HOIST LIFT ON/OF…" at bounding box center [825, 394] width 431 height 69
click at [247, 513] on div "Save Save & Confirm Packs Pack Slip Pack Label Exit Previous" at bounding box center [600, 504] width 915 height 32
click at [250, 508] on button "Save & Confirm Packs" at bounding box center [239, 500] width 96 height 24
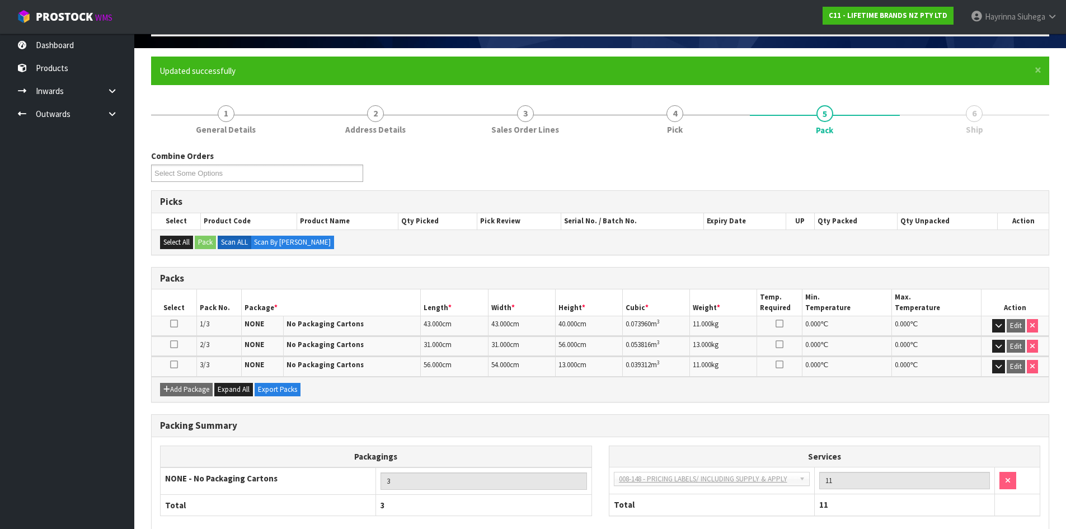
scroll to position [132, 0]
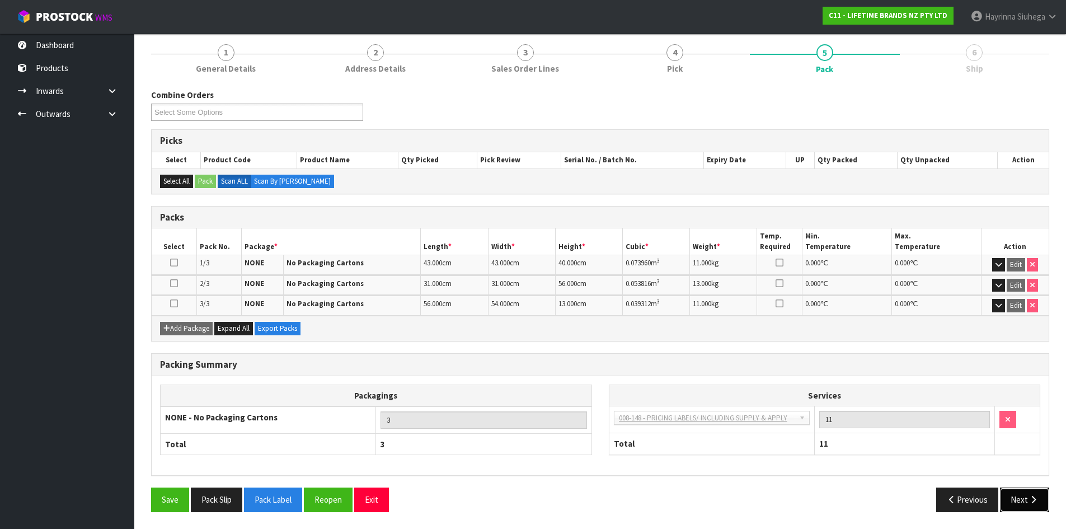
click at [1010, 495] on button "Next" at bounding box center [1024, 500] width 49 height 24
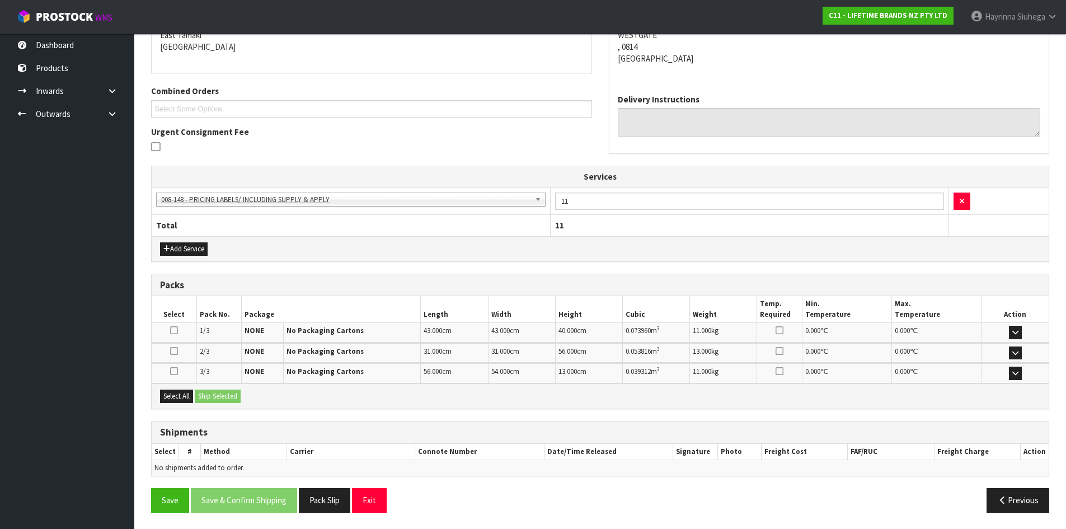
scroll to position [248, 0]
click at [179, 399] on button "Select All" at bounding box center [176, 395] width 33 height 13
click at [207, 401] on button "Ship Selected" at bounding box center [218, 395] width 46 height 13
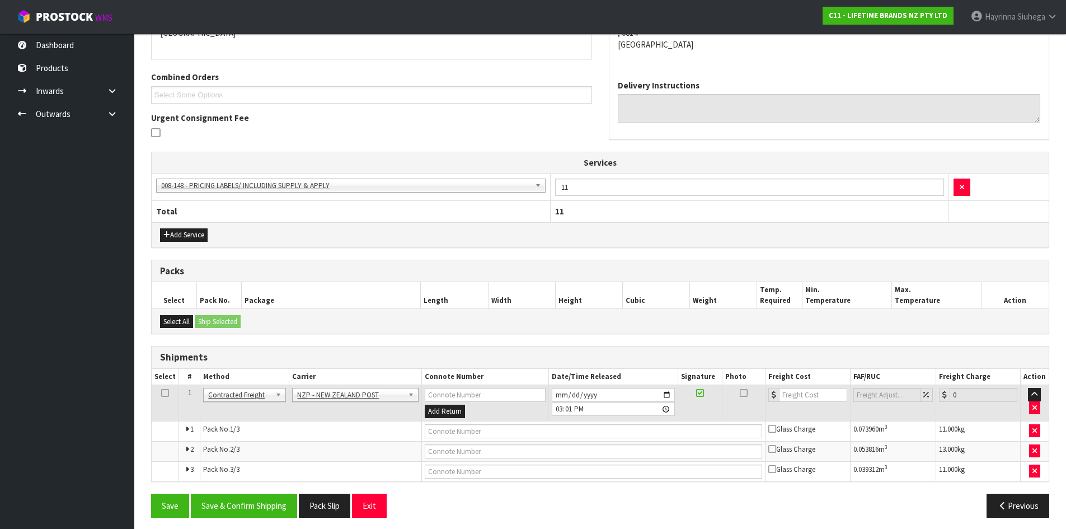
scroll to position [267, 0]
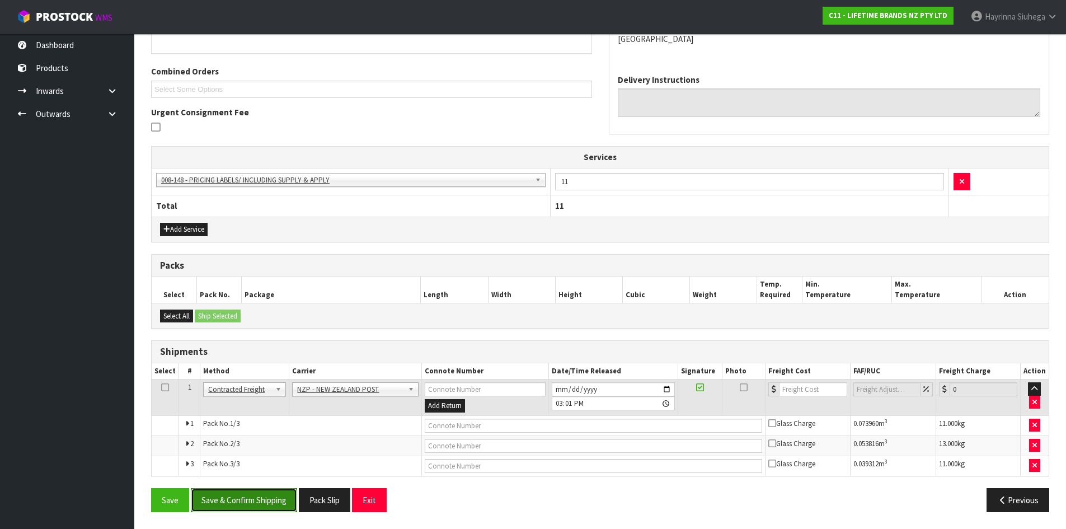
click at [256, 505] on button "Save & Confirm Shipping" at bounding box center [244, 500] width 106 height 24
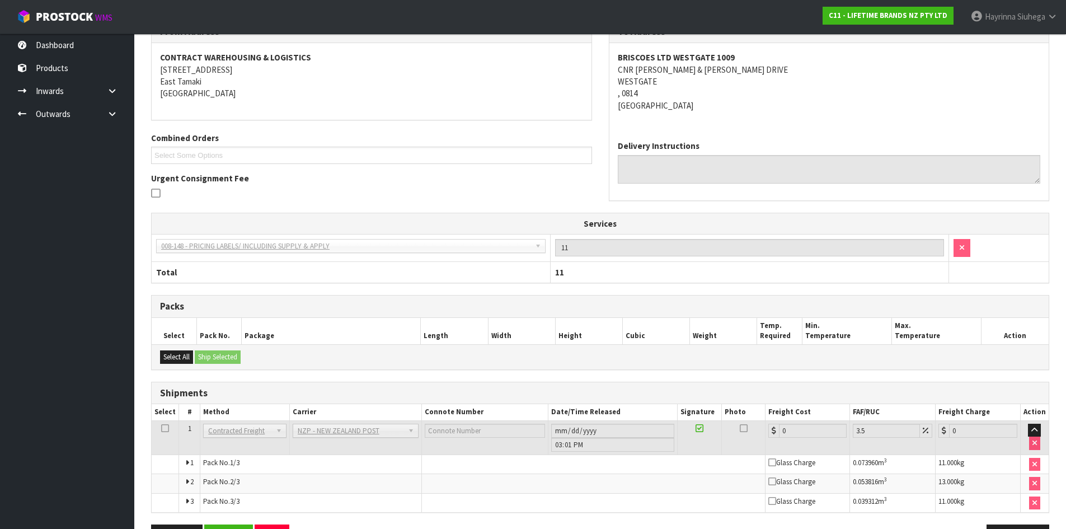
scroll to position [250, 0]
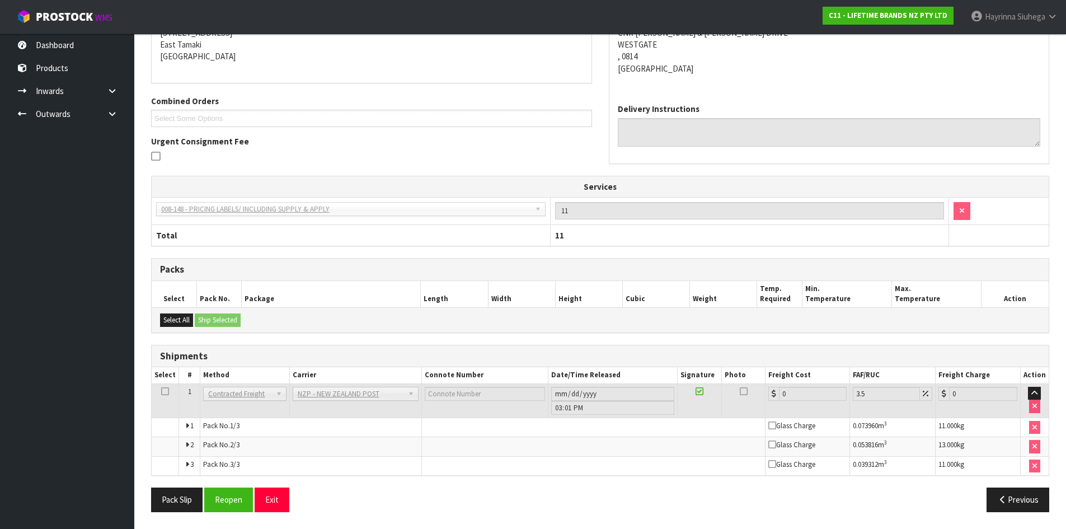
click at [240, 484] on div "From Address CONTRACT WAREHOUSING & LOGISTICS 17 Allens Road East Tamaki Auckla…" at bounding box center [600, 251] width 898 height 537
click at [235, 492] on button "Reopen" at bounding box center [228, 500] width 49 height 24
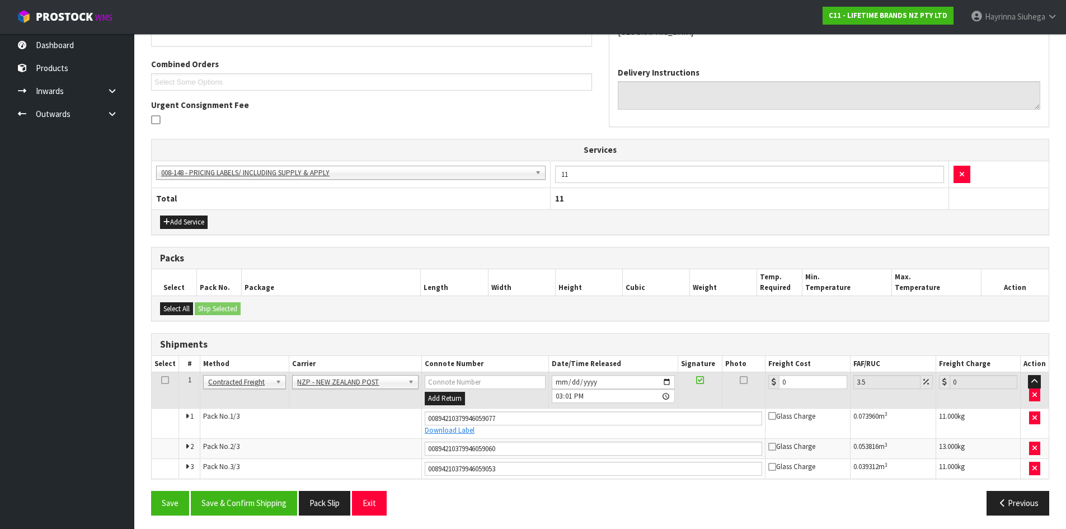
scroll to position [278, 0]
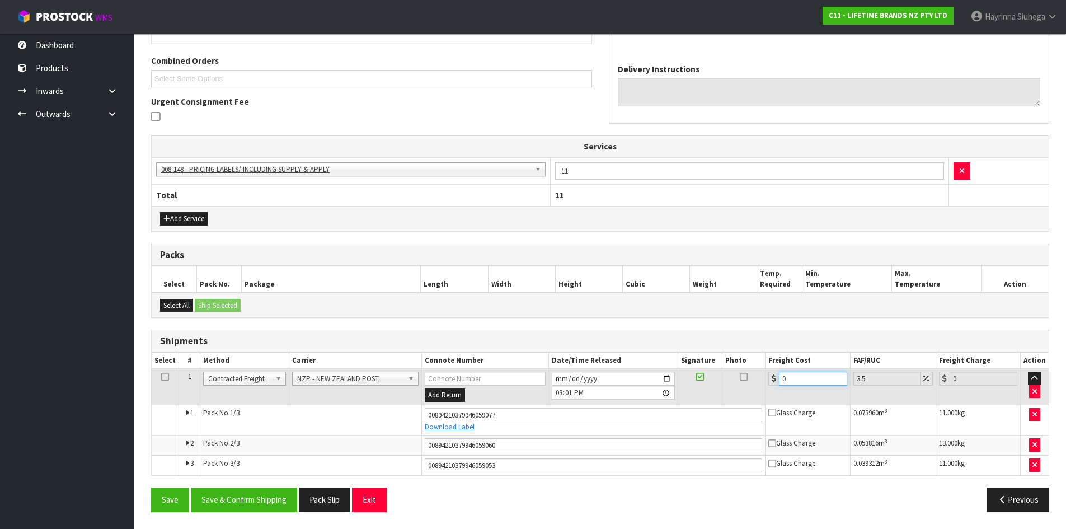
drag, startPoint x: 789, startPoint y: 380, endPoint x: 783, endPoint y: 381, distance: 6.3
click at [780, 380] on input "0" at bounding box center [813, 379] width 68 height 14
click at [151, 488] on button "Save" at bounding box center [170, 500] width 38 height 24
click at [250, 493] on button "Save & Confirm Shipping" at bounding box center [244, 500] width 106 height 24
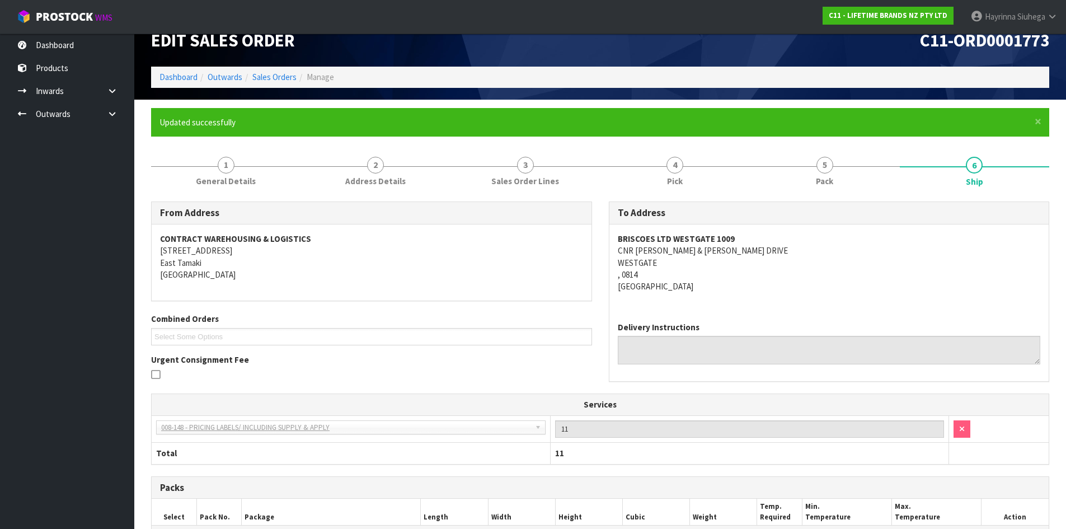
scroll to position [0, 0]
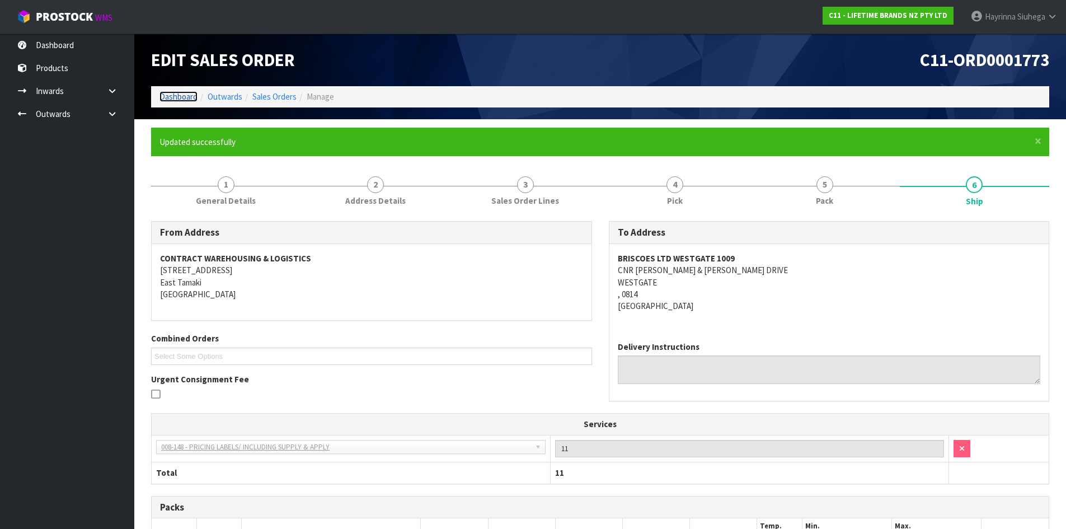
click at [170, 99] on link "Dashboard" at bounding box center [179, 96] width 38 height 11
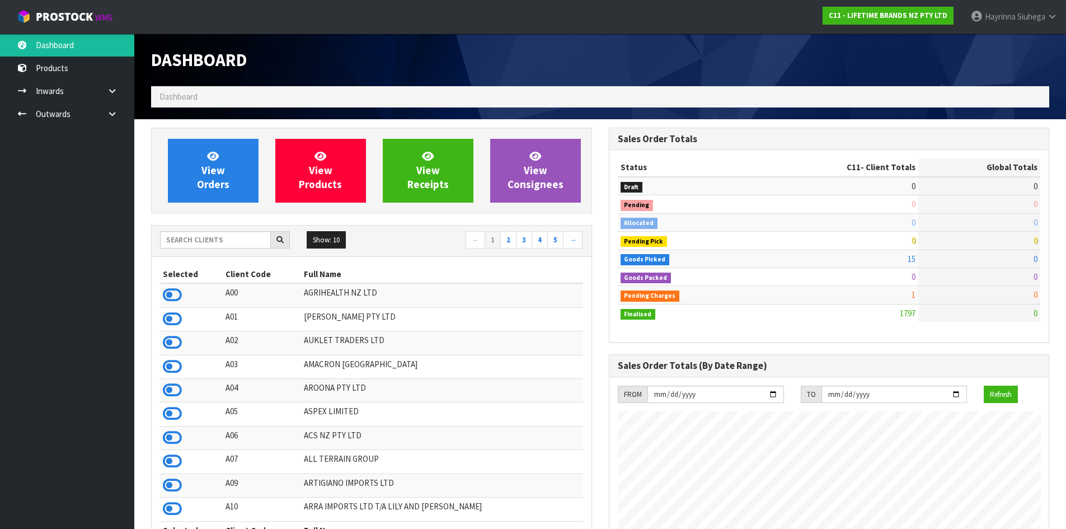
scroll to position [848, 457]
click at [206, 167] on span "View Orders" at bounding box center [213, 170] width 32 height 42
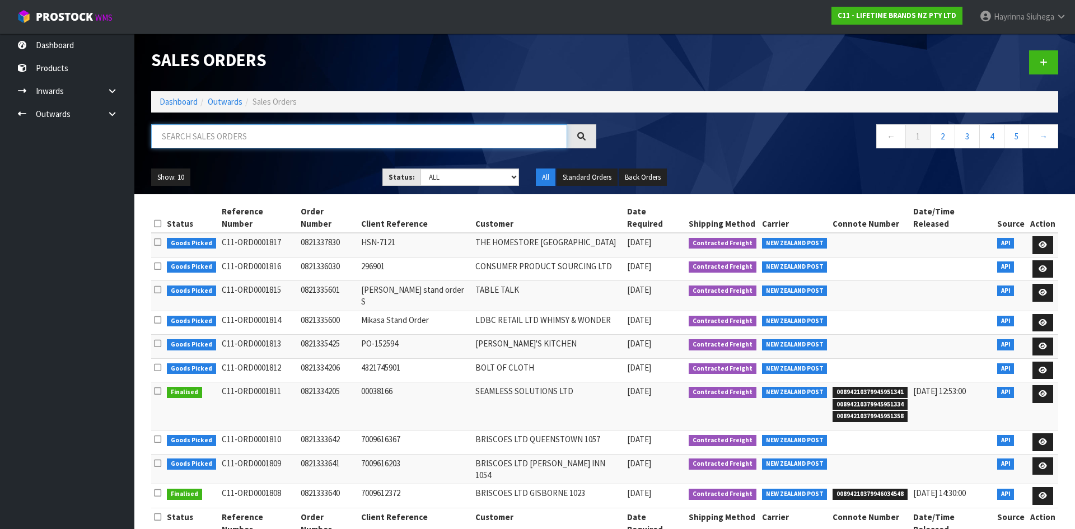
click at [203, 146] on input "text" at bounding box center [359, 136] width 416 height 24
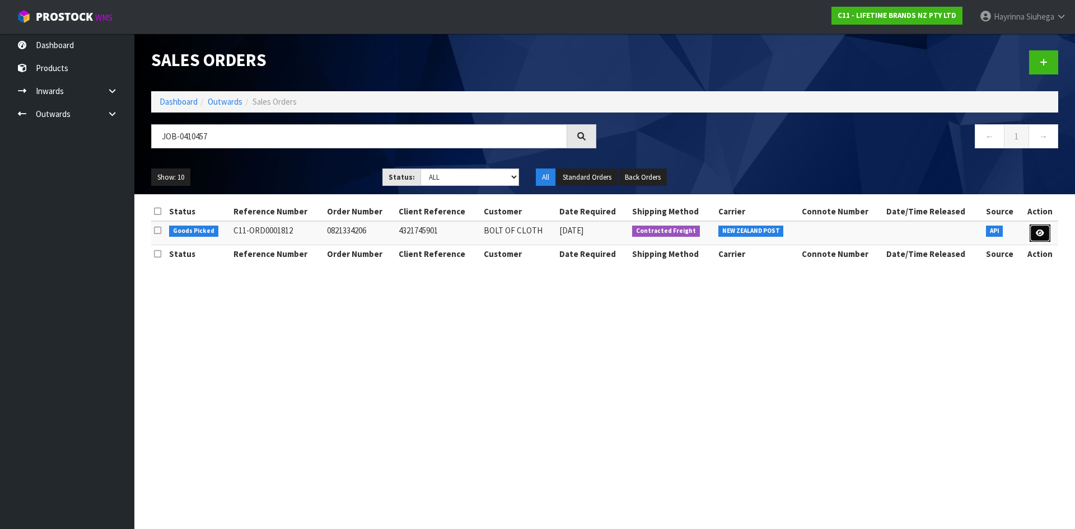
click at [1031, 227] on link at bounding box center [1039, 233] width 21 height 18
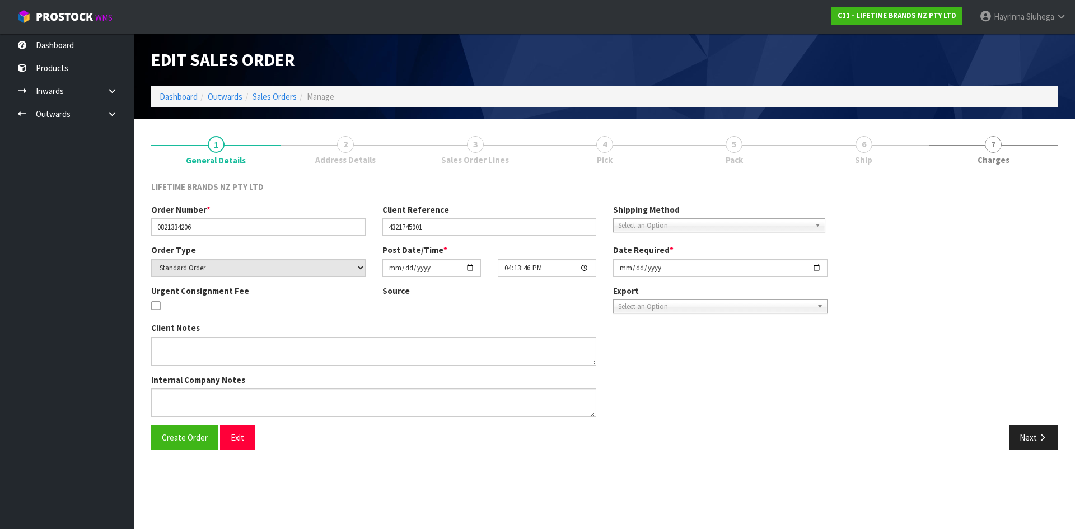
click at [669, 158] on link "4 Pick" at bounding box center [604, 150] width 129 height 44
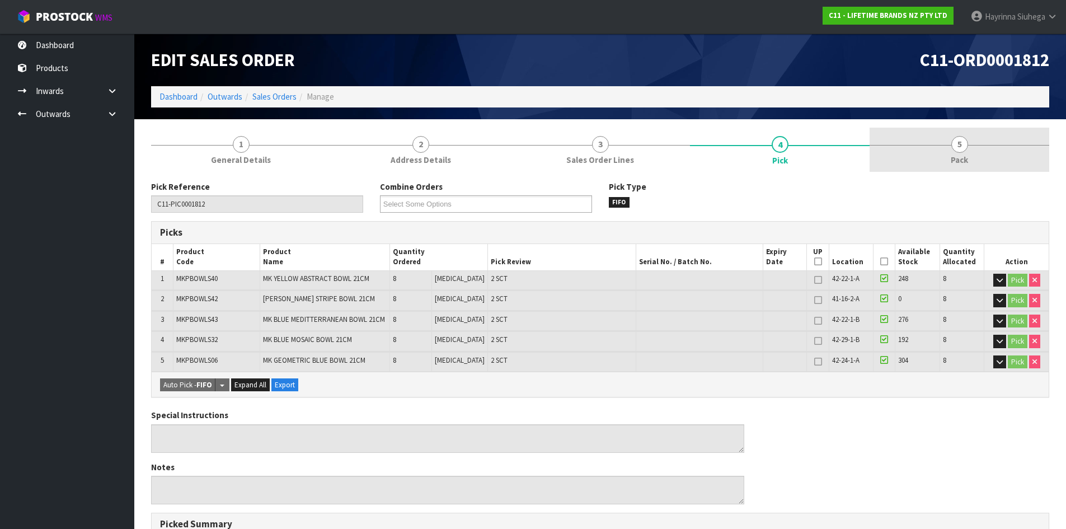
click at [930, 156] on link "5 Pack" at bounding box center [960, 150] width 180 height 44
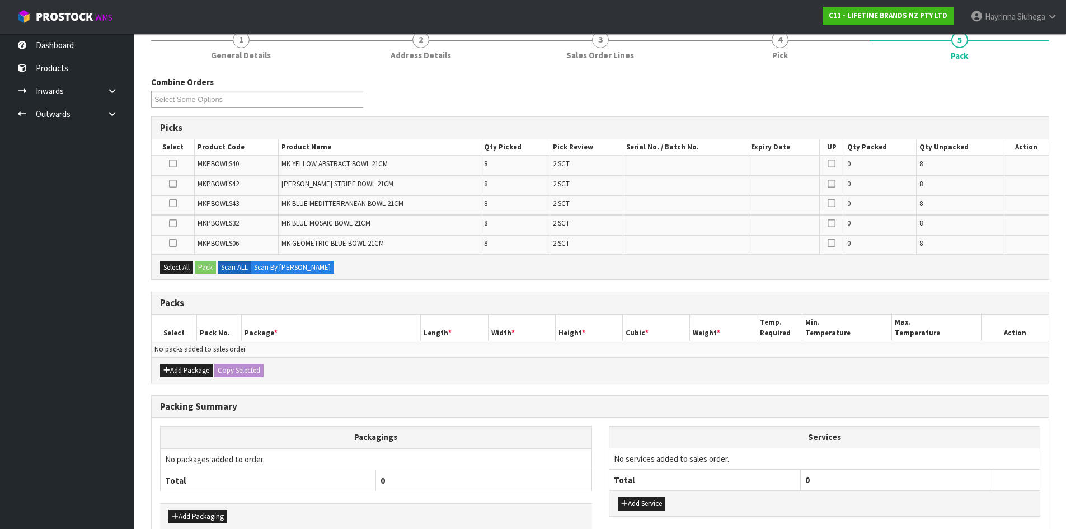
scroll to position [166, 0]
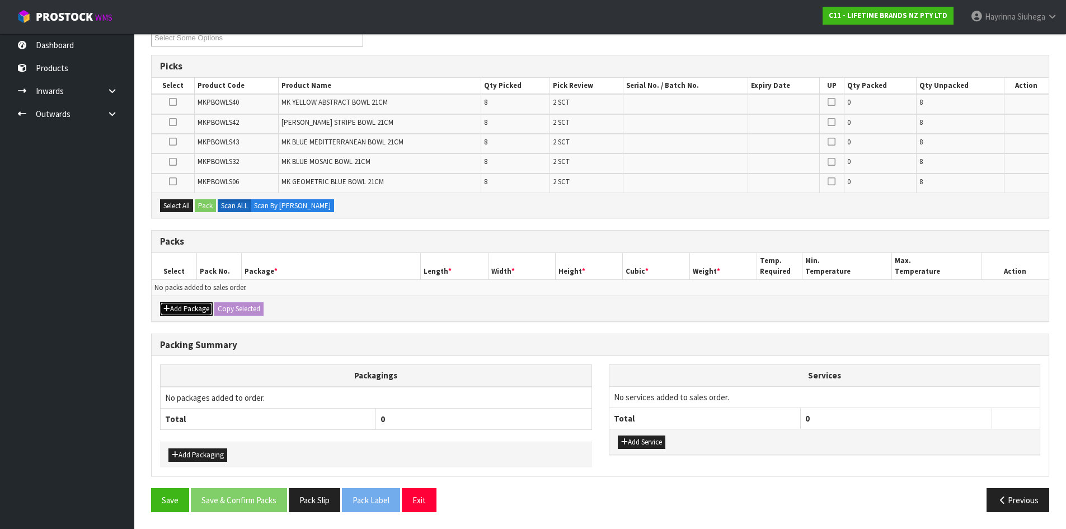
click at [181, 313] on button "Add Package" at bounding box center [186, 308] width 53 height 13
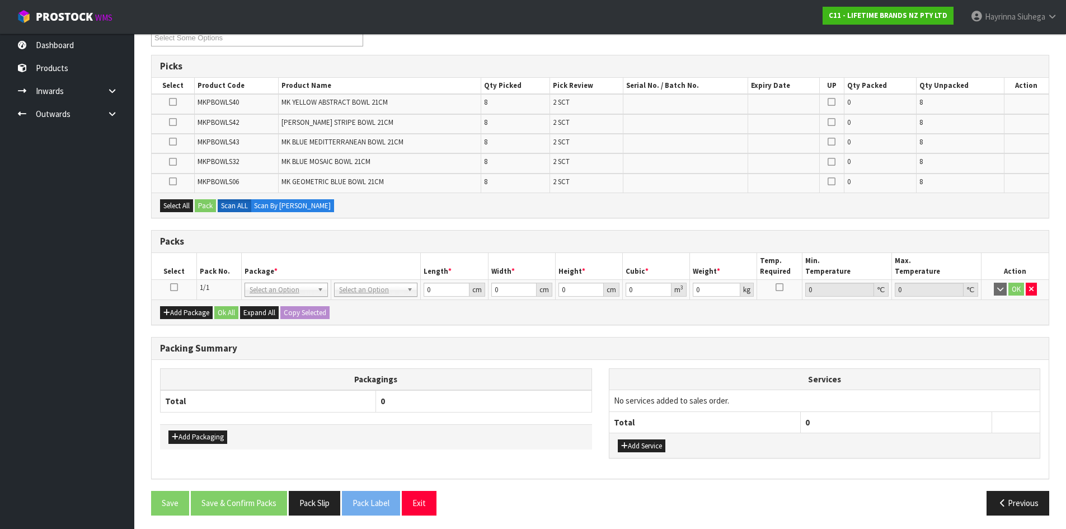
click at [175, 287] on icon at bounding box center [174, 287] width 8 height 1
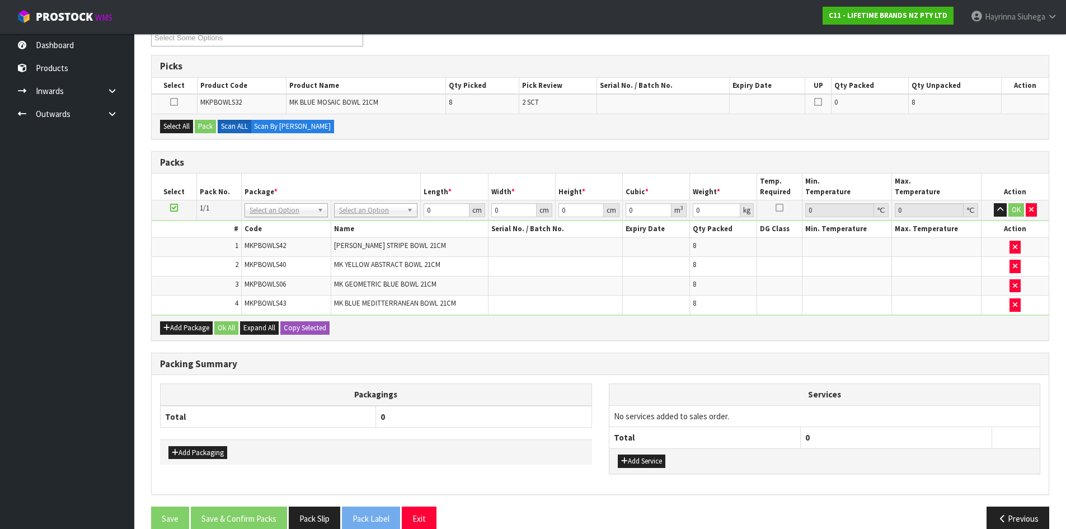
scroll to position [185, 0]
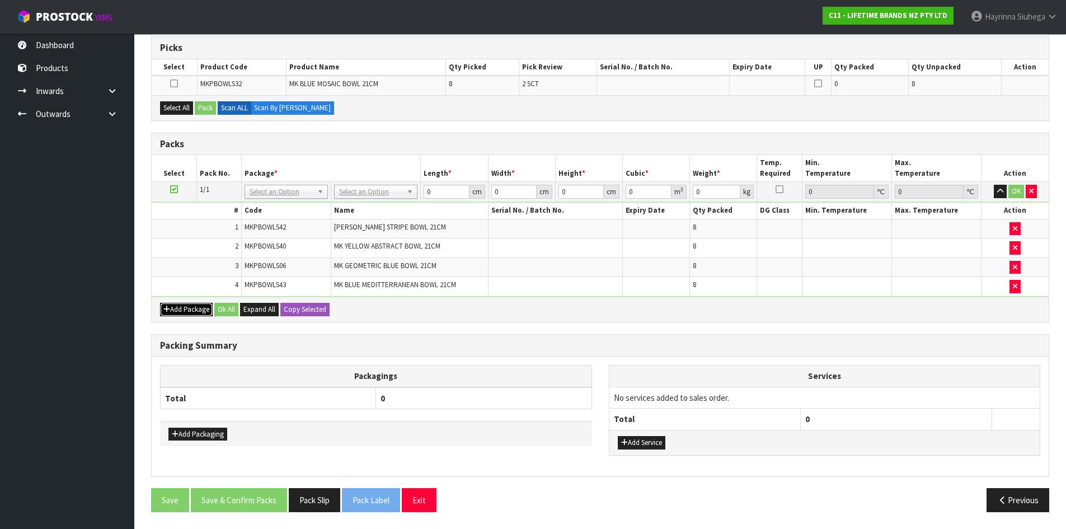
click at [180, 315] on button "Add Package" at bounding box center [186, 309] width 53 height 13
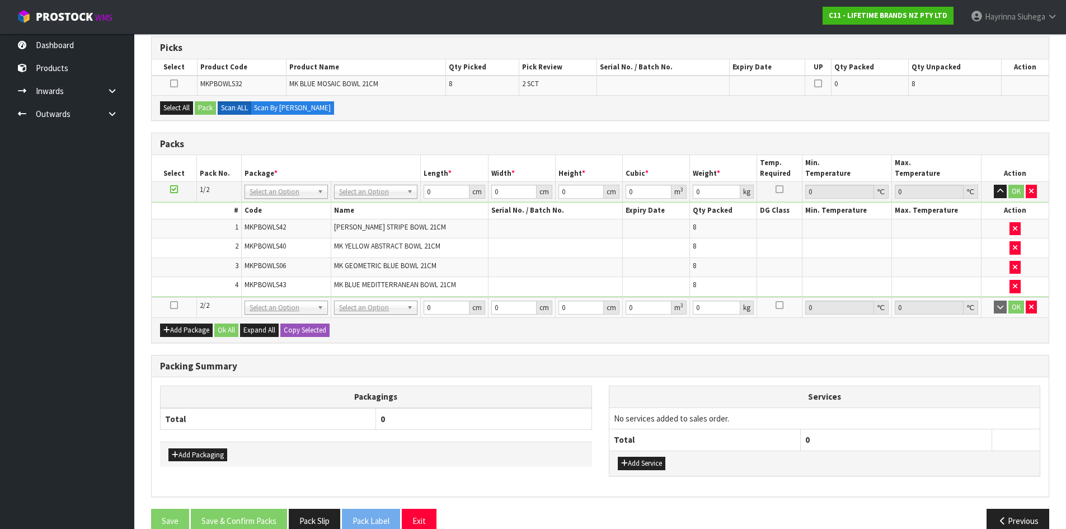
click at [172, 306] on icon at bounding box center [174, 305] width 8 height 1
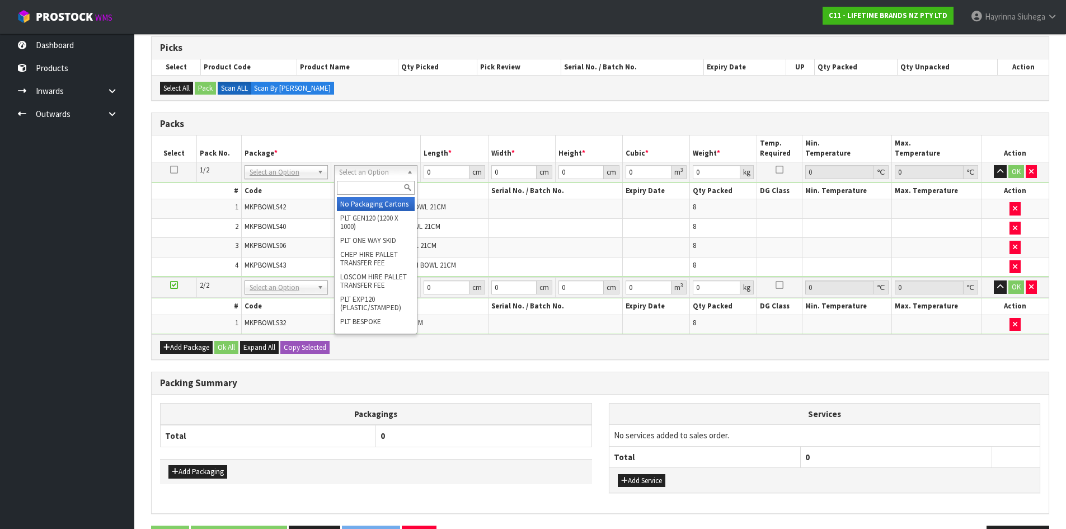
click at [357, 181] on input "text" at bounding box center [376, 188] width 78 height 14
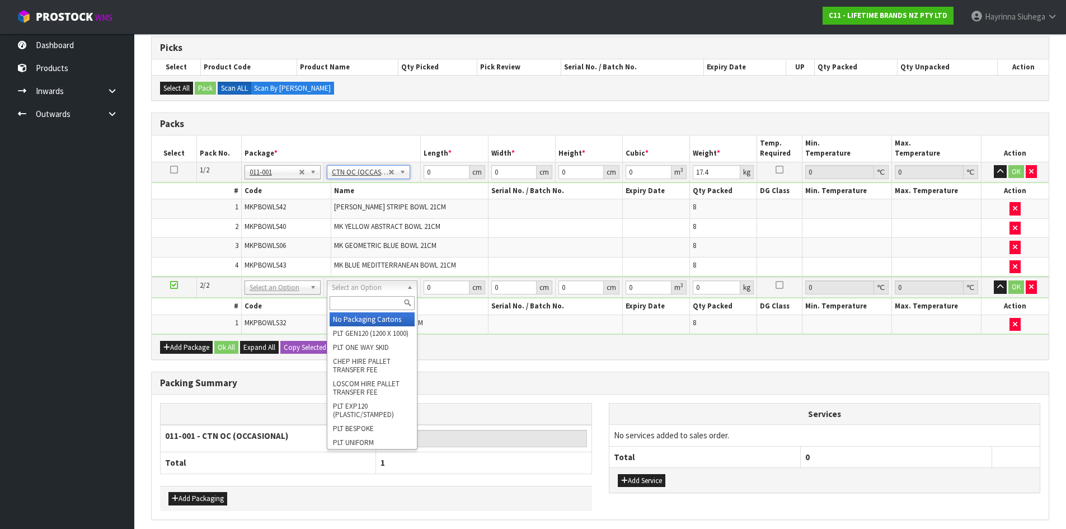
click at [368, 303] on input "text" at bounding box center [372, 303] width 85 height 14
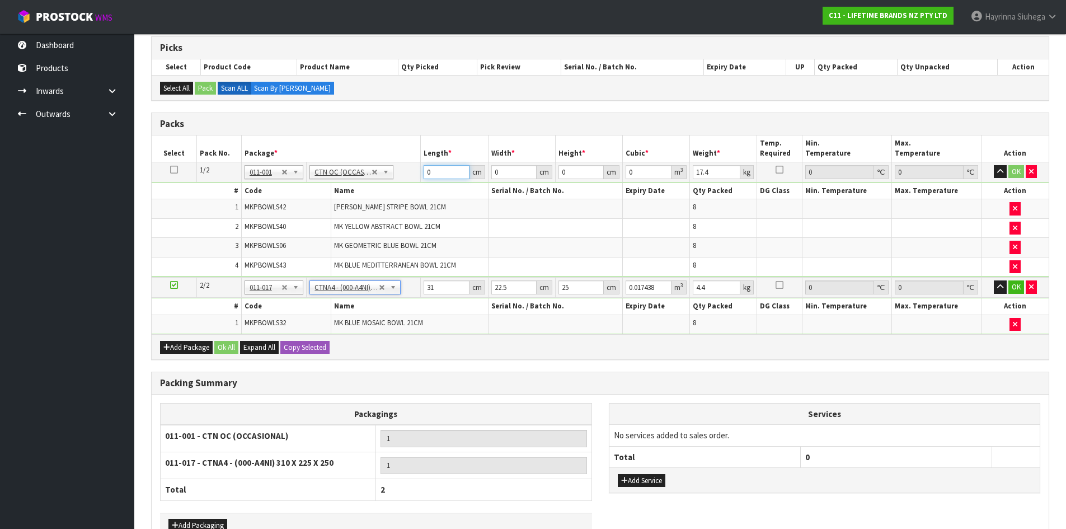
click at [425, 175] on input "0" at bounding box center [446, 172] width 45 height 14
click button "OK" at bounding box center [1017, 171] width 16 height 13
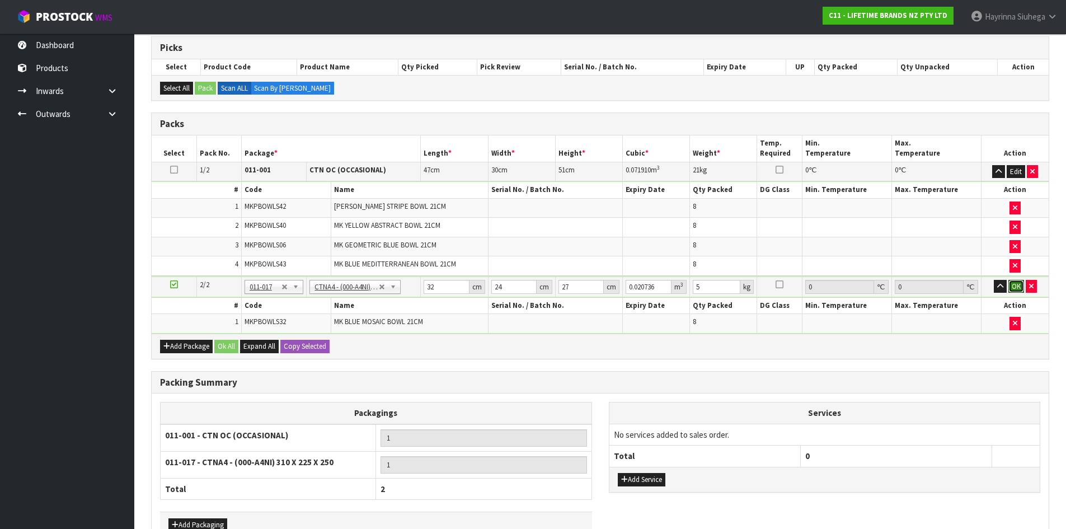
click button "OK" at bounding box center [1017, 286] width 16 height 13
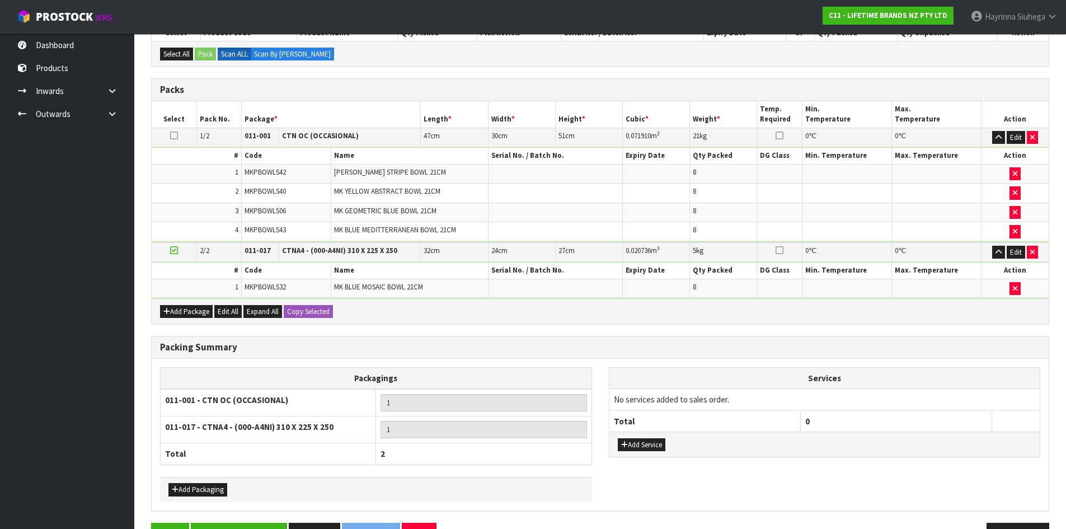
scroll to position [254, 0]
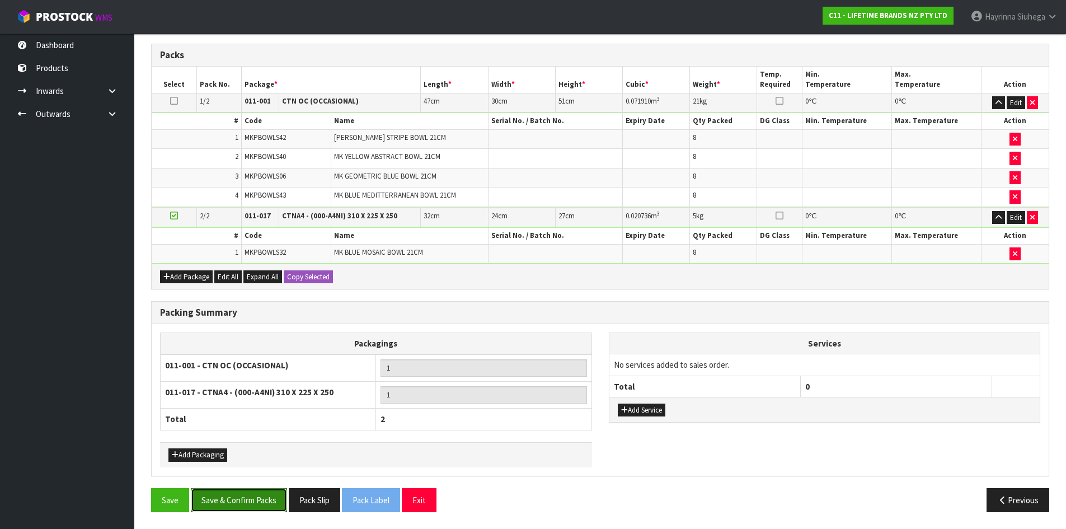
click at [252, 494] on button "Save & Confirm Packs" at bounding box center [239, 500] width 96 height 24
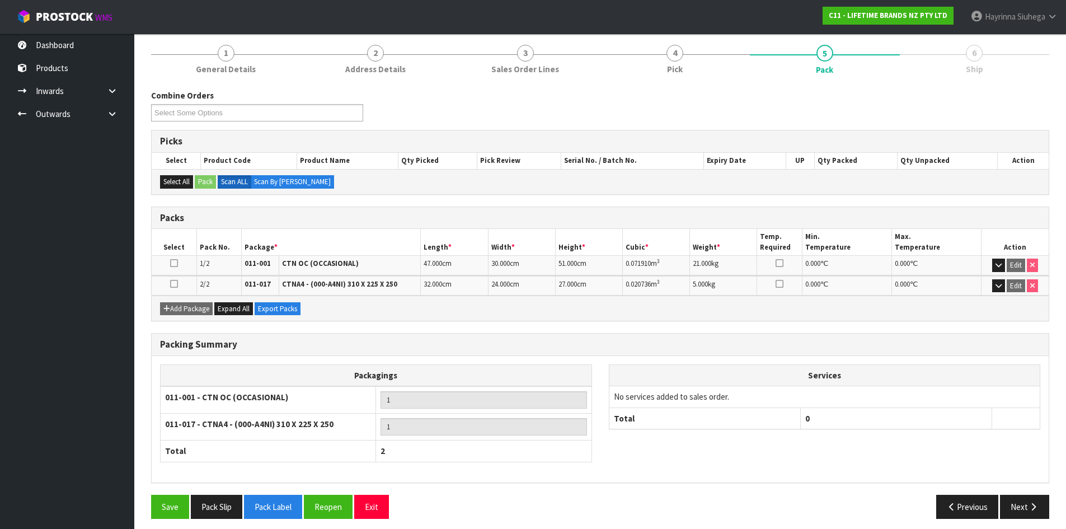
scroll to position [138, 0]
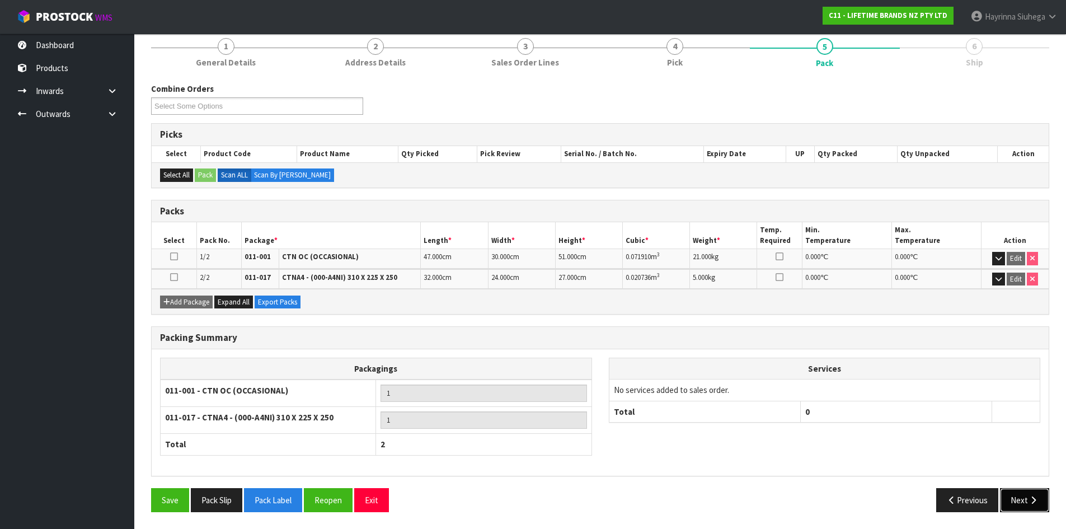
click at [1018, 497] on button "Next" at bounding box center [1024, 500] width 49 height 24
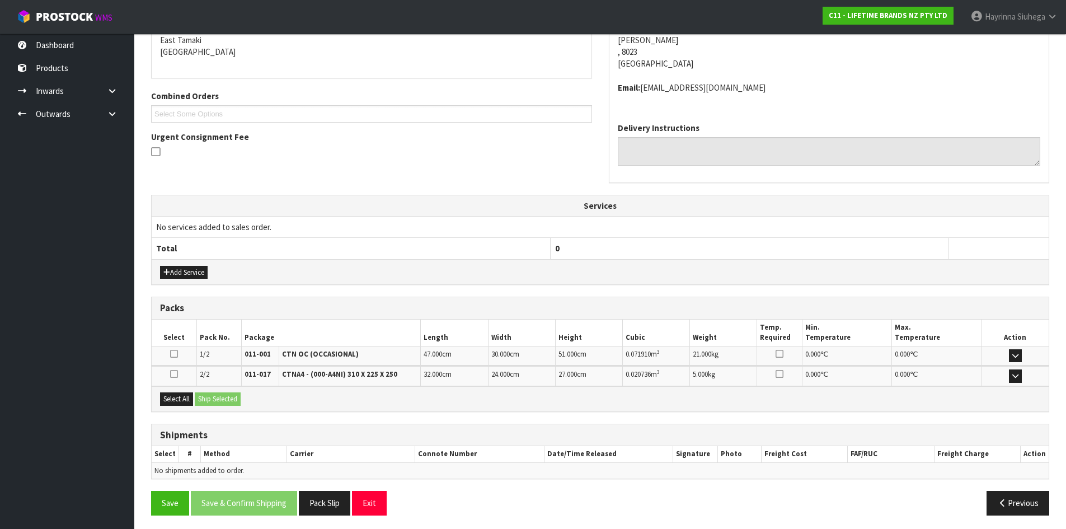
scroll to position [246, 0]
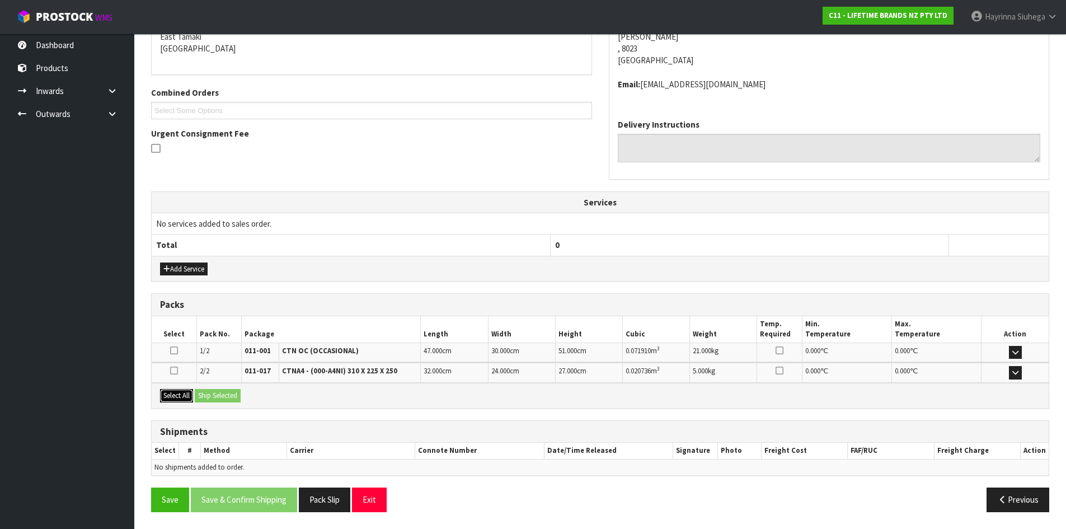
drag, startPoint x: 184, startPoint y: 392, endPoint x: 200, endPoint y: 395, distance: 15.9
click at [185, 392] on button "Select All" at bounding box center [176, 395] width 33 height 13
click at [205, 394] on button "Ship Selected" at bounding box center [218, 395] width 46 height 13
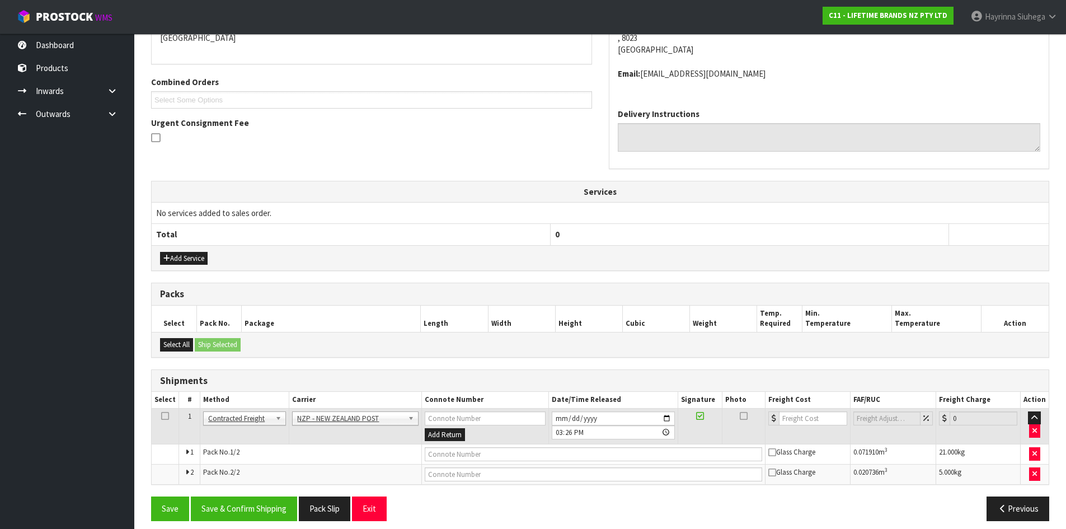
scroll to position [265, 0]
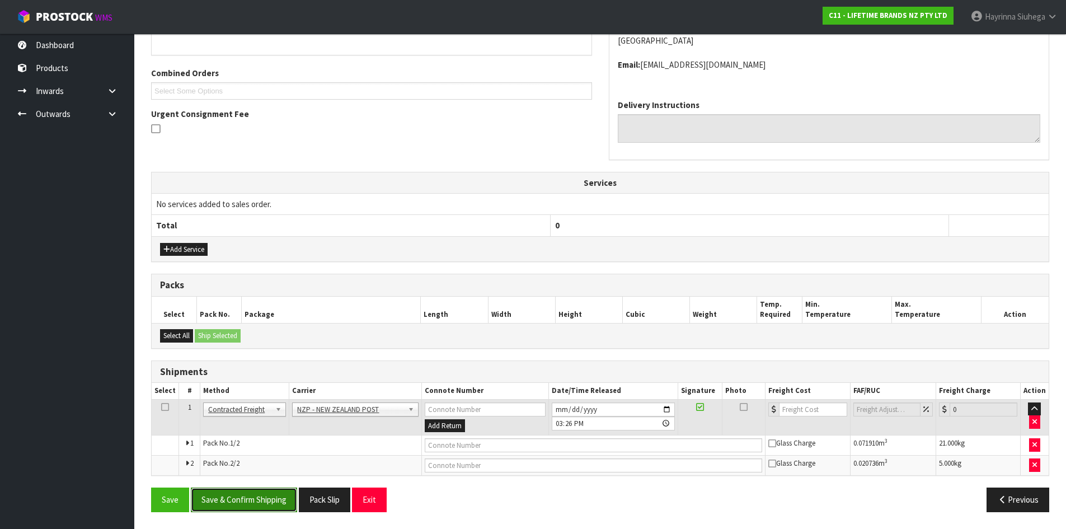
click at [258, 501] on button "Save & Confirm Shipping" at bounding box center [244, 500] width 106 height 24
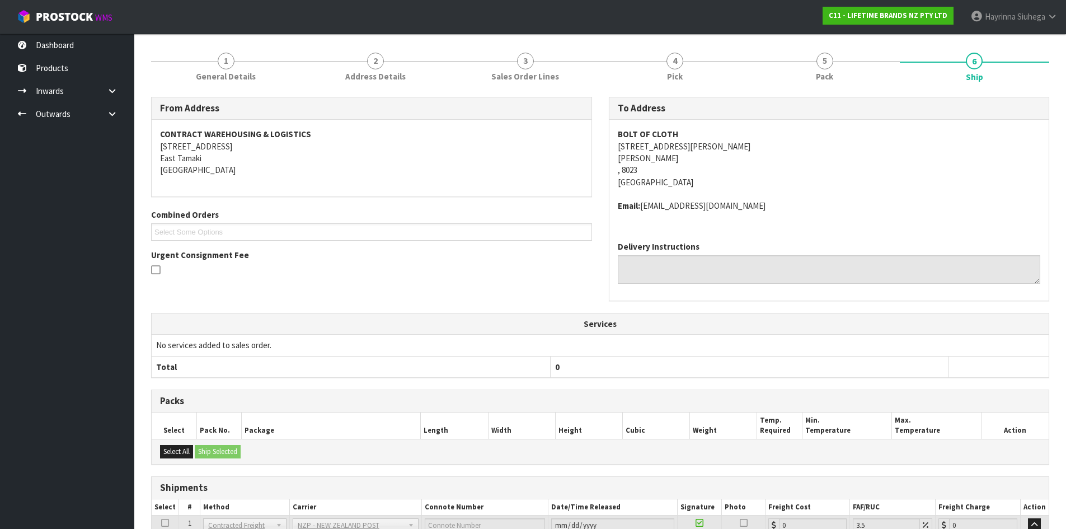
scroll to position [249, 0]
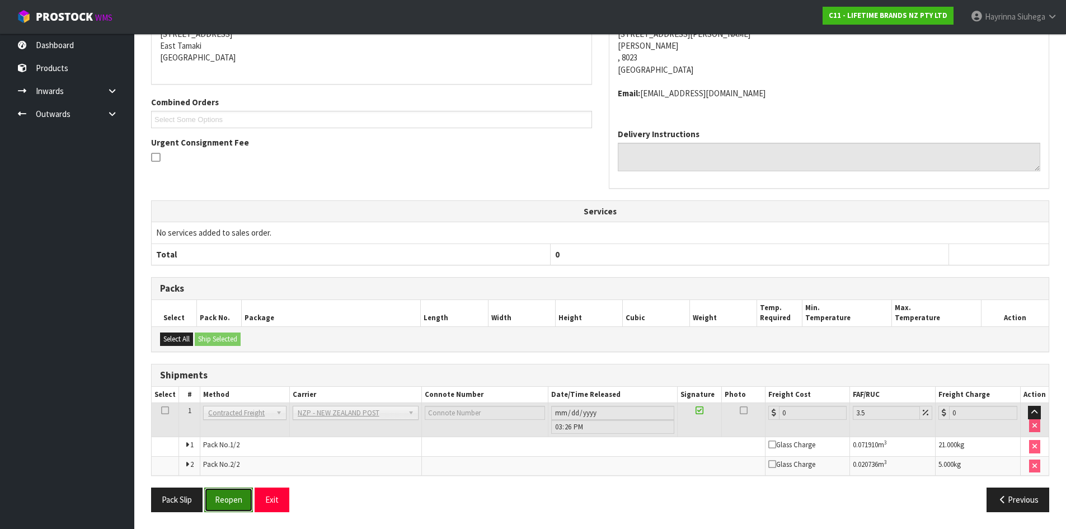
click at [248, 490] on button "Reopen" at bounding box center [228, 500] width 49 height 24
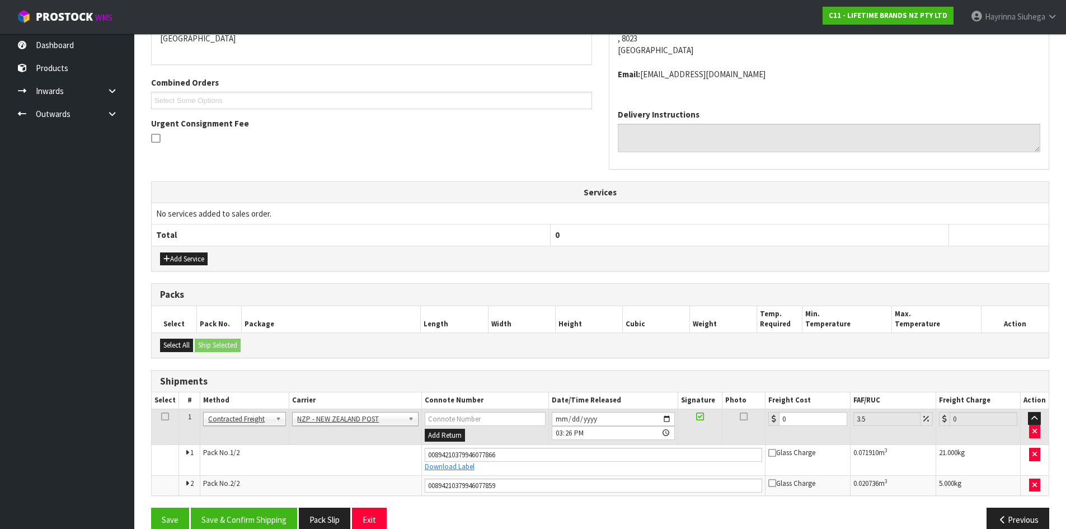
scroll to position [275, 0]
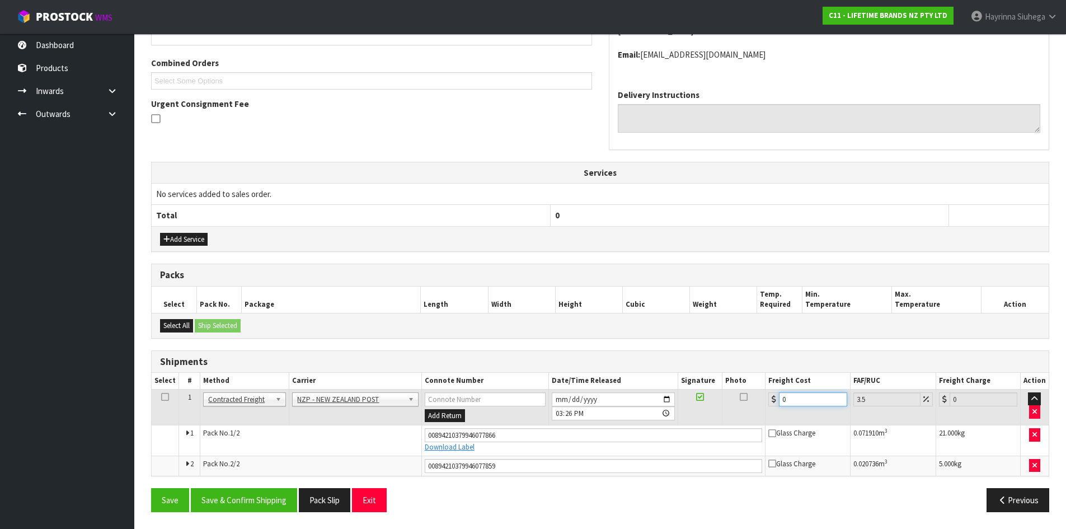
drag, startPoint x: 798, startPoint y: 402, endPoint x: 732, endPoint y: 385, distance: 68.7
click at [732, 385] on table "Select # Method Carrier Connote Number Date/Time Released Signature Photo Freig…" at bounding box center [600, 424] width 897 height 102
click at [151, 488] on button "Save" at bounding box center [170, 500] width 38 height 24
click at [228, 506] on button "Save & Confirm Shipping" at bounding box center [244, 500] width 106 height 24
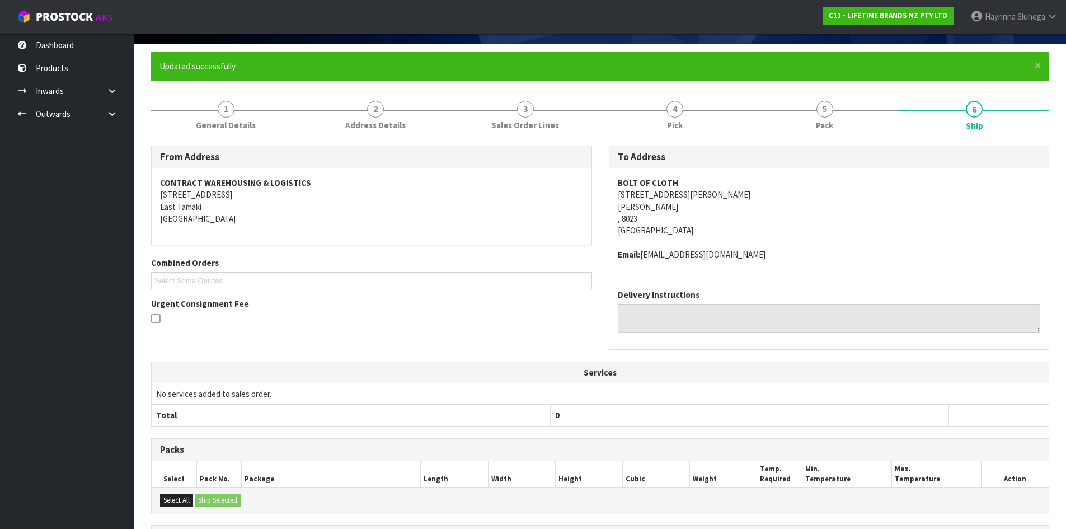
scroll to position [0, 0]
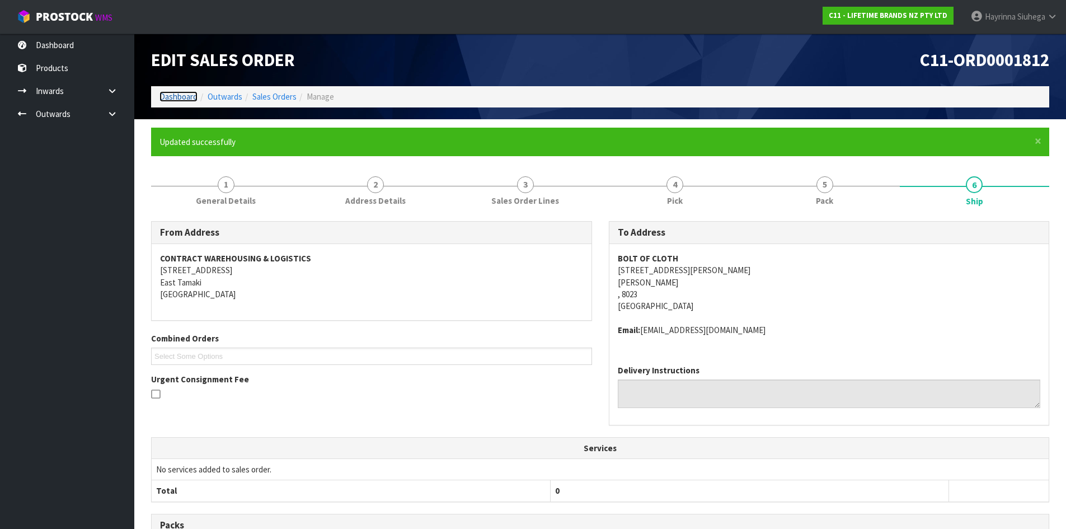
click at [171, 99] on link "Dashboard" at bounding box center [179, 96] width 38 height 11
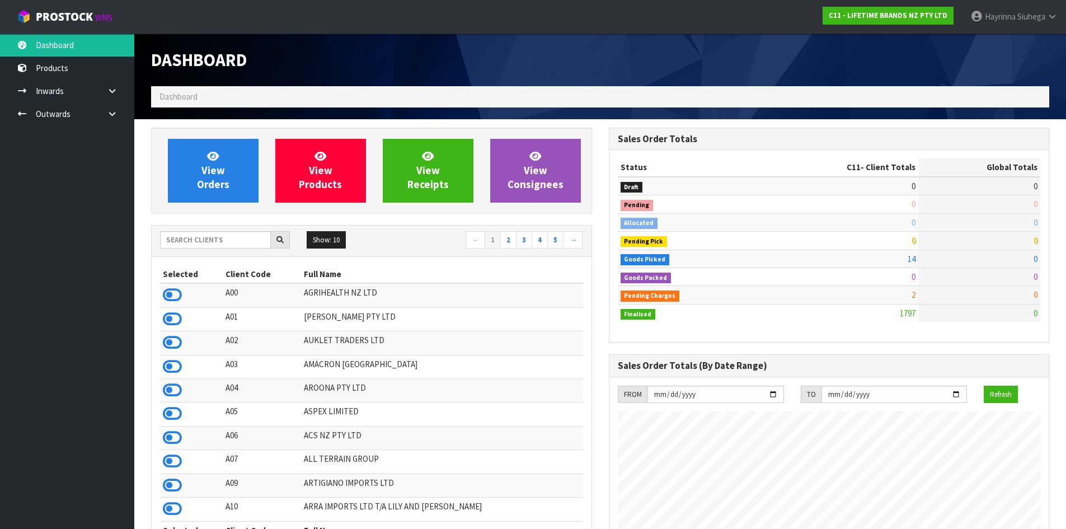
scroll to position [848, 457]
click at [213, 168] on span "View Orders" at bounding box center [213, 170] width 32 height 42
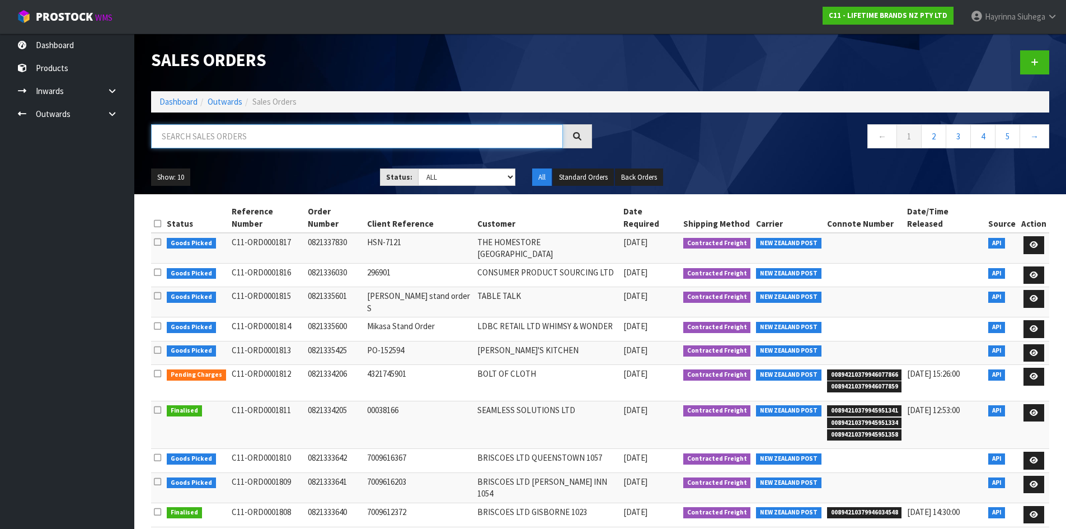
click at [250, 140] on input "text" at bounding box center [357, 136] width 412 height 24
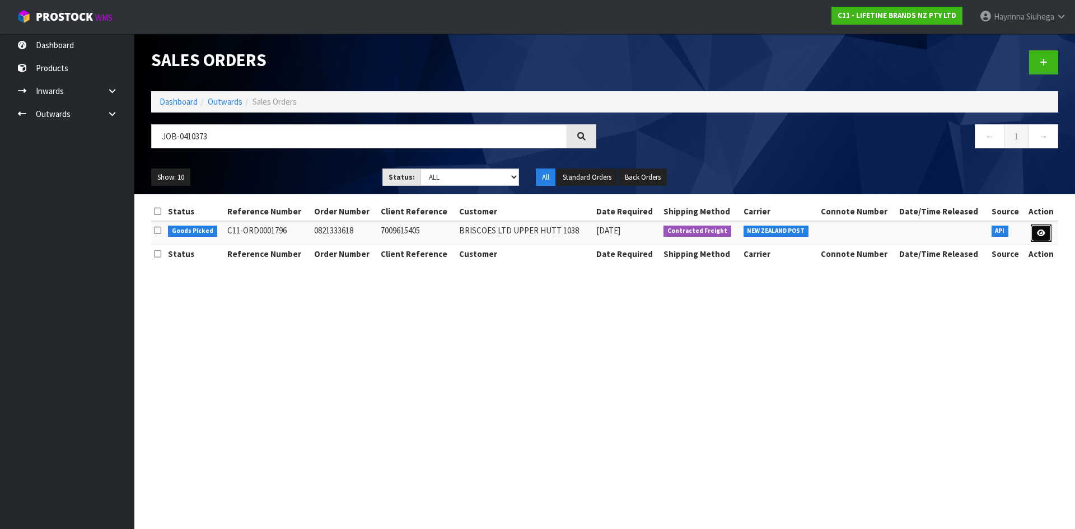
click at [1041, 233] on icon at bounding box center [1041, 232] width 8 height 7
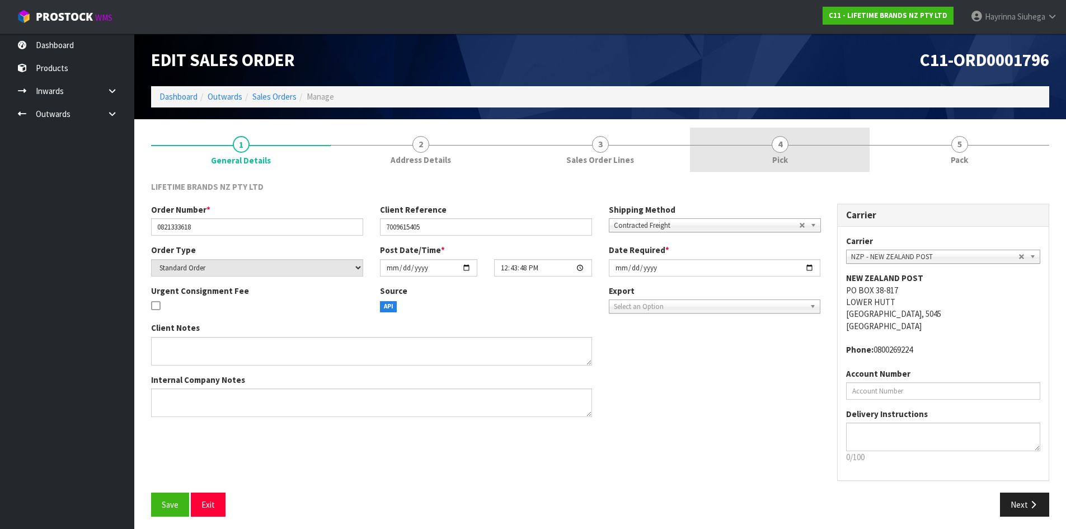
click at [844, 158] on link "4 Pick" at bounding box center [780, 150] width 180 height 44
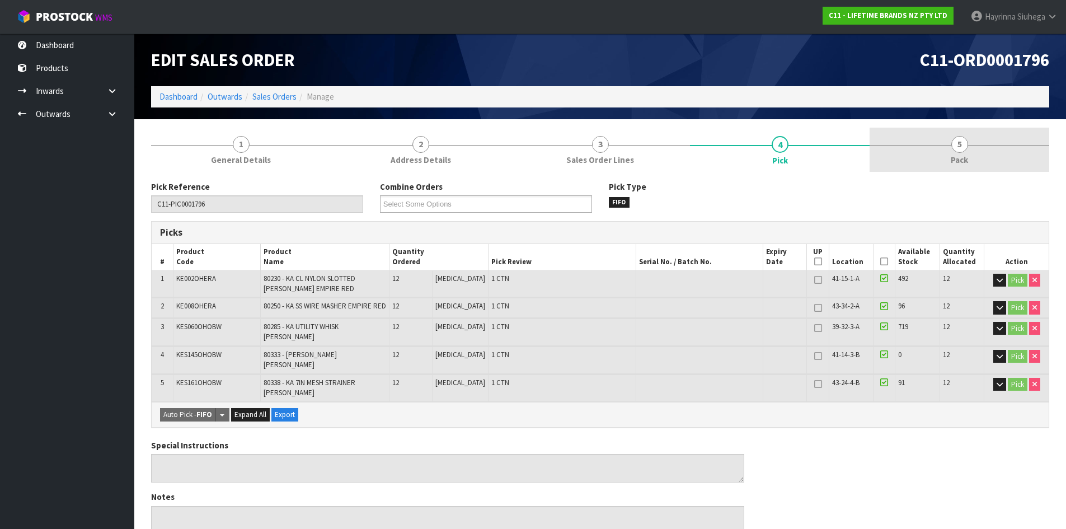
click at [925, 158] on link "5 Pack" at bounding box center [960, 150] width 180 height 44
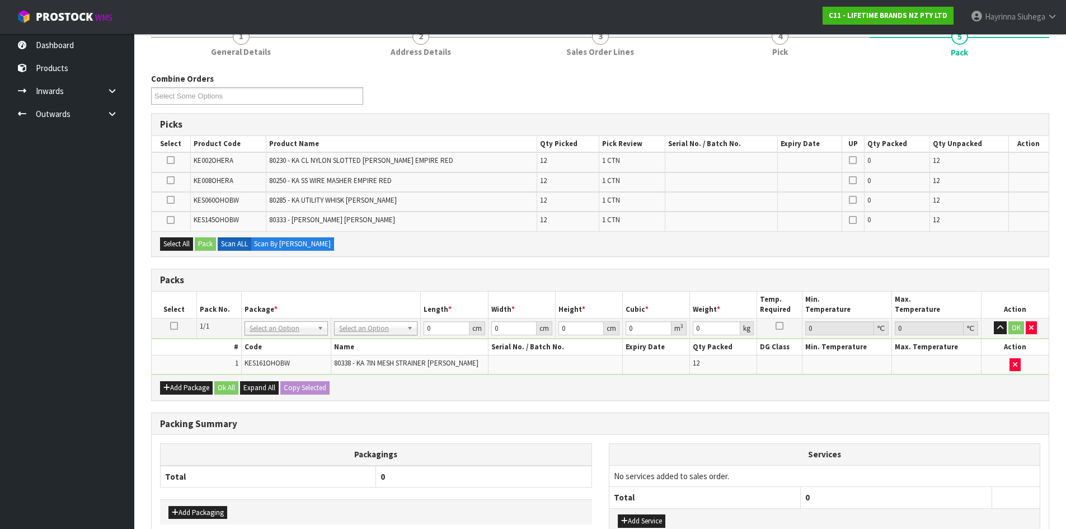
scroll to position [186, 0]
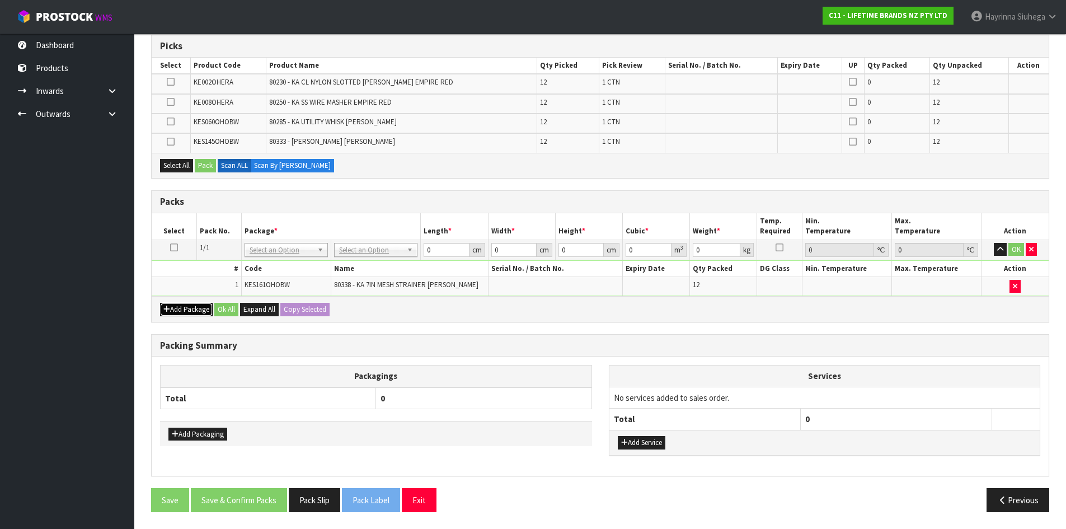
click at [187, 311] on button "Add Package" at bounding box center [186, 309] width 53 height 13
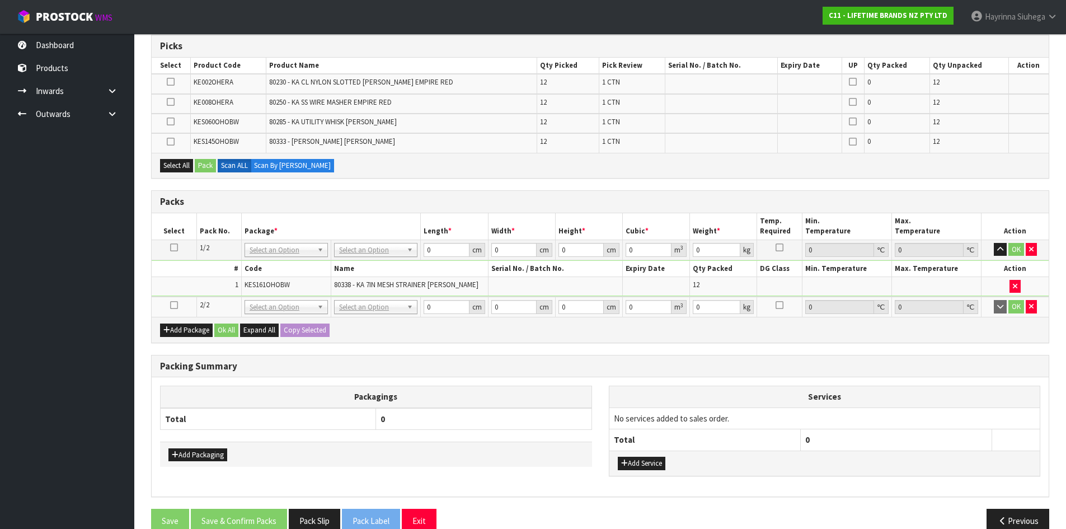
click at [175, 305] on icon at bounding box center [174, 305] width 8 height 1
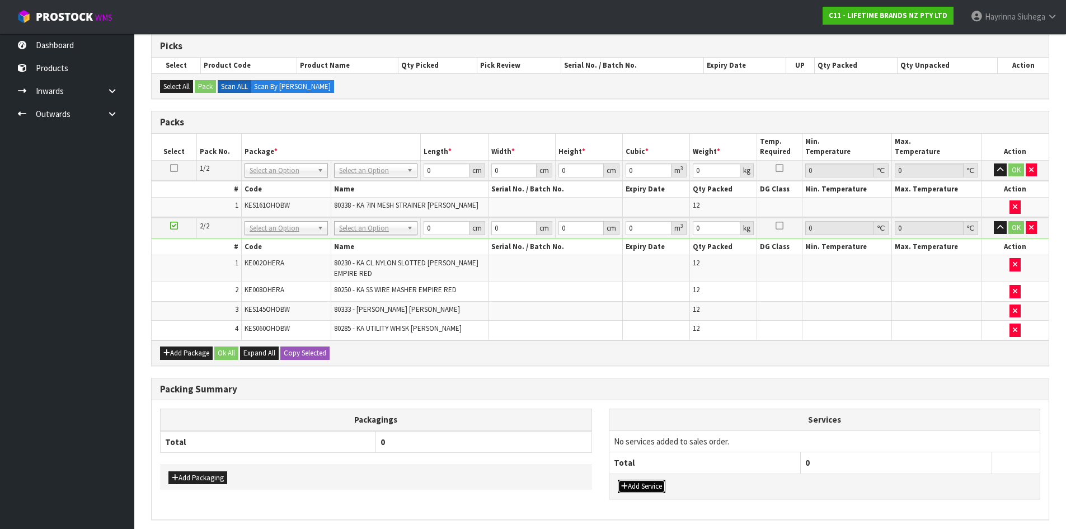
drag, startPoint x: 630, startPoint y: 483, endPoint x: 633, endPoint y: 475, distance: 9.0
click at [630, 483] on button "Add Service" at bounding box center [642, 486] width 48 height 13
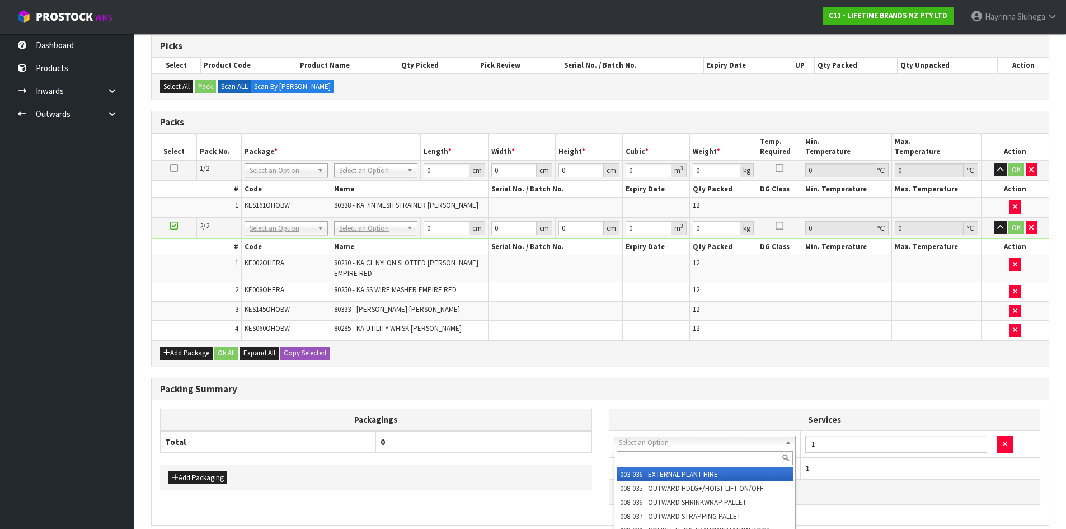
click at [638, 457] on input "text" at bounding box center [705, 458] width 177 height 14
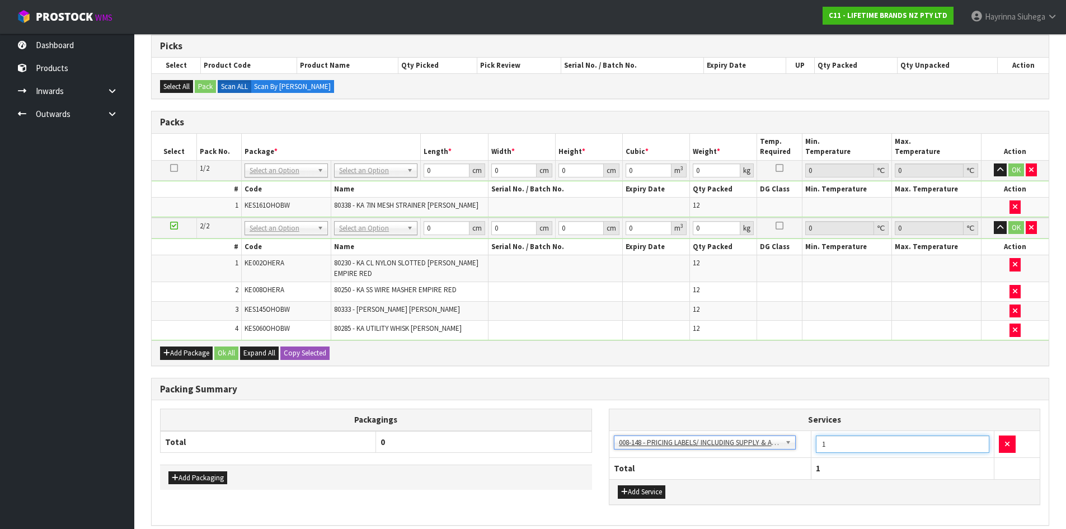
drag, startPoint x: 828, startPoint y: 447, endPoint x: 815, endPoint y: 447, distance: 12.9
click at [819, 447] on input "1" at bounding box center [903, 443] width 174 height 17
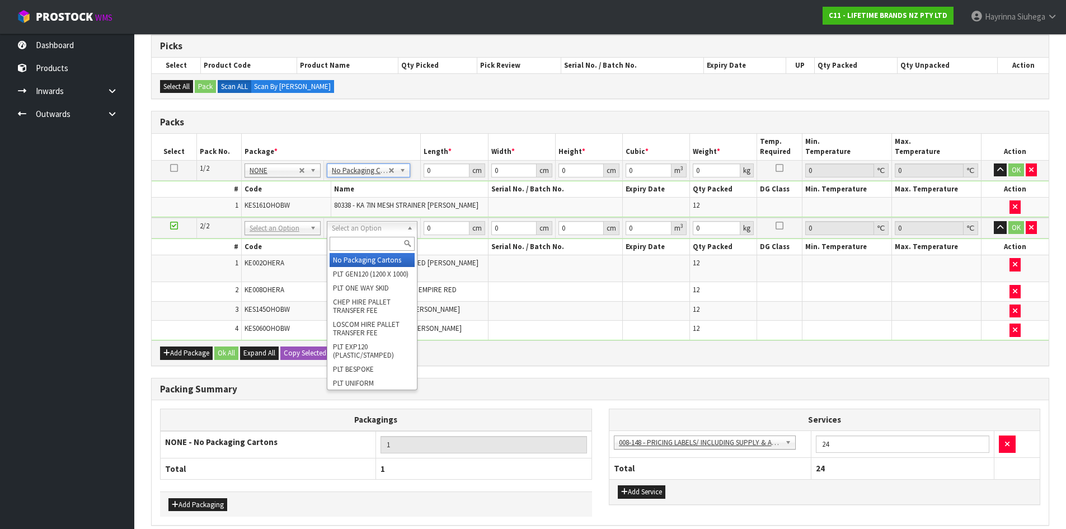
drag, startPoint x: 354, startPoint y: 245, endPoint x: 353, endPoint y: 231, distance: 14.1
click at [354, 243] on input "text" at bounding box center [372, 244] width 85 height 14
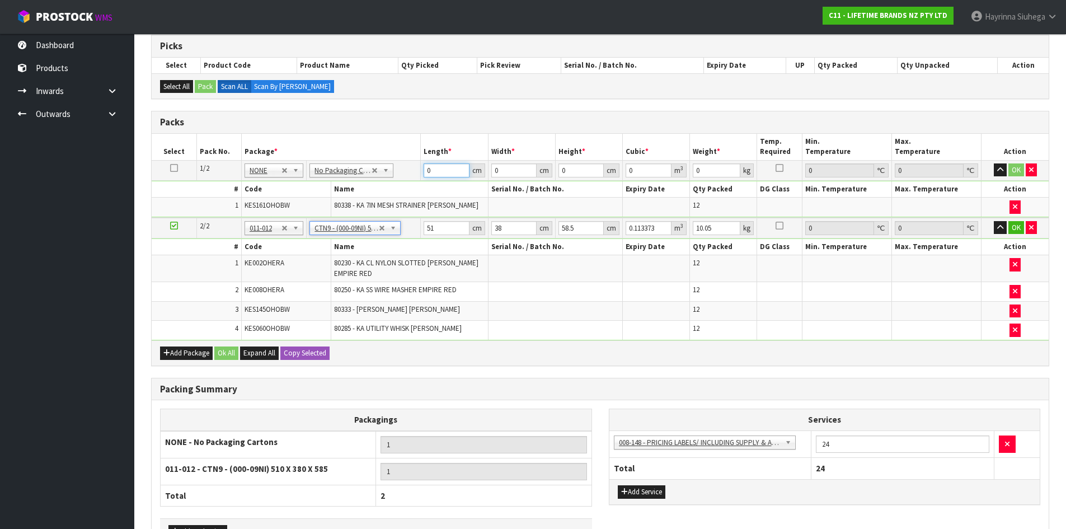
click at [425, 166] on input "0" at bounding box center [446, 170] width 45 height 14
click button "OK" at bounding box center [1017, 169] width 16 height 13
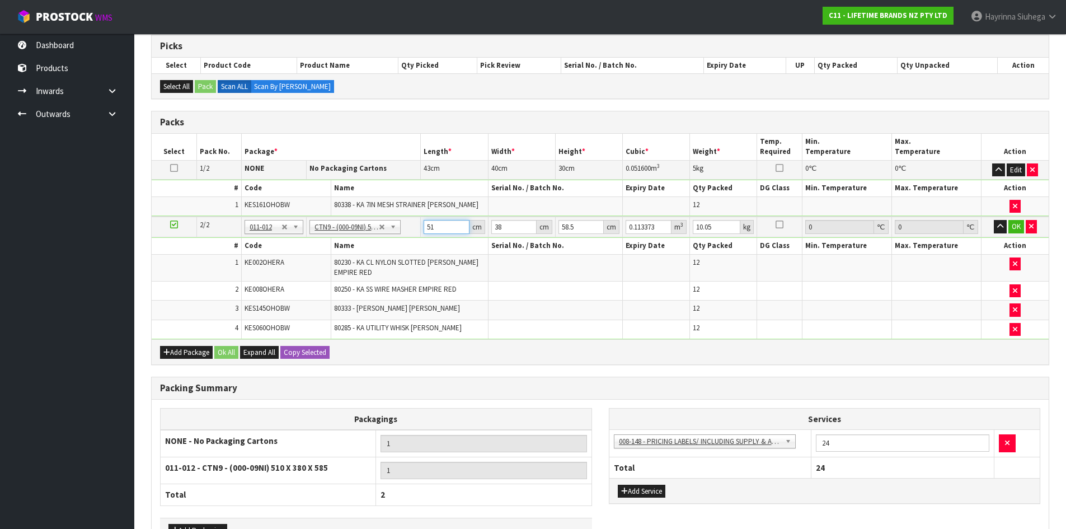
click at [431, 229] on input "51" at bounding box center [446, 227] width 45 height 14
click button "OK" at bounding box center [1017, 226] width 16 height 13
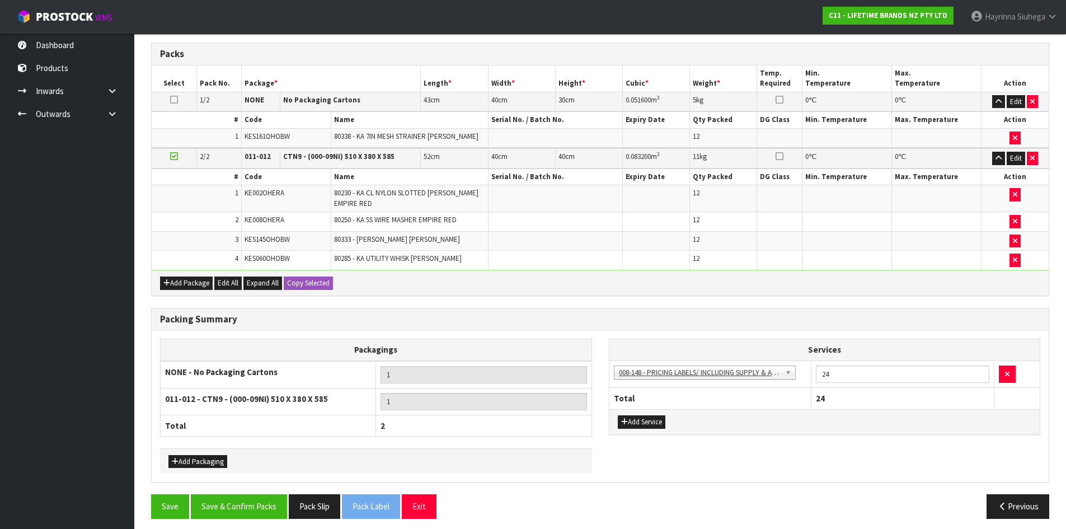
scroll to position [261, 0]
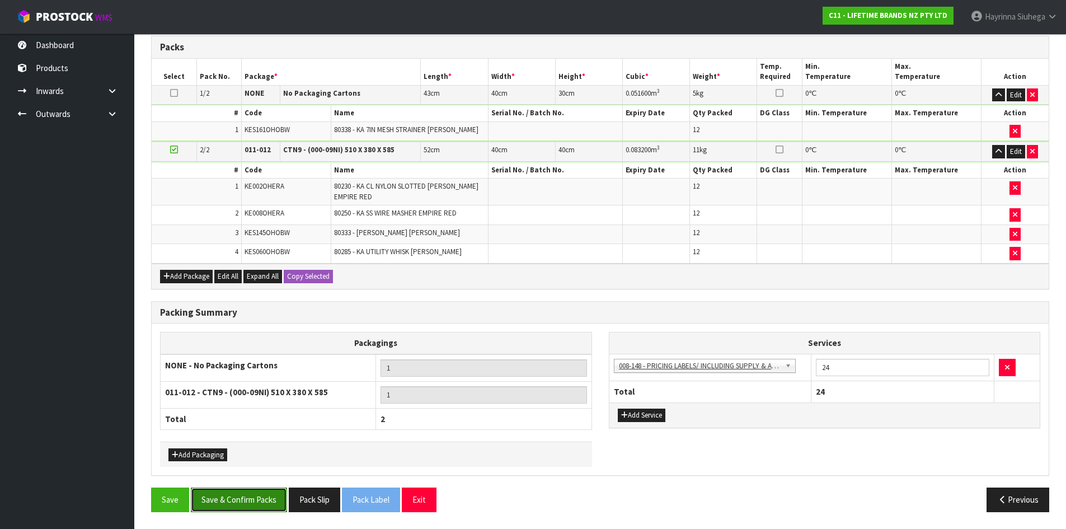
click at [249, 499] on button "Save & Confirm Packs" at bounding box center [239, 500] width 96 height 24
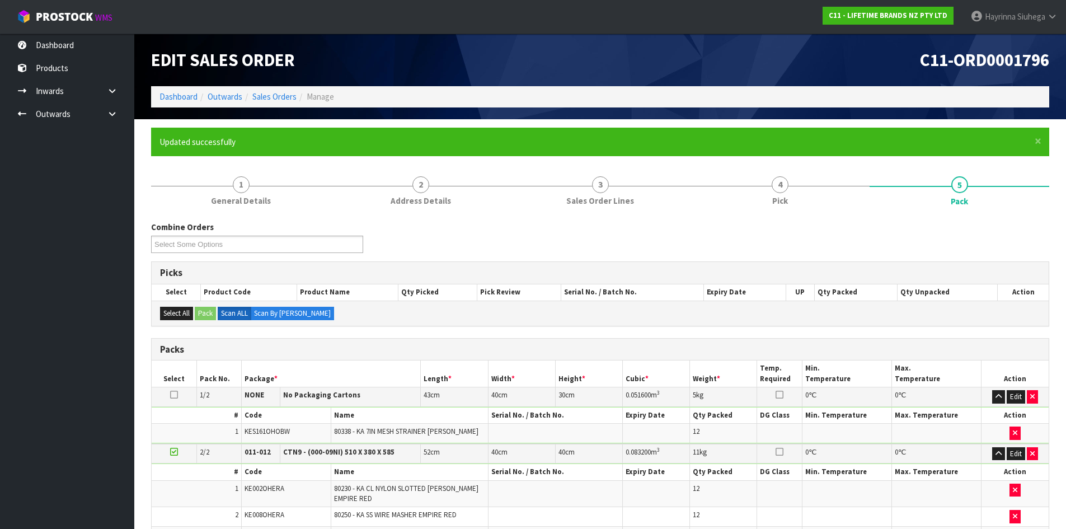
scroll to position [138, 0]
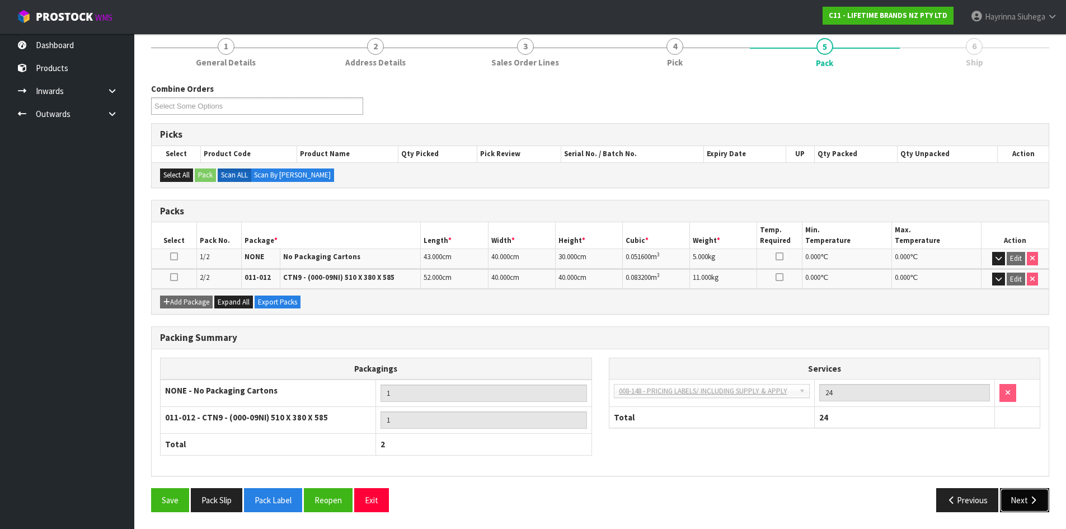
click at [1016, 498] on button "Next" at bounding box center [1024, 500] width 49 height 24
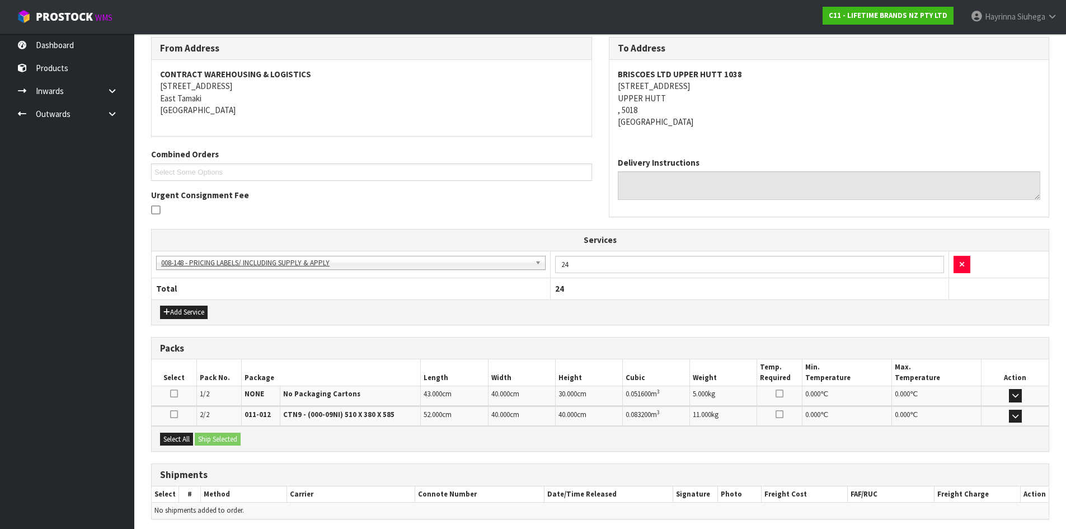
scroll to position [227, 0]
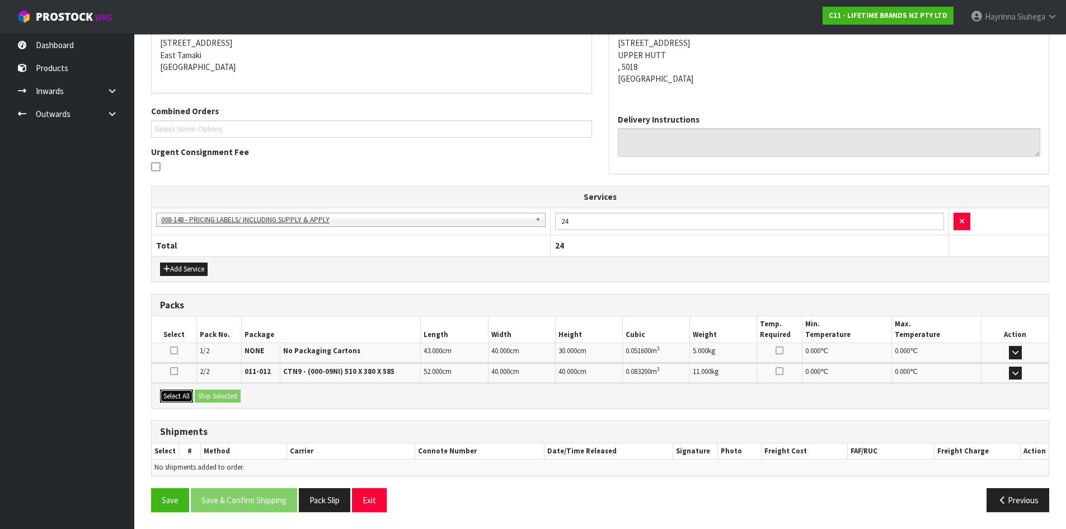
drag, startPoint x: 167, startPoint y: 396, endPoint x: 190, endPoint y: 400, distance: 23.8
click at [182, 398] on button "Select All" at bounding box center [176, 396] width 33 height 13
click at [236, 395] on button "Ship Selected" at bounding box center [218, 396] width 46 height 13
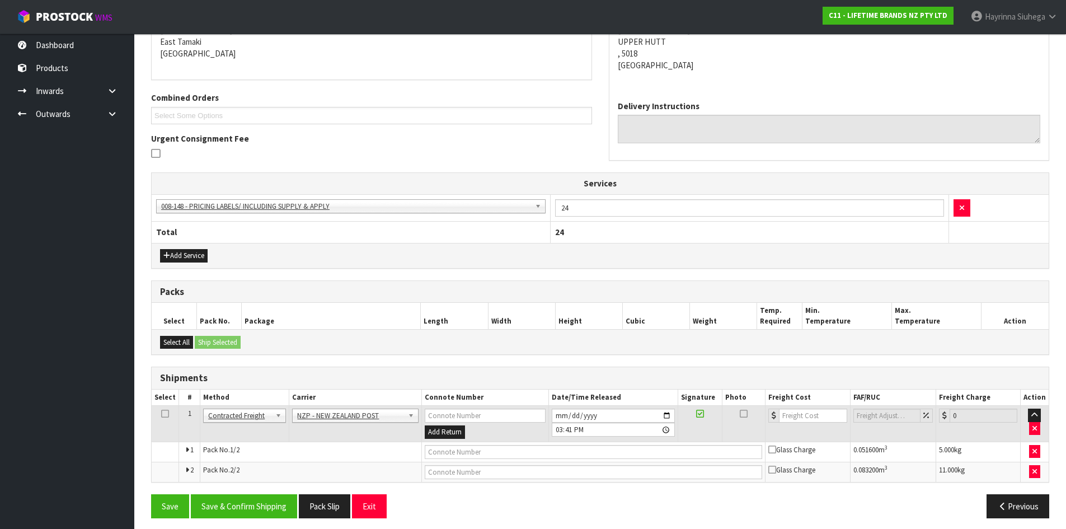
scroll to position [247, 0]
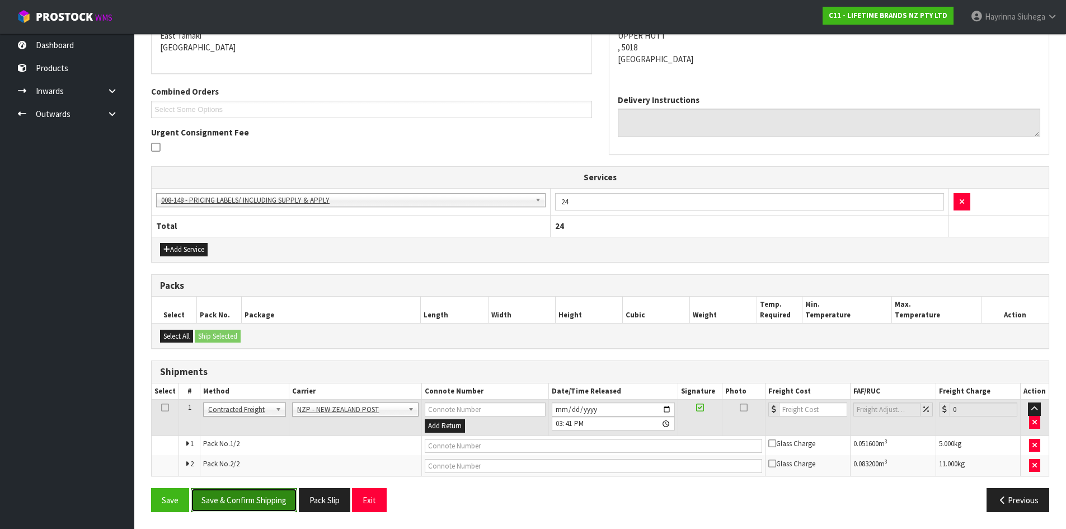
click at [267, 493] on button "Save & Confirm Shipping" at bounding box center [244, 500] width 106 height 24
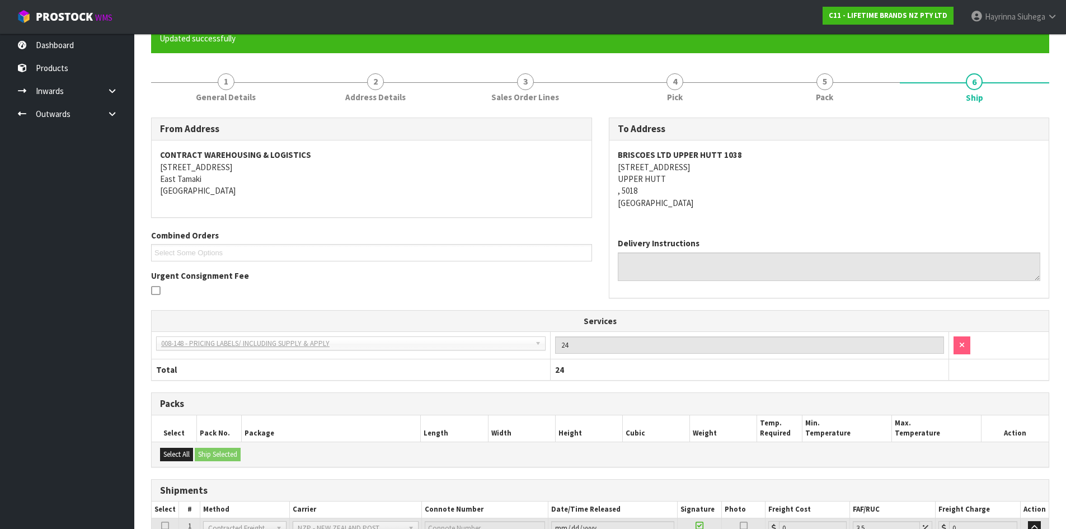
scroll to position [230, 0]
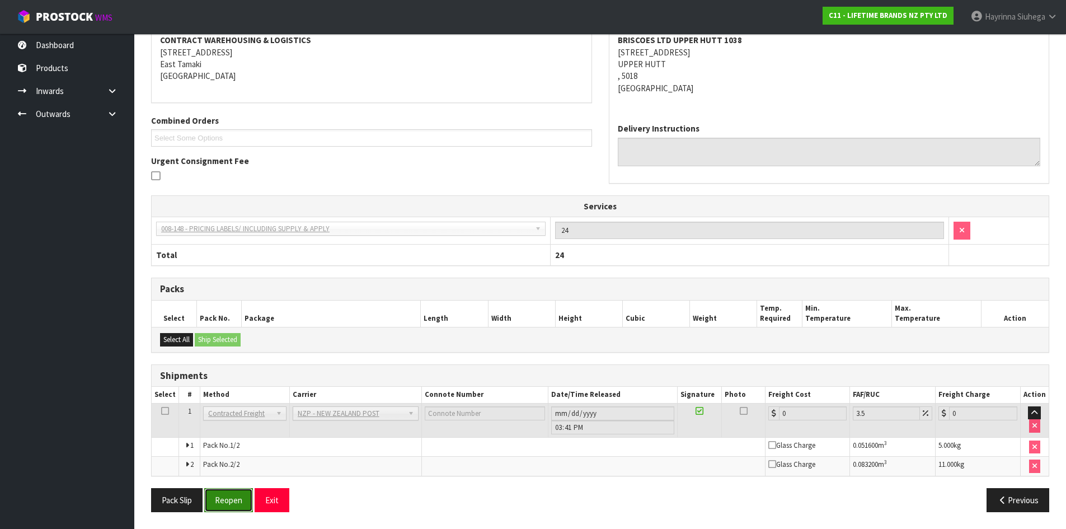
click at [239, 495] on button "Reopen" at bounding box center [228, 500] width 49 height 24
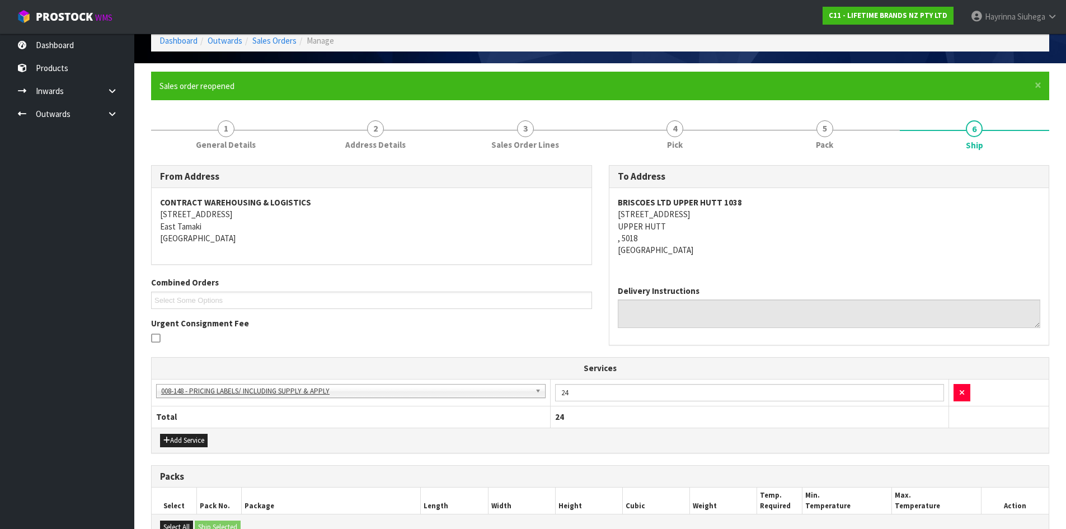
scroll to position [257, 0]
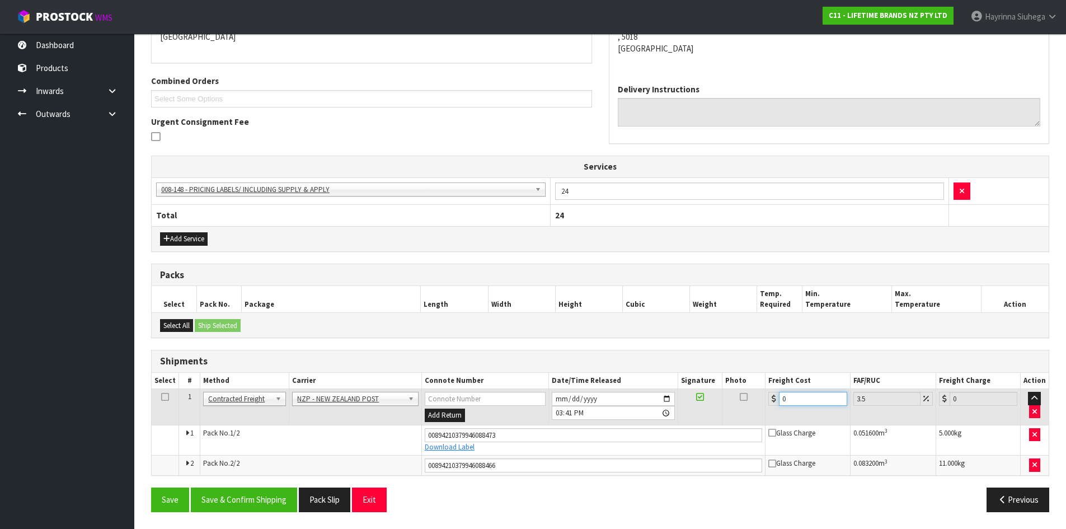
drag, startPoint x: 808, startPoint y: 397, endPoint x: 729, endPoint y: 399, distance: 78.9
click at [742, 398] on tr "1 Client Local Pickup Customer Local Pickup Company Freight Contracted Freight …" at bounding box center [600, 407] width 897 height 36
click at [151, 488] on button "Save" at bounding box center [170, 500] width 38 height 24
click at [251, 512] on button "Save & Confirm Shipping" at bounding box center [244, 500] width 106 height 24
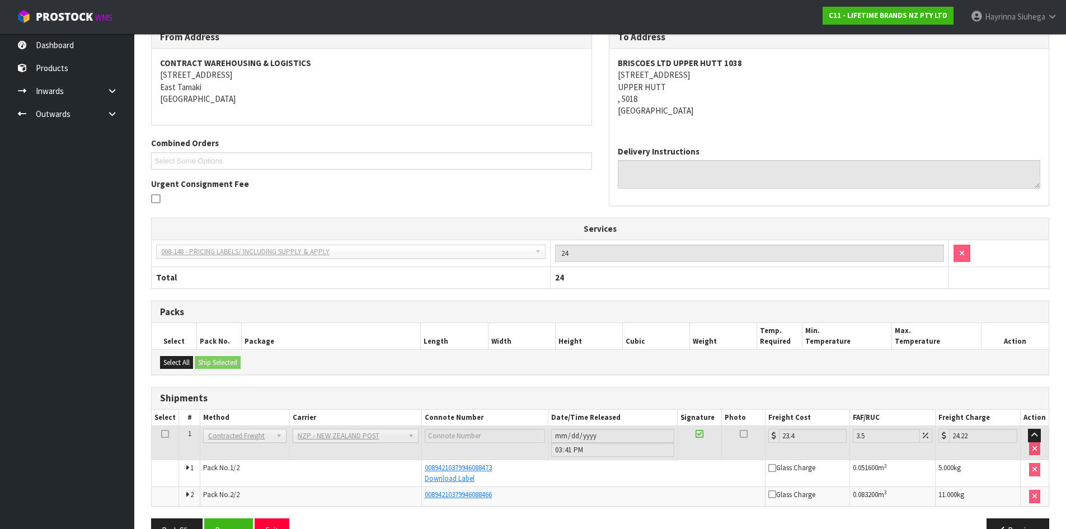
scroll to position [58, 0]
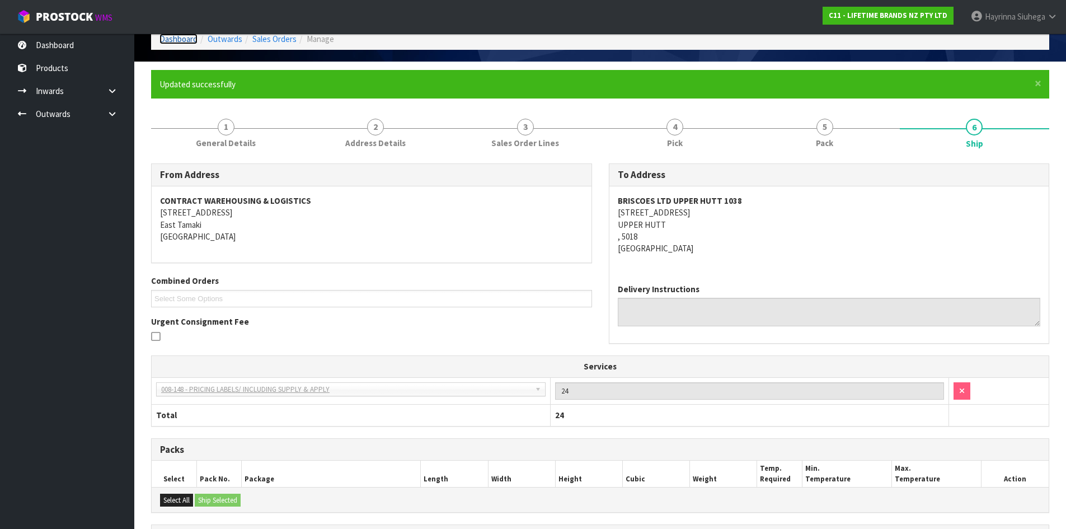
click at [175, 39] on link "Dashboard" at bounding box center [179, 39] width 38 height 11
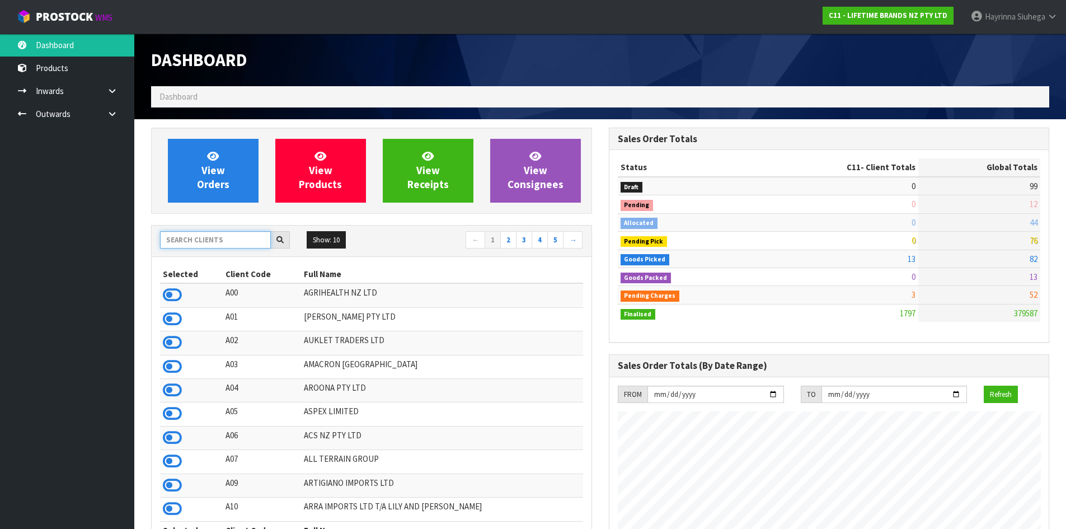
click at [197, 243] on input "text" at bounding box center [215, 239] width 111 height 17
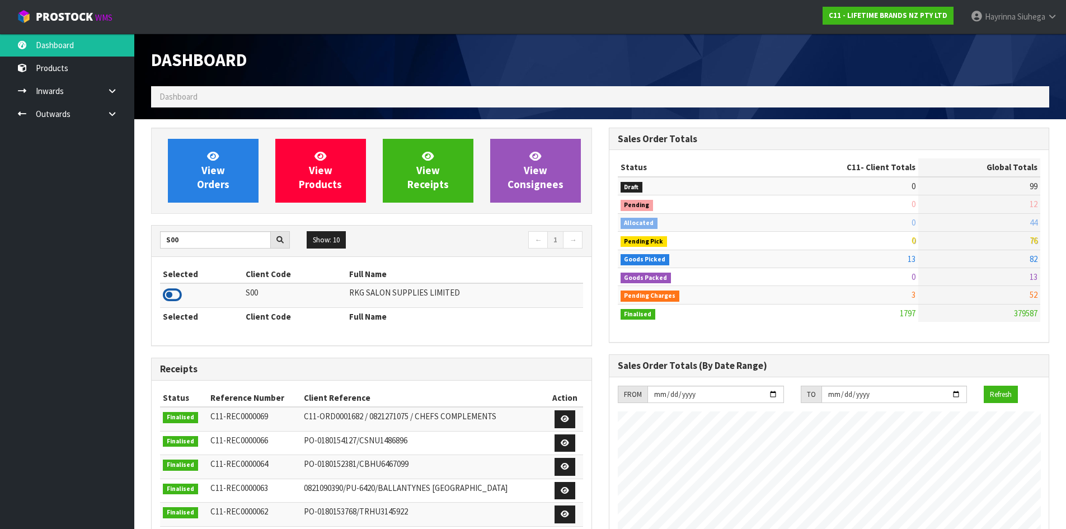
click at [173, 296] on icon at bounding box center [172, 295] width 19 height 17
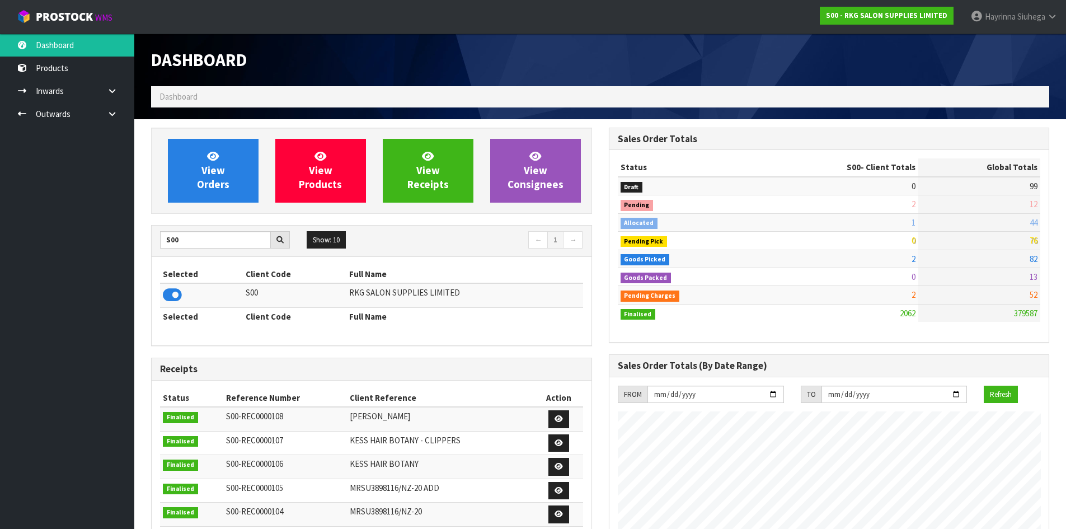
scroll to position [848, 457]
click at [223, 166] on span "View Orders" at bounding box center [213, 170] width 32 height 42
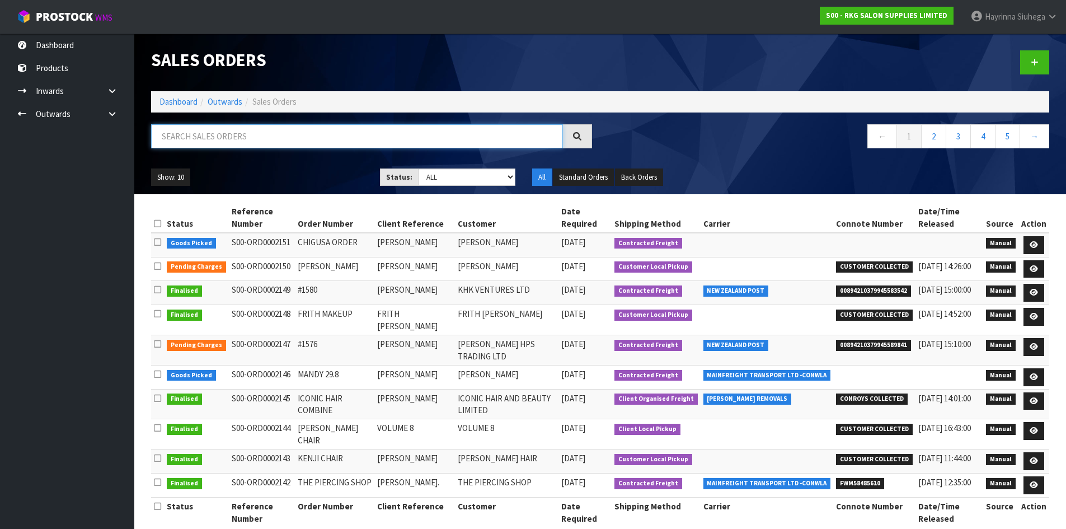
click at [283, 146] on input "text" at bounding box center [357, 136] width 412 height 24
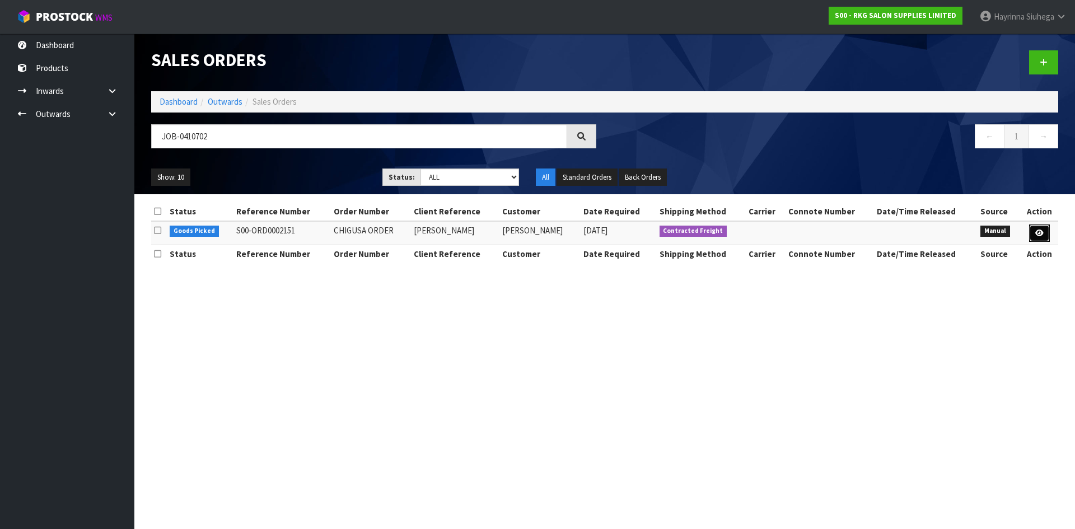
click at [1044, 233] on link at bounding box center [1039, 233] width 21 height 18
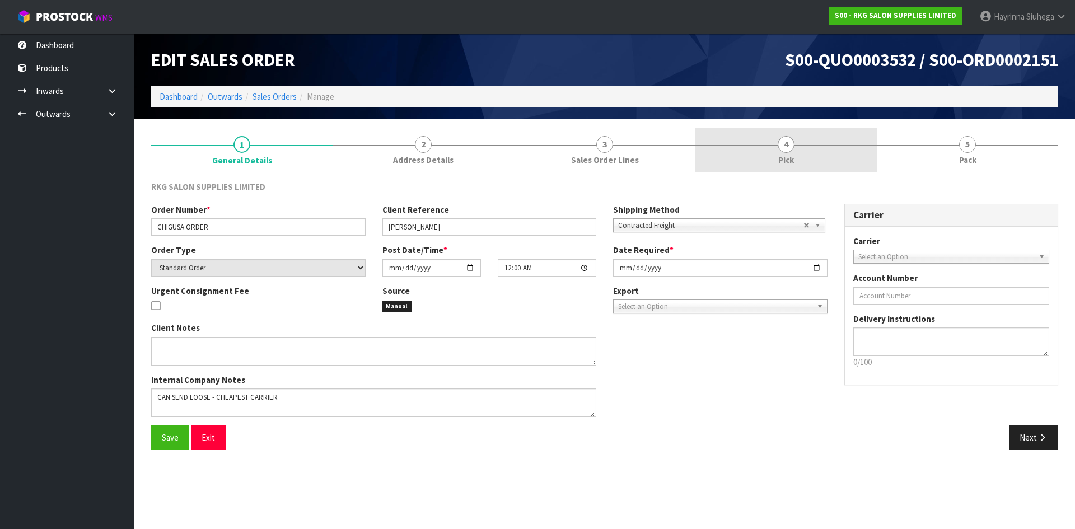
click at [791, 156] on span "Pick" at bounding box center [786, 160] width 16 height 12
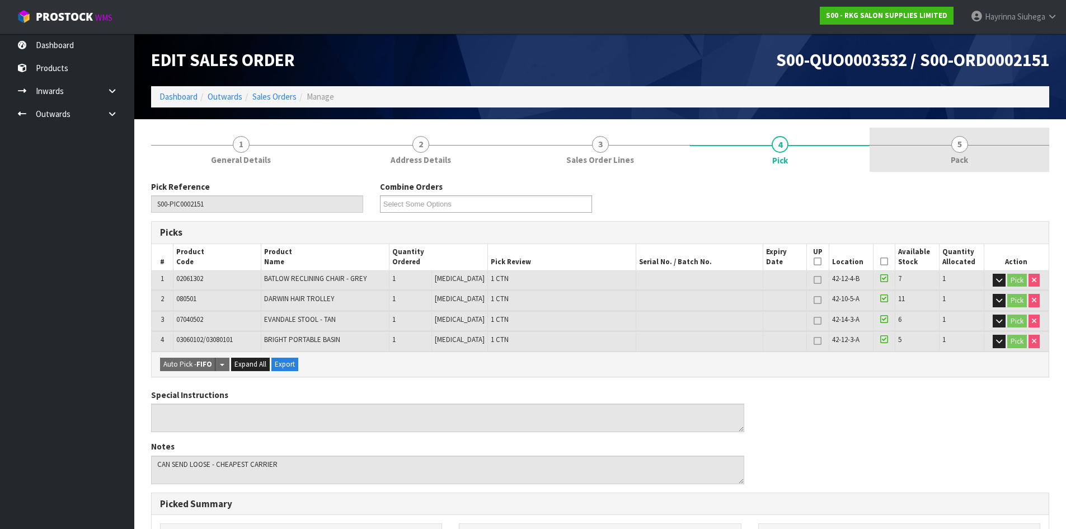
click at [918, 140] on link "5 Pack" at bounding box center [960, 150] width 180 height 44
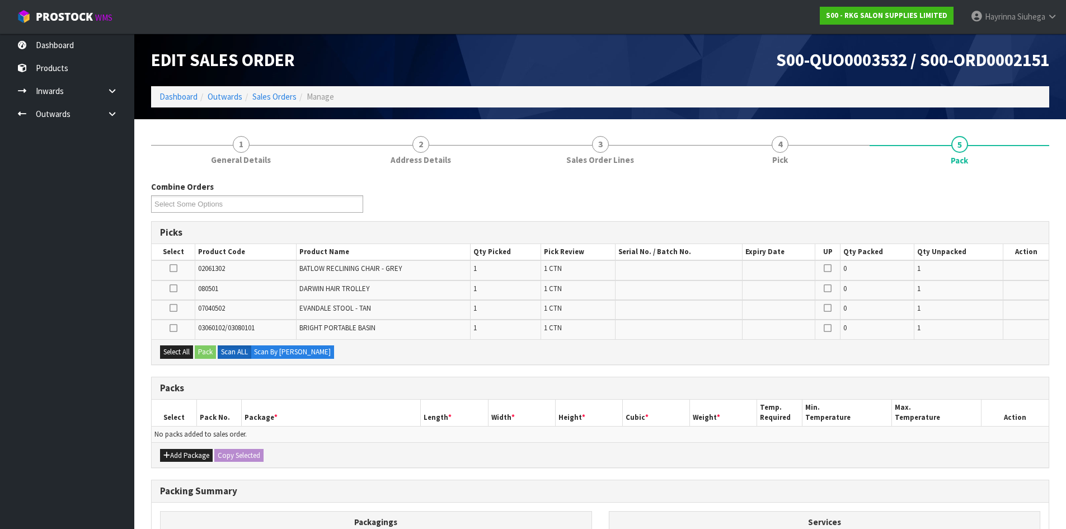
click at [176, 268] on icon at bounding box center [174, 268] width 8 height 1
click at [0, 0] on input "checkbox" at bounding box center [0, 0] width 0 height 0
click at [202, 356] on button "Pack" at bounding box center [205, 351] width 21 height 13
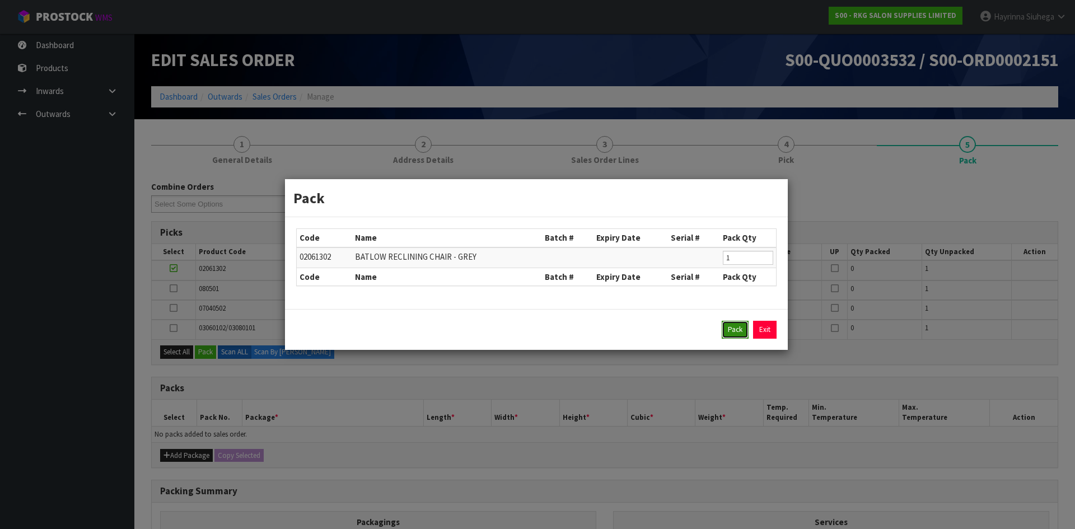
click at [723, 333] on button "Pack" at bounding box center [735, 330] width 27 height 18
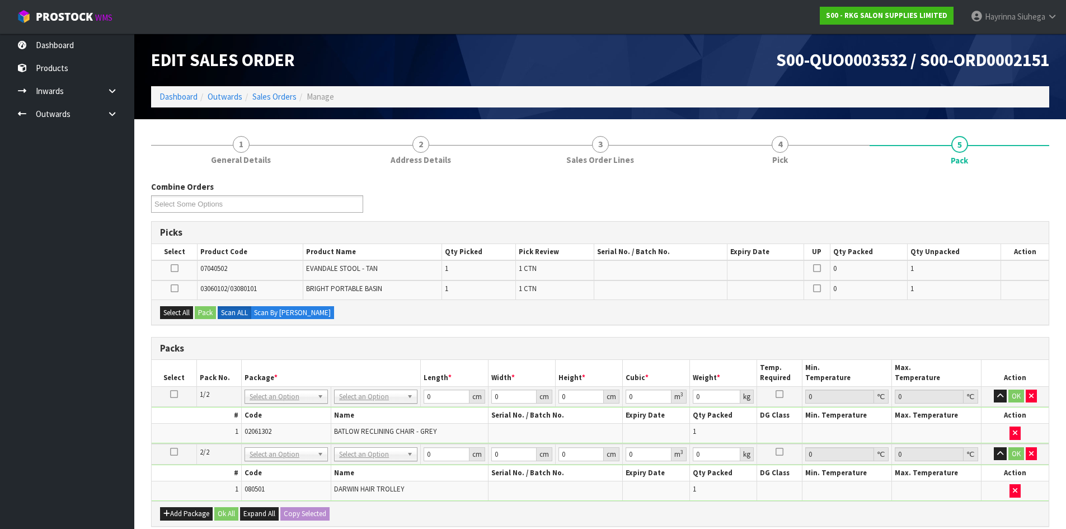
click at [174, 289] on icon at bounding box center [175, 288] width 8 height 1
click at [0, 0] on input "checkbox" at bounding box center [0, 0] width 0 height 0
click at [209, 318] on button "Pack" at bounding box center [205, 312] width 21 height 13
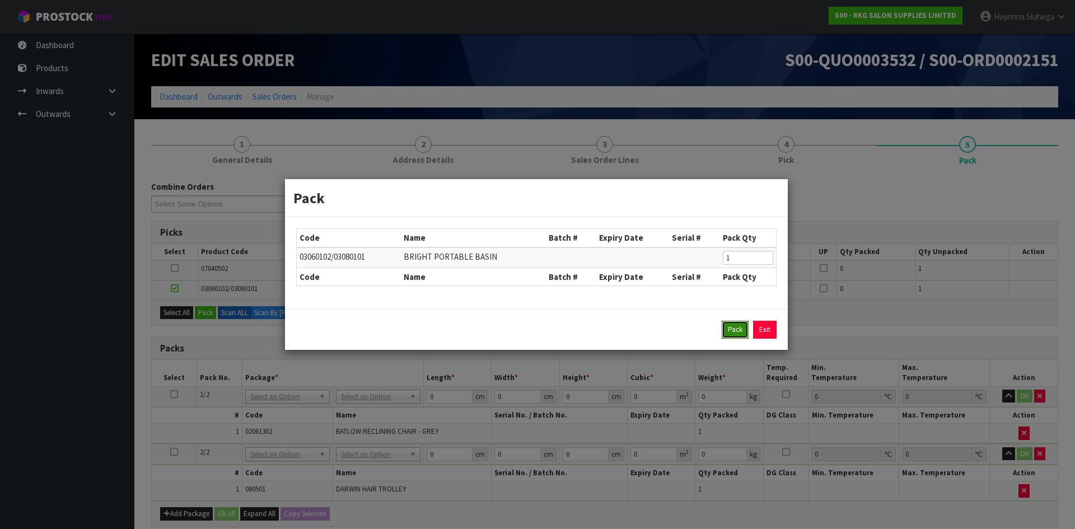
click at [728, 331] on button "Pack" at bounding box center [735, 330] width 27 height 18
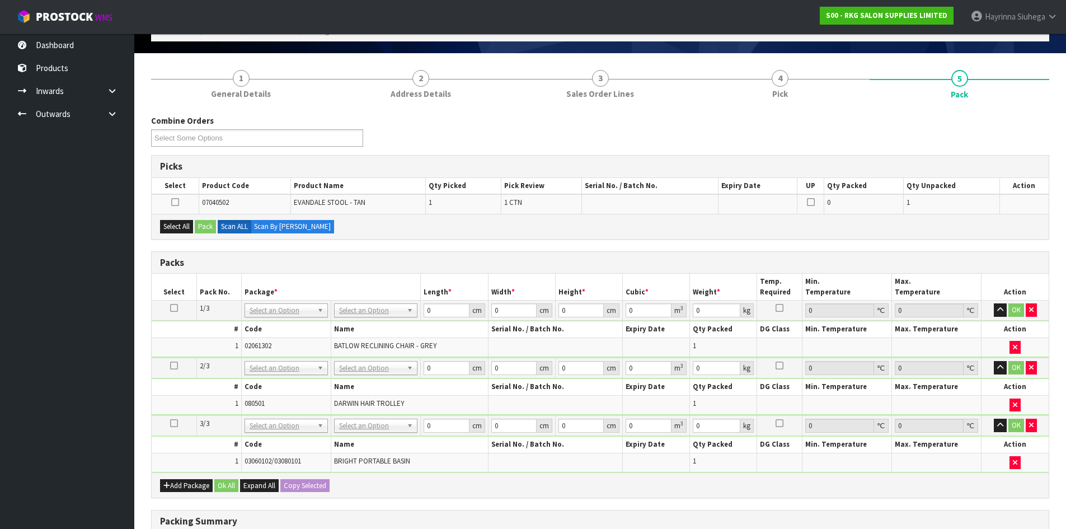
scroll to position [168, 0]
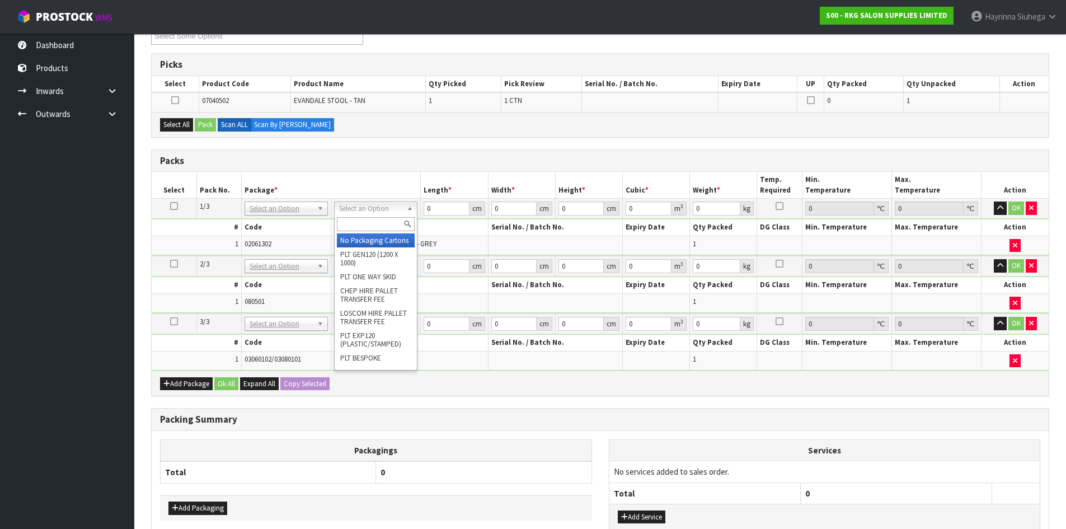
drag, startPoint x: 377, startPoint y: 241, endPoint x: 379, endPoint y: 254, distance: 13.1
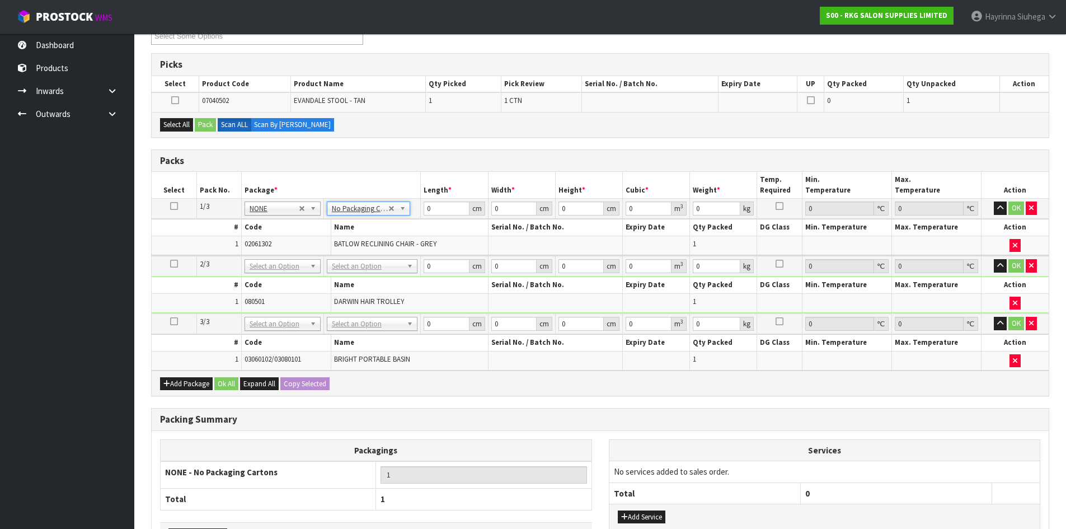
drag, startPoint x: 380, startPoint y: 264, endPoint x: 380, endPoint y: 272, distance: 8.4
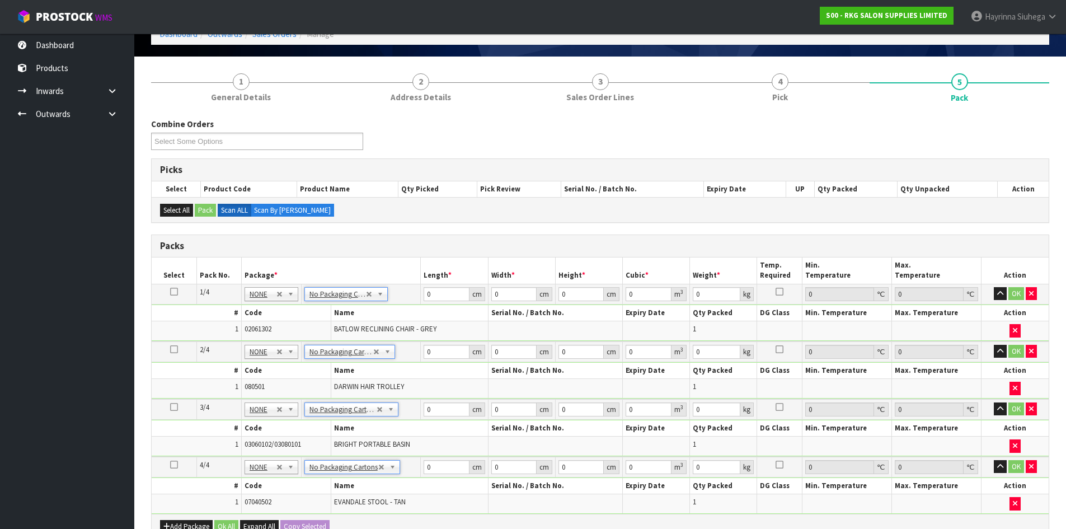
scroll to position [230, 0]
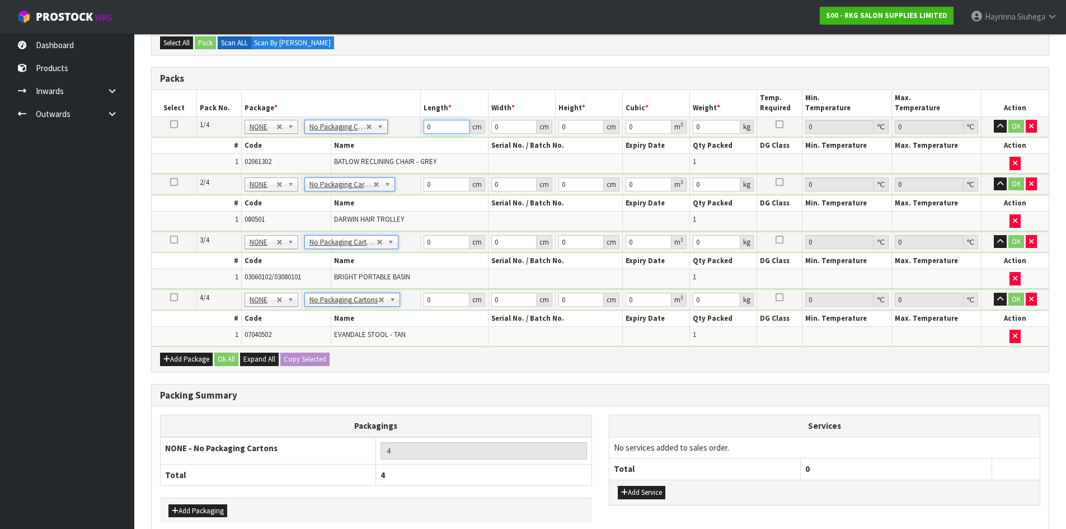
click at [424, 130] on input "0" at bounding box center [446, 127] width 45 height 14
click button "OK" at bounding box center [1017, 126] width 16 height 13
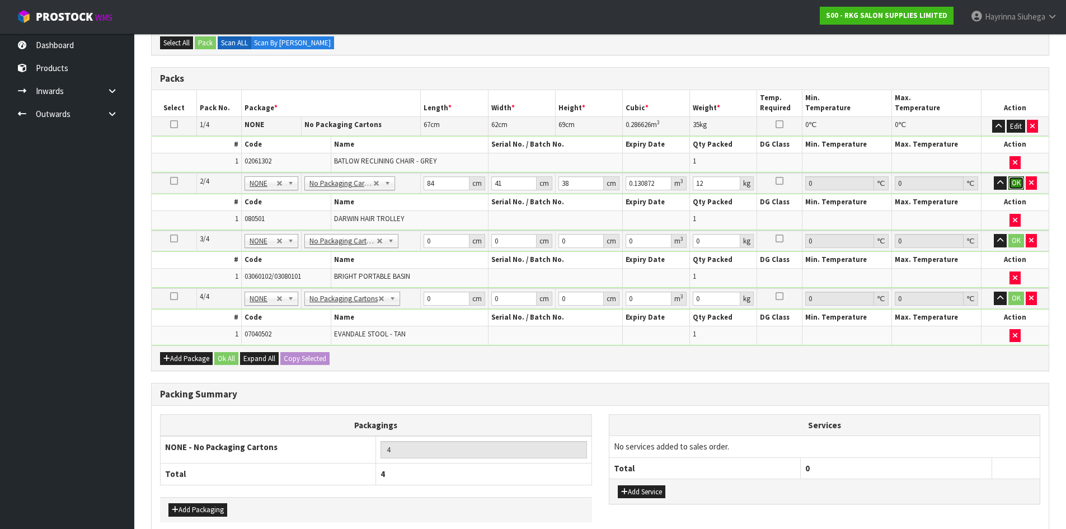
click button "OK" at bounding box center [1017, 182] width 16 height 13
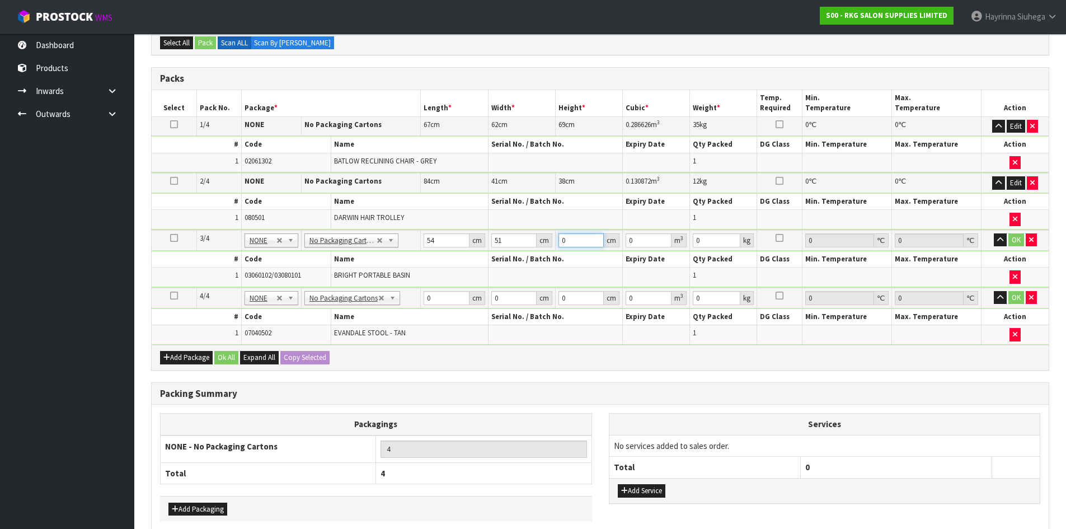
click at [559, 239] on input "0" at bounding box center [581, 240] width 45 height 14
click button "OK" at bounding box center [1017, 239] width 16 height 13
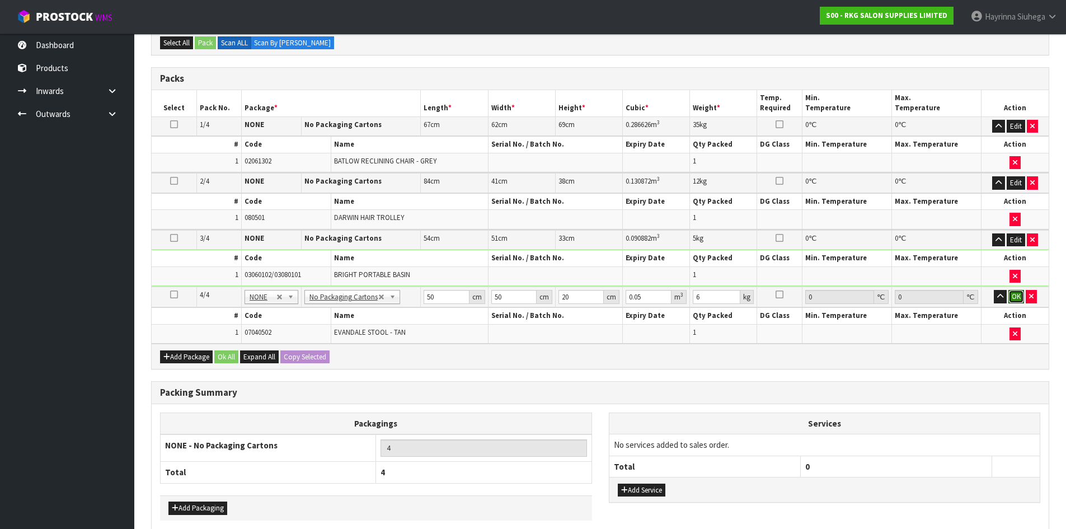
click button "OK" at bounding box center [1017, 296] width 16 height 13
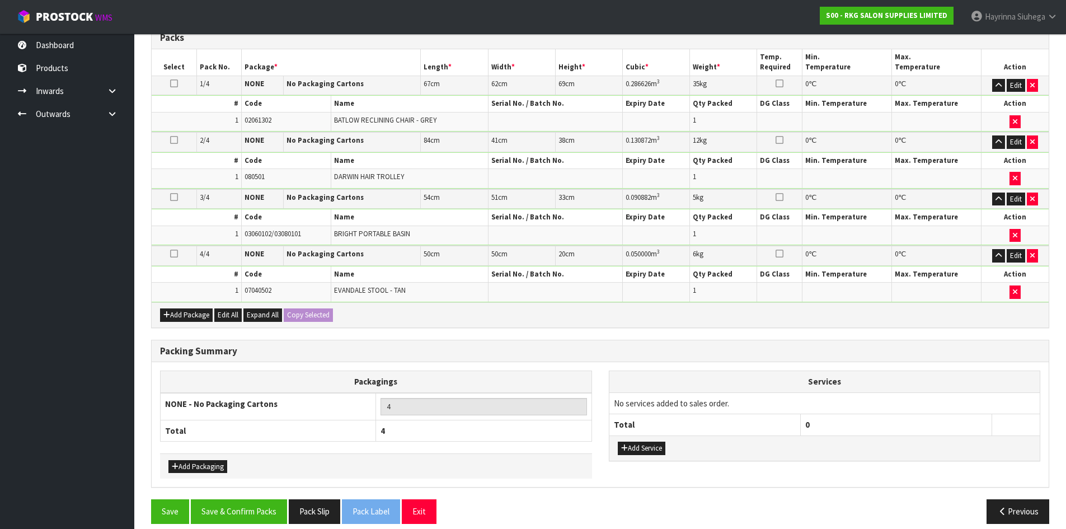
scroll to position [283, 0]
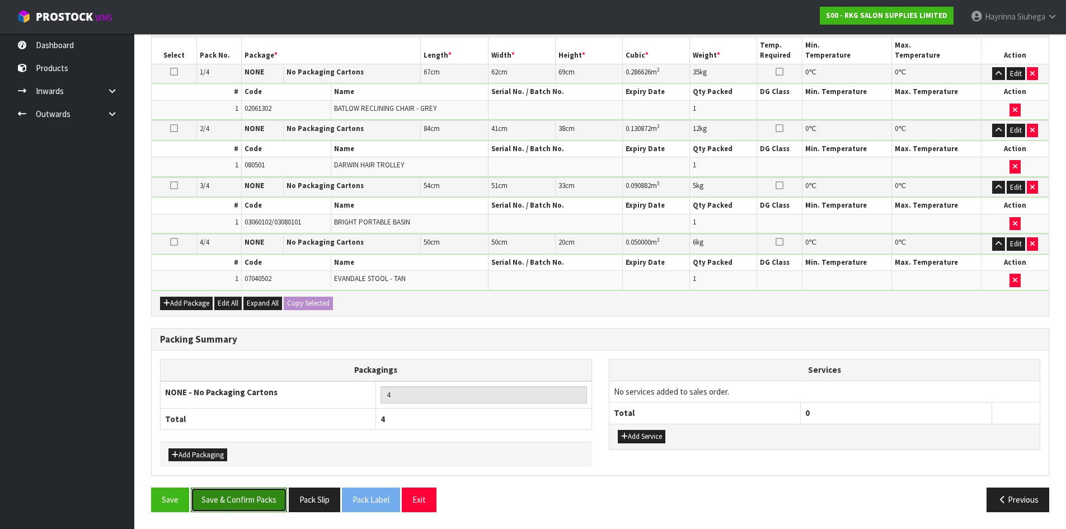
click at [280, 503] on button "Save & Confirm Packs" at bounding box center [239, 500] width 96 height 24
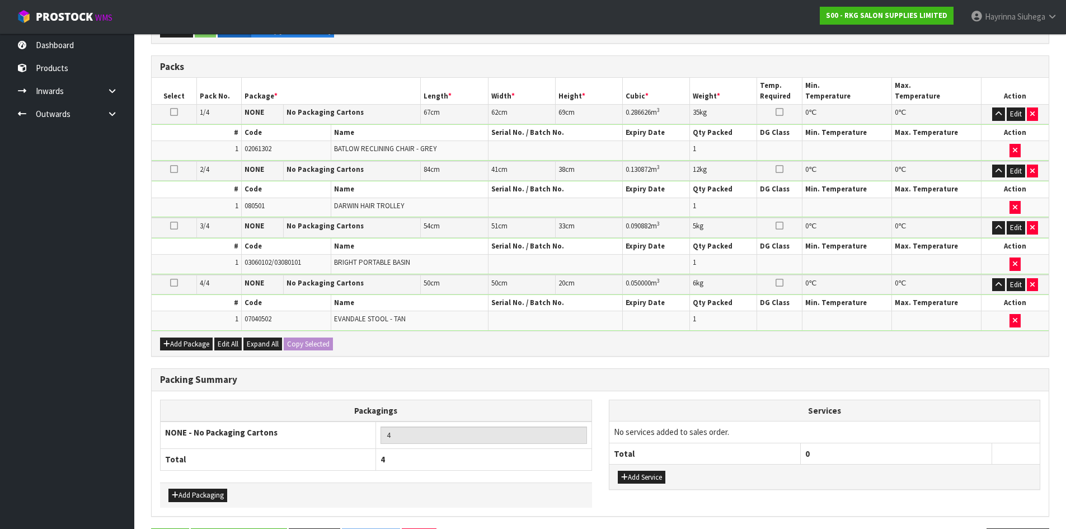
scroll to position [0, 0]
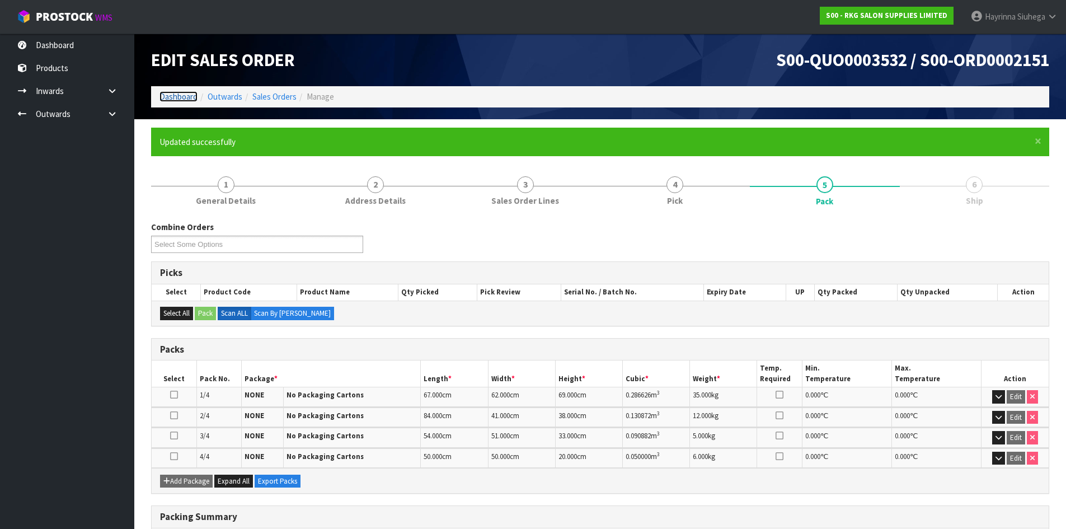
click at [188, 93] on link "Dashboard" at bounding box center [179, 96] width 38 height 11
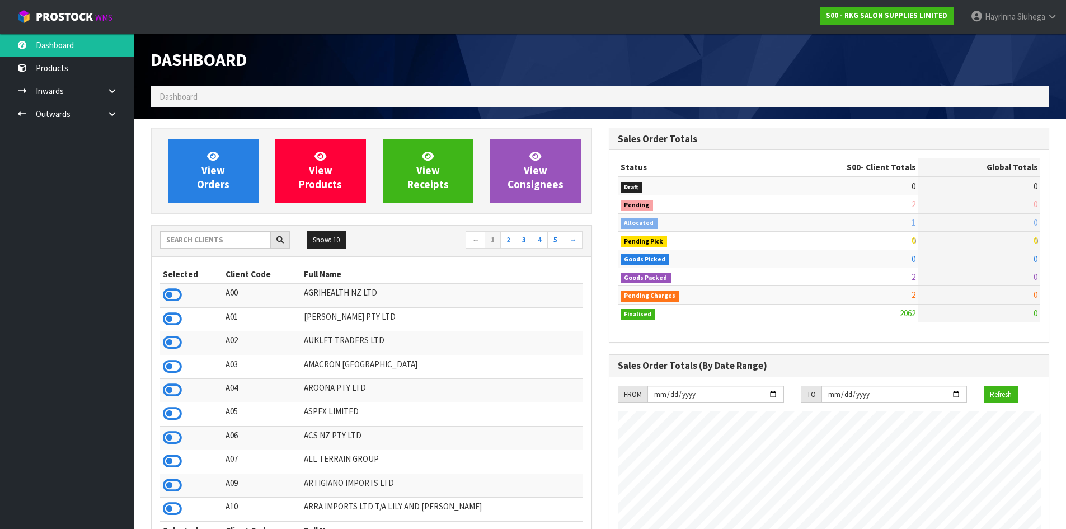
scroll to position [848, 457]
click at [225, 246] on input "text" at bounding box center [215, 239] width 111 height 17
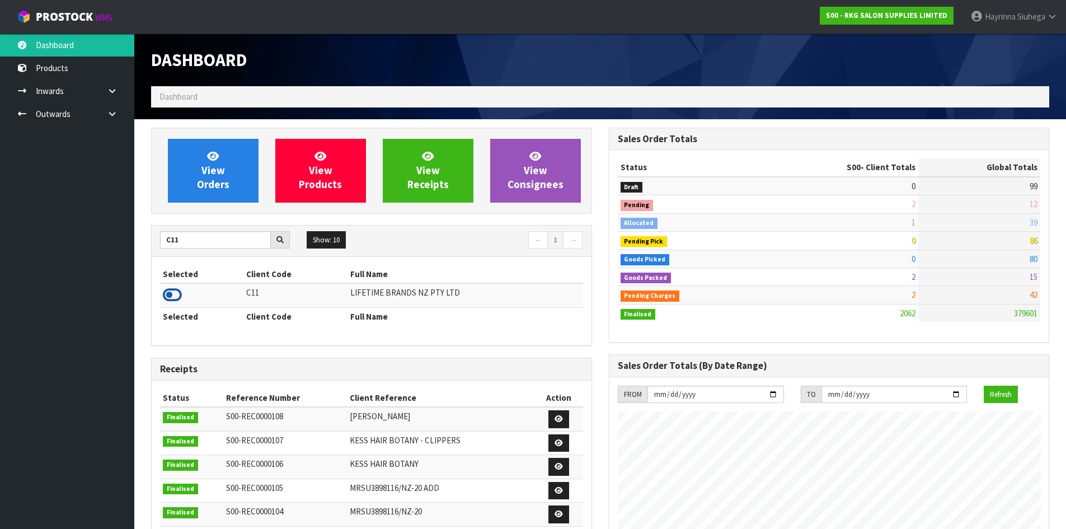
click at [172, 291] on icon at bounding box center [172, 295] width 19 height 17
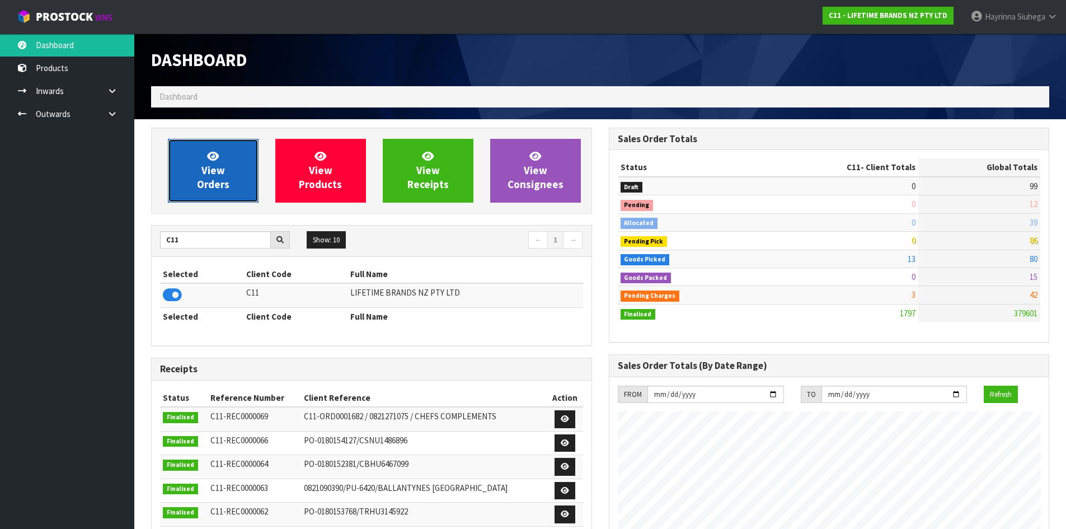
click at [235, 145] on link "View Orders" at bounding box center [213, 171] width 91 height 64
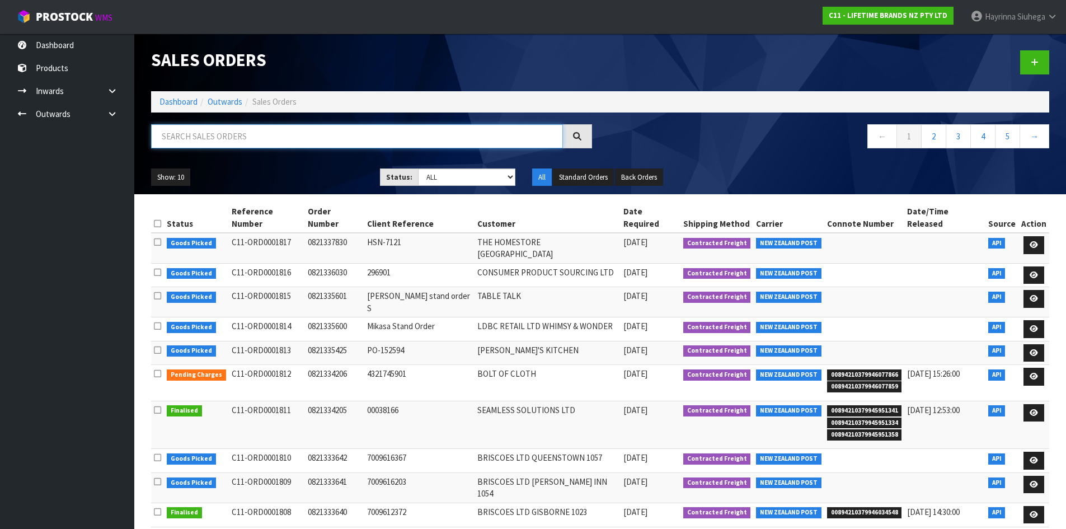
click at [241, 129] on input "text" at bounding box center [357, 136] width 412 height 24
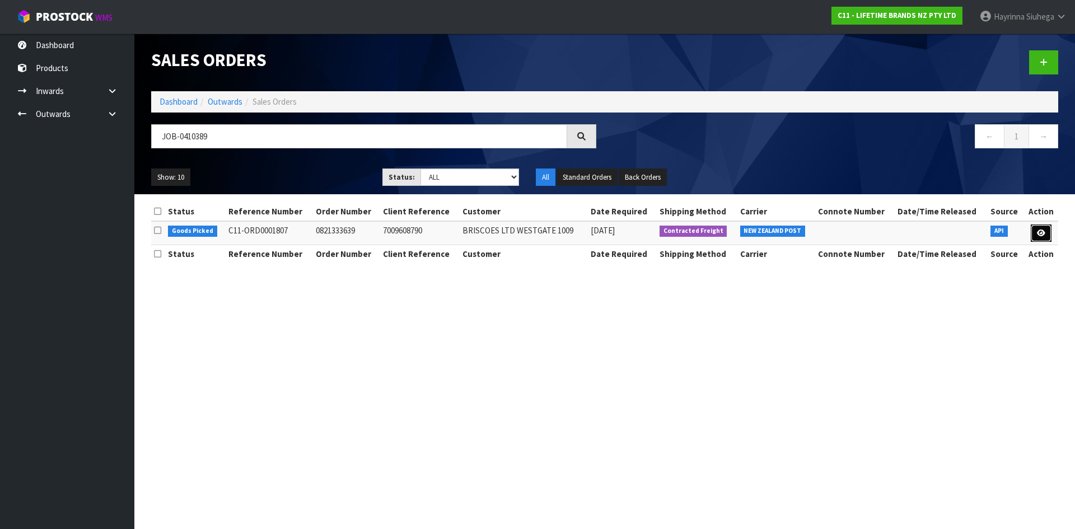
click at [1044, 235] on icon at bounding box center [1041, 232] width 8 height 7
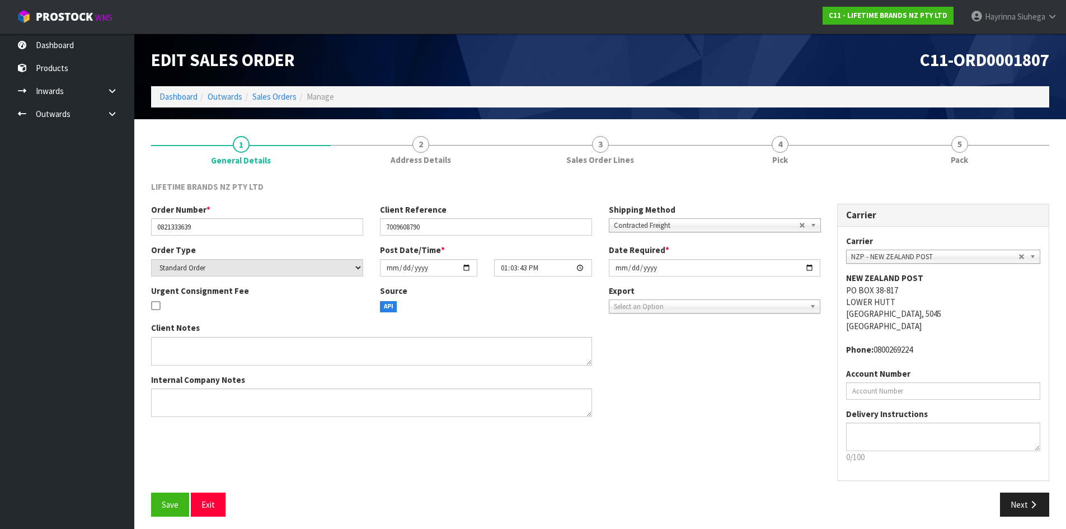
click at [761, 112] on div "Edit Sales Order C11-ORD0001807 Dashboard Outwards Sales Orders Manage" at bounding box center [600, 77] width 915 height 86
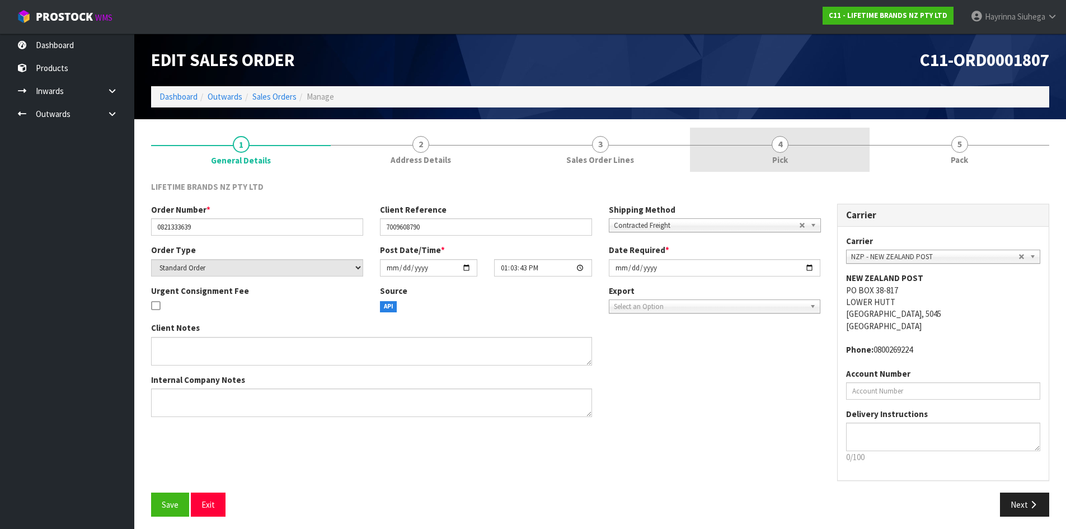
click at [772, 130] on link "4 Pick" at bounding box center [780, 150] width 180 height 44
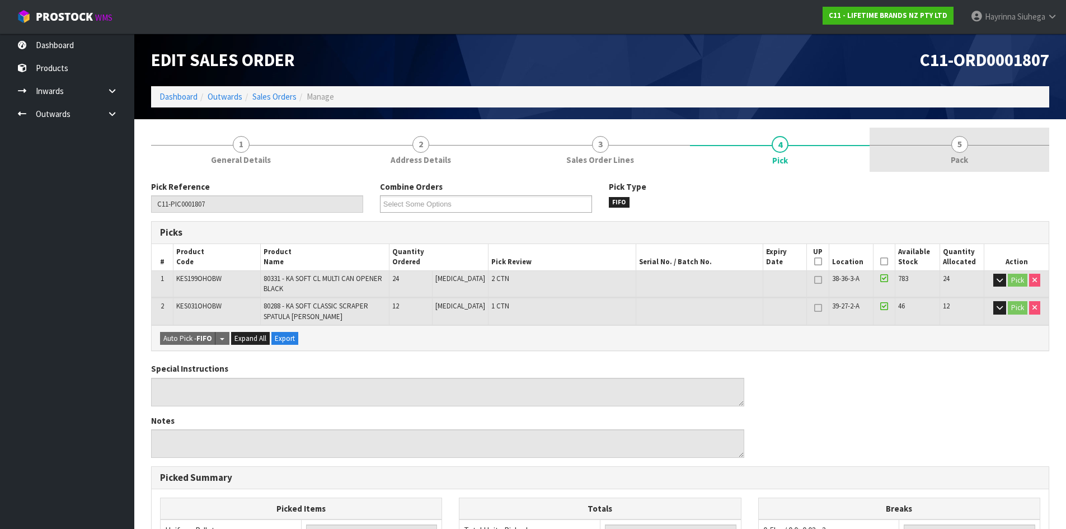
click at [949, 140] on link "5 Pack" at bounding box center [960, 150] width 180 height 44
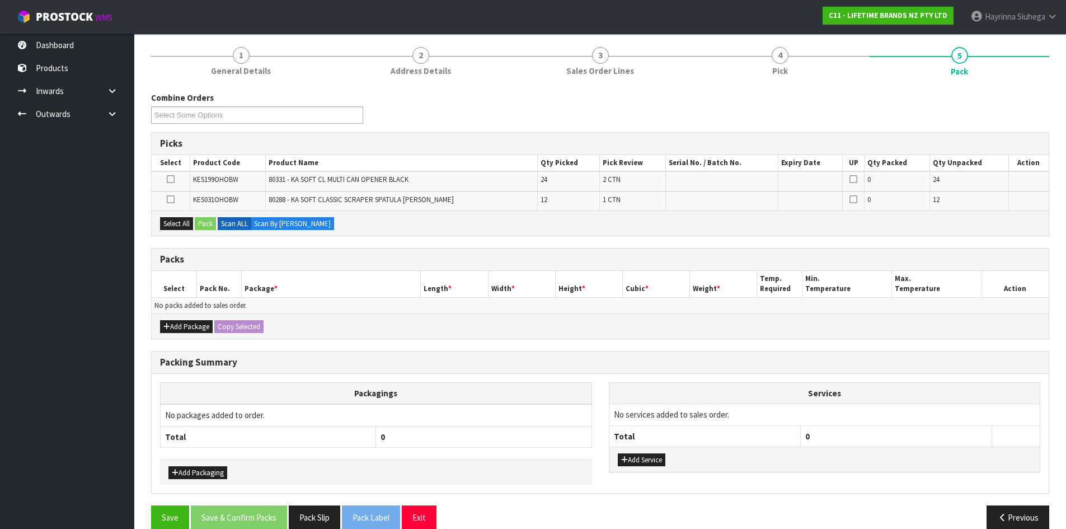
scroll to position [107, 0]
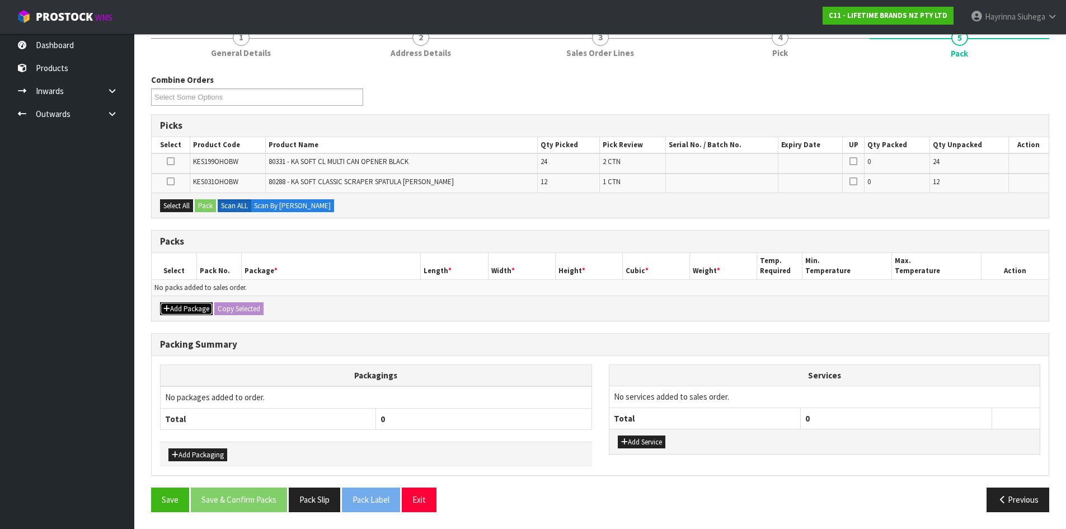
click at [163, 307] on button "Add Package" at bounding box center [186, 308] width 53 height 13
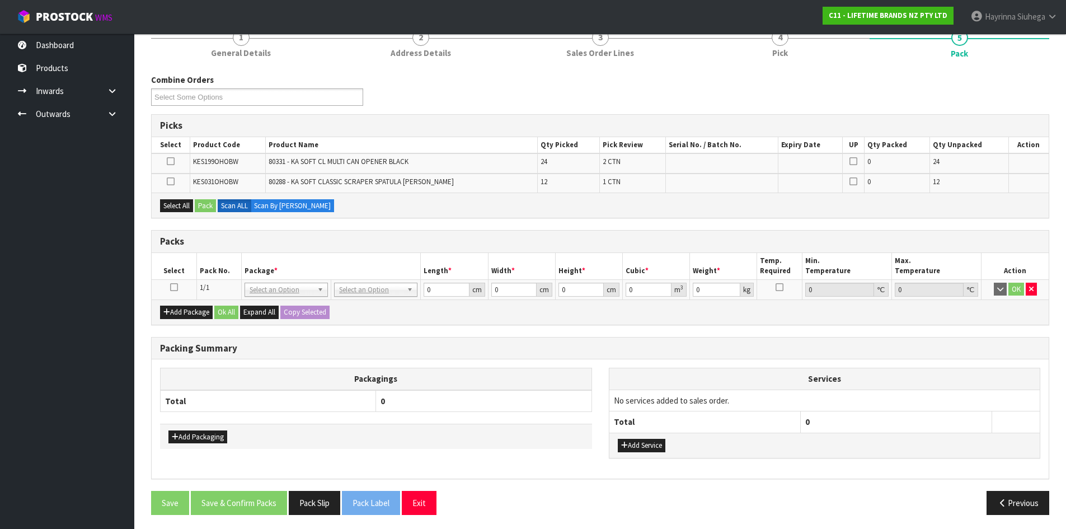
click at [170, 287] on icon at bounding box center [174, 287] width 8 height 1
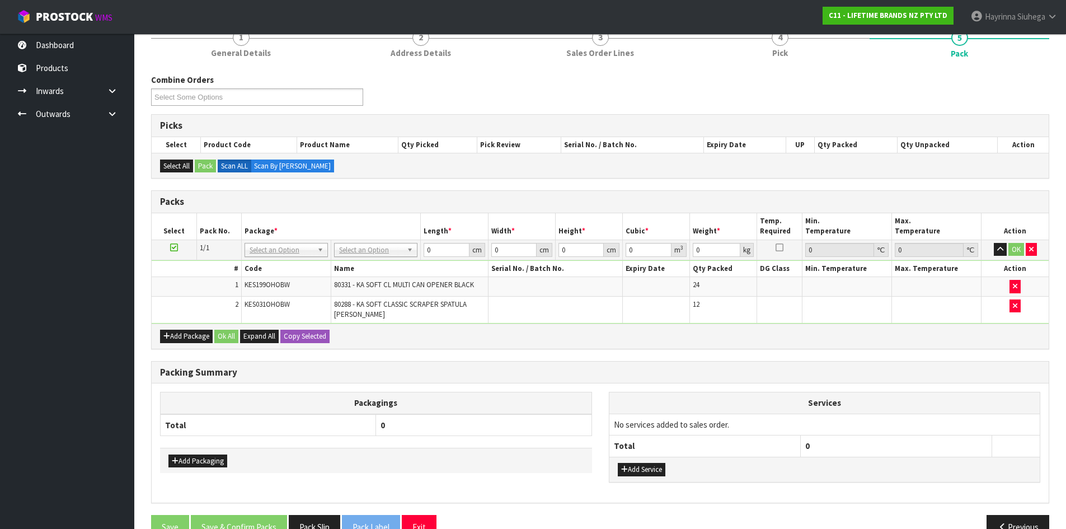
click at [834, 340] on div "Add Package Ok All Expand All Copy Selected" at bounding box center [600, 336] width 897 height 25
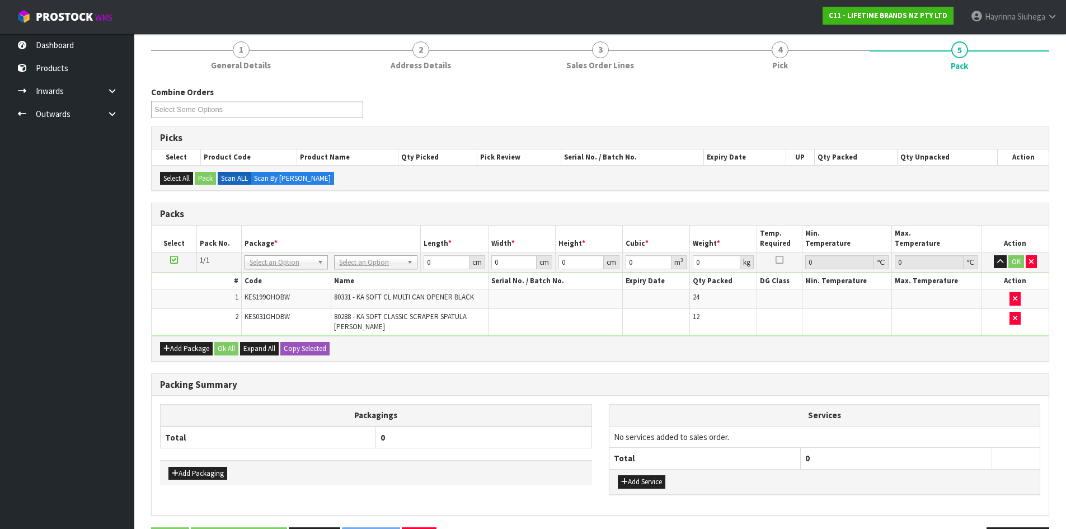
scroll to position [134, 0]
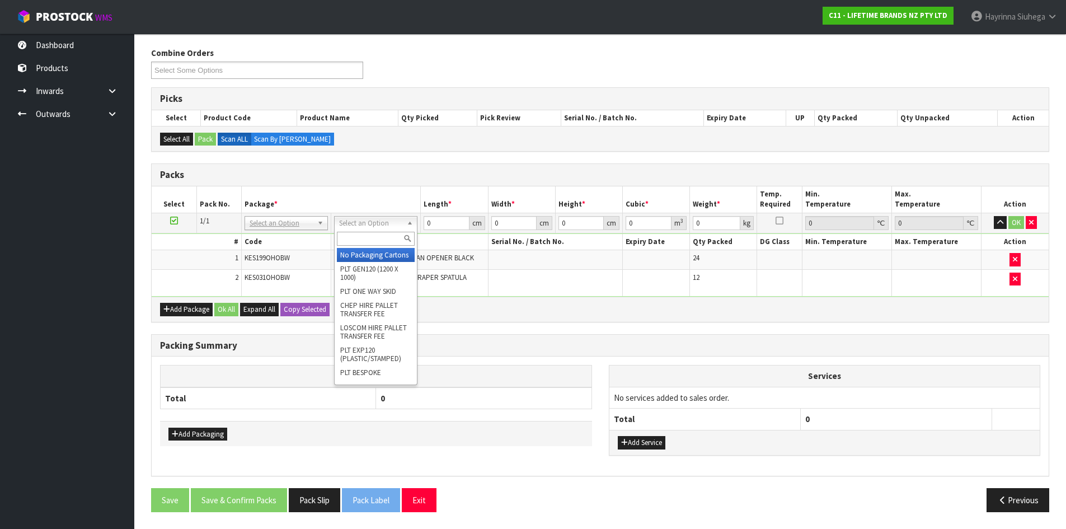
click at [525, 260] on td at bounding box center [555, 260] width 134 height 20
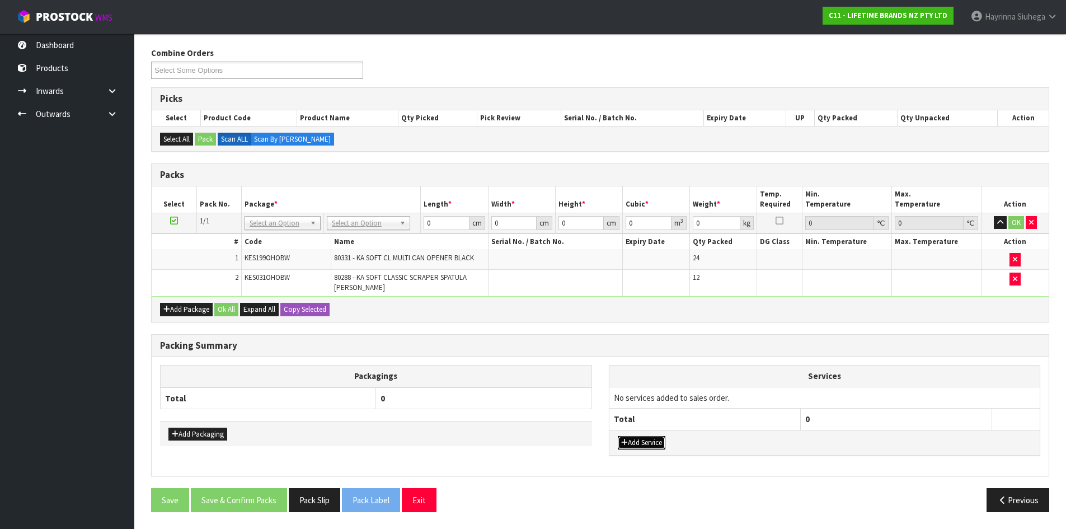
click at [644, 444] on button "Add Service" at bounding box center [642, 442] width 48 height 13
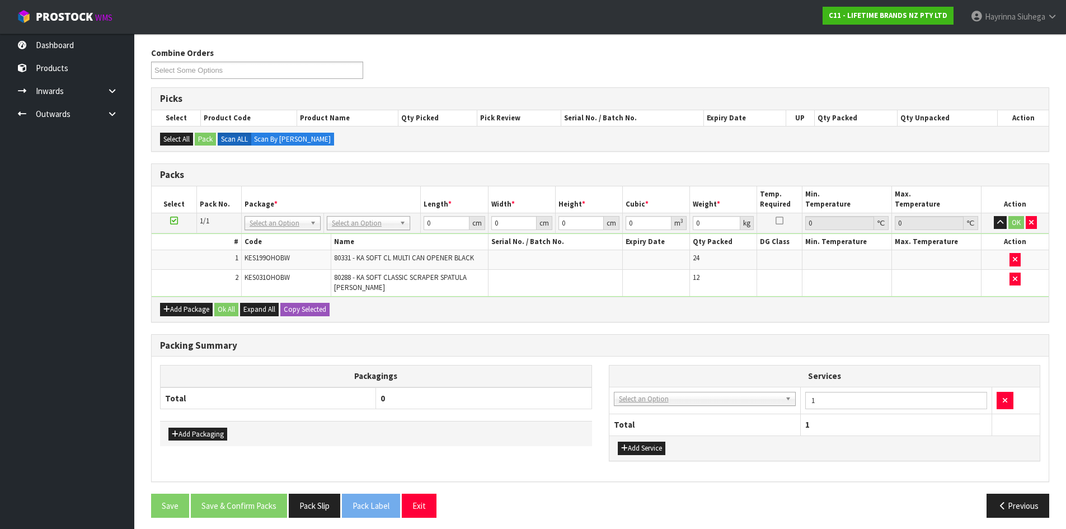
click at [668, 406] on td "003-036 - EXTERNAL PLANT HIRE 008-035 - OUTWARD HDLG+/HOIST LIFT ON/OFF 008-036…" at bounding box center [705, 400] width 191 height 27
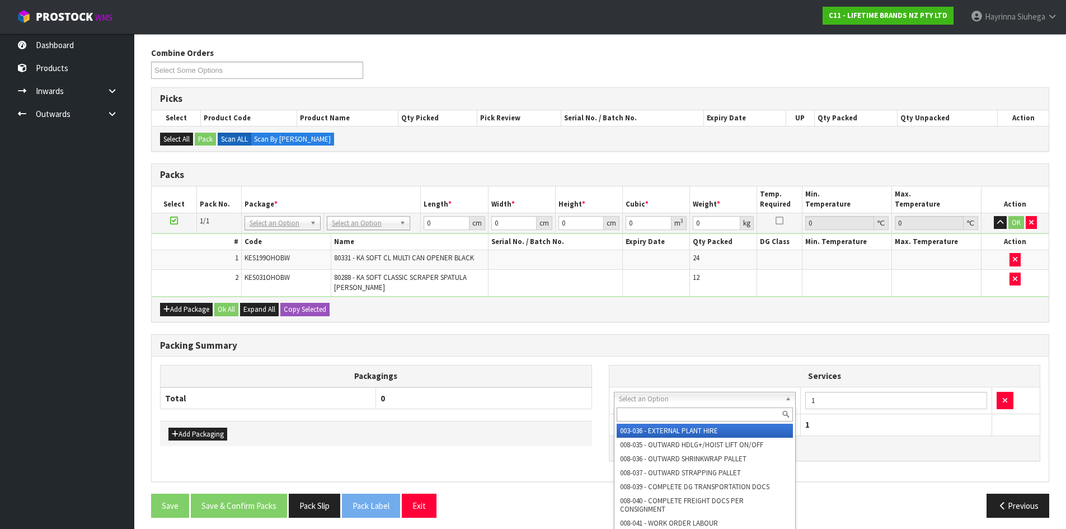
click at [673, 418] on input "text" at bounding box center [705, 414] width 177 height 14
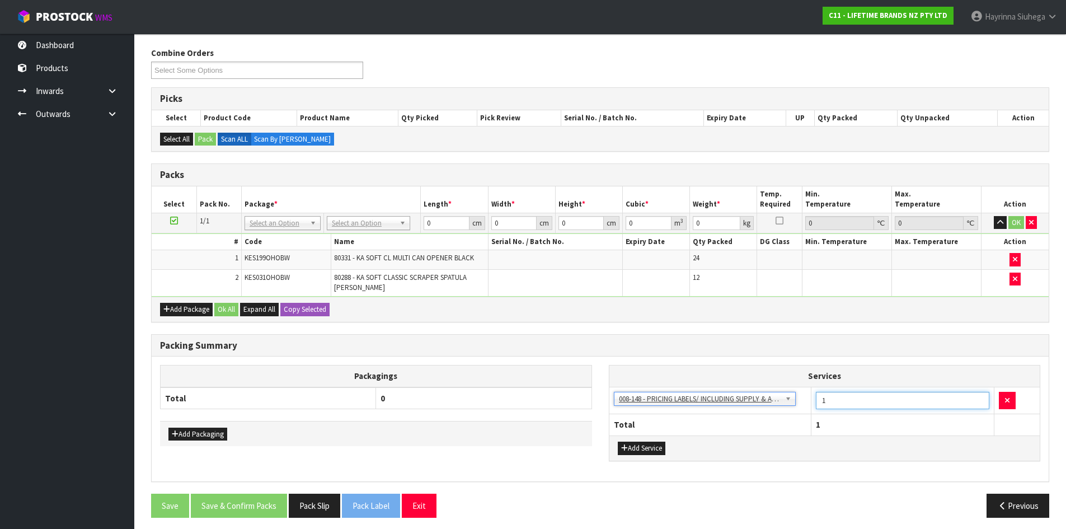
drag, startPoint x: 855, startPoint y: 402, endPoint x: 791, endPoint y: 402, distance: 63.8
click at [791, 402] on tr "003-036 - EXTERNAL PLANT HIRE 008-035 - OUTWARD HDLG+/HOIST LIFT ON/OFF 008-036…" at bounding box center [825, 400] width 431 height 27
click at [358, 215] on td "No Packaging Cartons PLT GEN120 (1200 X 1000) PLT ONE WAY SKID CHEP HIRE PALLET…" at bounding box center [372, 223] width 97 height 20
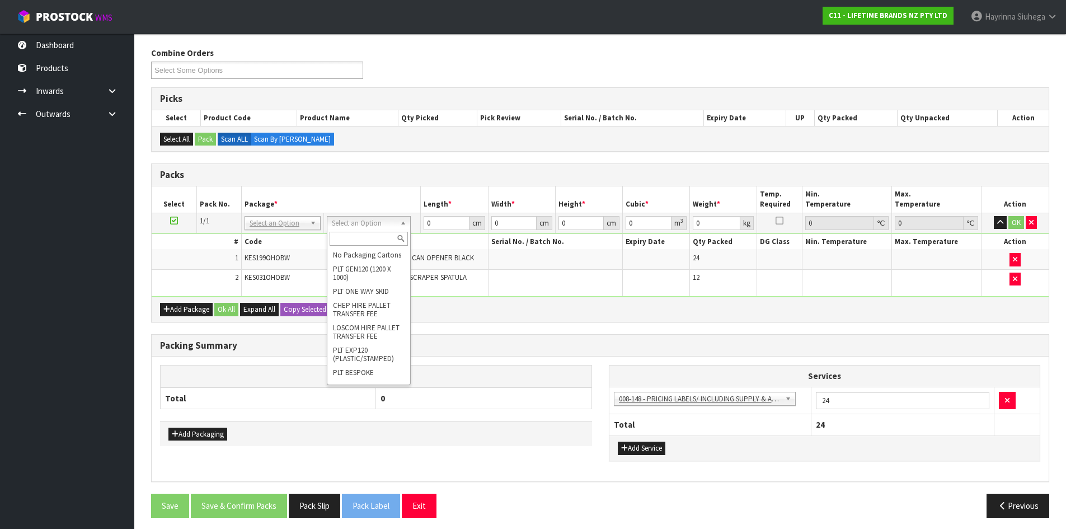
click at [349, 240] on input "text" at bounding box center [369, 239] width 78 height 14
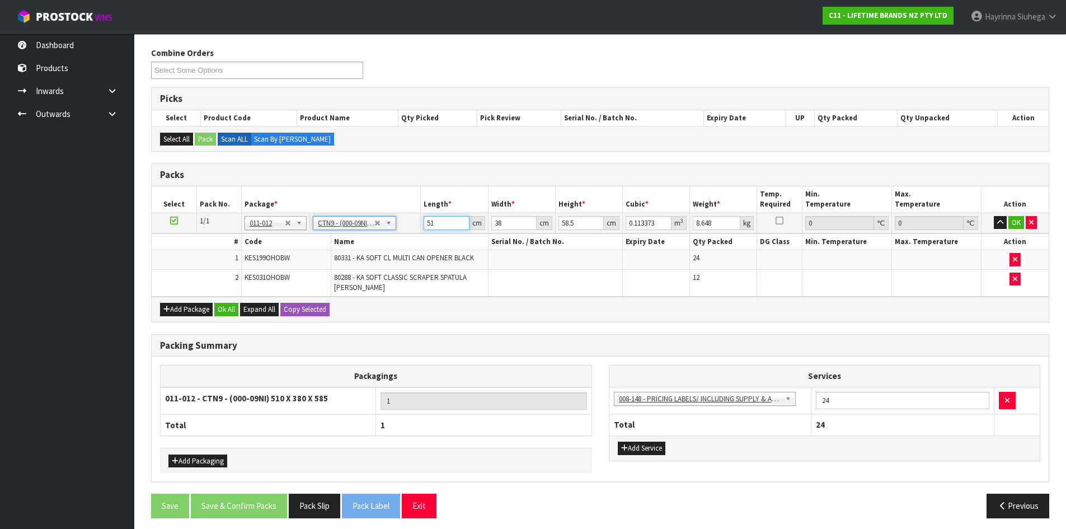
click at [426, 222] on input "51" at bounding box center [446, 223] width 45 height 14
drag, startPoint x: 426, startPoint y: 222, endPoint x: 518, endPoint y: 222, distance: 92.4
click at [425, 224] on input "51" at bounding box center [446, 223] width 45 height 14
click at [219, 311] on button "Ok All" at bounding box center [226, 309] width 24 height 13
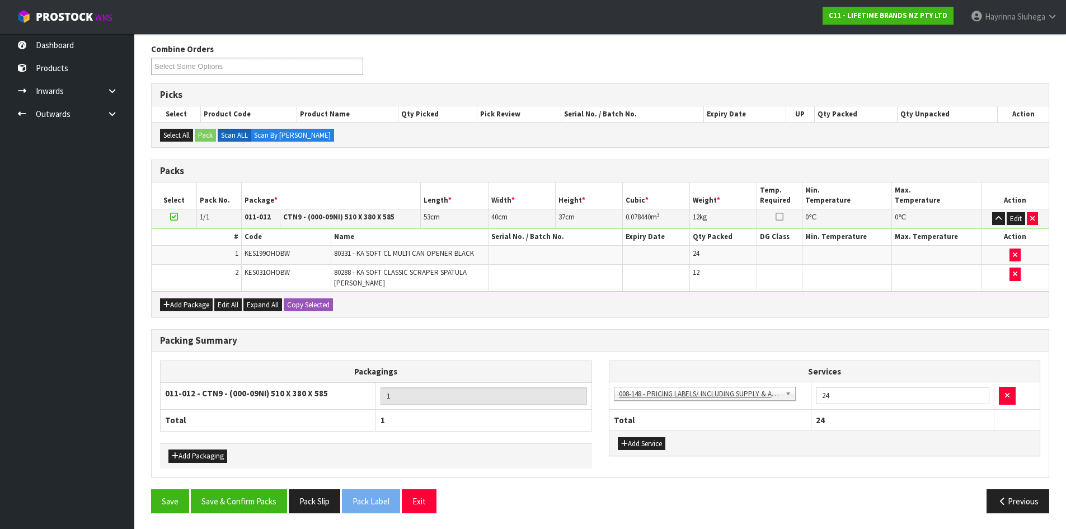
scroll to position [139, 0]
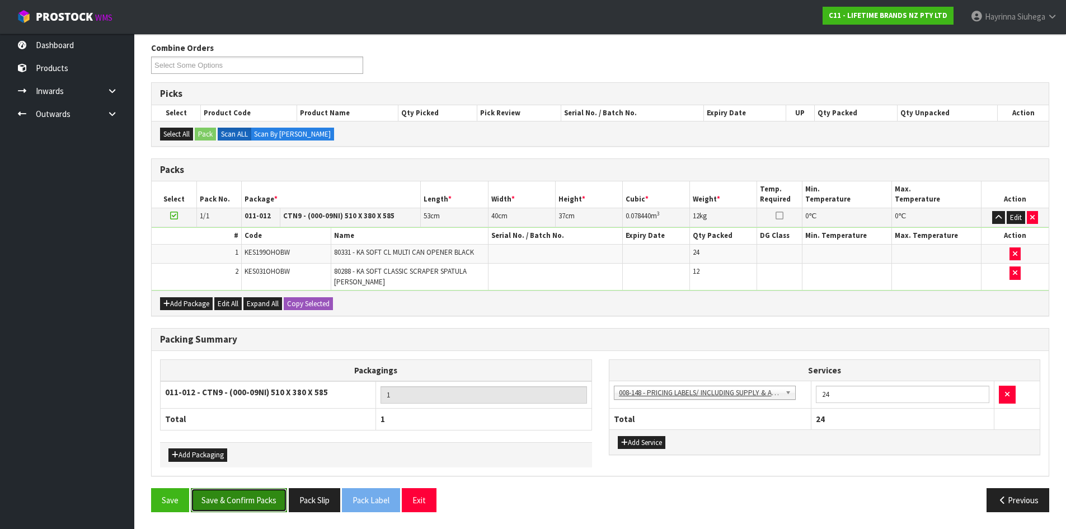
click at [238, 505] on button "Save & Confirm Packs" at bounding box center [239, 500] width 96 height 24
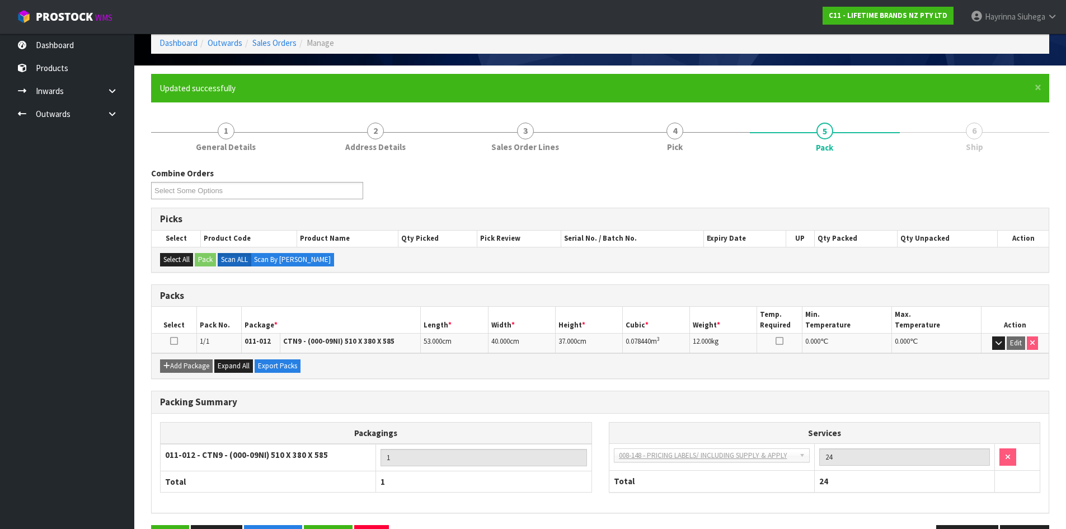
scroll to position [91, 0]
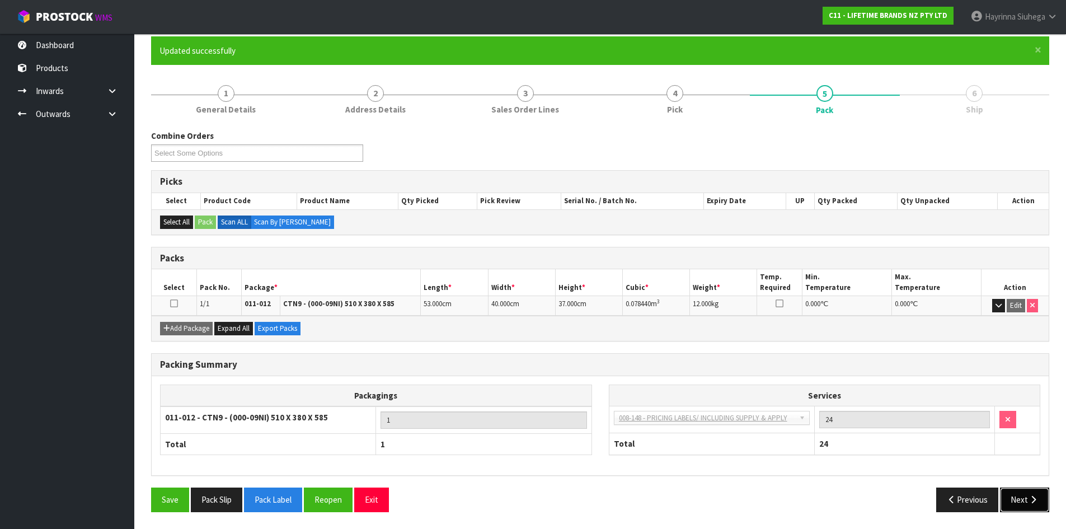
click at [1019, 497] on button "Next" at bounding box center [1024, 500] width 49 height 24
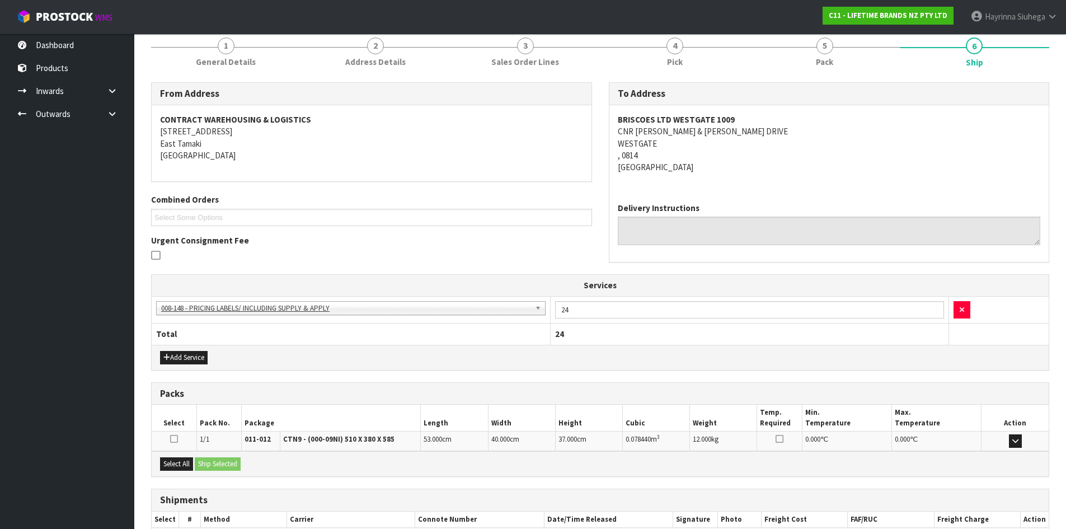
scroll to position [207, 0]
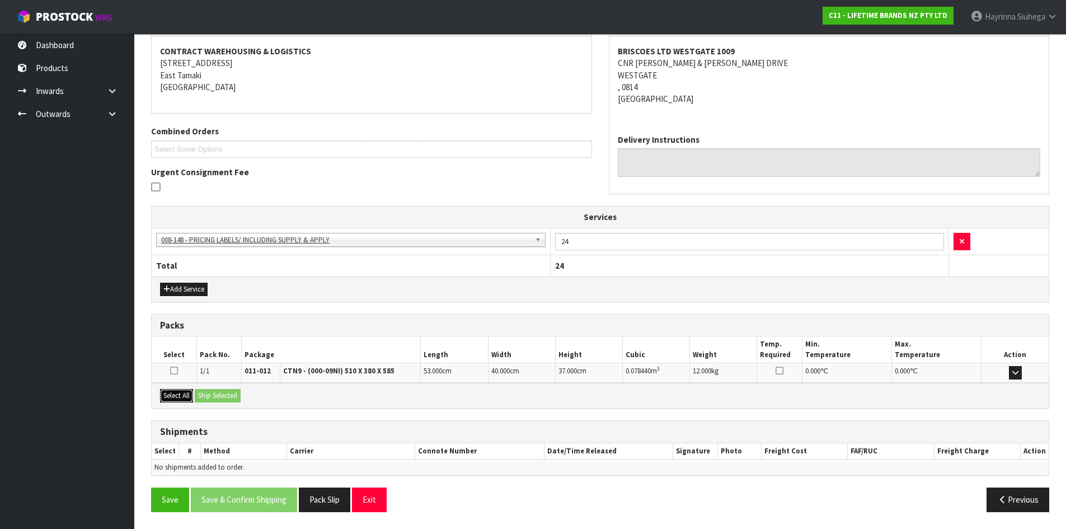
click at [182, 393] on button "Select All" at bounding box center [176, 395] width 33 height 13
drag, startPoint x: 210, startPoint y: 394, endPoint x: 216, endPoint y: 395, distance: 6.2
click at [211, 394] on button "Ship Selected" at bounding box center [218, 395] width 46 height 13
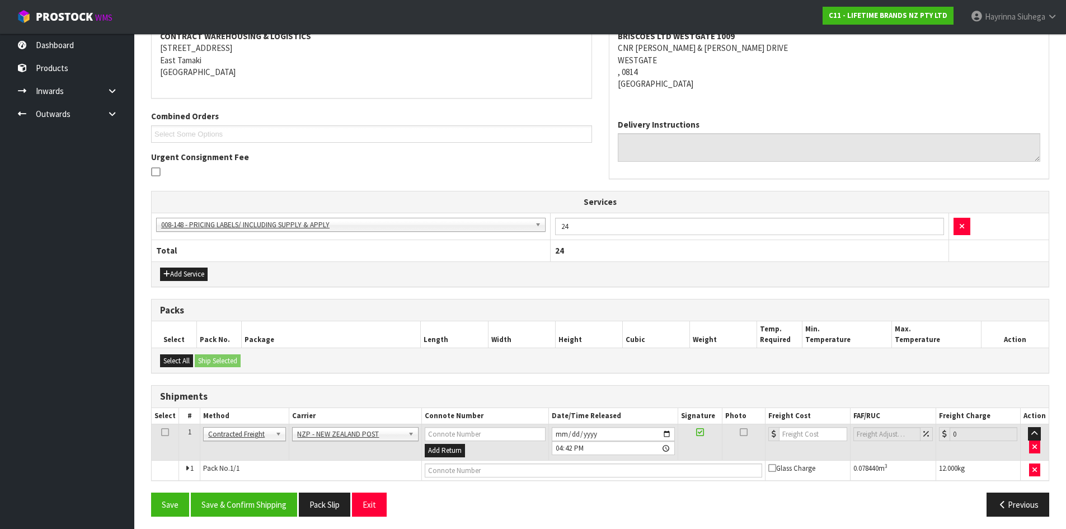
scroll to position [227, 0]
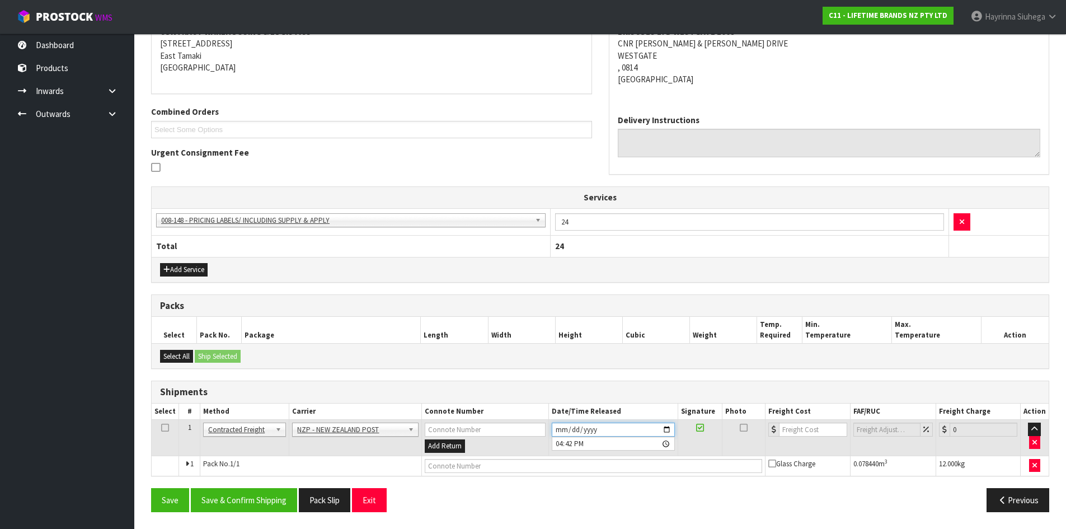
click at [564, 427] on input "2025-09-03" at bounding box center [613, 430] width 123 height 14
click at [262, 505] on button "Save & Confirm Shipping" at bounding box center [244, 500] width 106 height 24
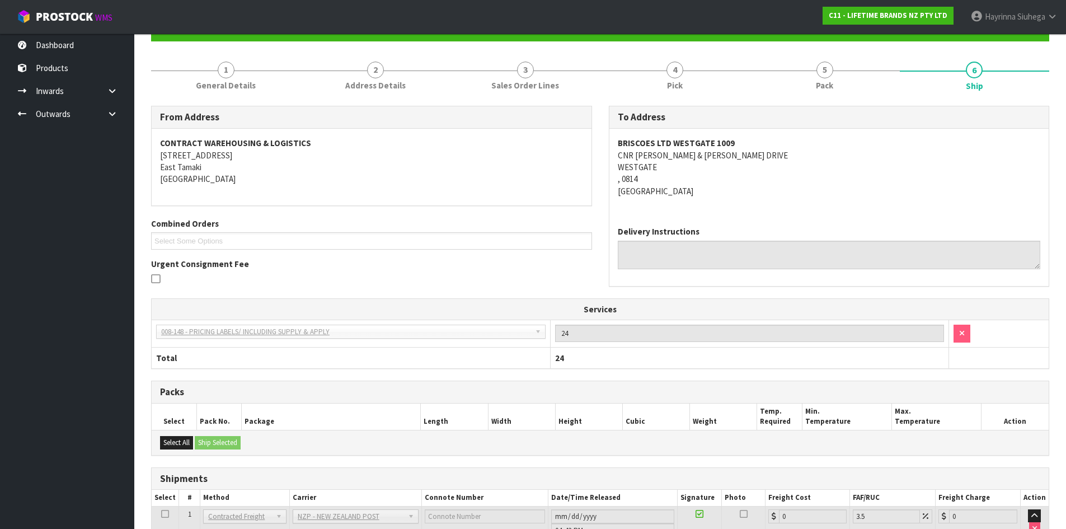
scroll to position [211, 0]
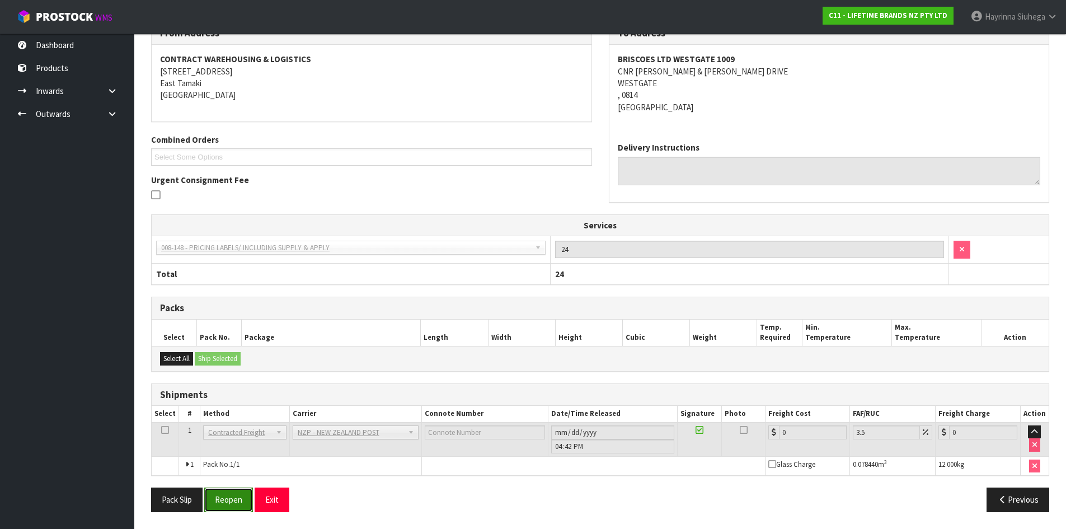
click at [232, 493] on button "Reopen" at bounding box center [228, 500] width 49 height 24
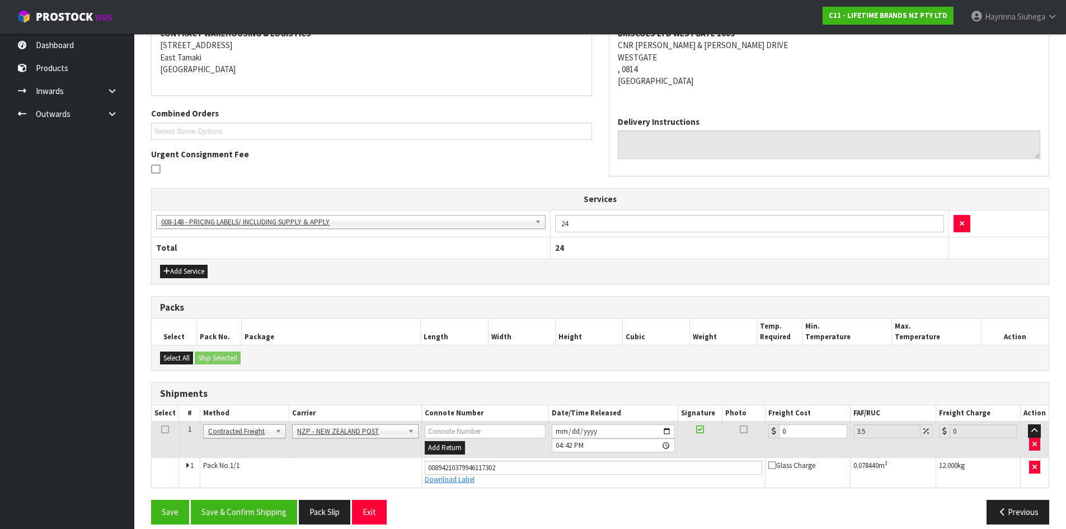
scroll to position [237, 0]
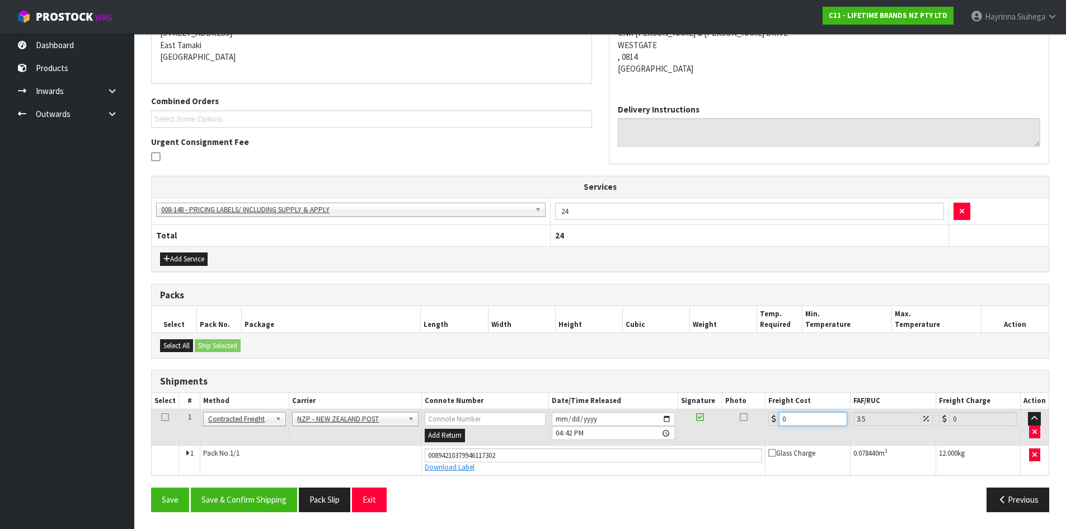
drag, startPoint x: 808, startPoint y: 420, endPoint x: 556, endPoint y: 427, distance: 252.0
click at [556, 427] on tr "1 Client Local Pickup Customer Local Pickup Company Freight Contracted Freight …" at bounding box center [600, 427] width 897 height 36
click at [151, 488] on button "Save" at bounding box center [170, 500] width 38 height 24
click at [277, 512] on button "Save & Confirm Shipping" at bounding box center [244, 500] width 106 height 24
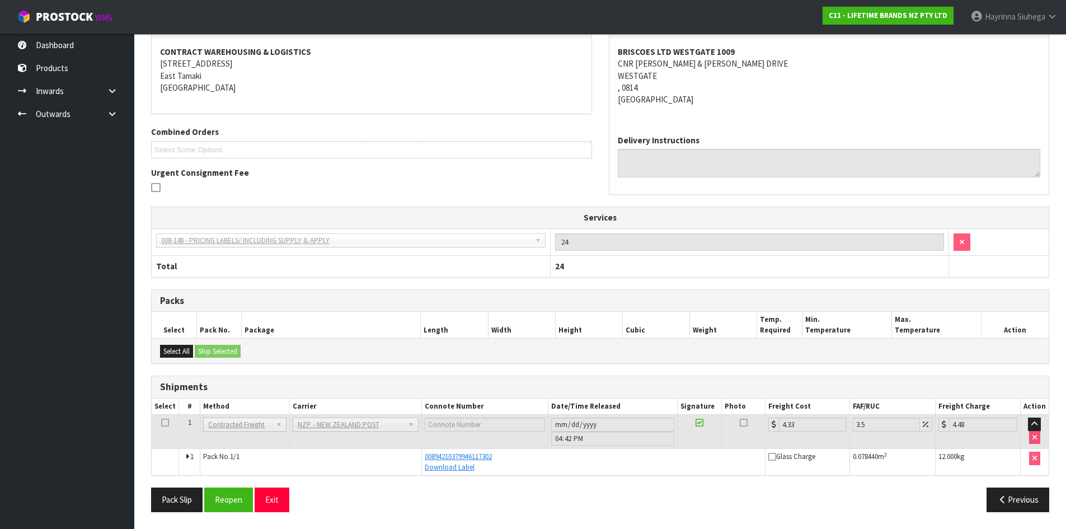
scroll to position [0, 0]
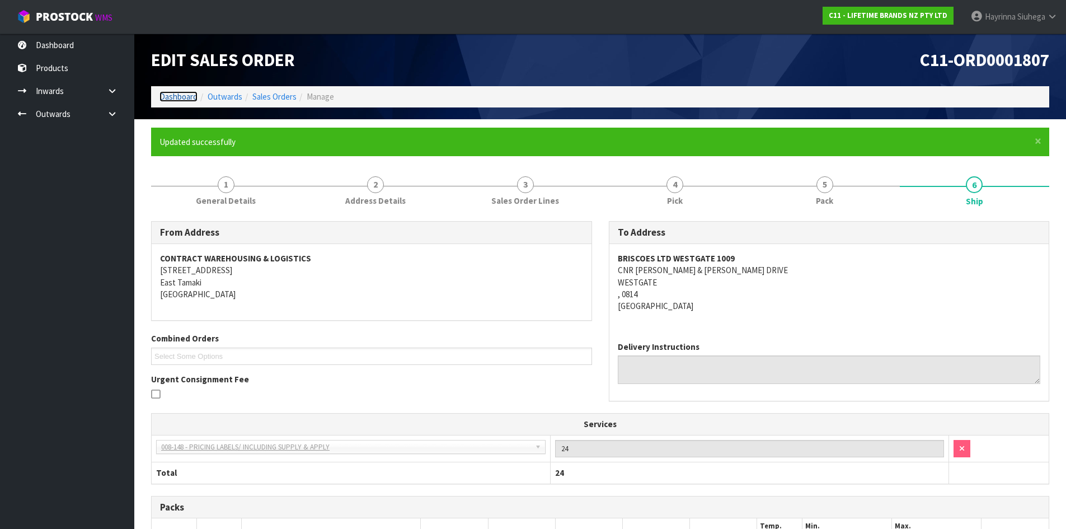
click at [182, 99] on link "Dashboard" at bounding box center [179, 96] width 38 height 11
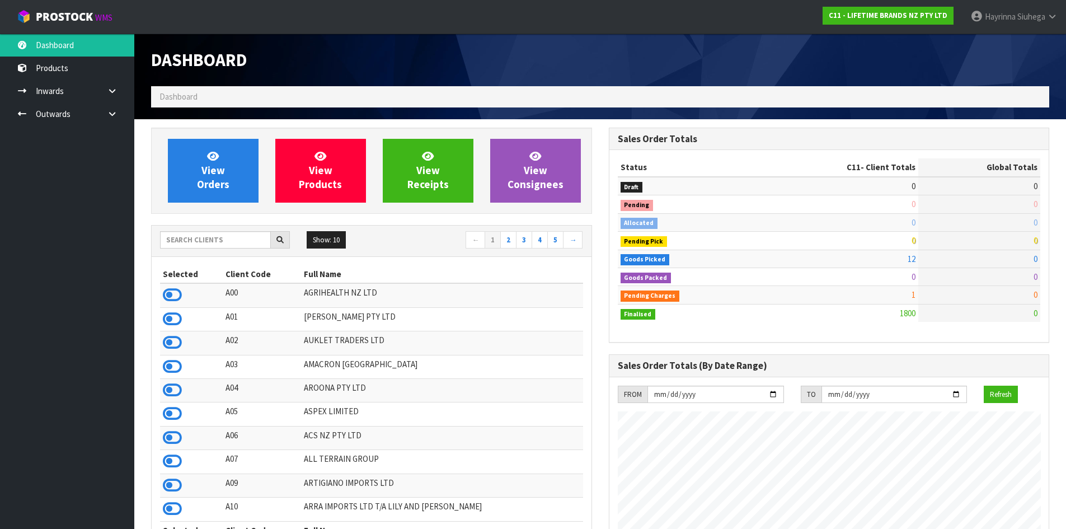
scroll to position [848, 457]
click at [113, 113] on icon at bounding box center [112, 114] width 11 height 8
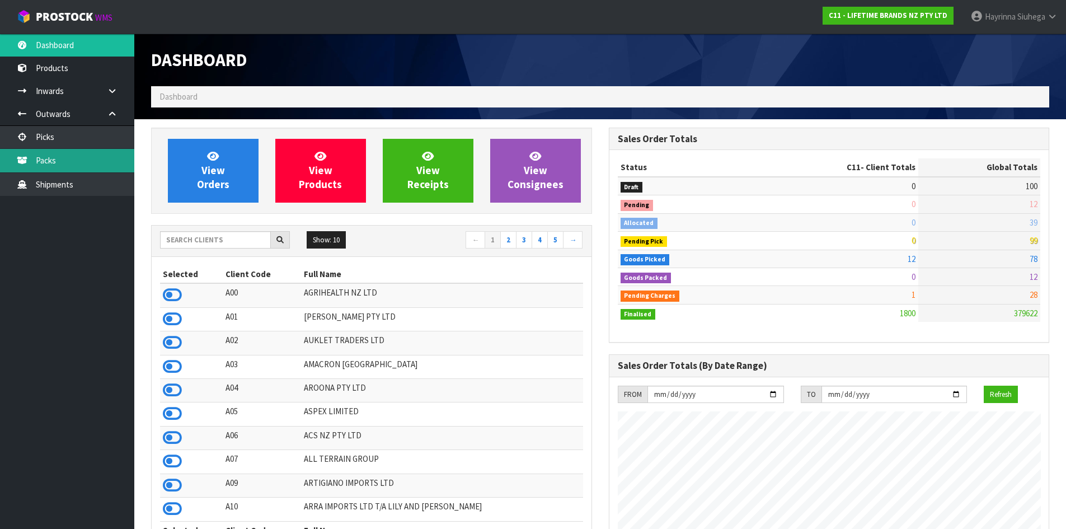
click at [62, 161] on link "Packs" at bounding box center [67, 160] width 134 height 23
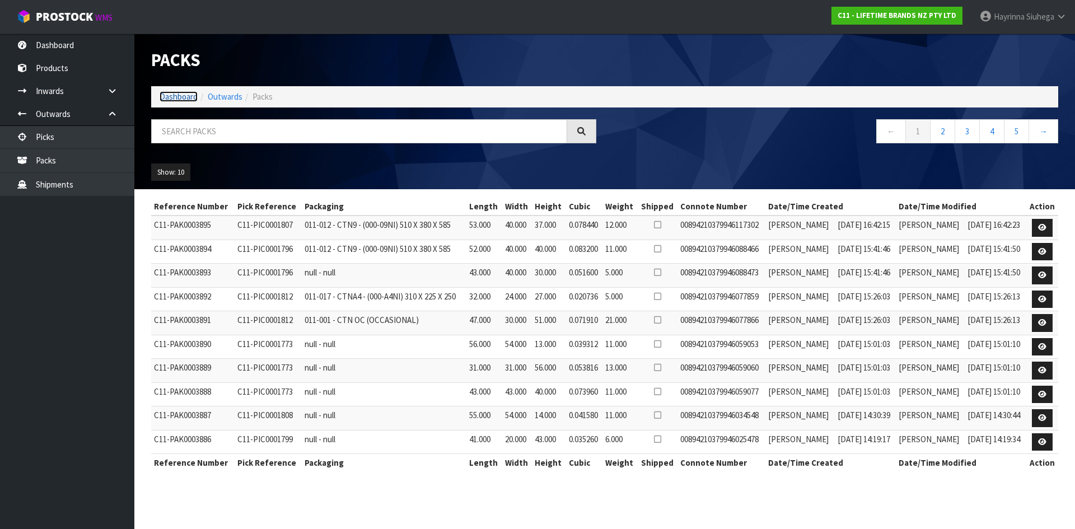
click at [177, 95] on link "Dashboard" at bounding box center [179, 96] width 38 height 11
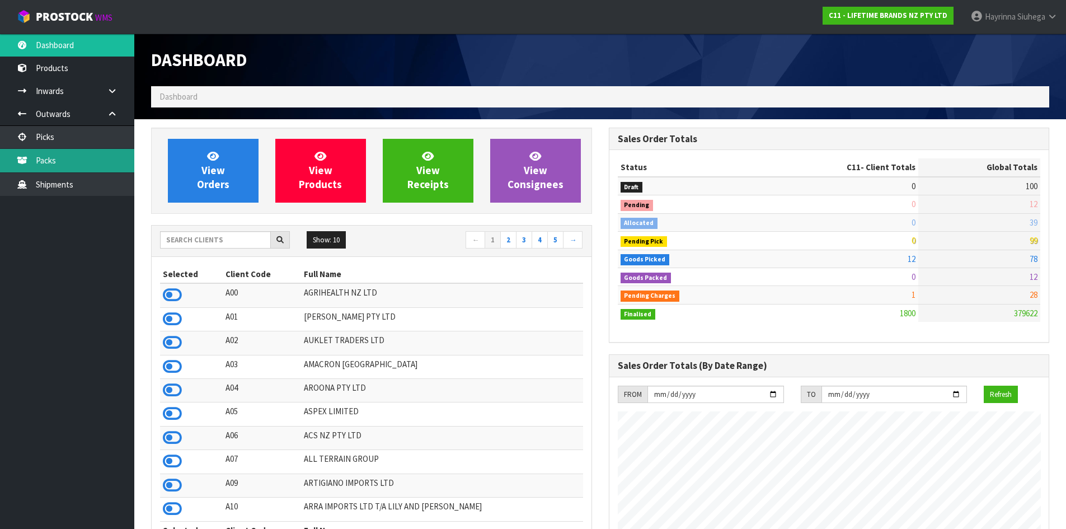
click at [104, 170] on link "Packs" at bounding box center [67, 160] width 134 height 23
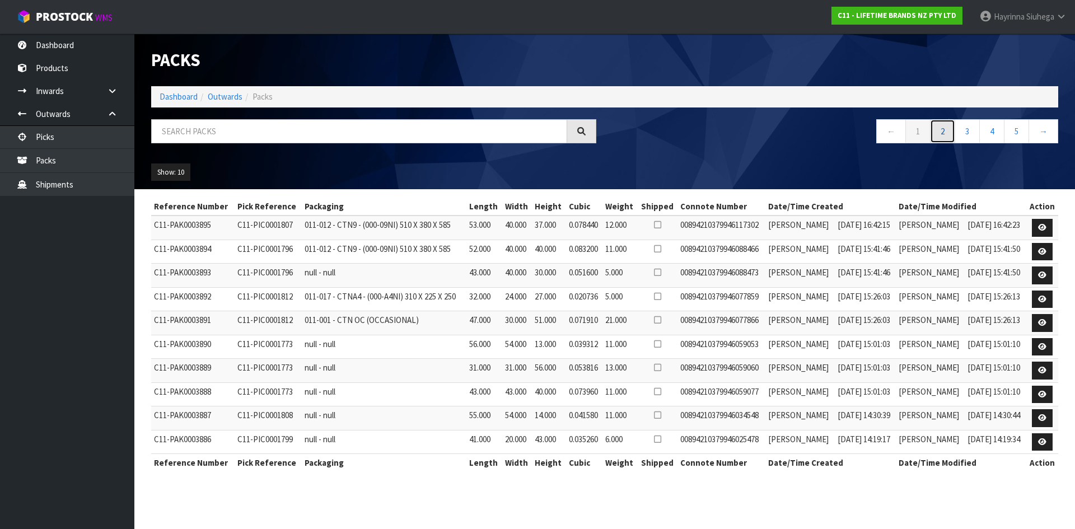
click at [942, 129] on link "2" at bounding box center [942, 131] width 25 height 24
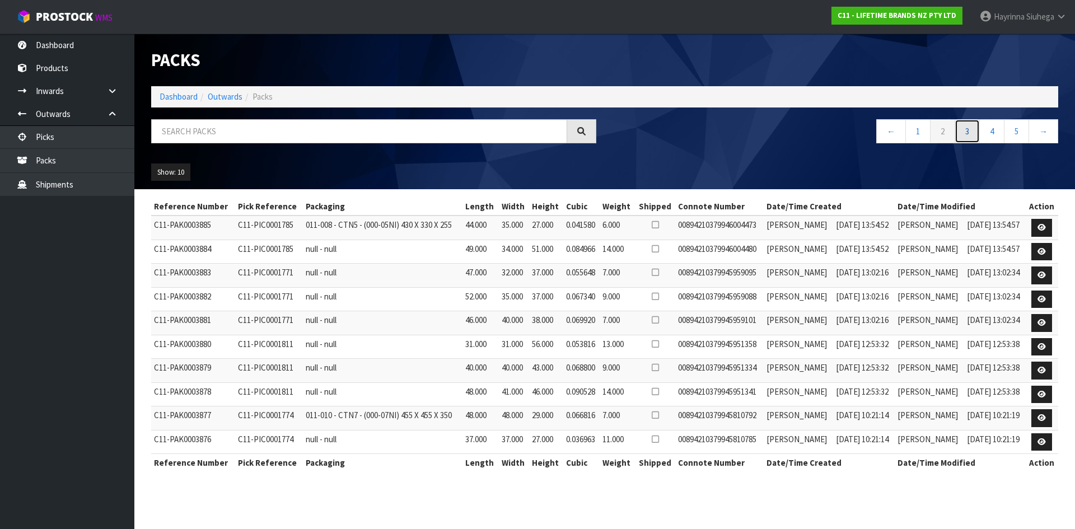
click at [966, 140] on link "3" at bounding box center [966, 131] width 25 height 24
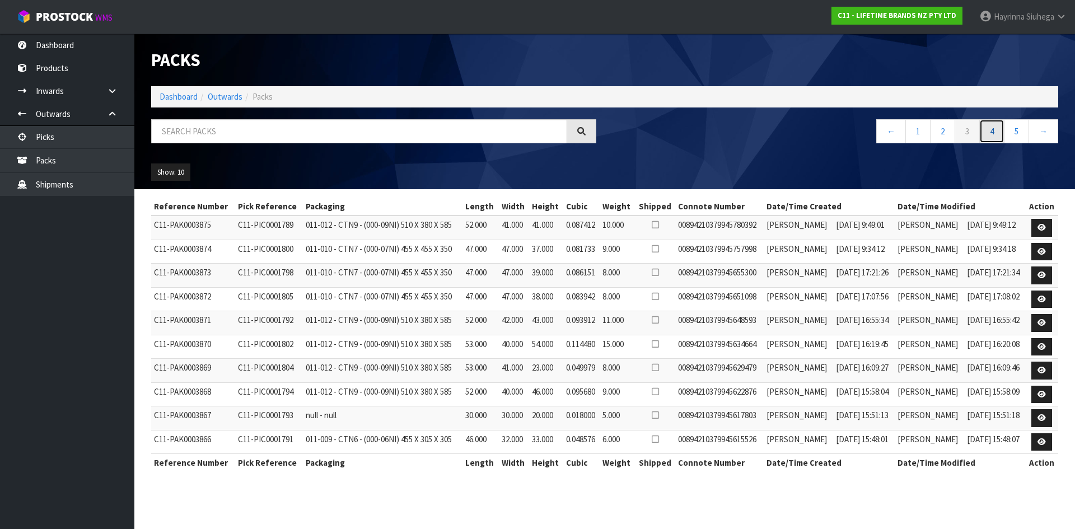
click at [987, 131] on link "4" at bounding box center [991, 131] width 25 height 24
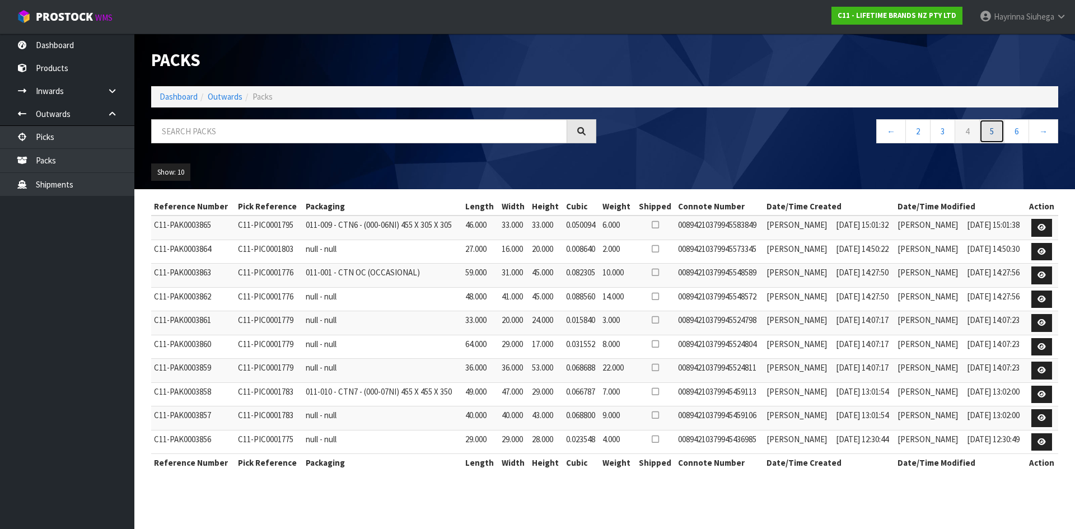
click at [987, 131] on link "5" at bounding box center [991, 131] width 25 height 24
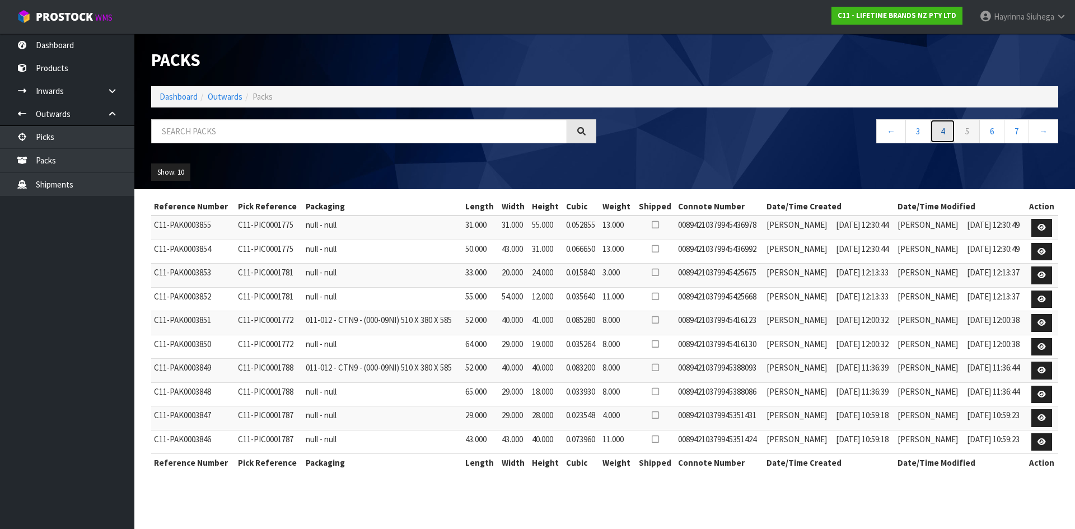
click at [944, 133] on link "4" at bounding box center [942, 131] width 25 height 24
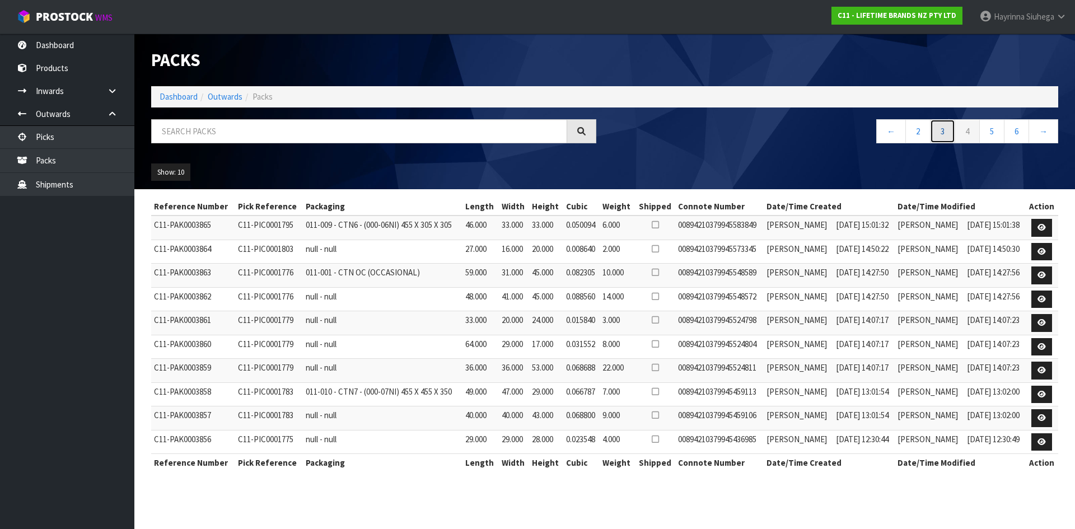
click at [936, 135] on link "3" at bounding box center [942, 131] width 25 height 24
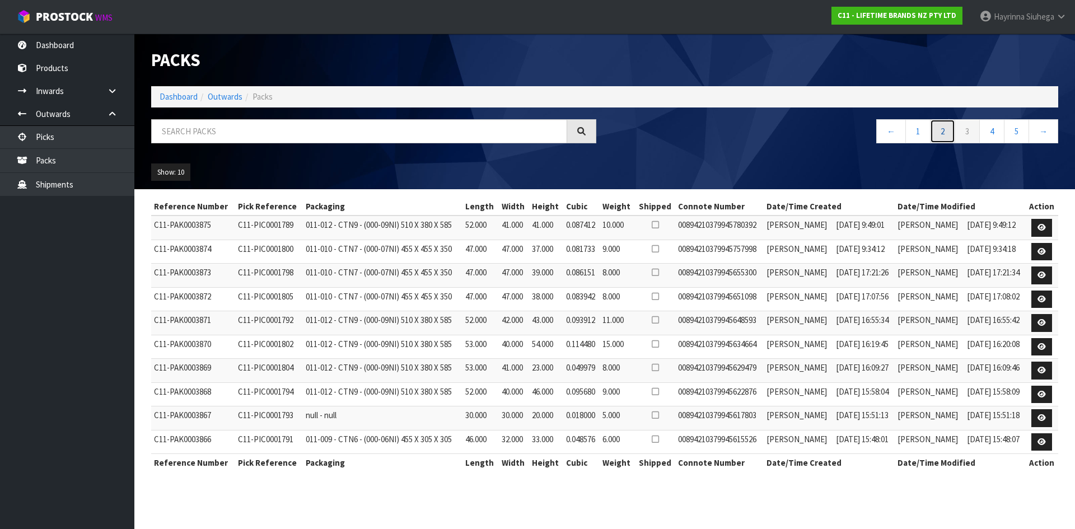
click at [936, 135] on link "2" at bounding box center [942, 131] width 25 height 24
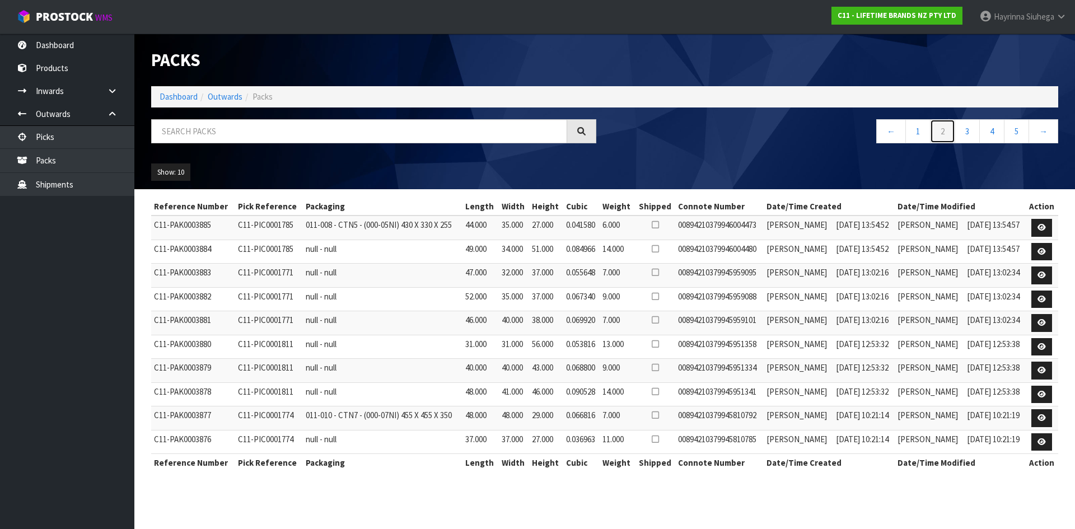
click at [936, 135] on link "2" at bounding box center [942, 131] width 25 height 24
click at [920, 138] on link "1" at bounding box center [917, 131] width 25 height 24
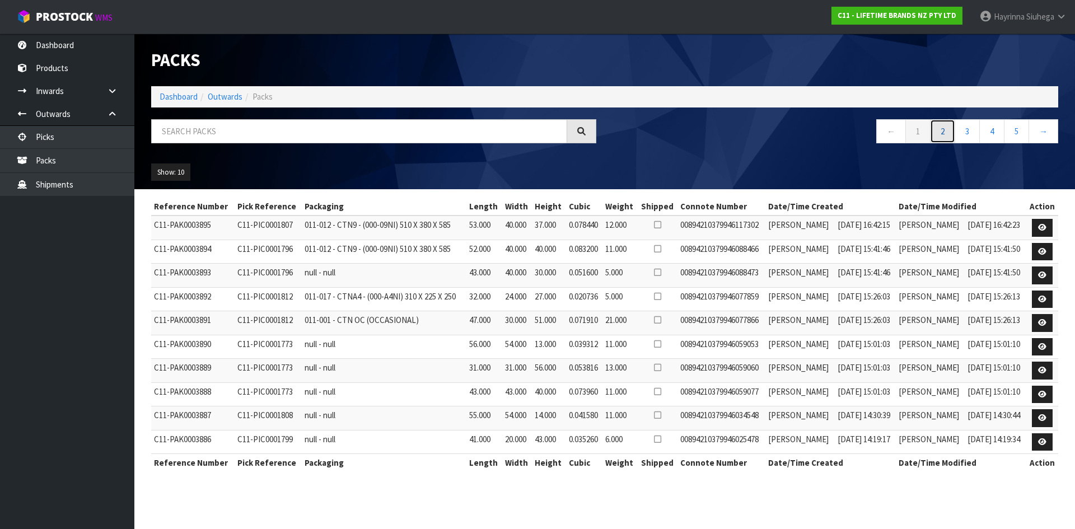
click at [938, 124] on link "2" at bounding box center [942, 131] width 25 height 24
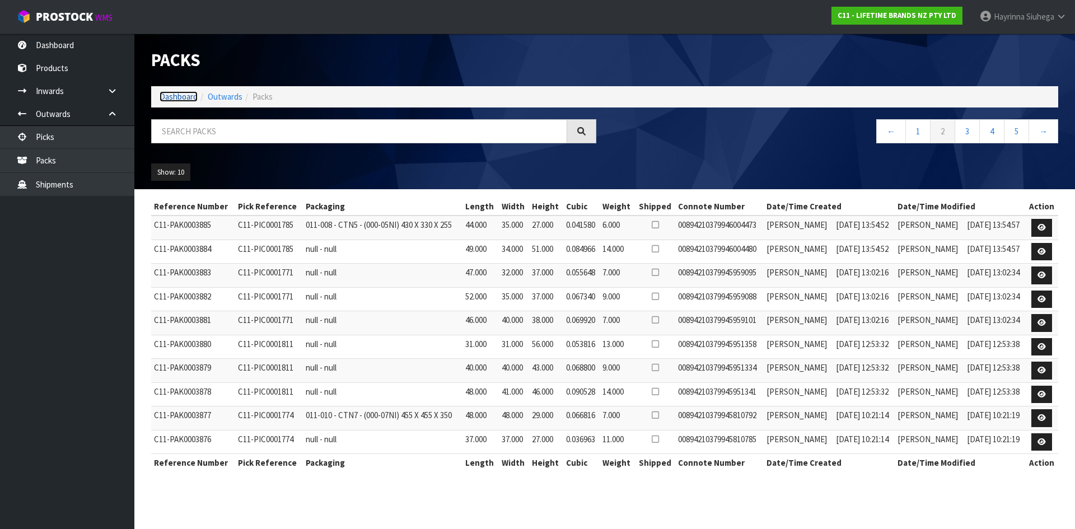
click at [174, 92] on link "Dashboard" at bounding box center [179, 96] width 38 height 11
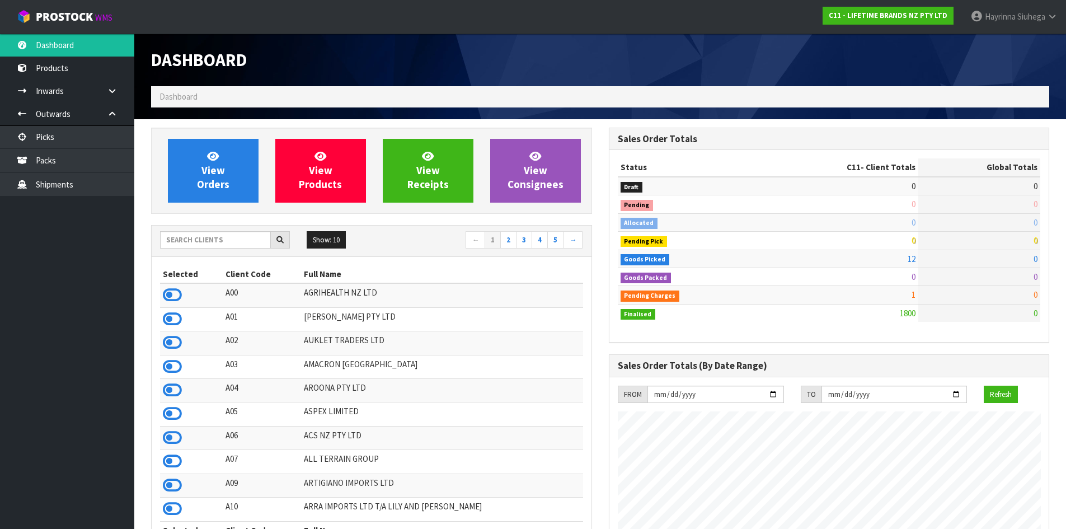
scroll to position [848, 457]
click at [222, 179] on span "View Orders" at bounding box center [213, 170] width 32 height 42
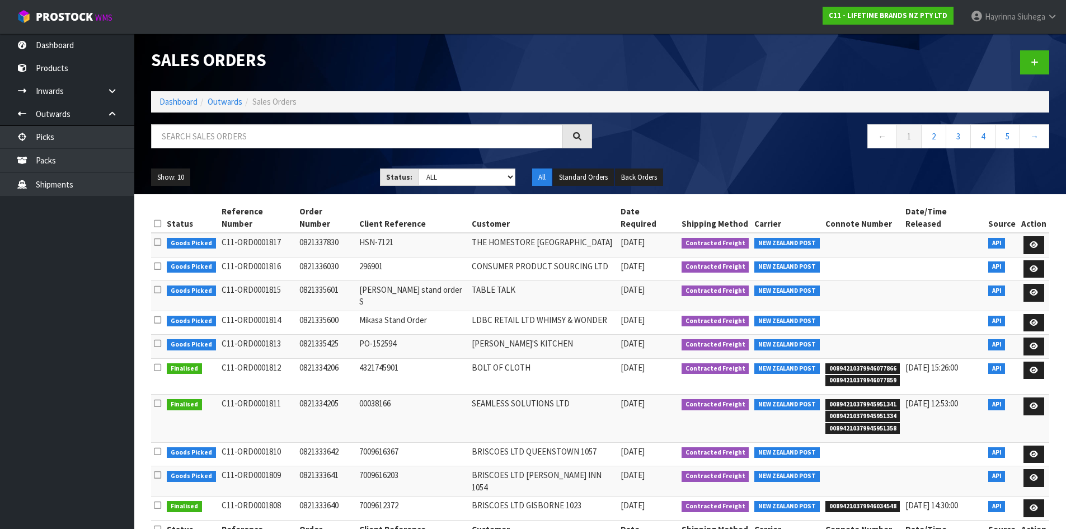
scroll to position [5, 0]
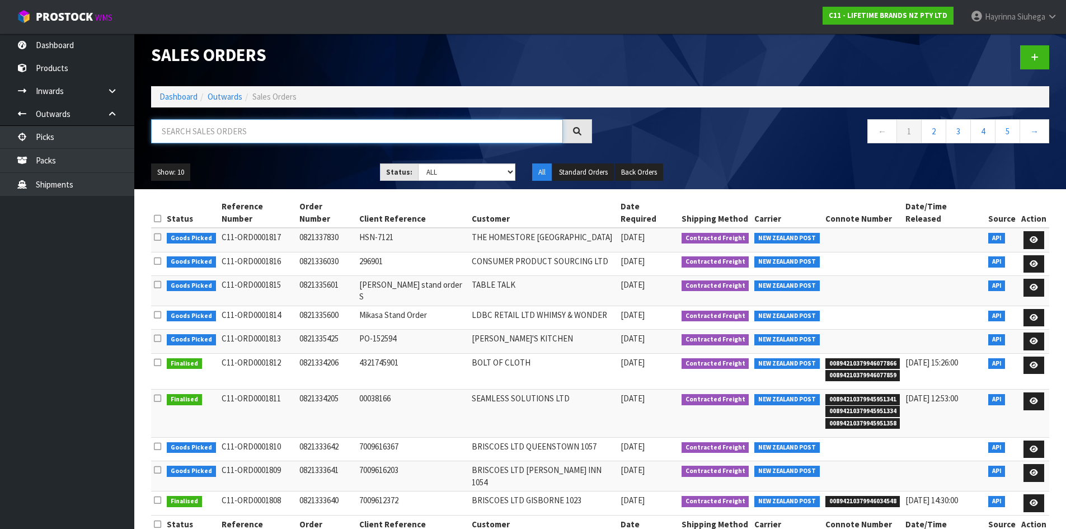
click at [224, 119] on input "text" at bounding box center [357, 131] width 412 height 24
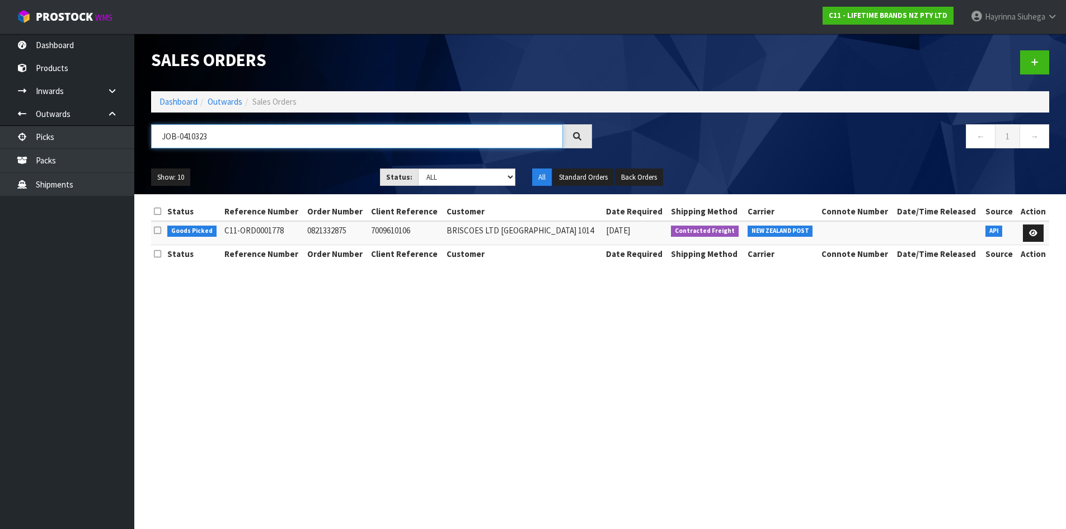
scroll to position [0, 0]
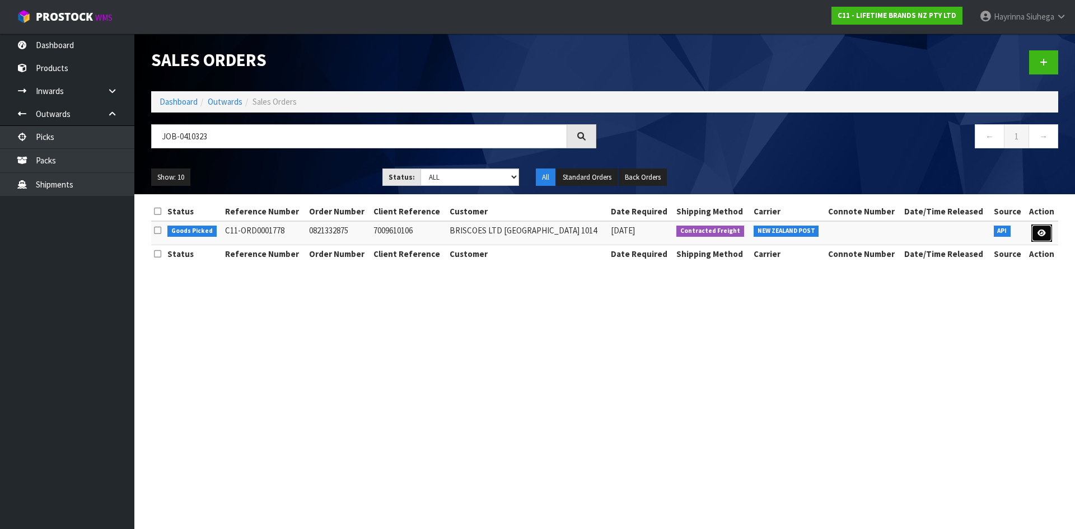
click at [1034, 233] on link at bounding box center [1041, 233] width 21 height 18
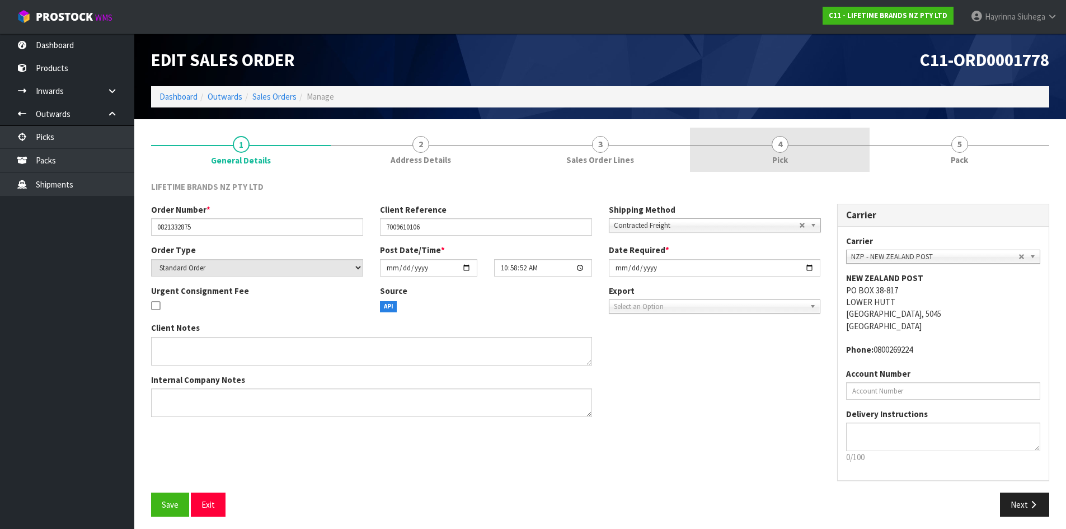
click at [808, 132] on link "4 Pick" at bounding box center [780, 150] width 180 height 44
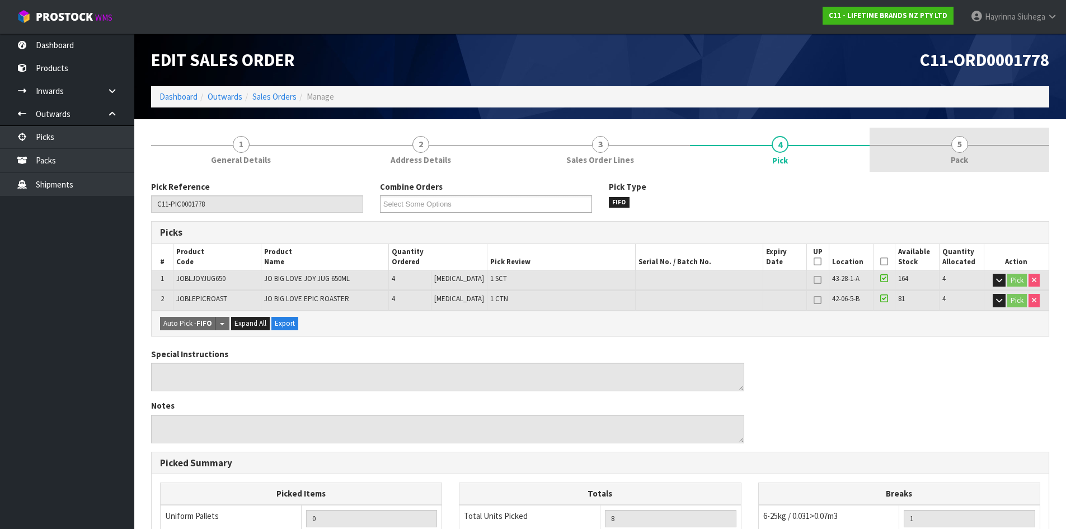
click at [913, 134] on link "5 Pack" at bounding box center [960, 150] width 180 height 44
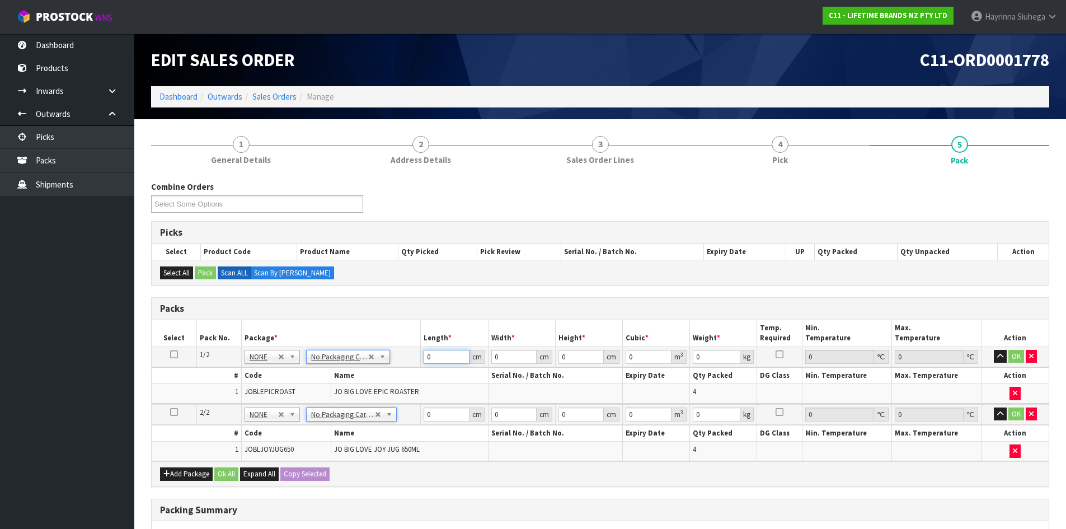
click at [427, 358] on input "0" at bounding box center [446, 357] width 45 height 14
click button "OK" at bounding box center [1017, 356] width 16 height 13
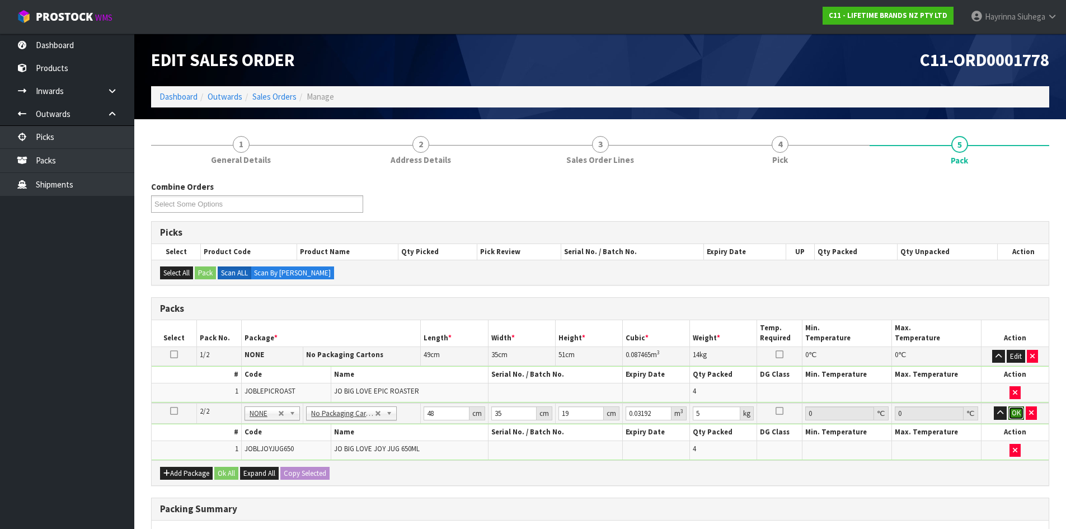
click button "OK" at bounding box center [1017, 412] width 16 height 13
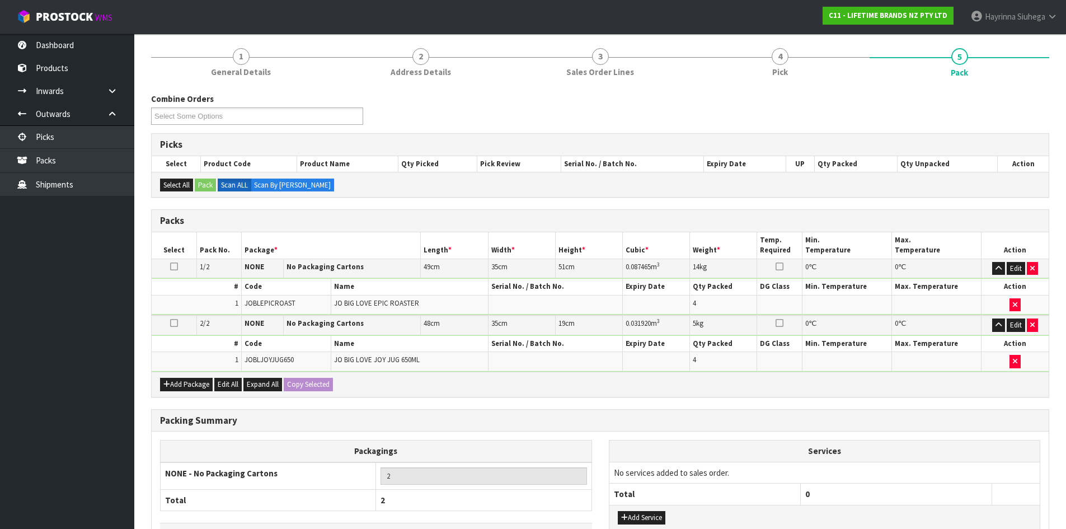
scroll to position [169, 0]
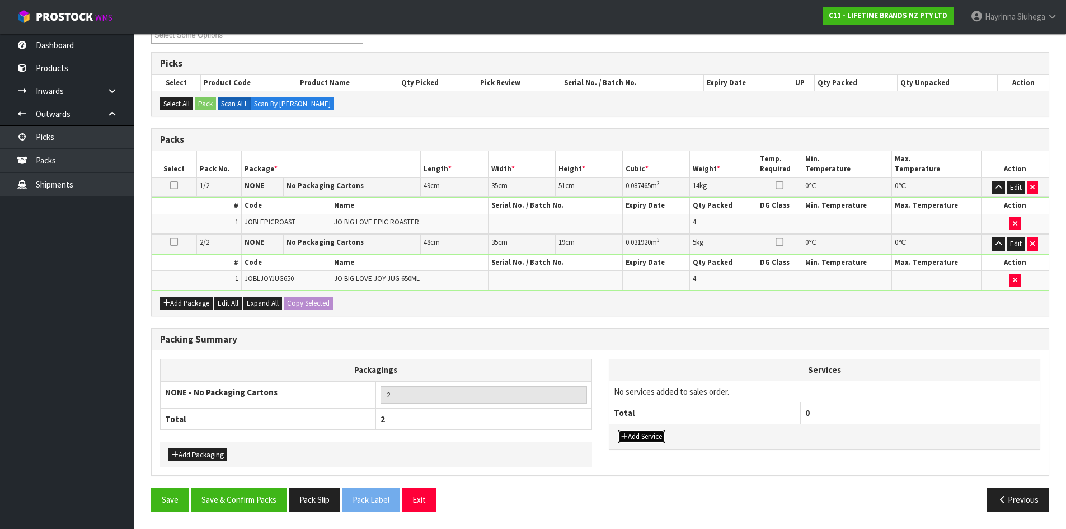
click at [654, 434] on button "Add Service" at bounding box center [642, 436] width 48 height 13
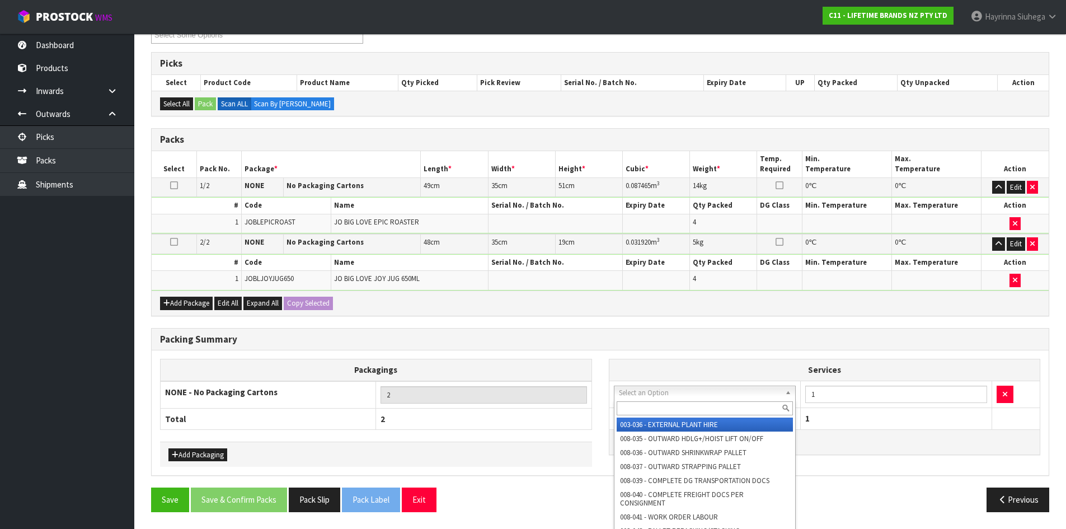
drag, startPoint x: 686, startPoint y: 392, endPoint x: 677, endPoint y: 416, distance: 26.4
click at [677, 416] on div at bounding box center [705, 408] width 181 height 18
click at [674, 413] on input "text" at bounding box center [705, 408] width 177 height 14
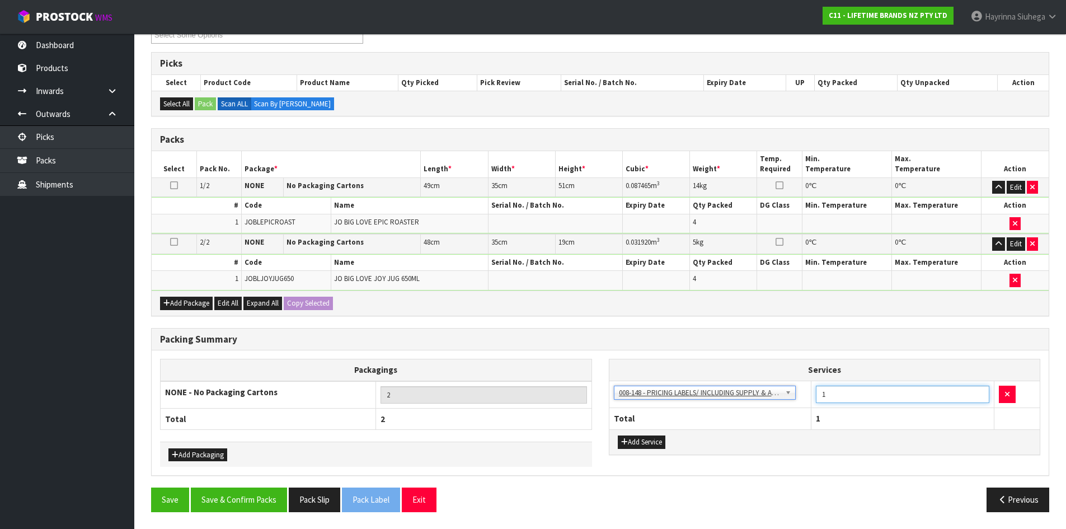
drag, startPoint x: 815, startPoint y: 401, endPoint x: 767, endPoint y: 410, distance: 48.4
click at [769, 410] on table "Services 003-036 - EXTERNAL PLANT HIRE 008-035 - OUTWARD HDLG+/HOIST LIFT ON/OF…" at bounding box center [825, 393] width 431 height 69
click at [262, 491] on button "Save & Confirm Packs" at bounding box center [239, 500] width 96 height 24
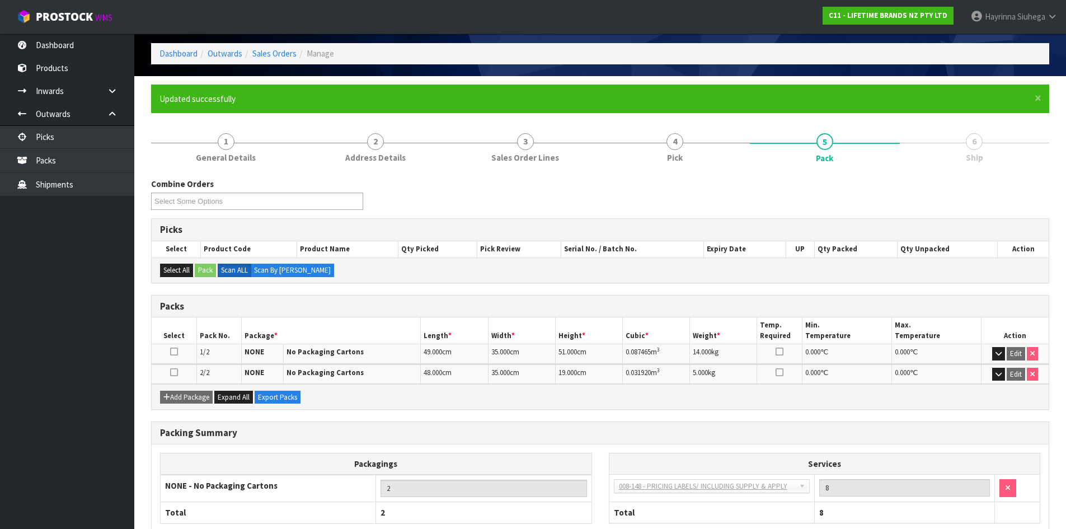
scroll to position [111, 0]
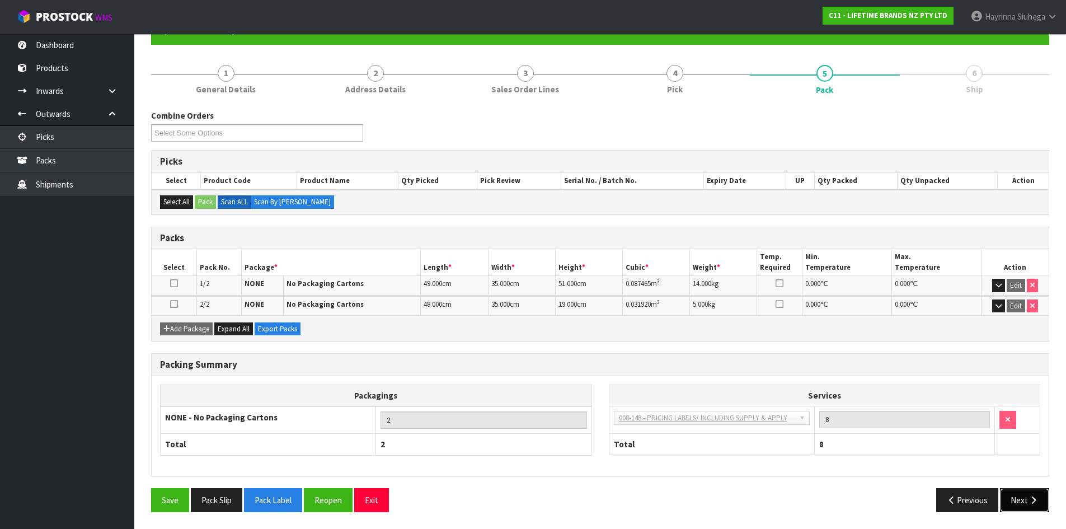
click at [1022, 497] on button "Next" at bounding box center [1024, 500] width 49 height 24
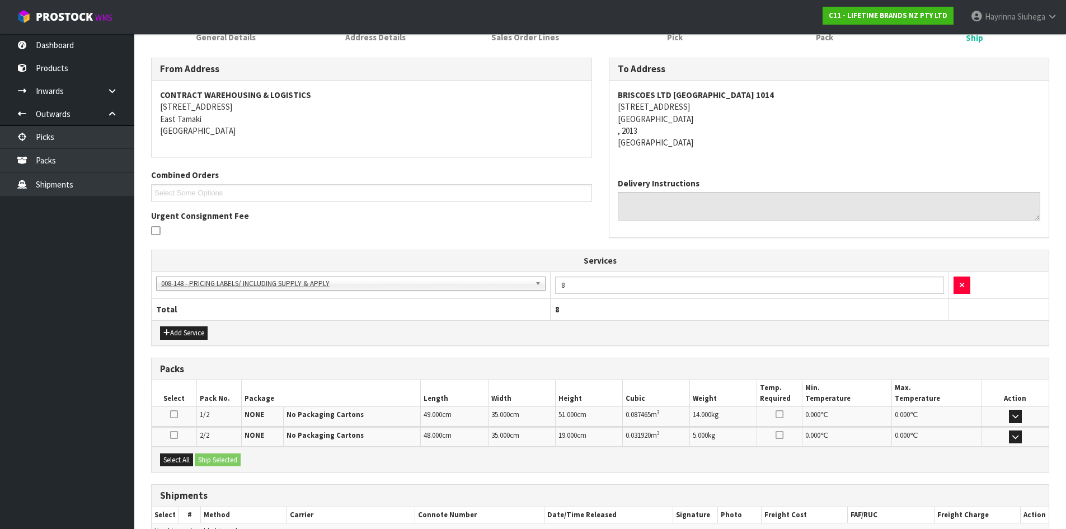
scroll to position [227, 0]
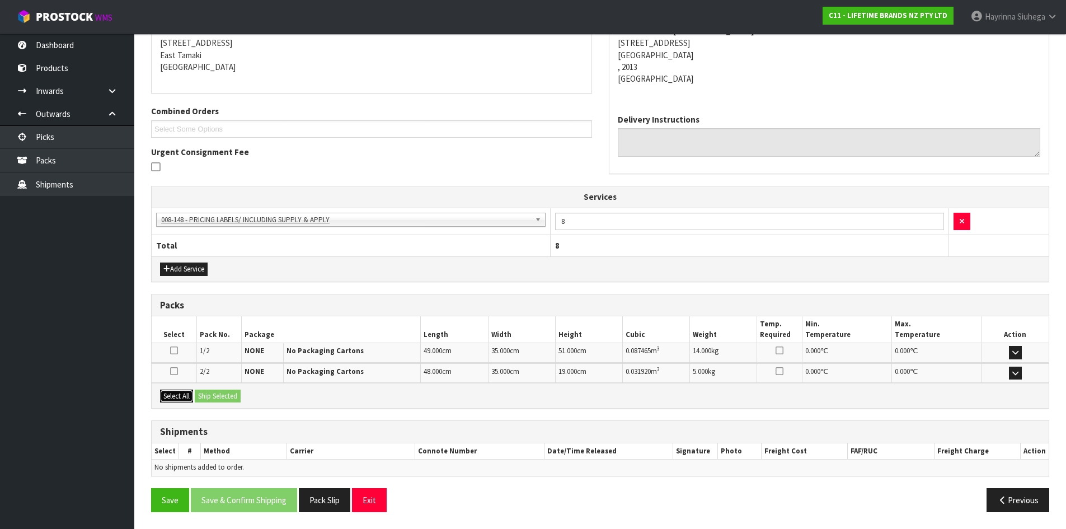
click at [174, 402] on button "Select All" at bounding box center [176, 396] width 33 height 13
click at [211, 394] on button "Ship Selected" at bounding box center [218, 396] width 46 height 13
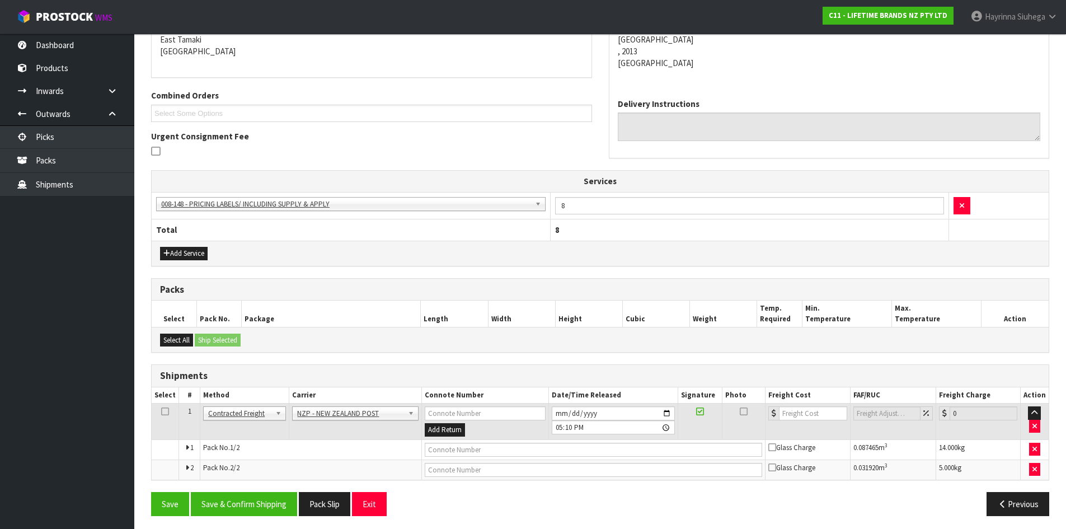
scroll to position [247, 0]
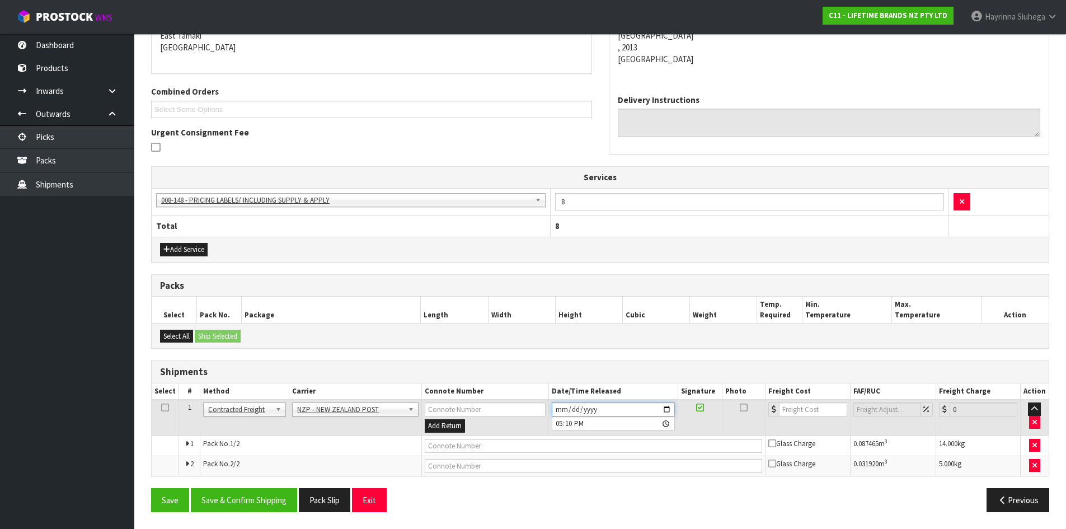
drag, startPoint x: 561, startPoint y: 410, endPoint x: 573, endPoint y: 410, distance: 11.8
click at [563, 410] on input "2025-09-03" at bounding box center [613, 409] width 123 height 14
click at [269, 507] on button "Save & Confirm Shipping" at bounding box center [244, 500] width 106 height 24
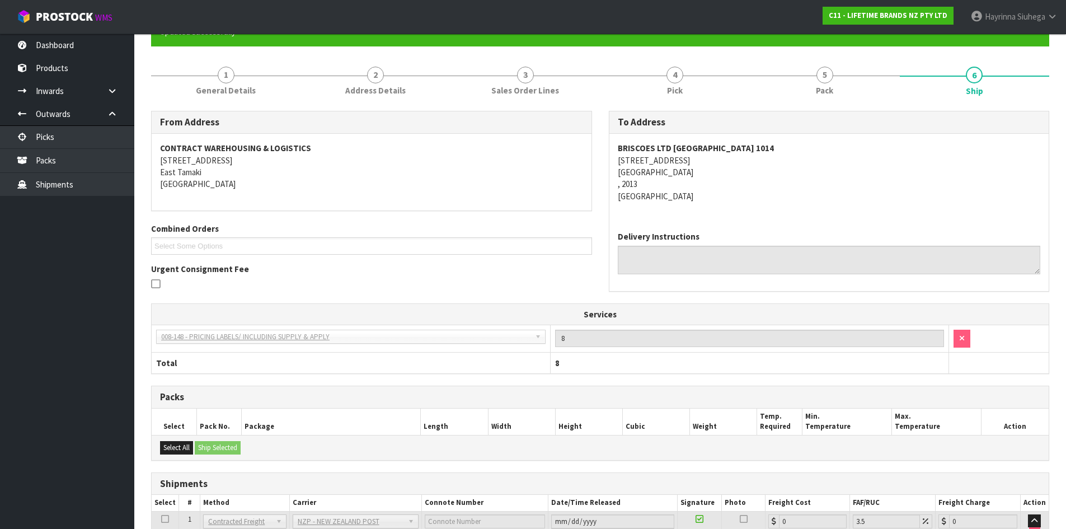
scroll to position [230, 0]
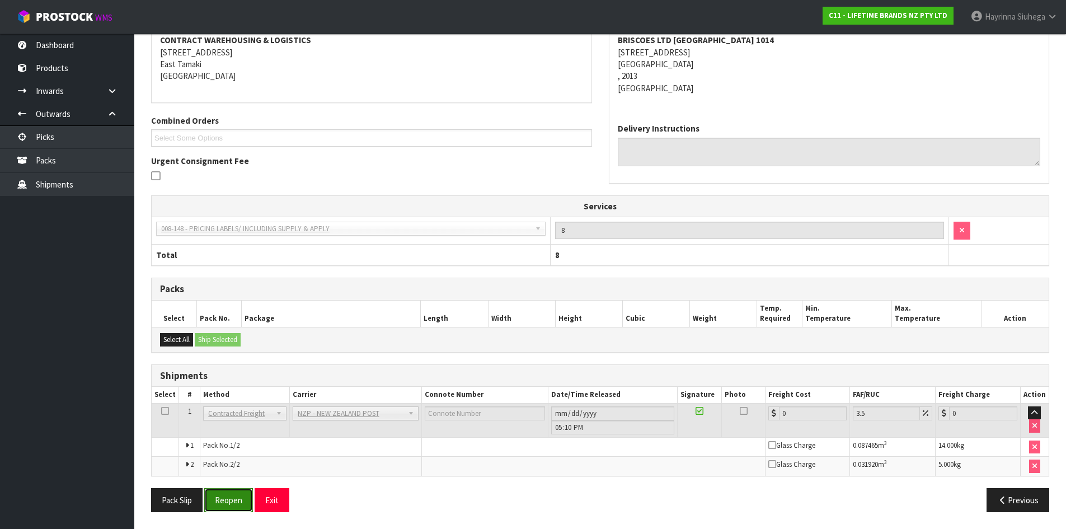
click at [235, 502] on button "Reopen" at bounding box center [228, 500] width 49 height 24
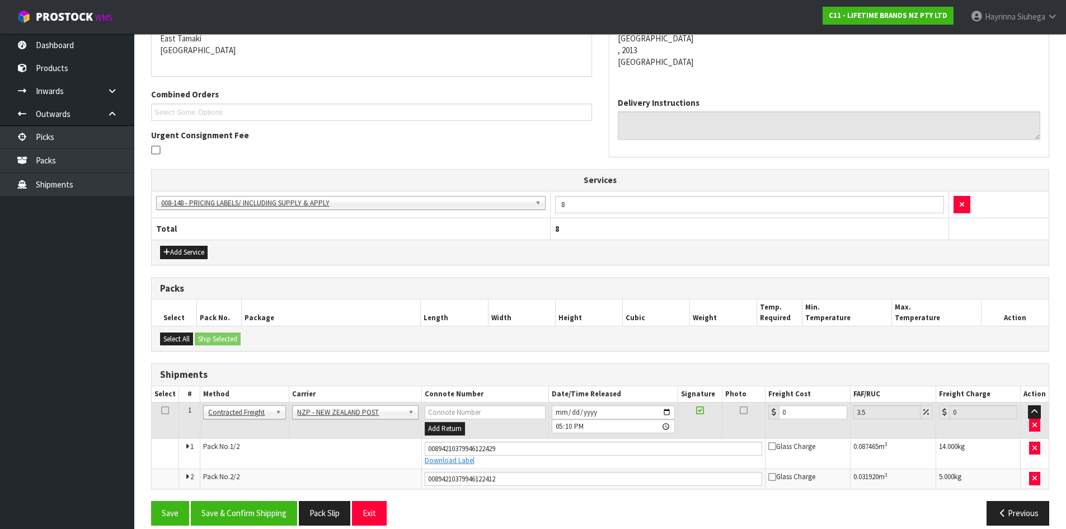
scroll to position [257, 0]
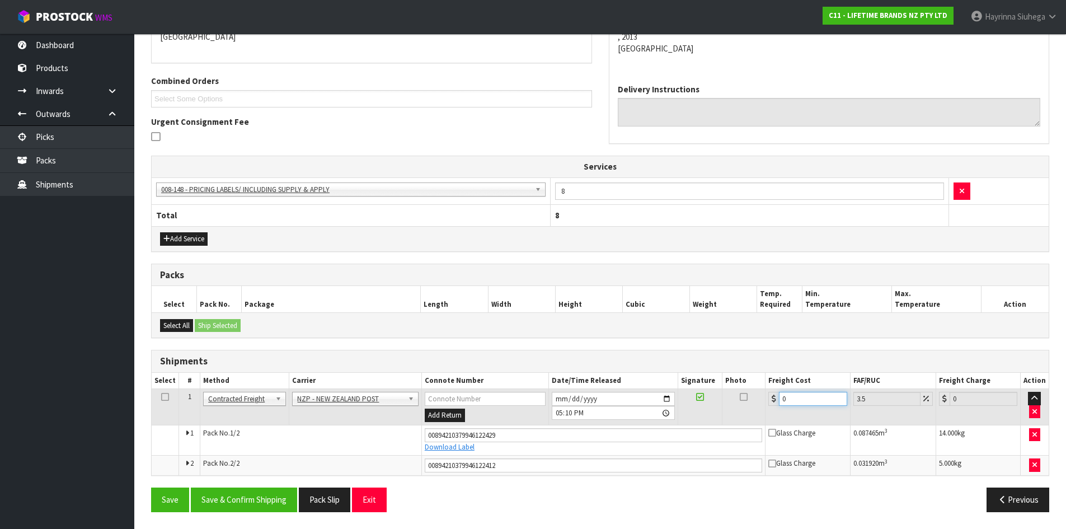
drag, startPoint x: 796, startPoint y: 392, endPoint x: 702, endPoint y: 395, distance: 93.5
click at [766, 393] on td "0" at bounding box center [808, 407] width 85 height 36
click at [151, 488] on button "Save" at bounding box center [170, 500] width 38 height 24
click at [252, 499] on button "Save & Confirm Shipping" at bounding box center [244, 500] width 106 height 24
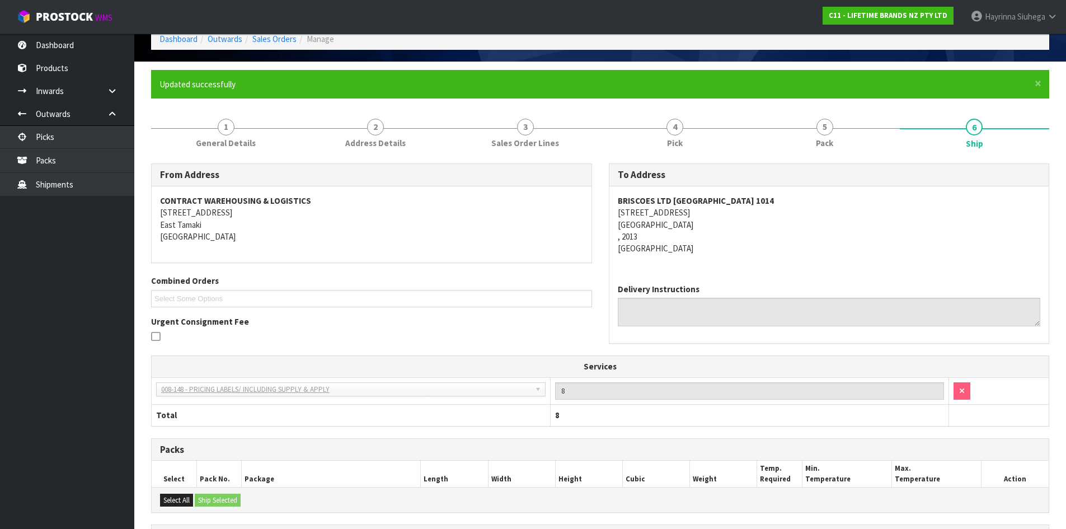
scroll to position [0, 0]
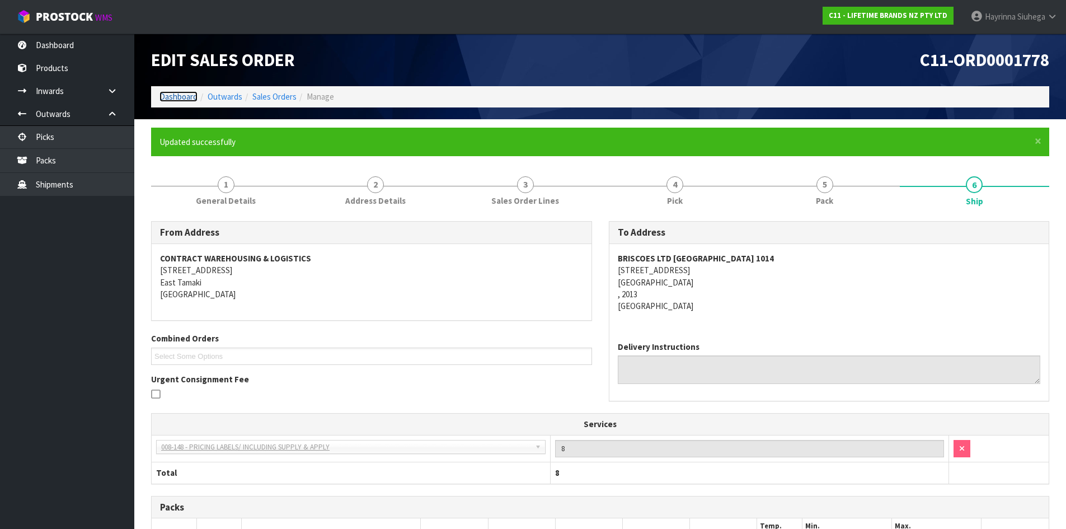
click at [178, 97] on link "Dashboard" at bounding box center [179, 96] width 38 height 11
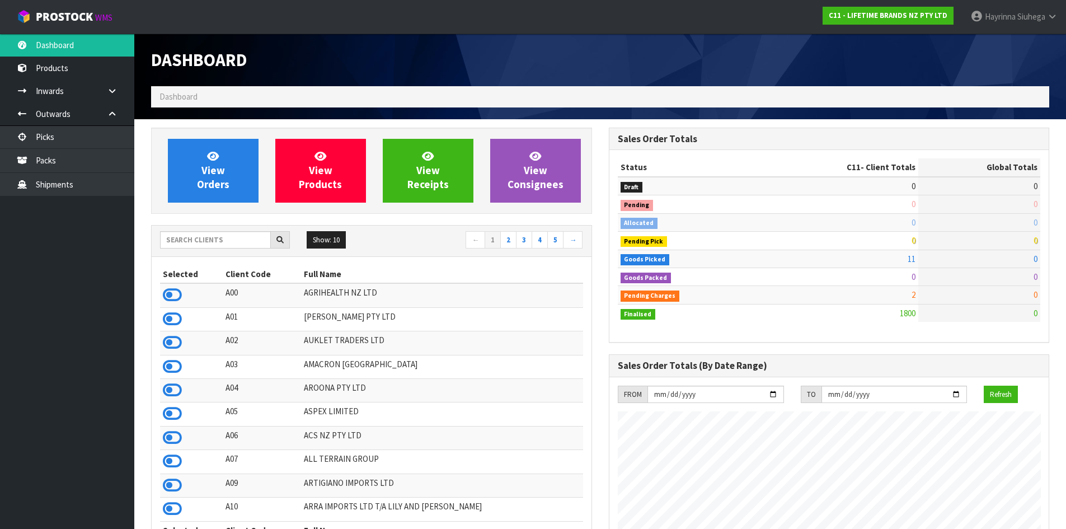
scroll to position [848, 457]
click at [222, 177] on span "View Orders" at bounding box center [213, 170] width 32 height 42
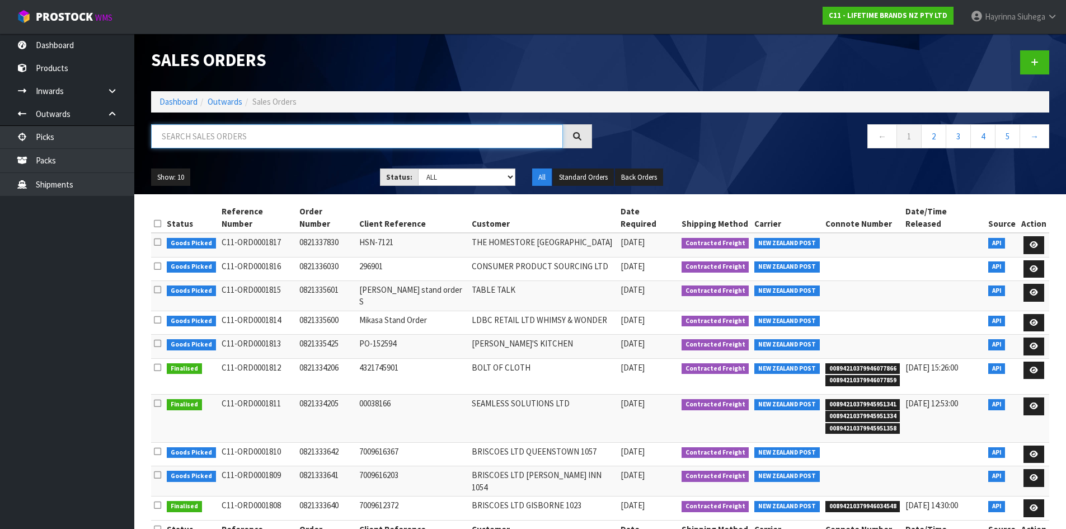
click at [223, 134] on input "text" at bounding box center [357, 136] width 412 height 24
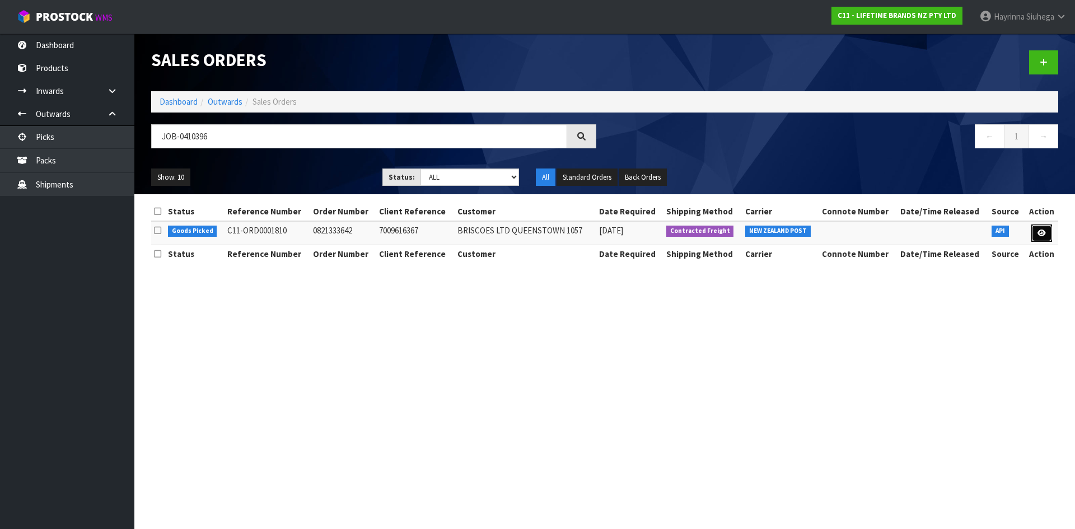
click at [1033, 231] on link at bounding box center [1041, 233] width 21 height 18
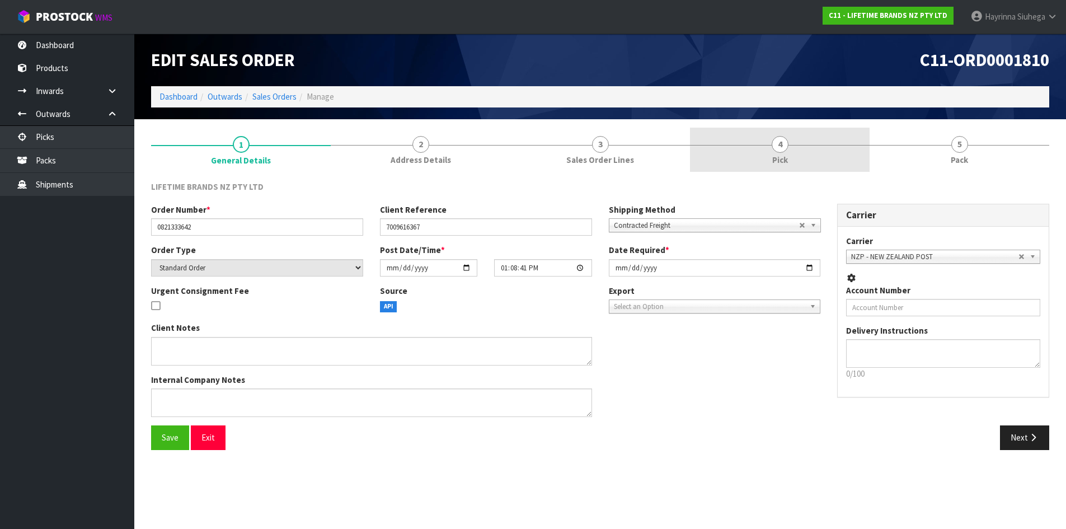
click at [854, 160] on link "4 Pick" at bounding box center [780, 150] width 180 height 44
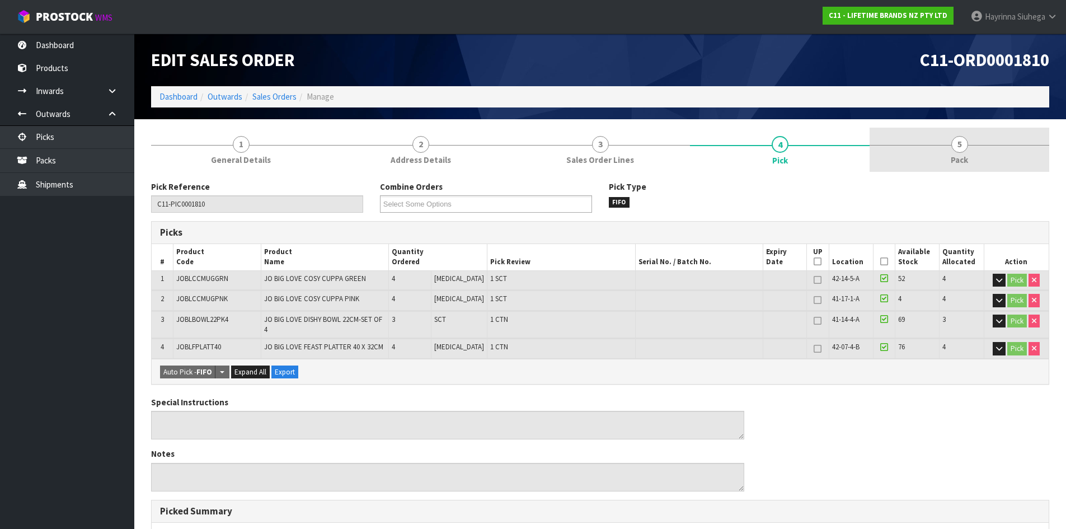
click at [921, 142] on link "5 Pack" at bounding box center [960, 150] width 180 height 44
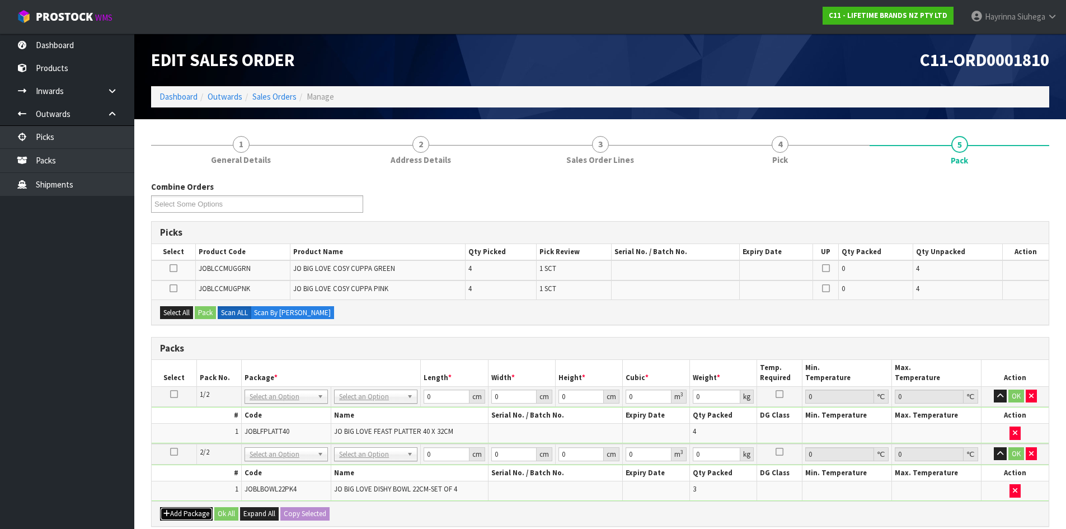
click at [182, 509] on button "Add Package" at bounding box center [186, 513] width 53 height 13
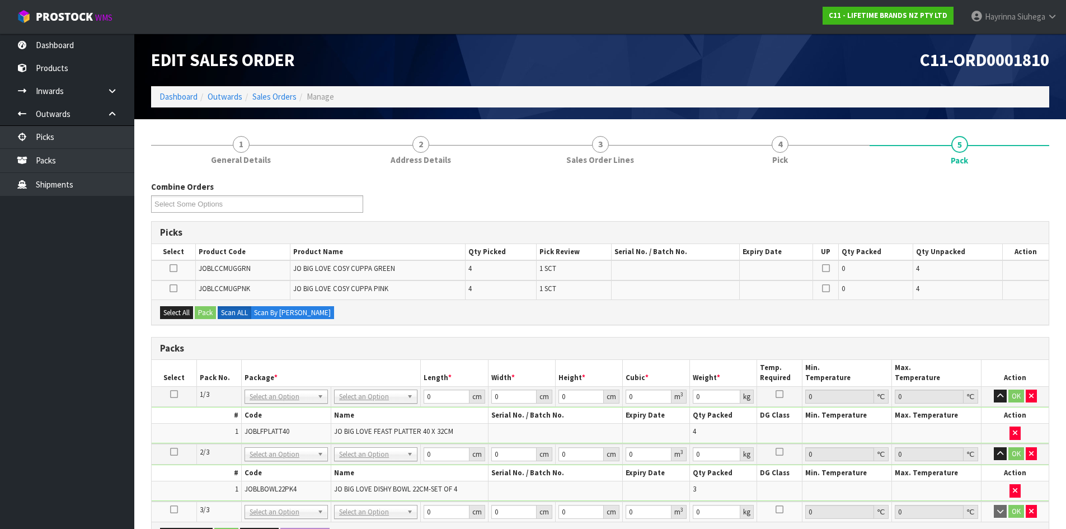
click at [174, 504] on td at bounding box center [174, 512] width 45 height 20
drag, startPoint x: 177, startPoint y: 508, endPoint x: 179, endPoint y: 481, distance: 27.5
click at [177, 509] on icon at bounding box center [174, 509] width 8 height 1
click at [179, 304] on div "Select All Pack Scan ALL Scan By Quantity" at bounding box center [600, 311] width 897 height 25
click at [179, 310] on button "Select All" at bounding box center [176, 312] width 33 height 13
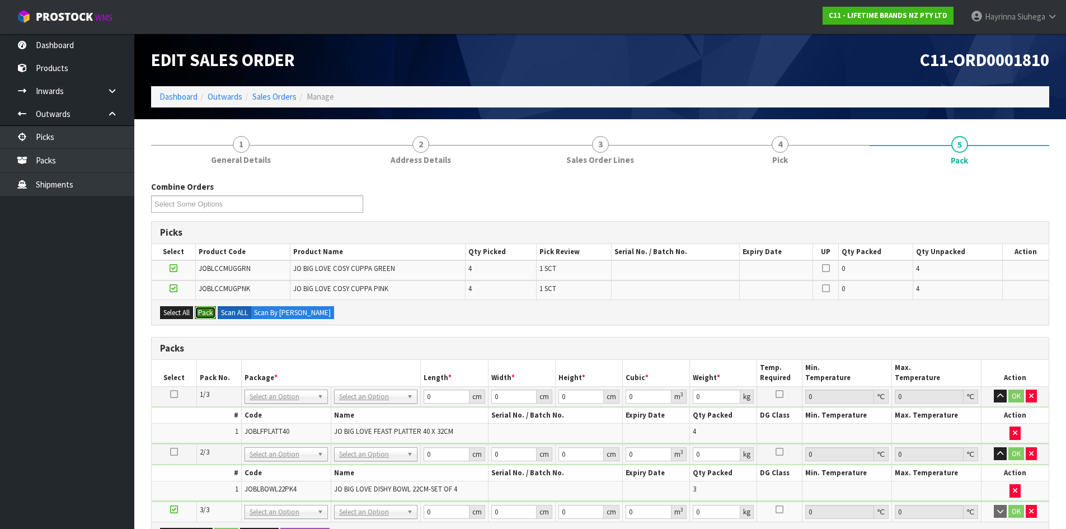
click at [202, 314] on button "Pack" at bounding box center [205, 312] width 21 height 13
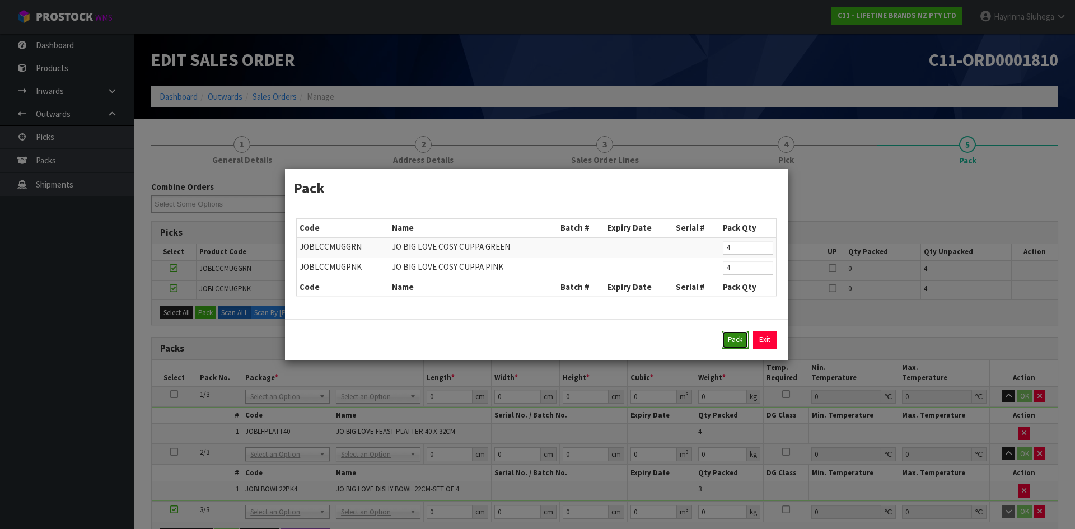
drag, startPoint x: 732, startPoint y: 344, endPoint x: 587, endPoint y: 359, distance: 145.8
click at [731, 345] on button "Pack" at bounding box center [735, 340] width 27 height 18
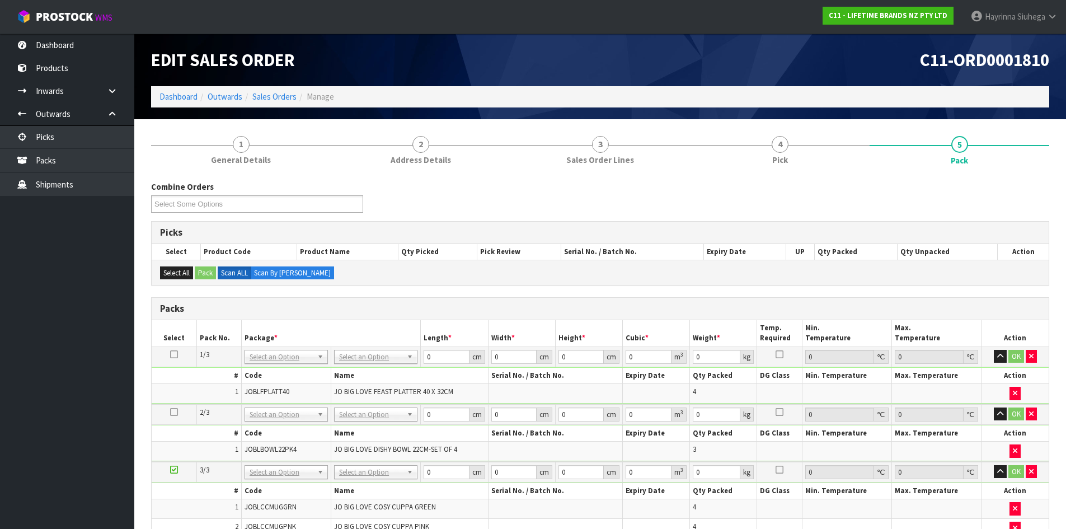
click at [365, 346] on td "No Packaging Cartons PLT GEN120 (1200 X 1000) PLT ONE WAY SKID CHEP HIRE PALLET…" at bounding box center [376, 356] width 90 height 20
drag, startPoint x: 355, startPoint y: 386, endPoint x: 351, endPoint y: 418, distance: 32.2
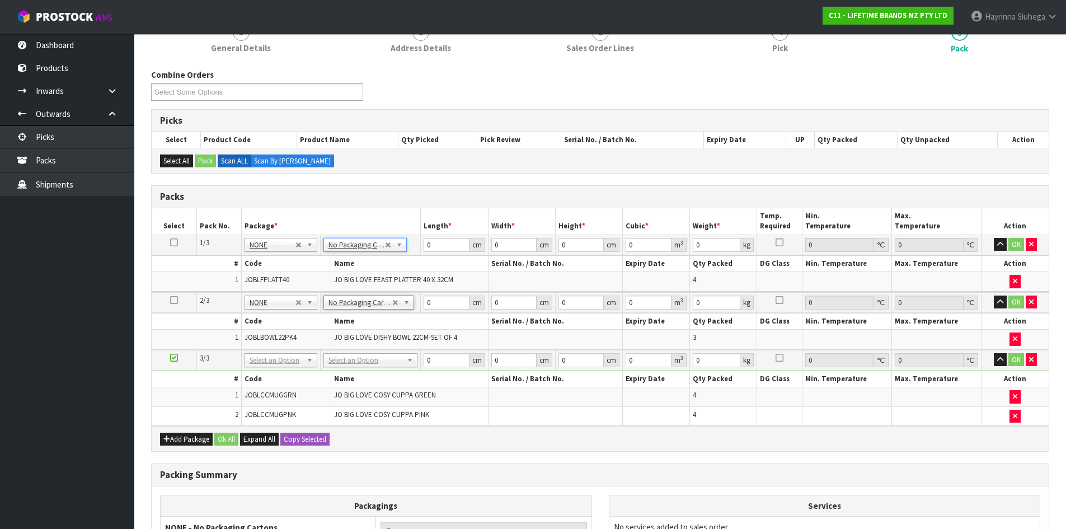
scroll to position [56, 0]
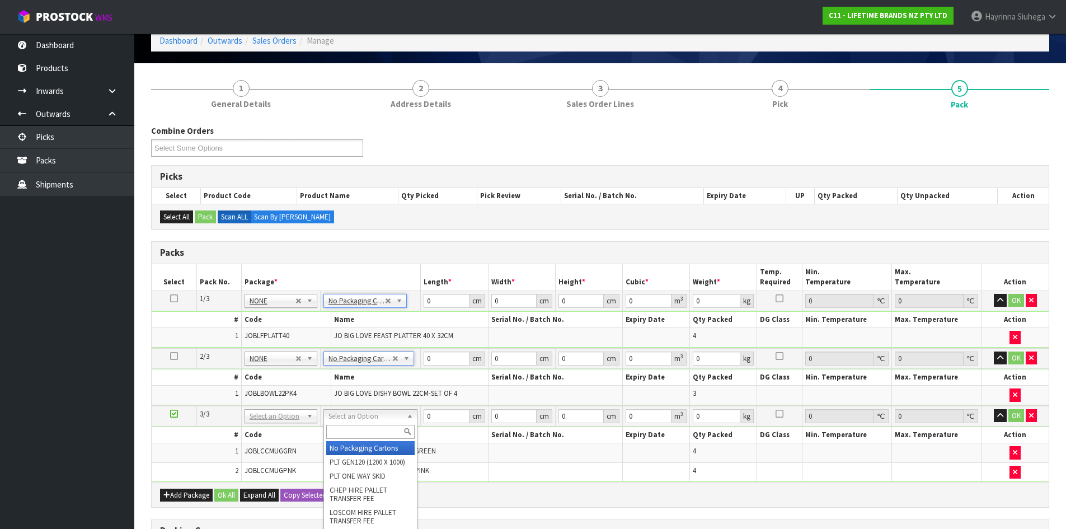
click at [365, 433] on input "text" at bounding box center [370, 432] width 88 height 14
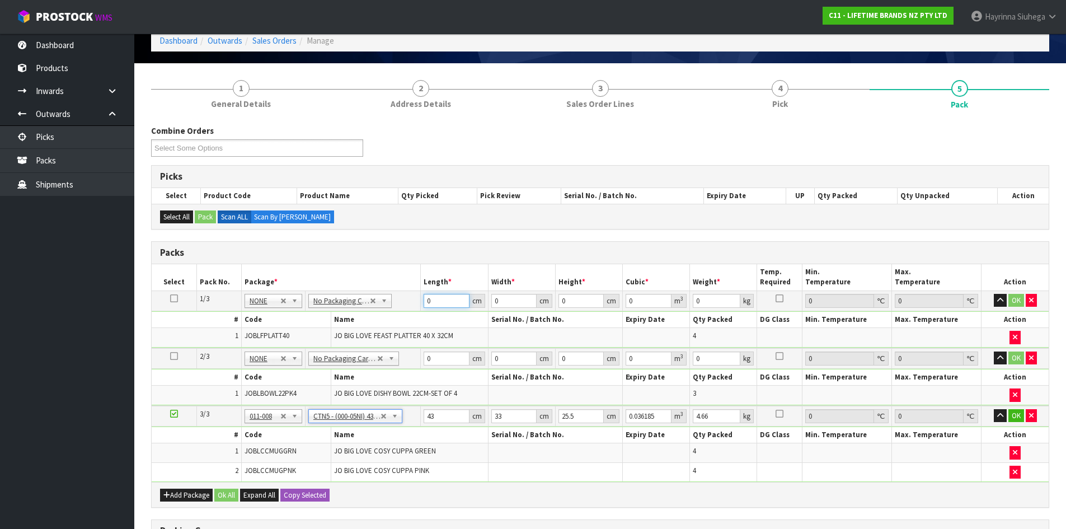
click at [429, 303] on input "0" at bounding box center [446, 301] width 45 height 14
click button "OK" at bounding box center [1017, 300] width 16 height 13
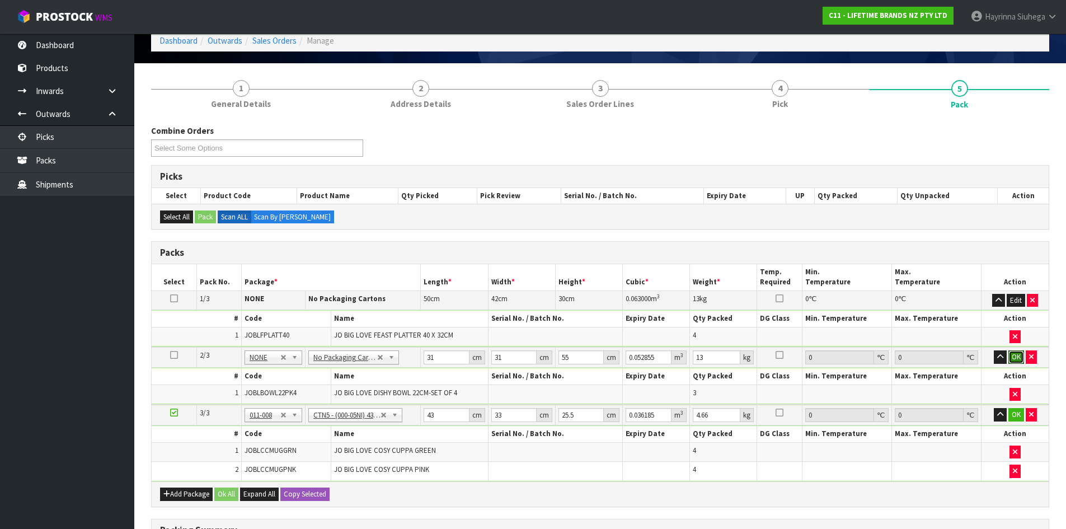
click button "OK" at bounding box center [1017, 356] width 16 height 13
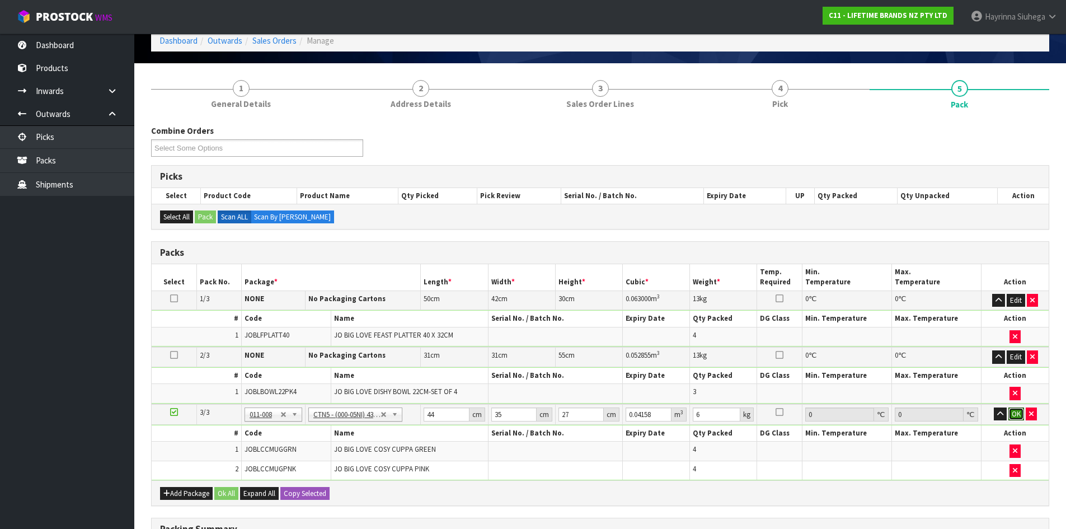
click button "OK" at bounding box center [1017, 413] width 16 height 13
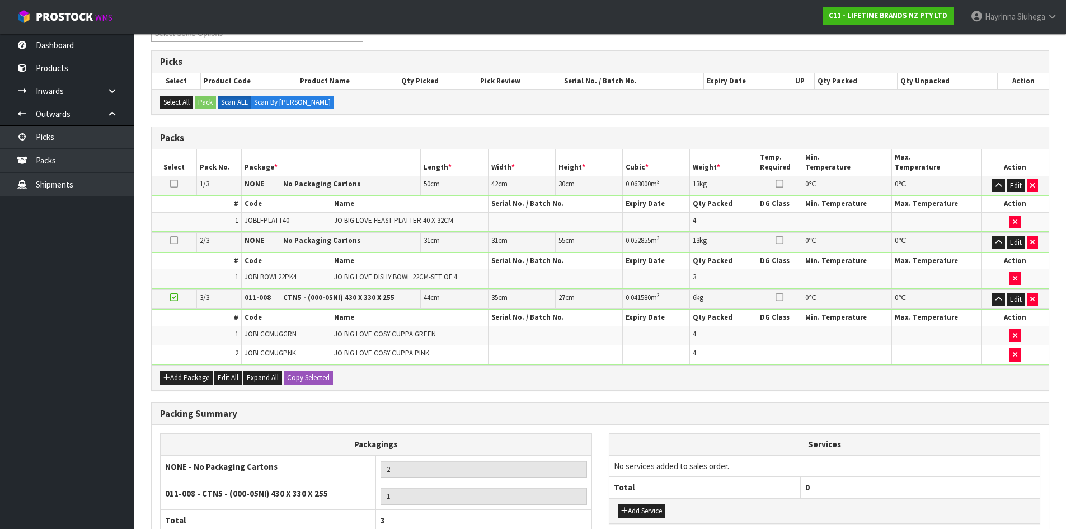
scroll to position [272, 0]
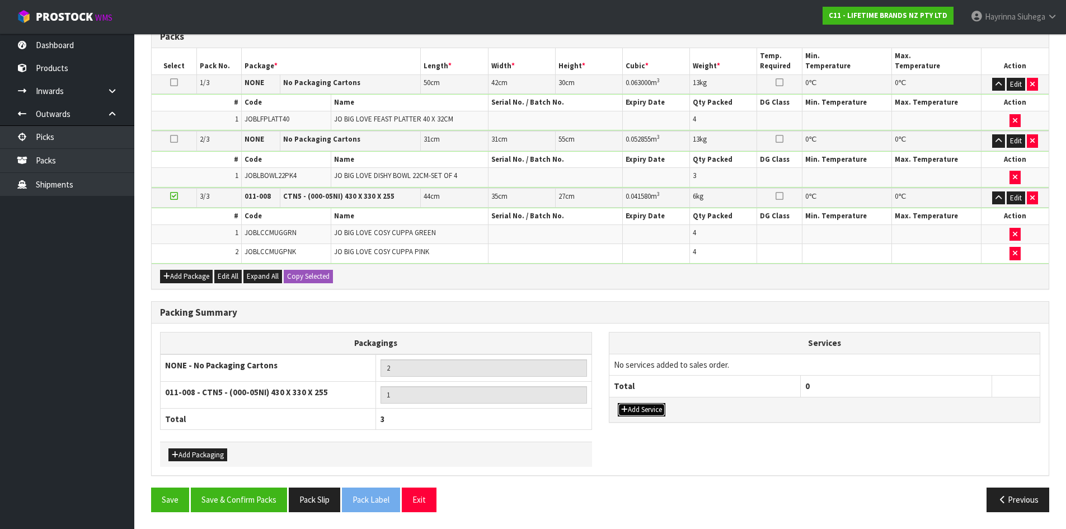
click at [654, 407] on button "Add Service" at bounding box center [642, 409] width 48 height 13
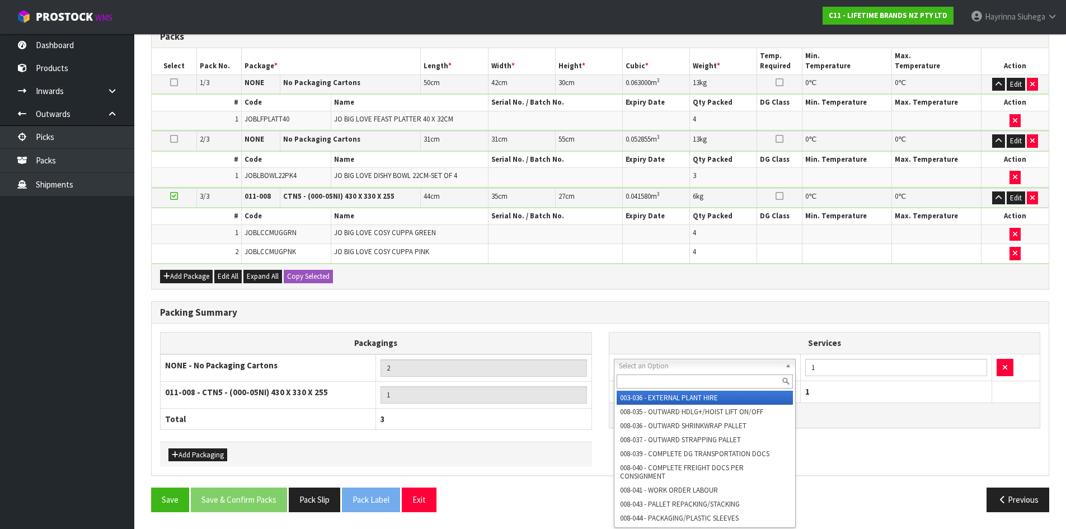
drag, startPoint x: 693, startPoint y: 363, endPoint x: 691, endPoint y: 381, distance: 18.0
click at [691, 381] on input "text" at bounding box center [705, 381] width 177 height 14
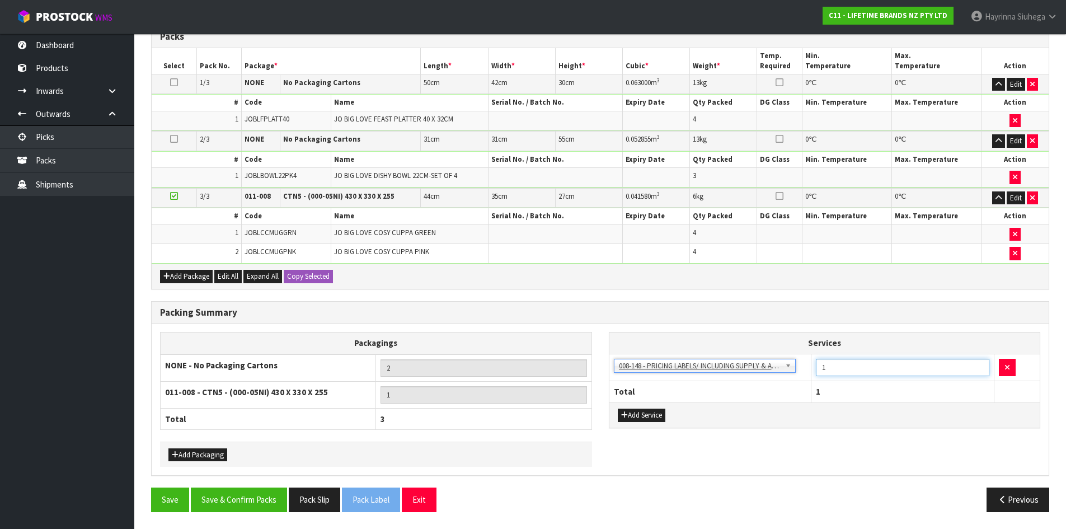
drag, startPoint x: 866, startPoint y: 368, endPoint x: 691, endPoint y: 382, distance: 175.7
click at [691, 382] on table "Services 003-036 - EXTERNAL PLANT HIRE 008-035 - OUTWARD HDLG+/HOIST LIFT ON/OF…" at bounding box center [825, 366] width 431 height 69
click at [258, 494] on button "Save & Confirm Packs" at bounding box center [239, 500] width 96 height 24
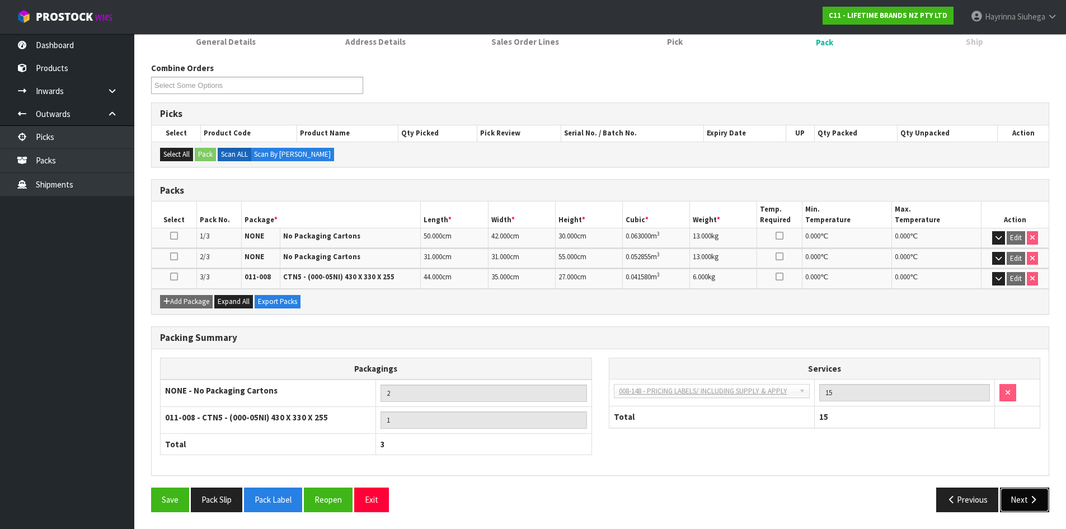
click at [1025, 511] on button "Next" at bounding box center [1024, 500] width 49 height 24
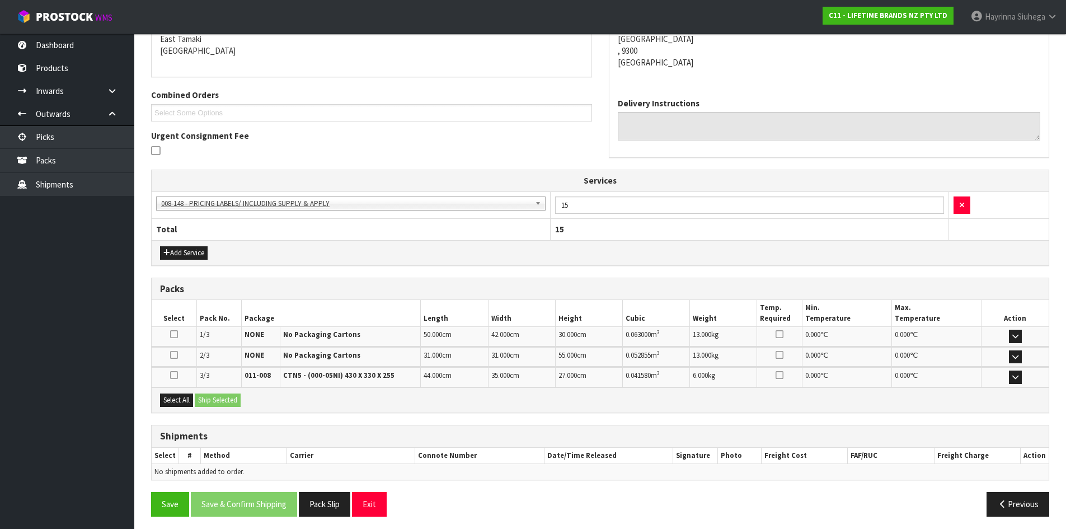
scroll to position [248, 0]
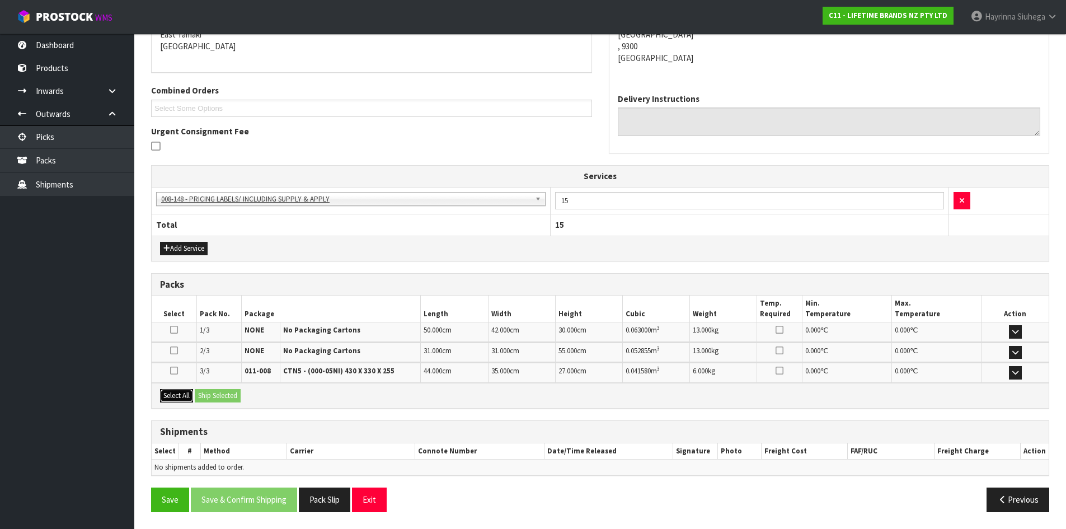
click at [184, 400] on button "Select All" at bounding box center [176, 395] width 33 height 13
click at [210, 395] on button "Ship Selected" at bounding box center [218, 395] width 46 height 13
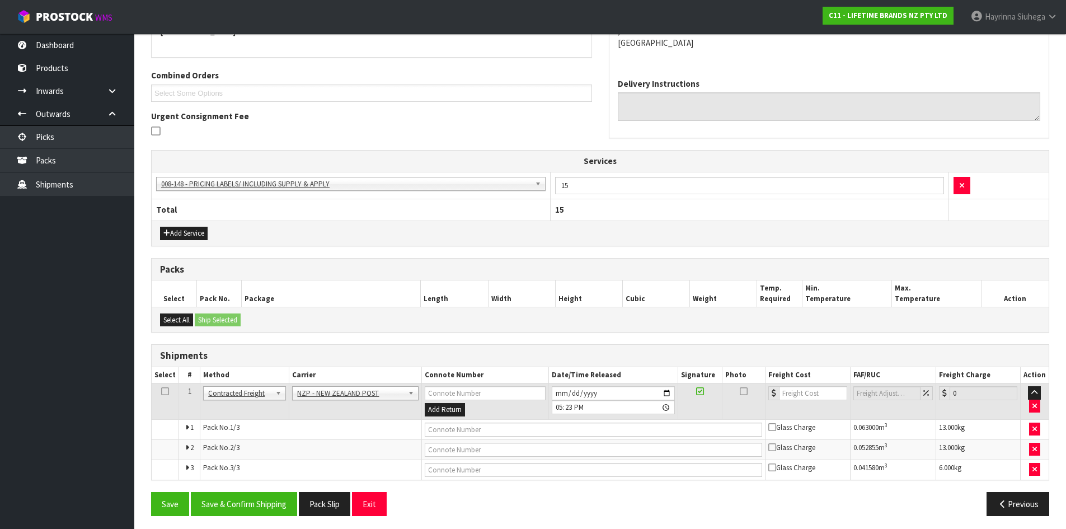
scroll to position [267, 0]
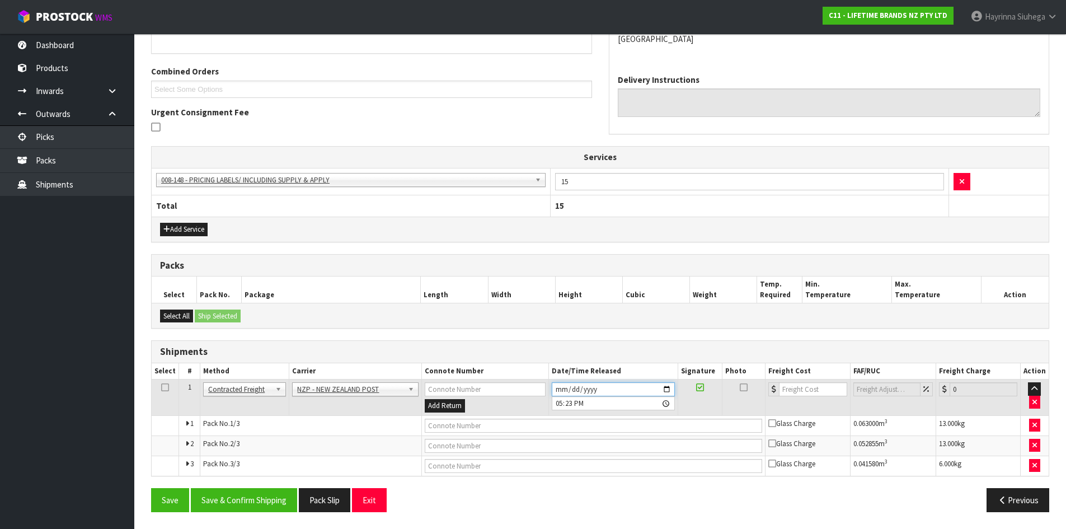
click at [555, 390] on input "2025-09-03" at bounding box center [613, 389] width 123 height 14
click at [253, 503] on button "Save & Confirm Shipping" at bounding box center [244, 500] width 106 height 24
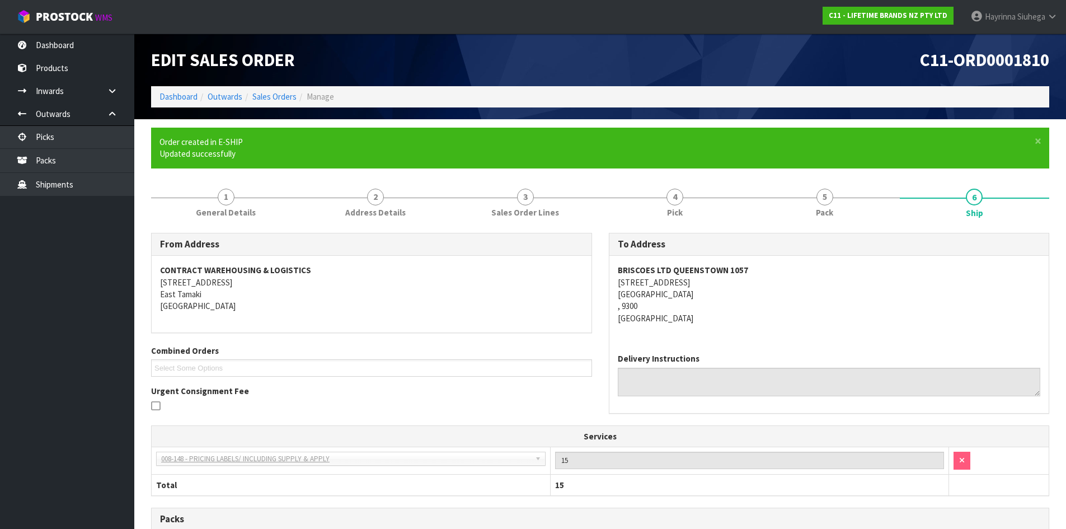
scroll to position [250, 0]
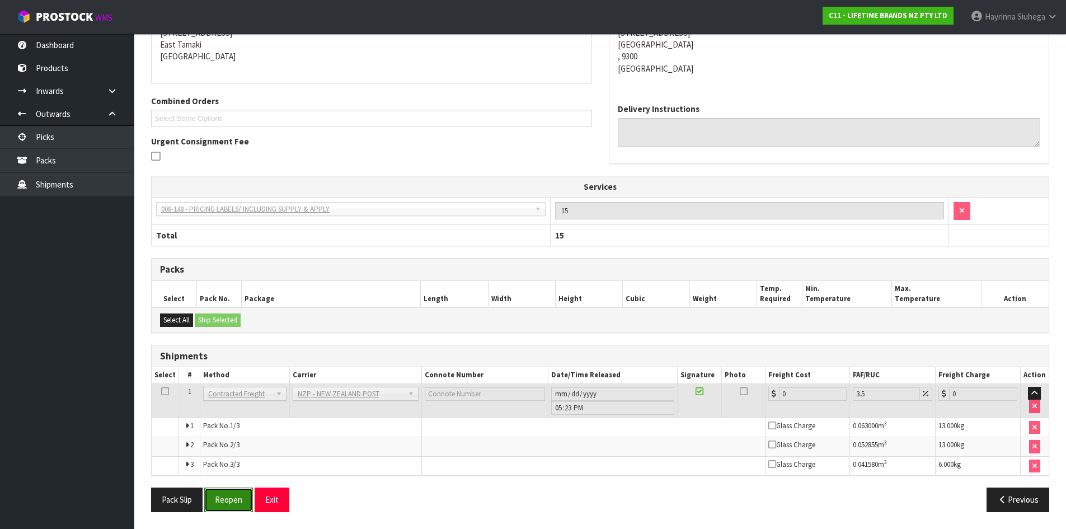
click at [248, 489] on button "Reopen" at bounding box center [228, 500] width 49 height 24
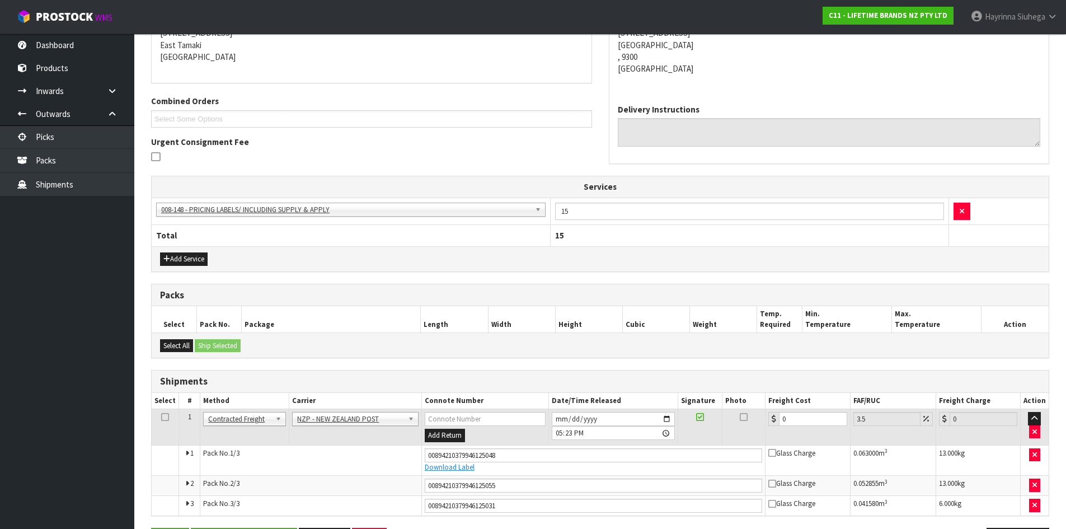
scroll to position [278, 0]
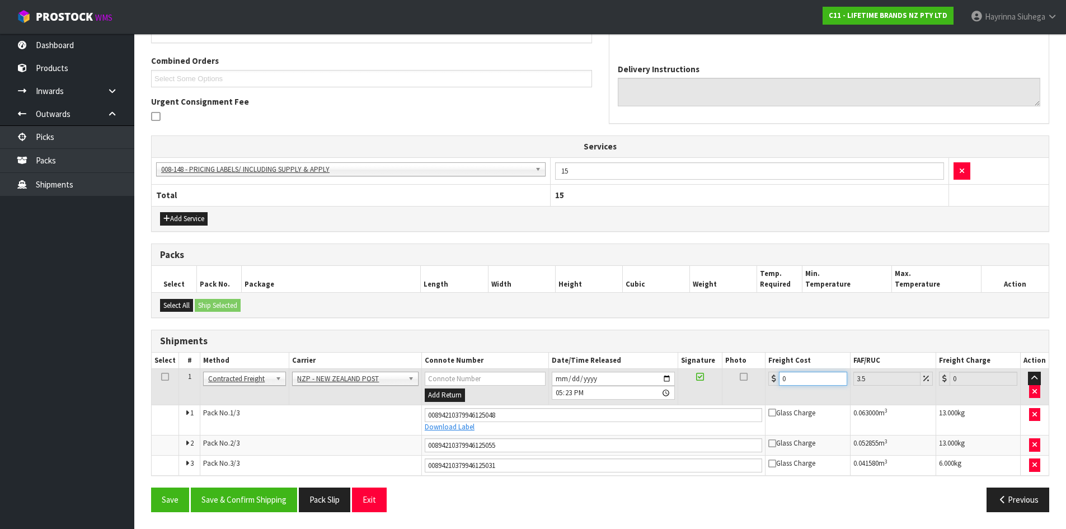
drag, startPoint x: 803, startPoint y: 376, endPoint x: 535, endPoint y: 392, distance: 268.6
click at [535, 392] on tr "1 Client Local Pickup Customer Local Pickup Company Freight Contracted Freight …" at bounding box center [600, 387] width 897 height 36
click at [151, 488] on button "Save" at bounding box center [170, 500] width 38 height 24
click at [248, 517] on div "Save Save & Confirm Shipping Pack Slip Exit Previous" at bounding box center [600, 504] width 915 height 32
click at [263, 497] on button "Save & Confirm Shipping" at bounding box center [244, 500] width 106 height 24
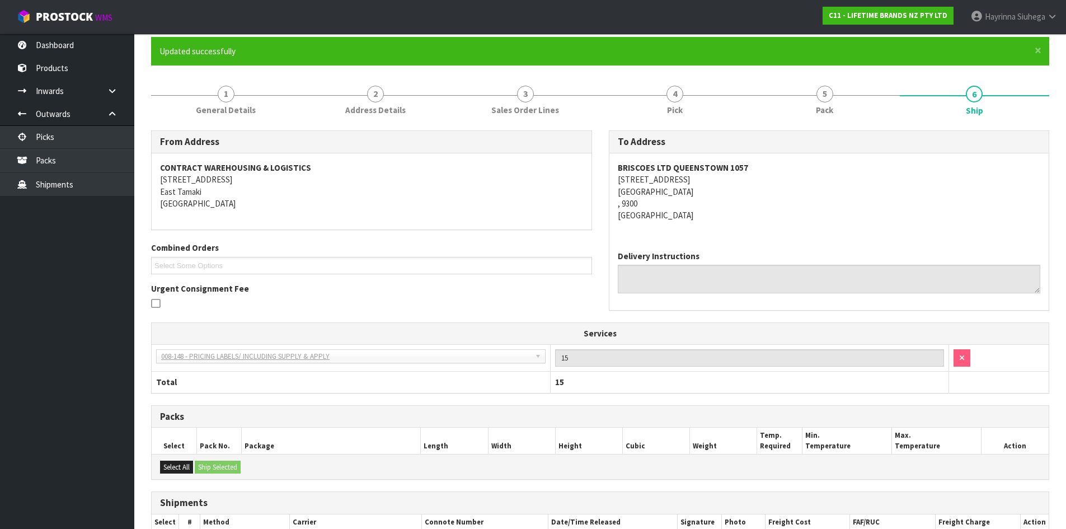
scroll to position [0, 0]
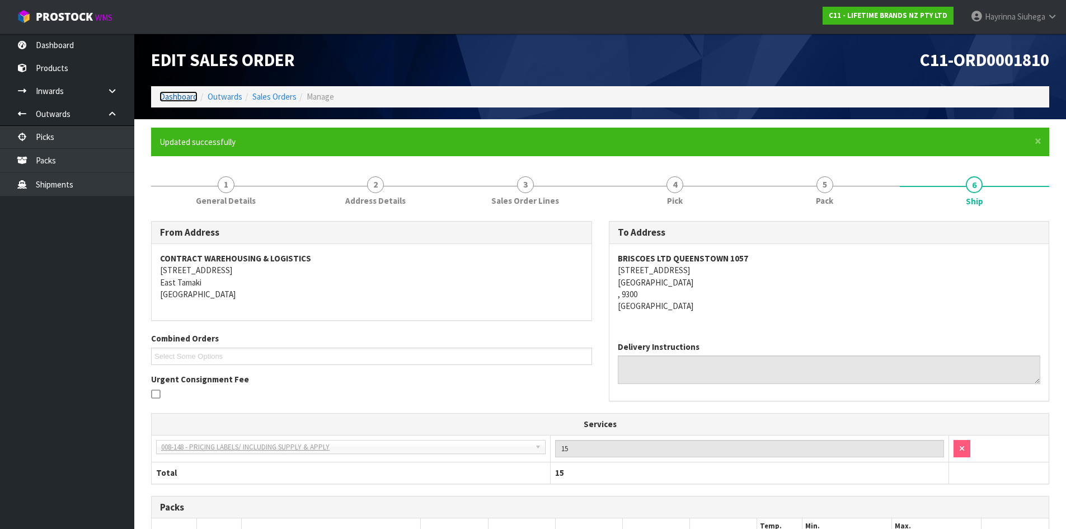
click at [169, 96] on link "Dashboard" at bounding box center [179, 96] width 38 height 11
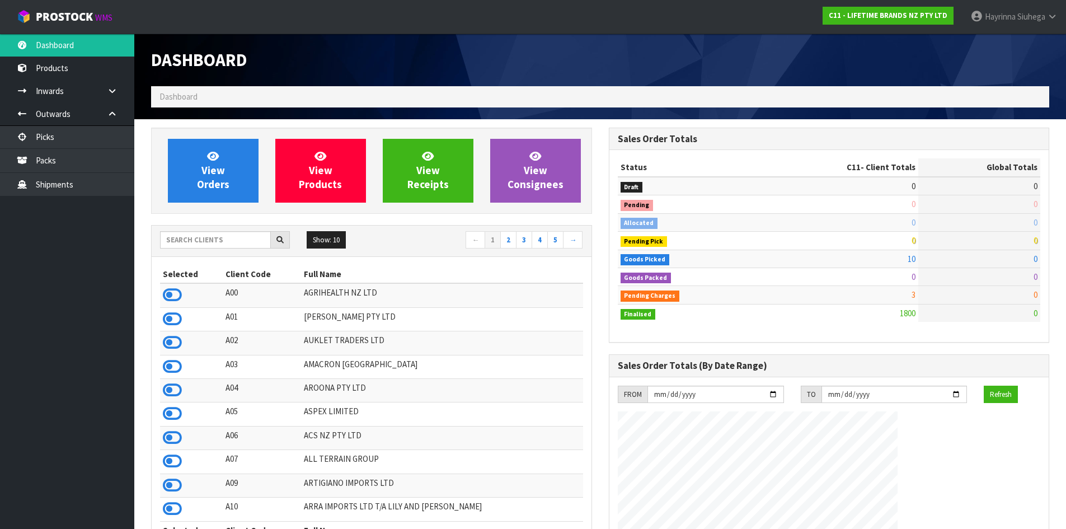
scroll to position [848, 457]
click at [207, 240] on input "text" at bounding box center [215, 239] width 111 height 17
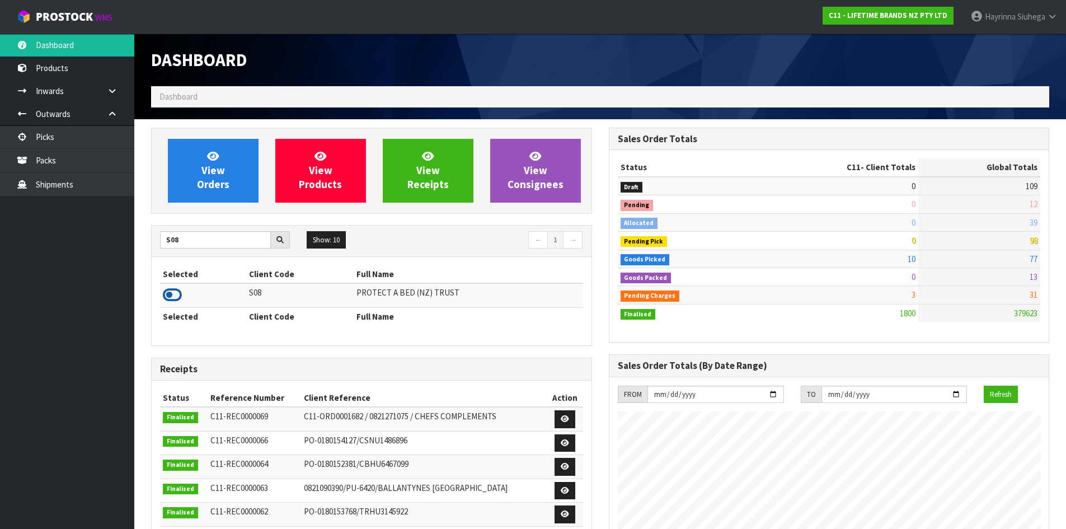
click at [181, 297] on icon at bounding box center [172, 295] width 19 height 17
click at [96, 158] on link "Packs" at bounding box center [67, 160] width 134 height 23
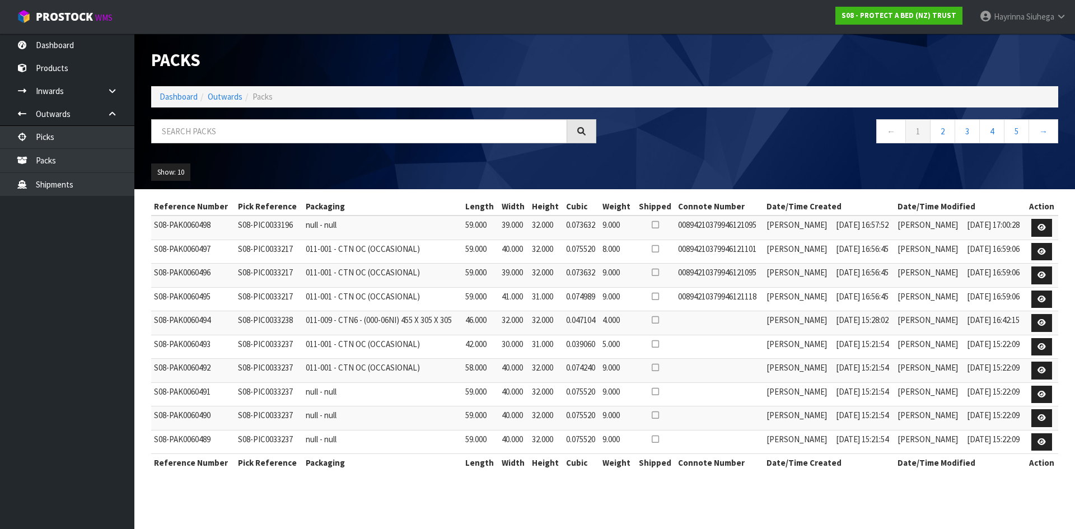
click at [183, 91] on li "Dashboard" at bounding box center [179, 97] width 38 height 12
click at [181, 93] on link "Dashboard" at bounding box center [179, 96] width 38 height 11
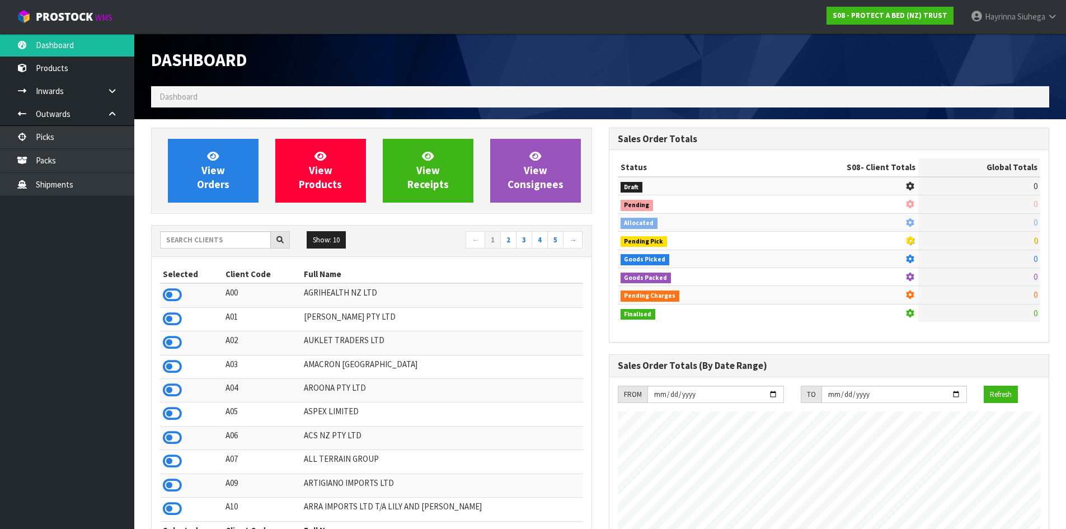
scroll to position [848, 457]
click at [1060, 30] on link "Hayrinna Siuhega" at bounding box center [1014, 17] width 104 height 34
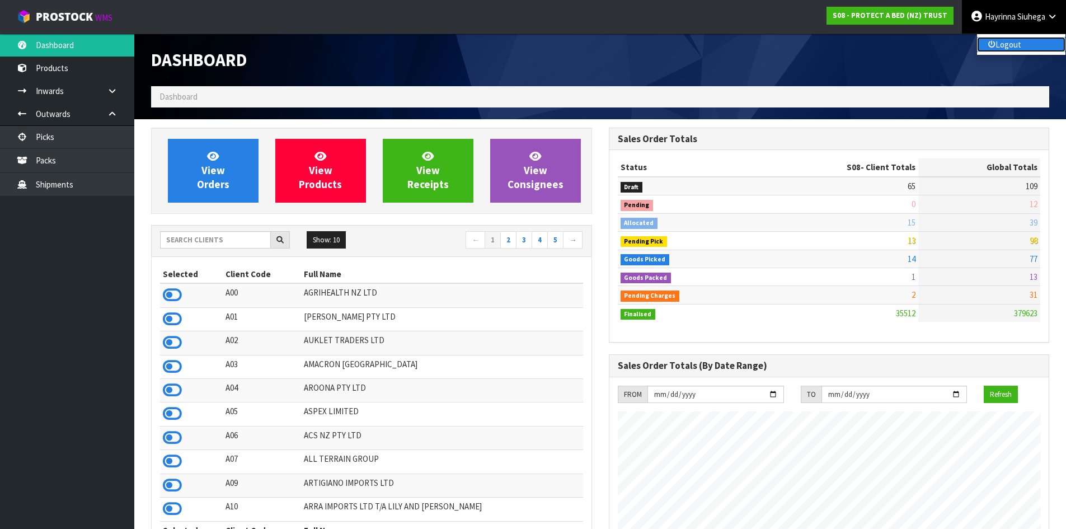
click at [1033, 44] on link "Logout" at bounding box center [1021, 44] width 88 height 15
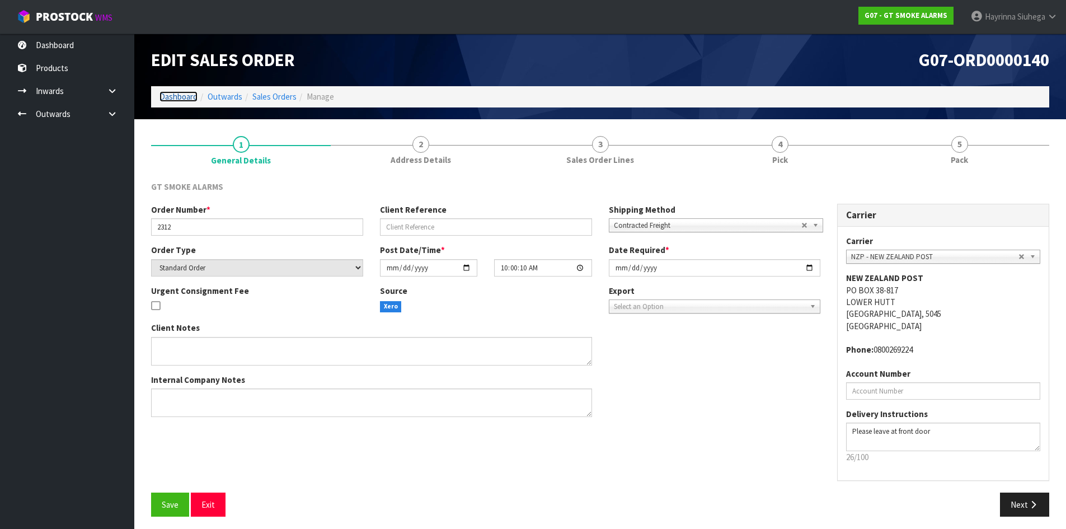
click at [170, 95] on link "Dashboard" at bounding box center [179, 96] width 38 height 11
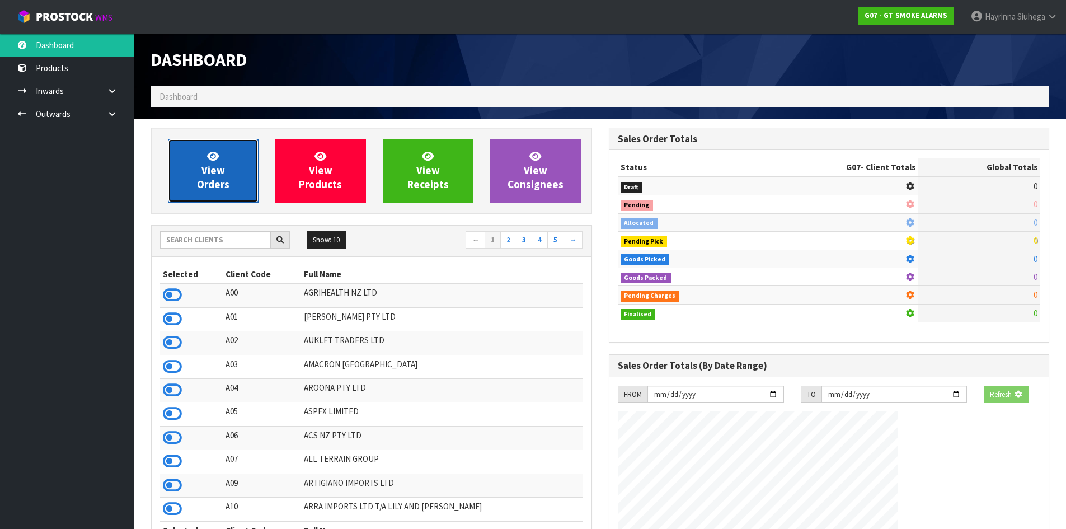
click at [196, 174] on link "View Orders" at bounding box center [213, 171] width 91 height 64
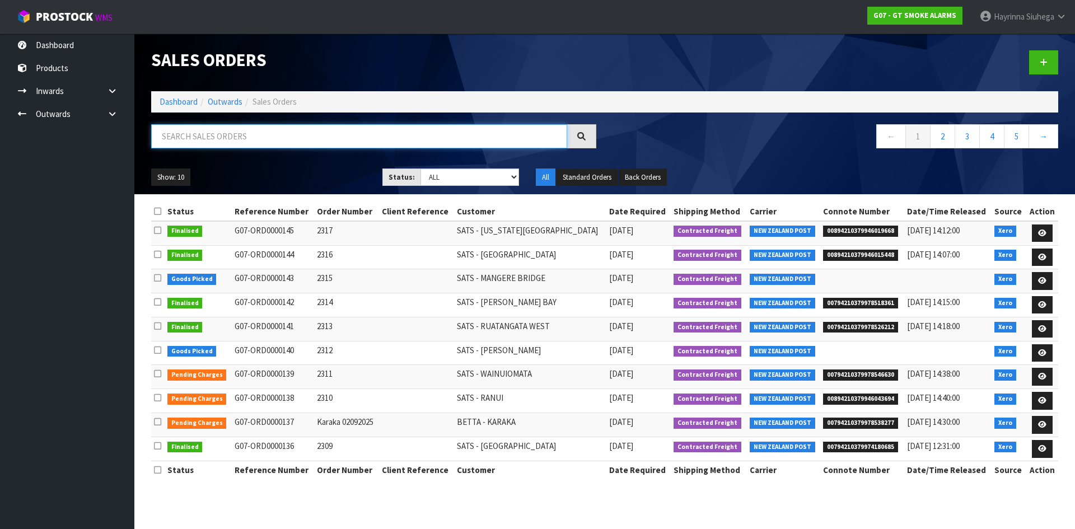
click at [217, 137] on input "text" at bounding box center [359, 136] width 416 height 24
type input "JOB-0410731"
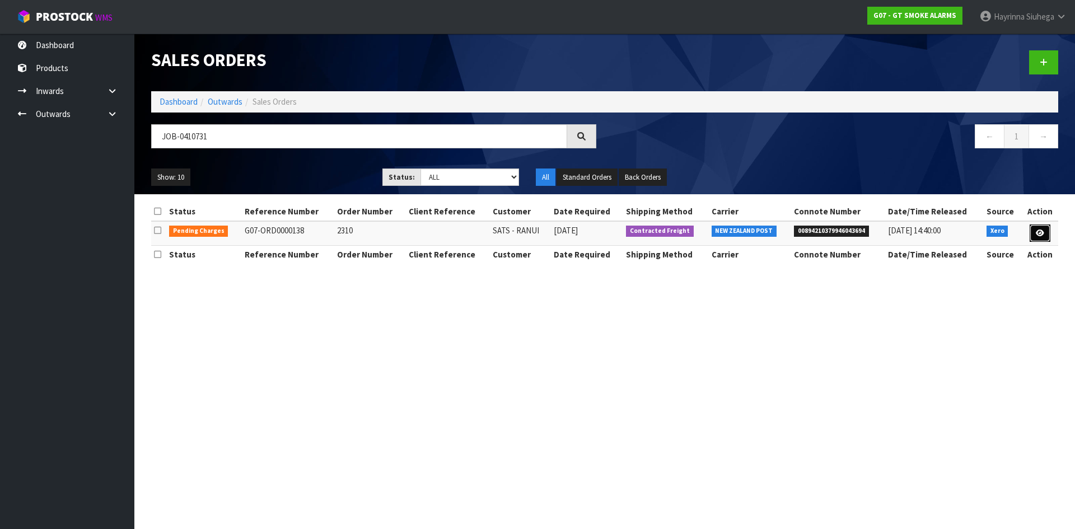
click at [1046, 233] on link at bounding box center [1039, 233] width 21 height 18
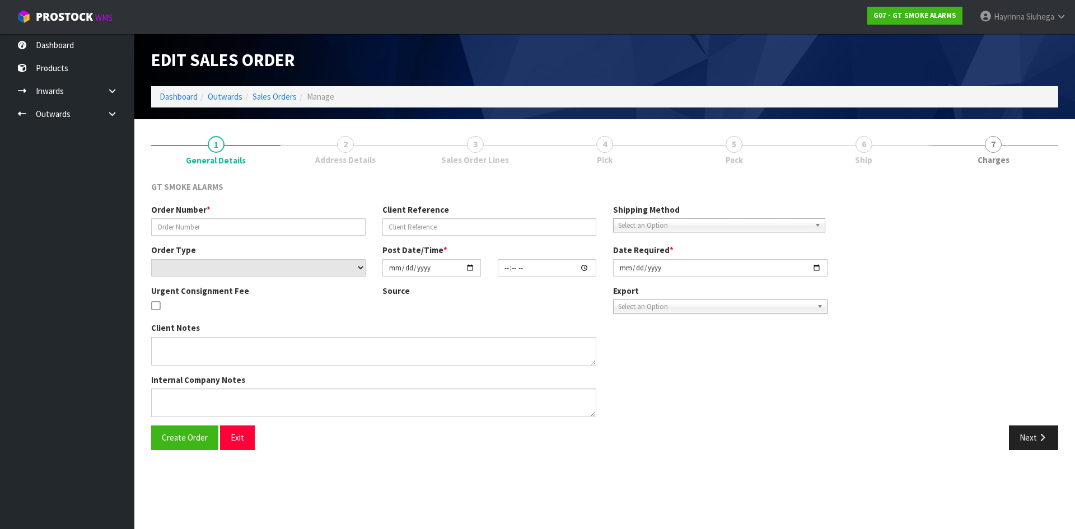
type input "2310"
select select "number:0"
type input "[DATE]"
type input "09:55:03.000"
type input "[DATE]"
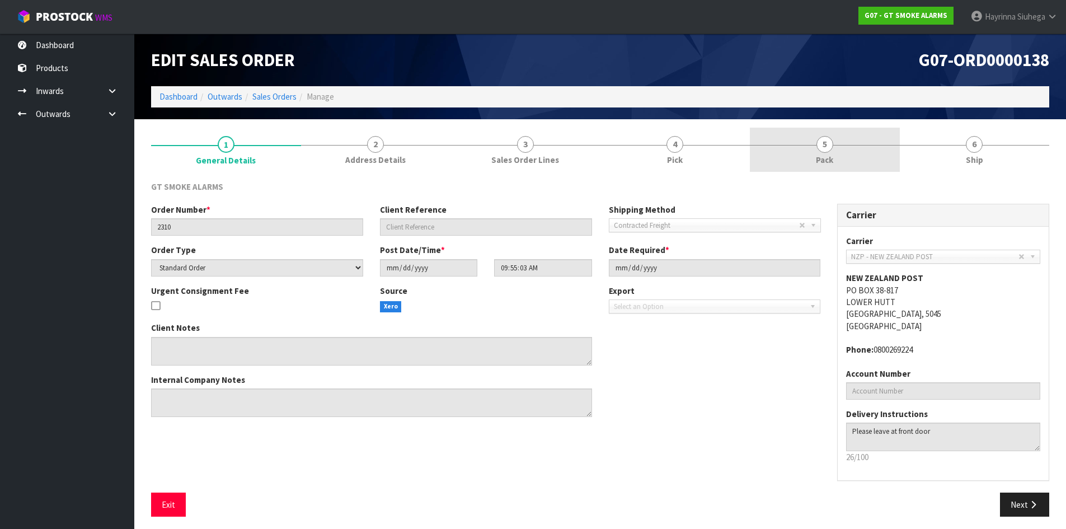
click at [824, 134] on link "5 Pack" at bounding box center [825, 150] width 150 height 44
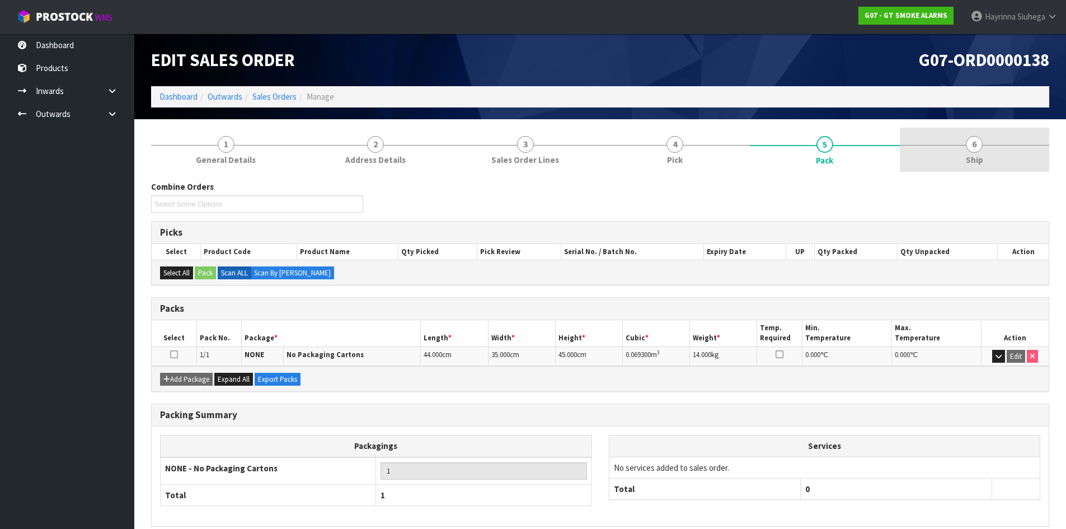
click at [993, 141] on link "6 Ship" at bounding box center [975, 150] width 150 height 44
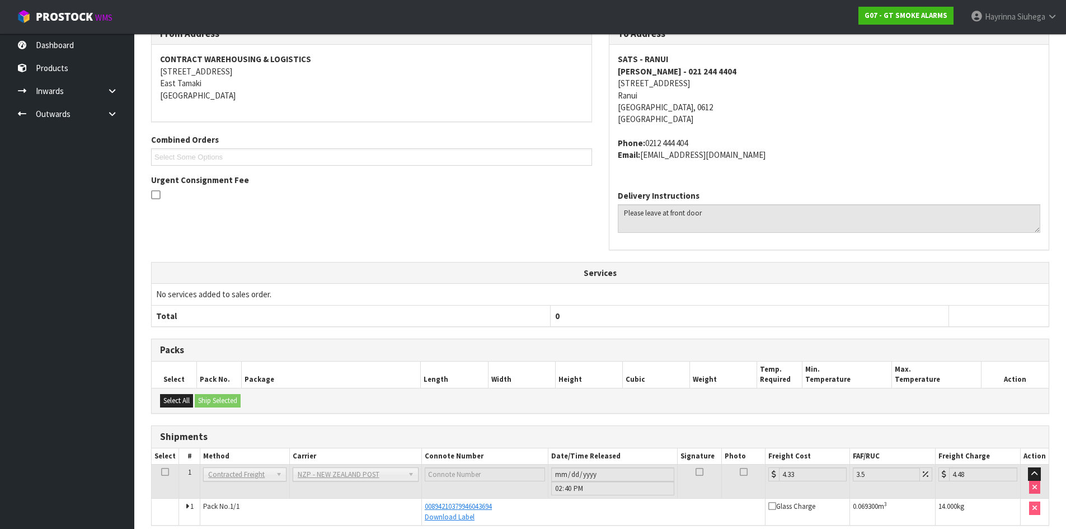
scroll to position [208, 0]
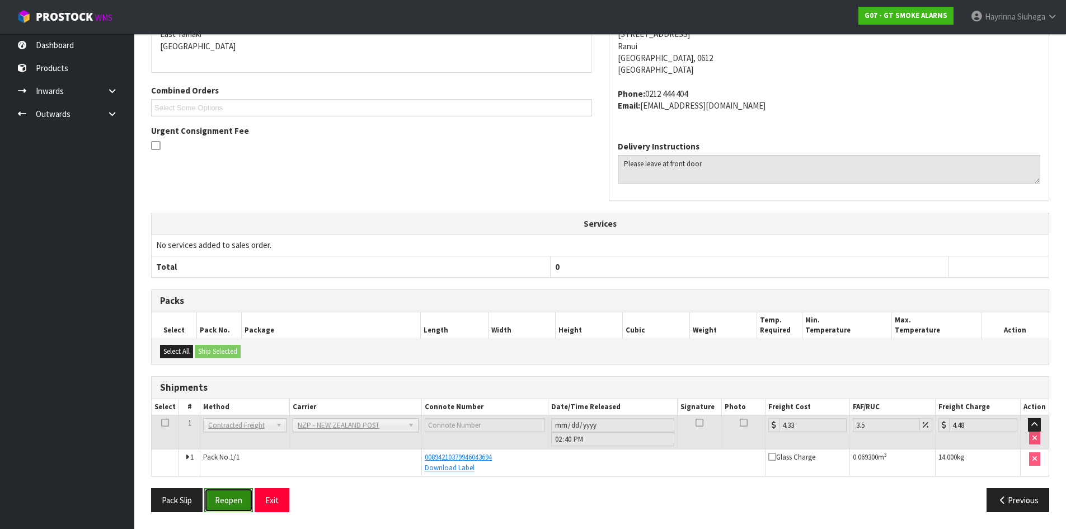
click at [243, 499] on button "Reopen" at bounding box center [228, 500] width 49 height 24
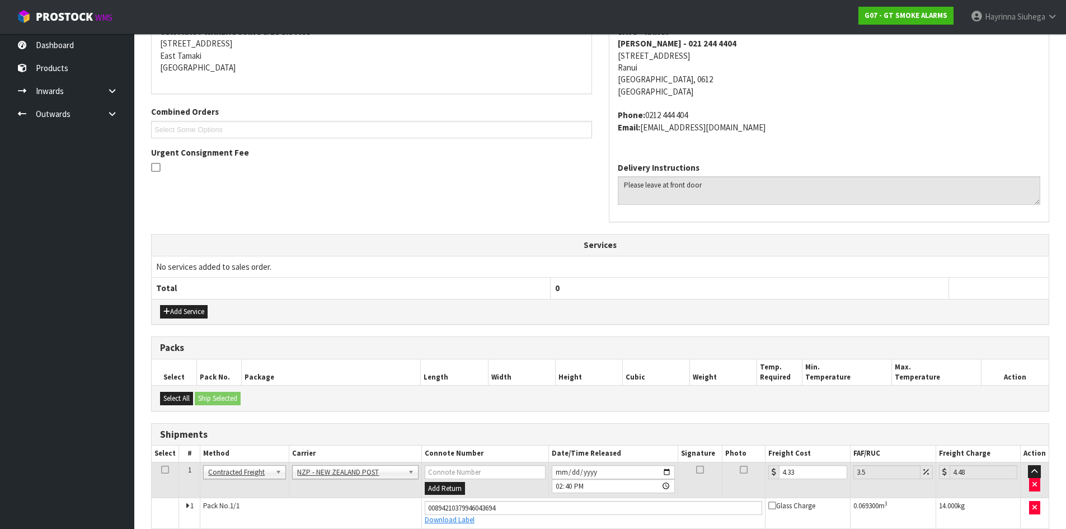
scroll to position [279, 0]
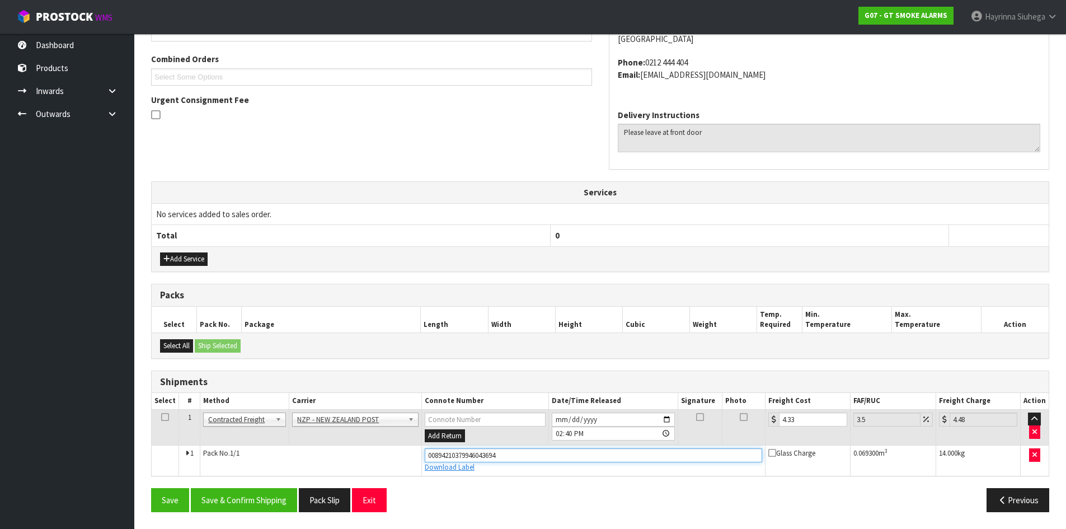
drag, startPoint x: 516, startPoint y: 456, endPoint x: 298, endPoint y: 456, distance: 218.3
click at [298, 456] on tr "1 Pack No. 1/1 00894210379946043694 Download Label Glass Charge 0.069300 m 3 14…" at bounding box center [600, 461] width 897 height 30
type input "00794210379978553669"
click at [151, 488] on button "Save" at bounding box center [170, 500] width 38 height 24
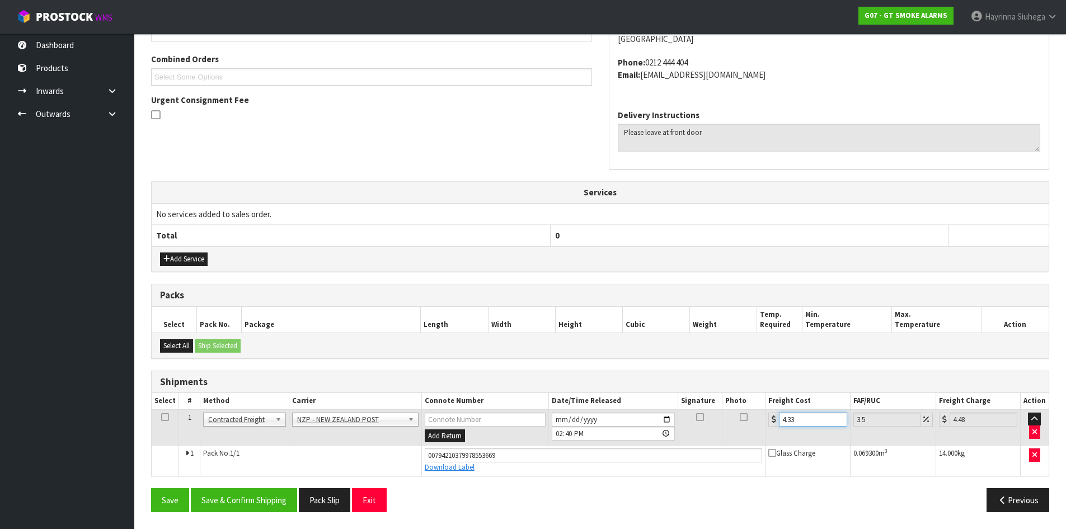
drag, startPoint x: 801, startPoint y: 419, endPoint x: 641, endPoint y: 425, distance: 160.2
click at [641, 425] on tr "1 Client Local Pickup Customer Local Pickup Company Freight Contracted Freight …" at bounding box center [600, 427] width 897 height 36
type input "3"
type input "3.1"
type input "3.8"
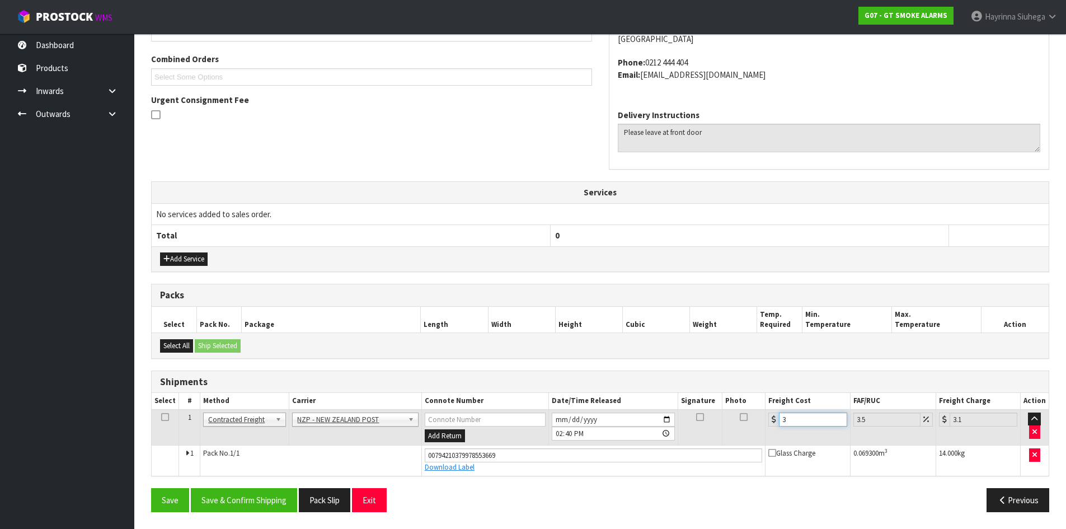
type input "3.93"
type input "3.88"
type input "4.02"
type input "3.88"
click at [151, 488] on button "Save" at bounding box center [170, 500] width 38 height 24
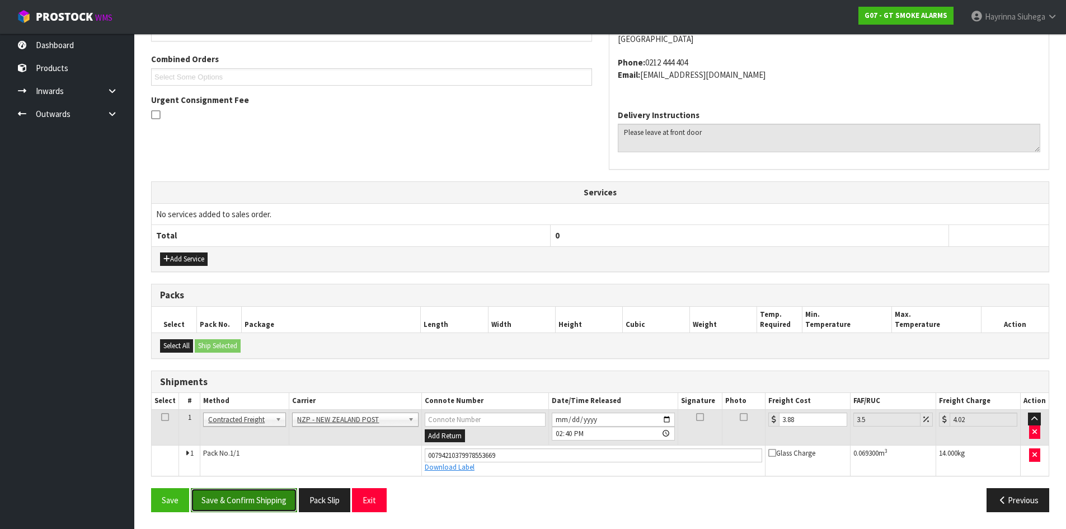
click at [274, 496] on button "Save & Confirm Shipping" at bounding box center [244, 500] width 106 height 24
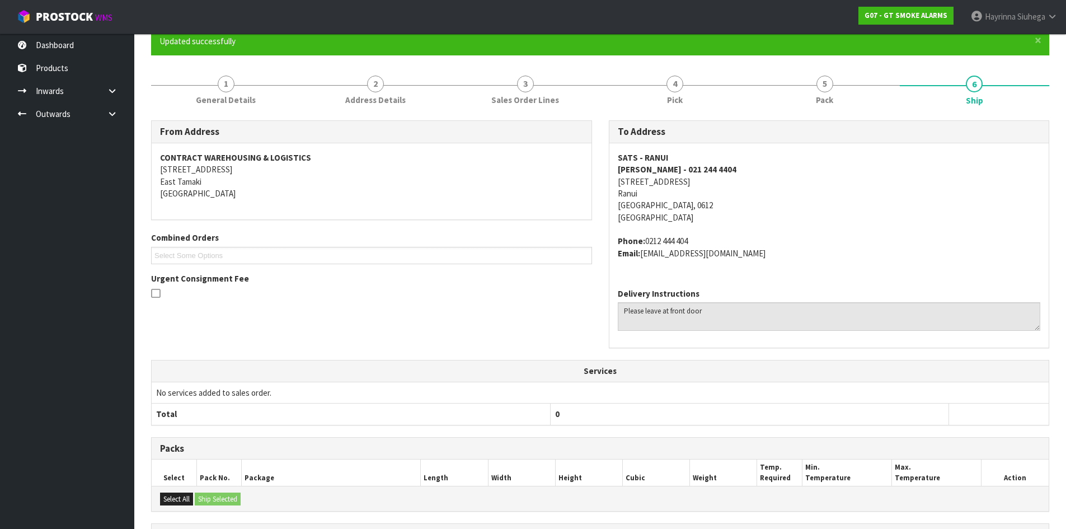
scroll to position [25, 0]
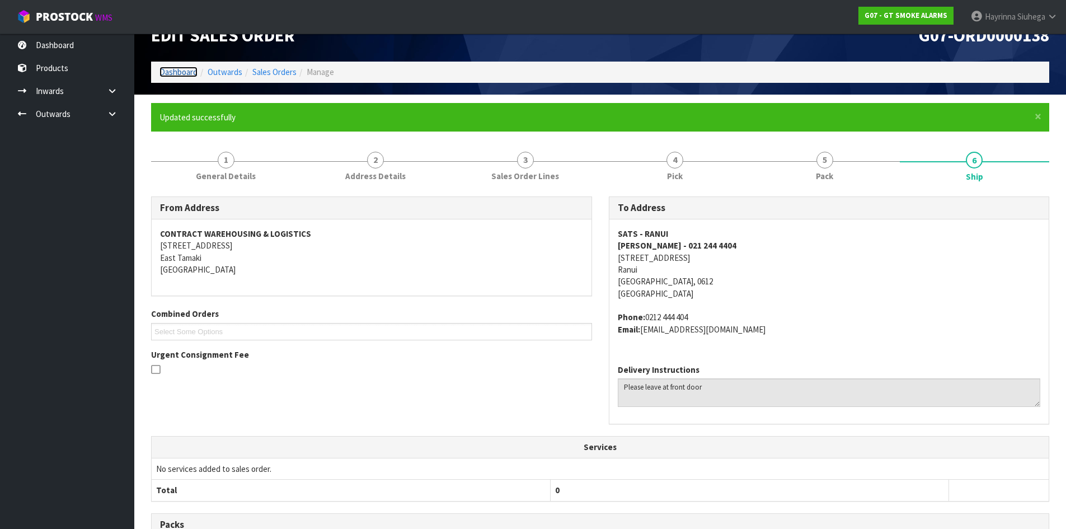
click at [184, 74] on link "Dashboard" at bounding box center [179, 72] width 38 height 11
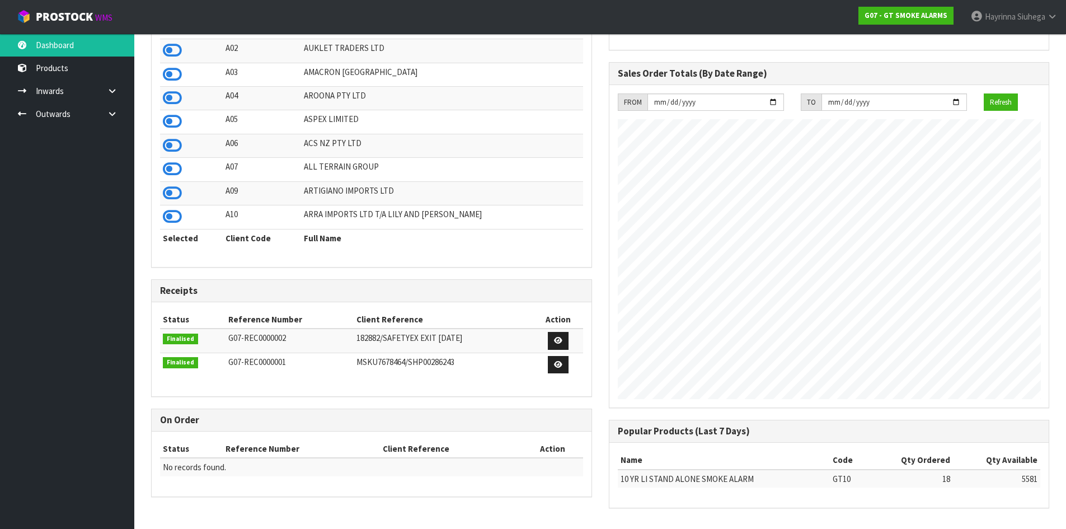
scroll to position [685, 457]
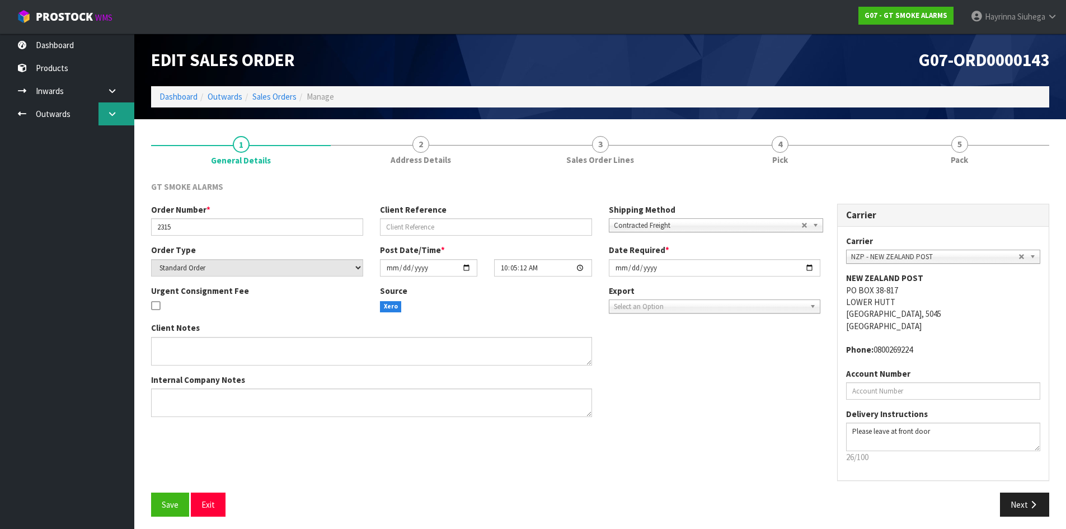
click at [101, 110] on link at bounding box center [117, 113] width 36 height 23
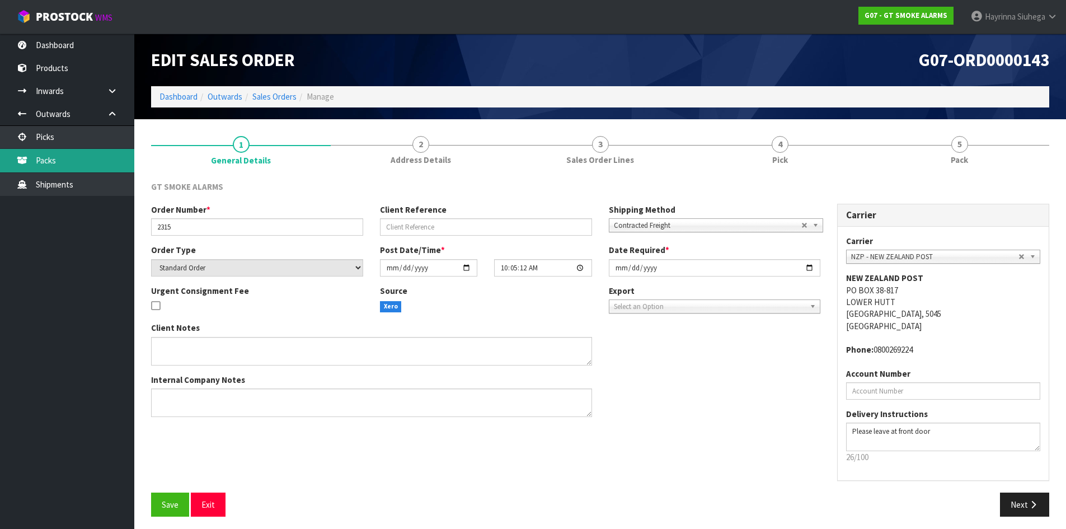
click at [75, 170] on link "Packs" at bounding box center [67, 160] width 134 height 23
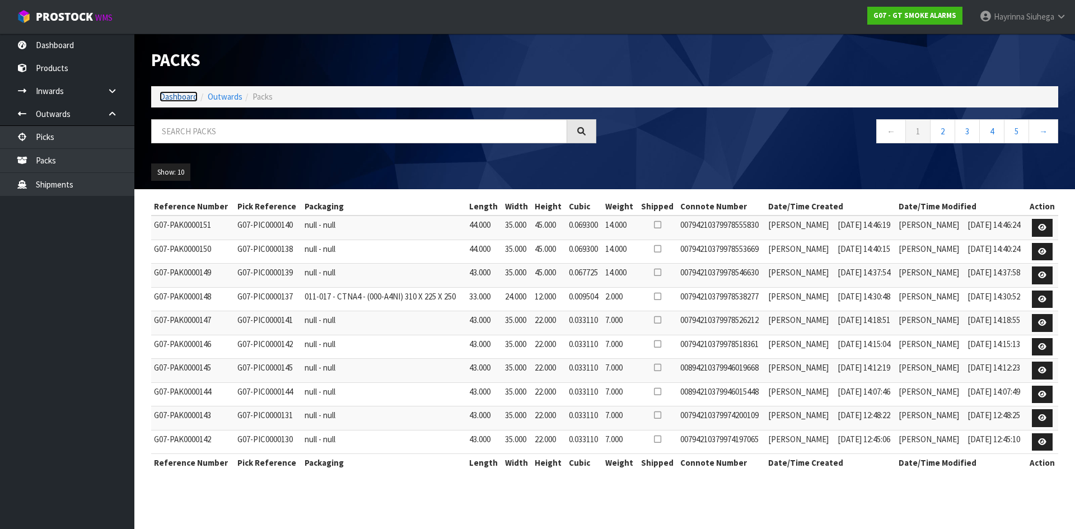
click at [171, 99] on link "Dashboard" at bounding box center [179, 96] width 38 height 11
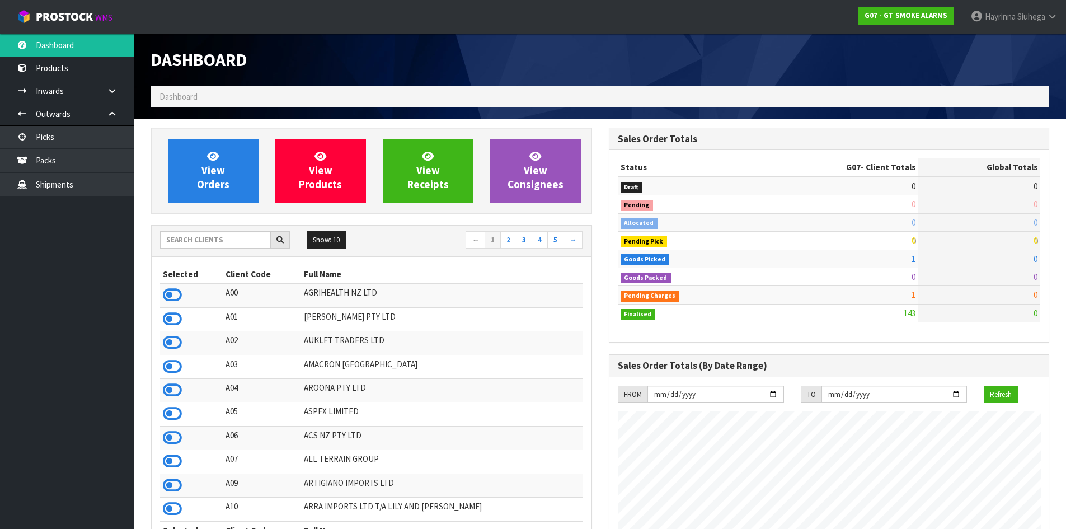
scroll to position [685, 457]
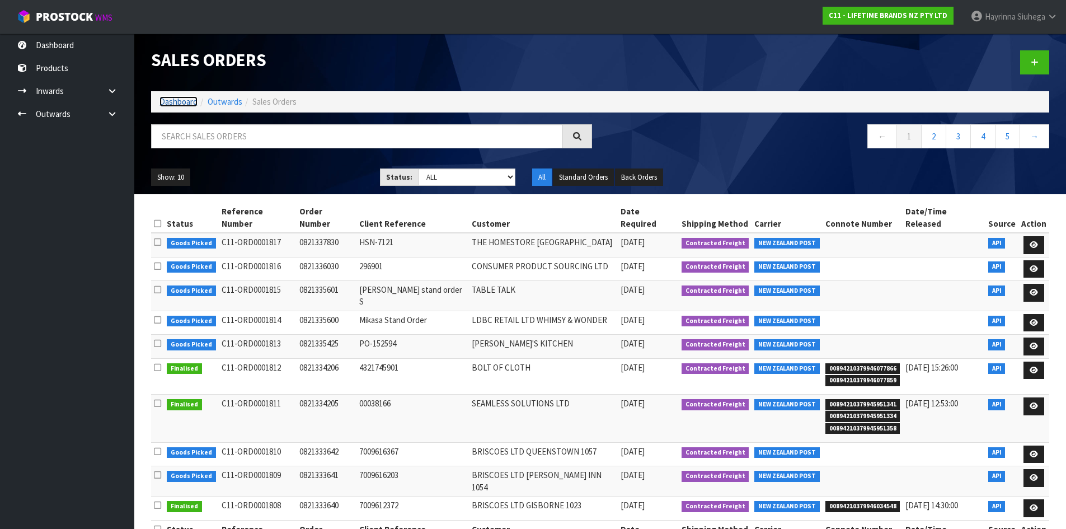
click at [177, 98] on link "Dashboard" at bounding box center [179, 101] width 38 height 11
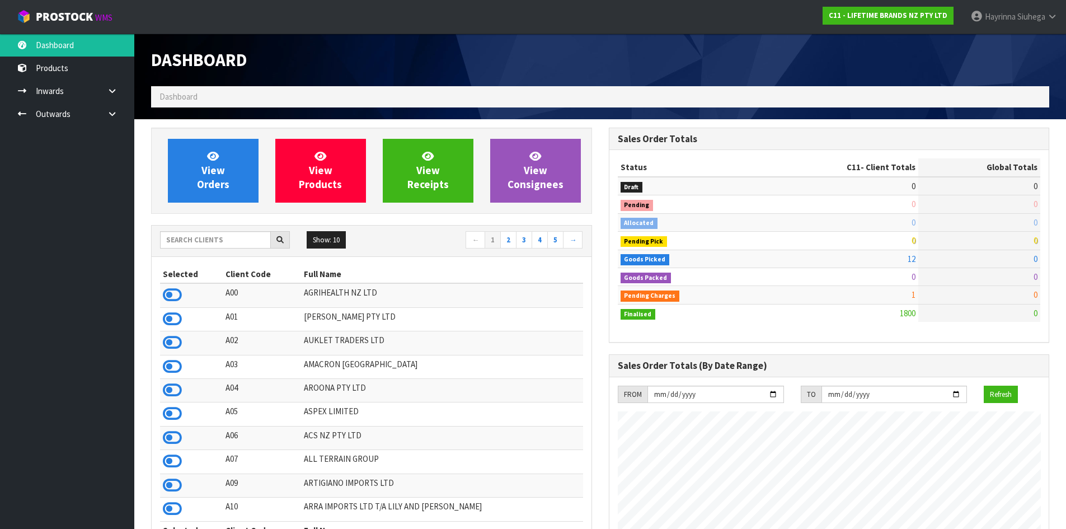
scroll to position [848, 457]
click at [212, 241] on input "text" at bounding box center [215, 239] width 111 height 17
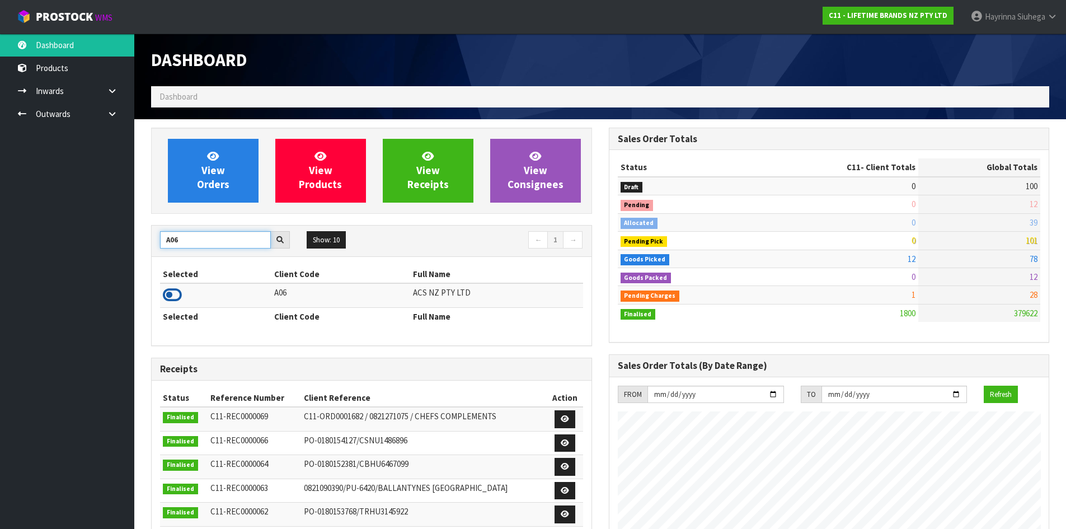
type input "A06"
click at [173, 296] on icon at bounding box center [172, 295] width 19 height 17
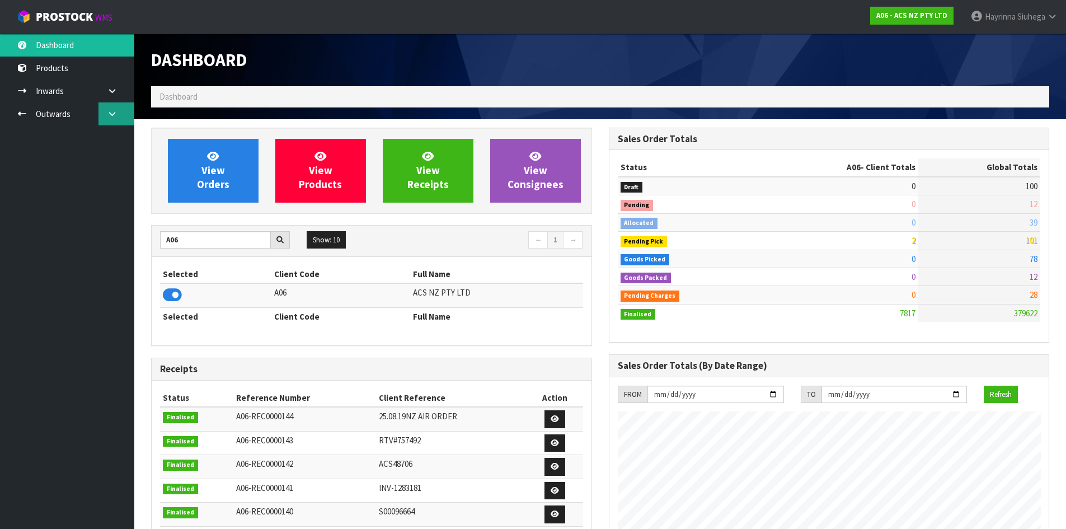
click at [120, 123] on link at bounding box center [117, 113] width 36 height 23
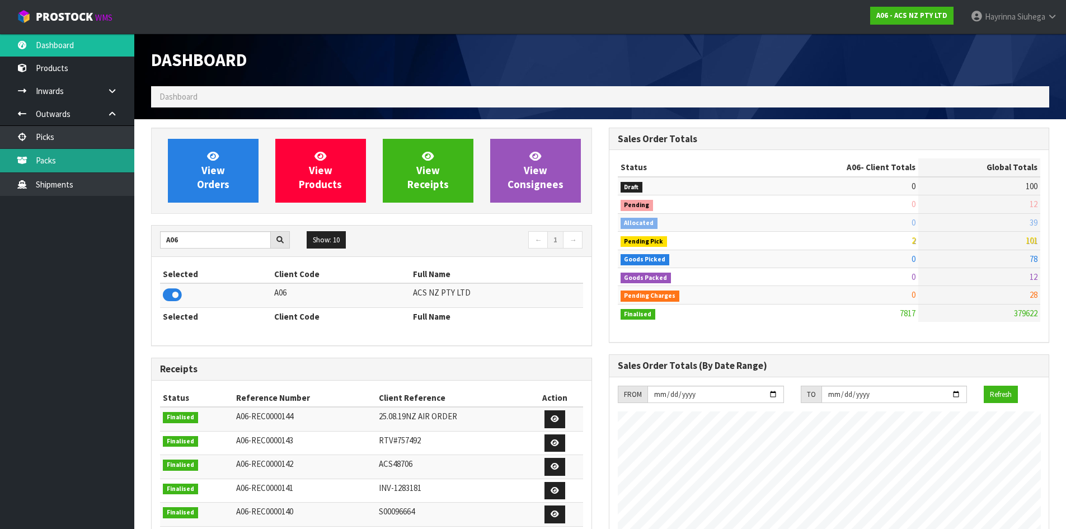
click at [88, 162] on link "Packs" at bounding box center [67, 160] width 134 height 23
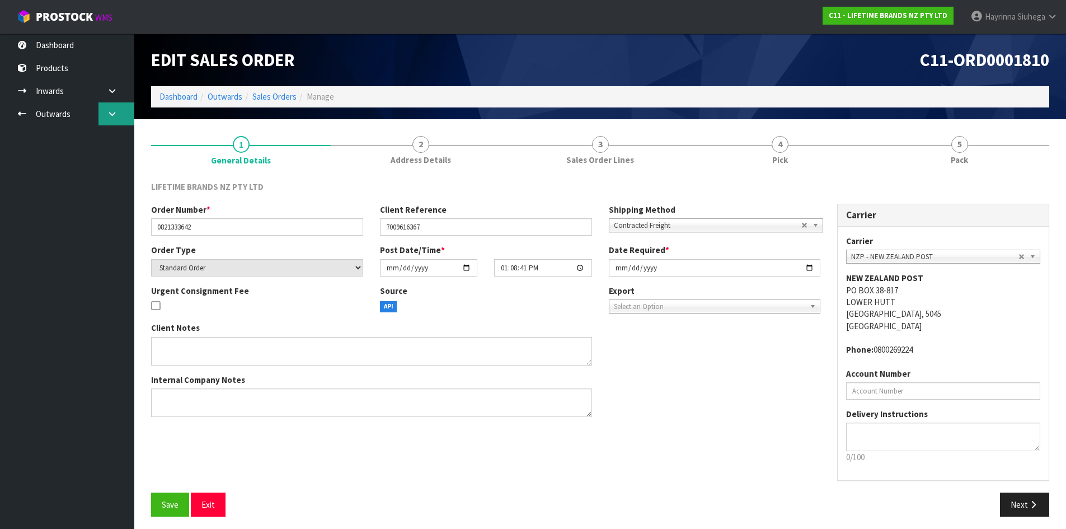
click at [127, 105] on link at bounding box center [117, 113] width 36 height 23
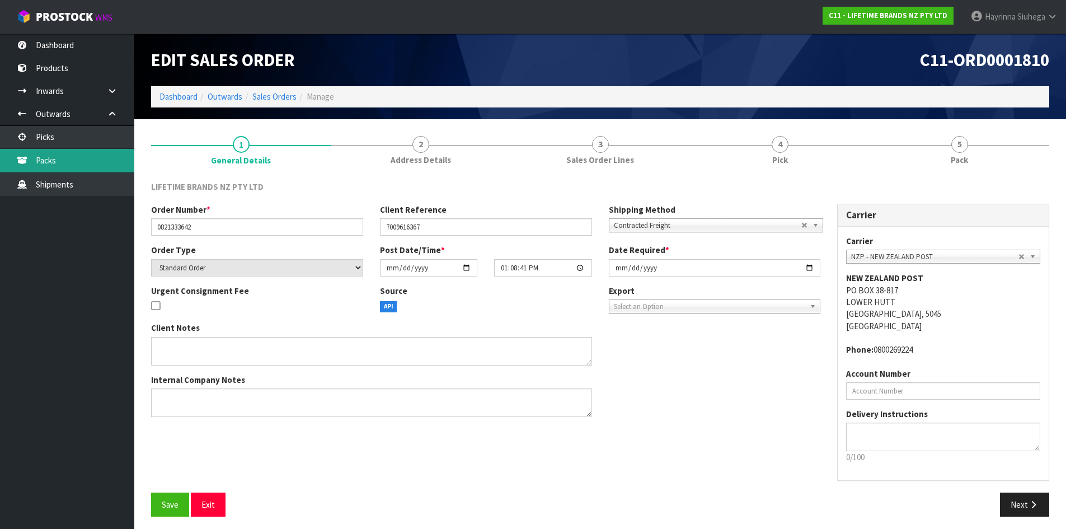
click at [107, 166] on link "Packs" at bounding box center [67, 160] width 134 height 23
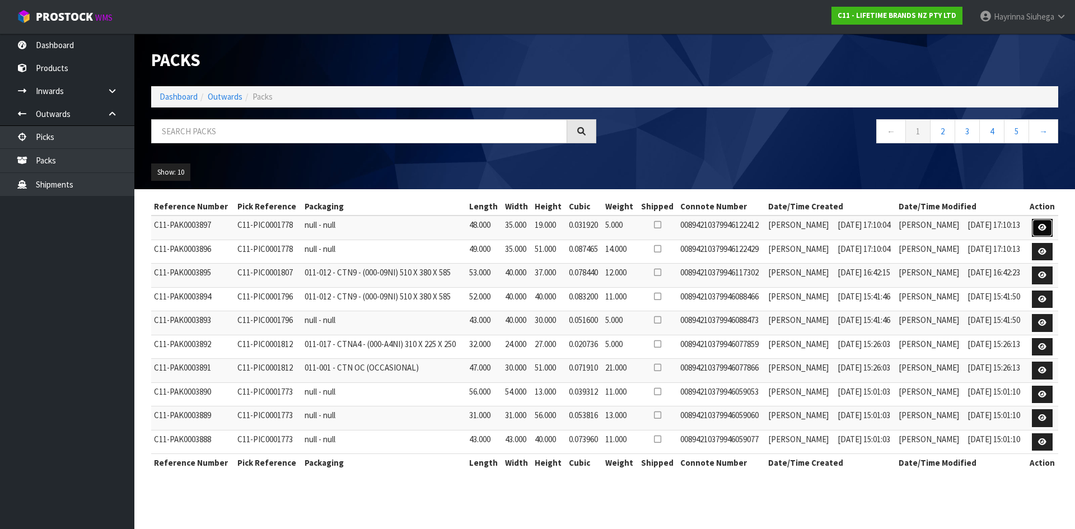
click at [1044, 229] on icon at bounding box center [1042, 227] width 8 height 7
